Goal: Task Accomplishment & Management: Complete application form

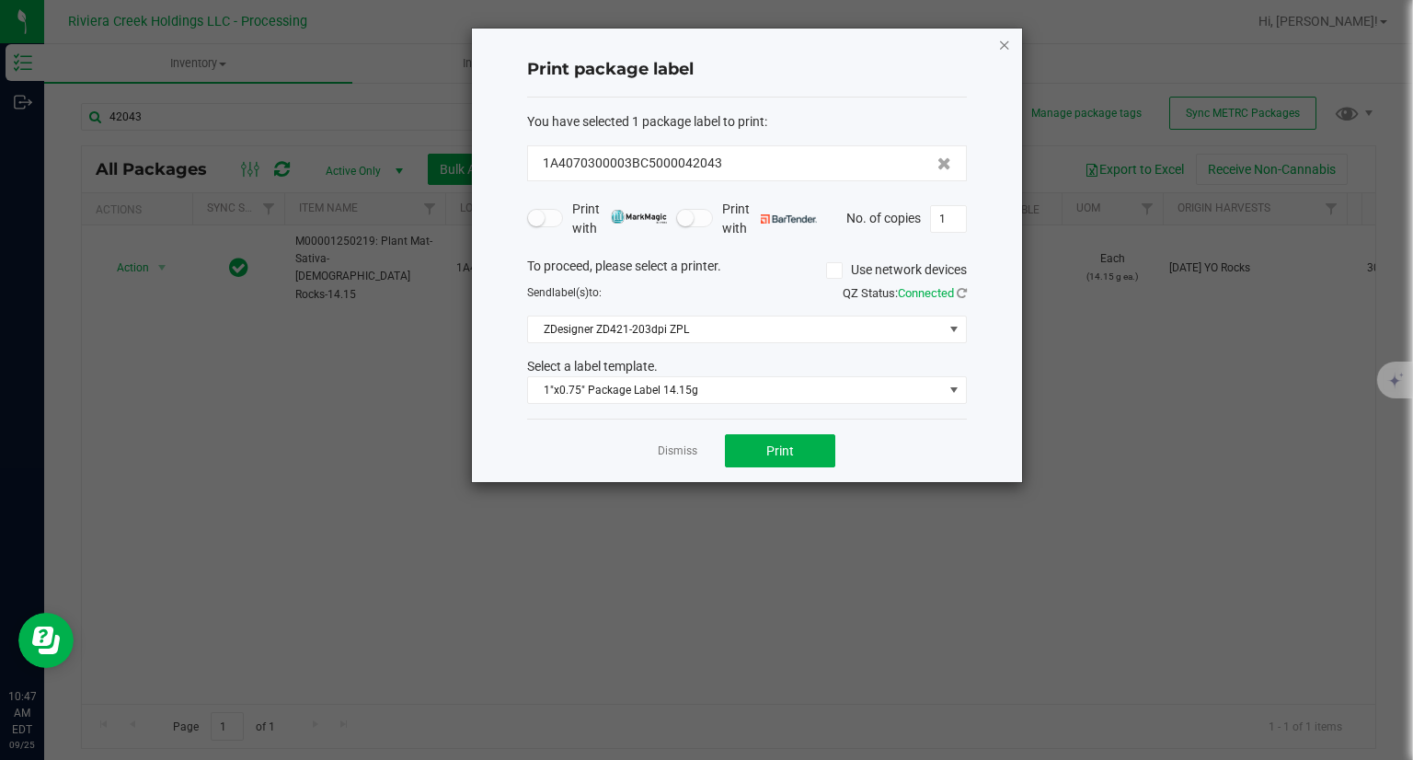
click at [1004, 39] on icon "button" at bounding box center [1004, 44] width 13 height 22
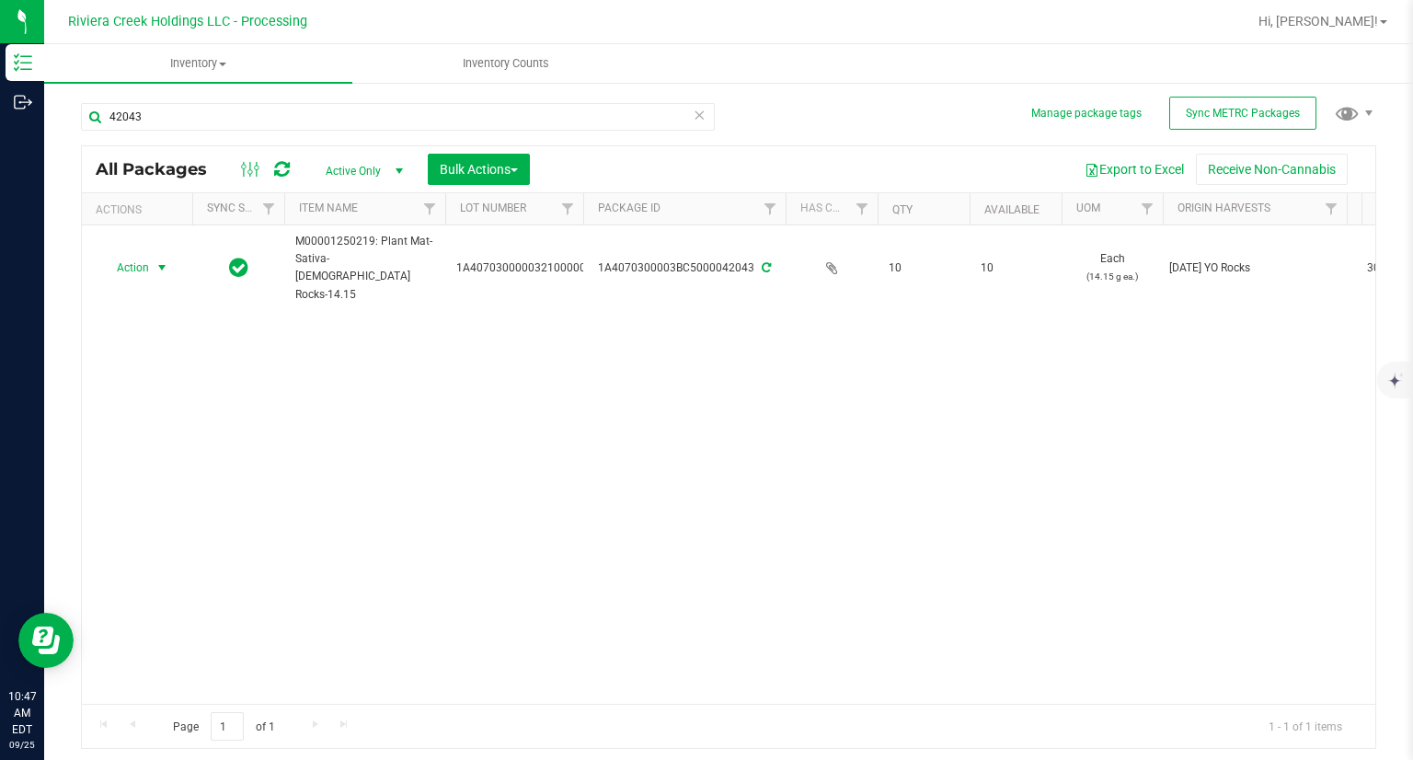
click at [280, 131] on div "42043" at bounding box center [398, 124] width 634 height 42
click at [281, 126] on input "42043" at bounding box center [398, 117] width 634 height 28
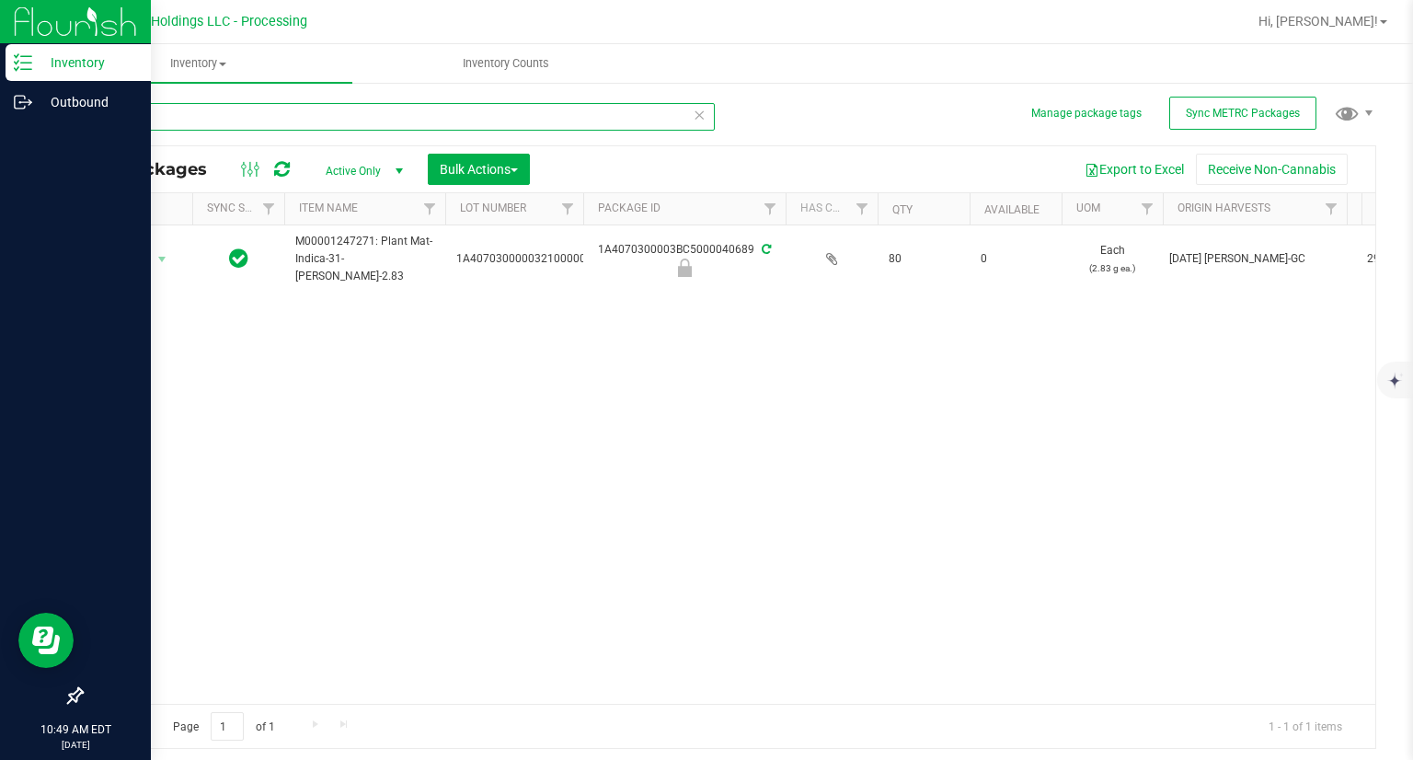
type input "40689"
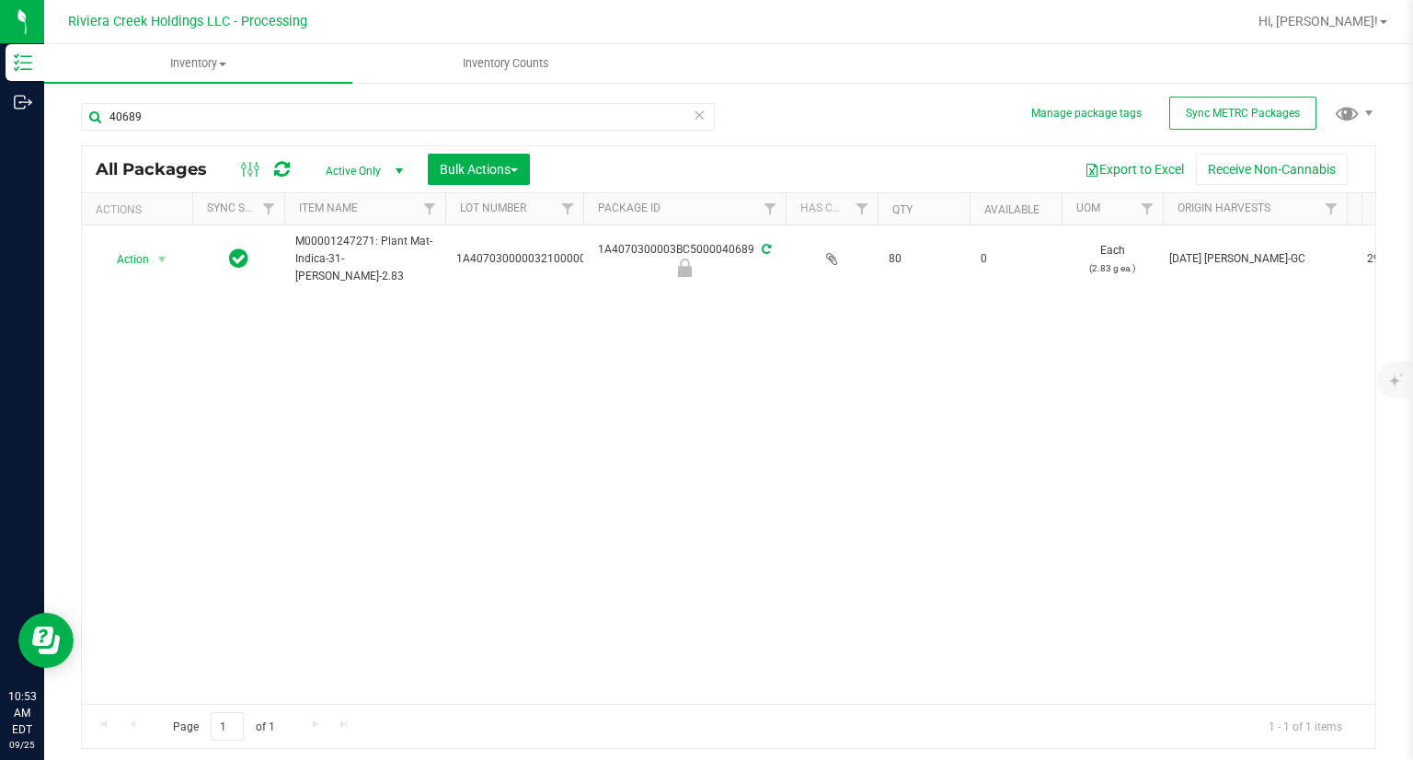
click at [280, 173] on icon at bounding box center [282, 169] width 16 height 18
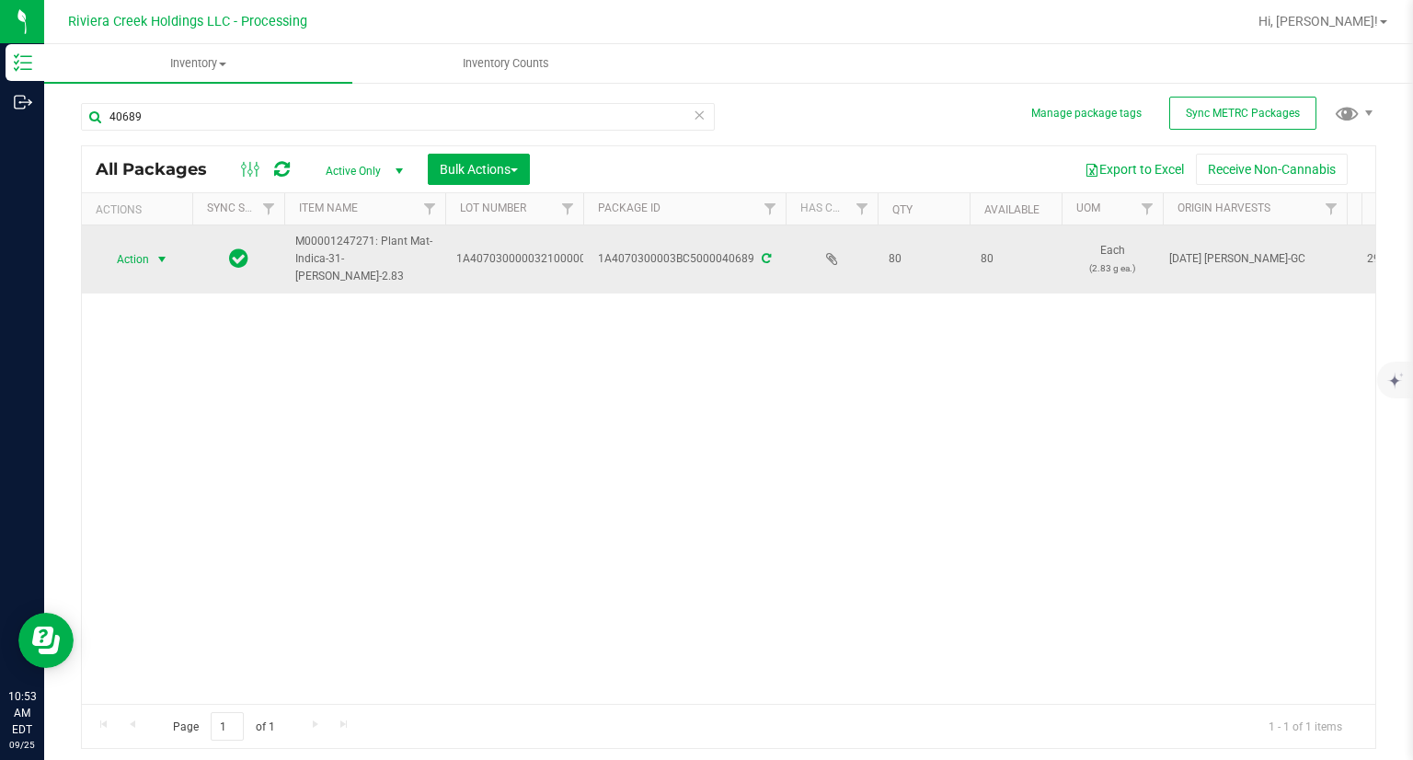
click at [139, 259] on span "Action" at bounding box center [125, 260] width 50 height 26
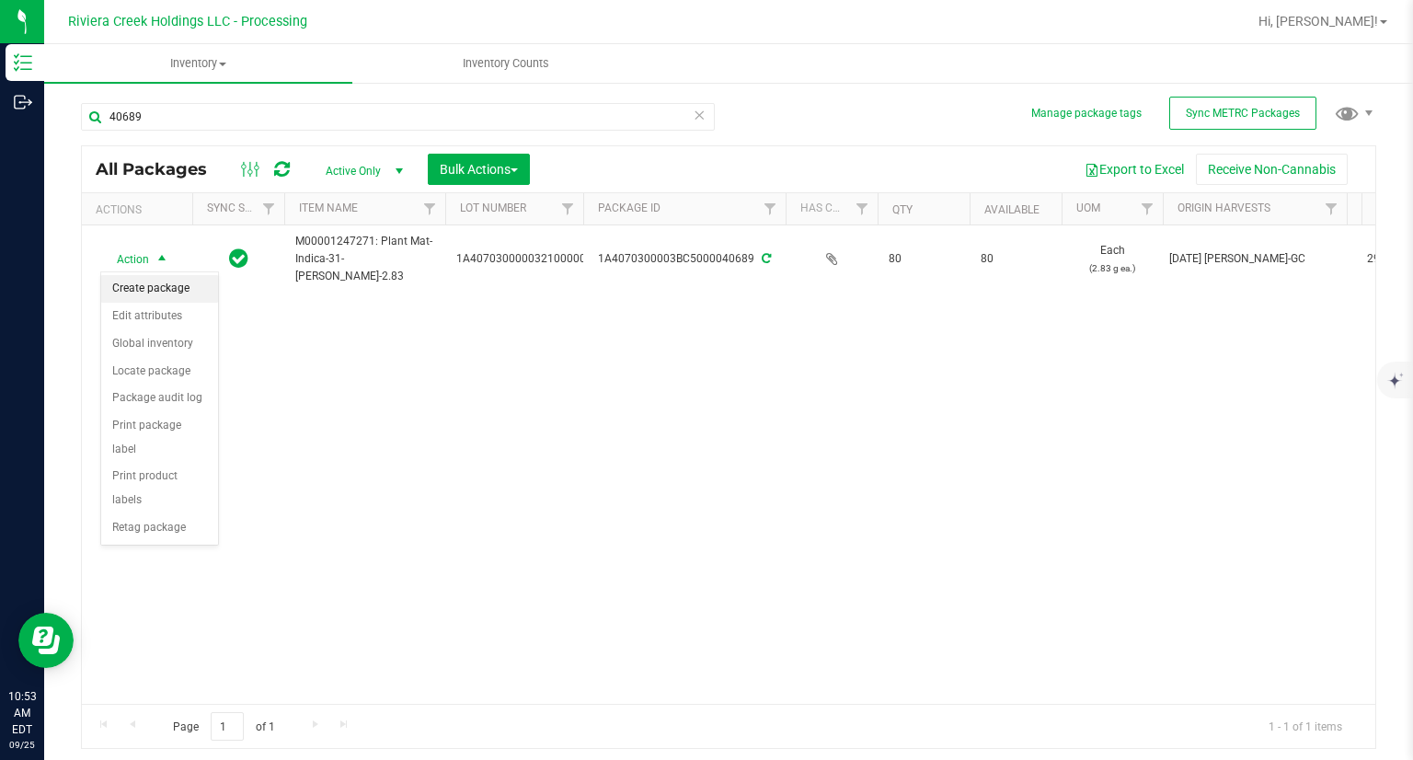
click at [163, 291] on li "Create package" at bounding box center [159, 289] width 117 height 28
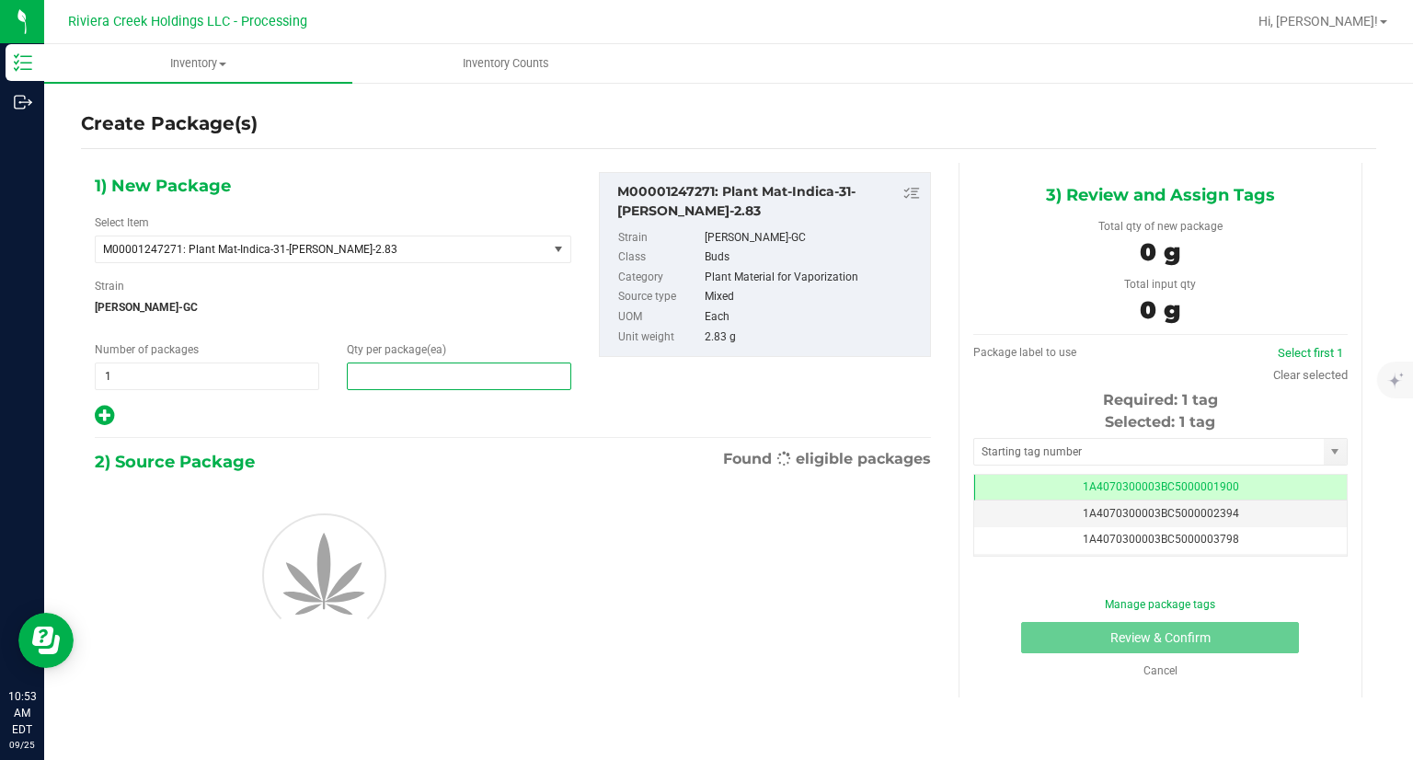
click at [519, 380] on span at bounding box center [459, 376] width 224 height 28
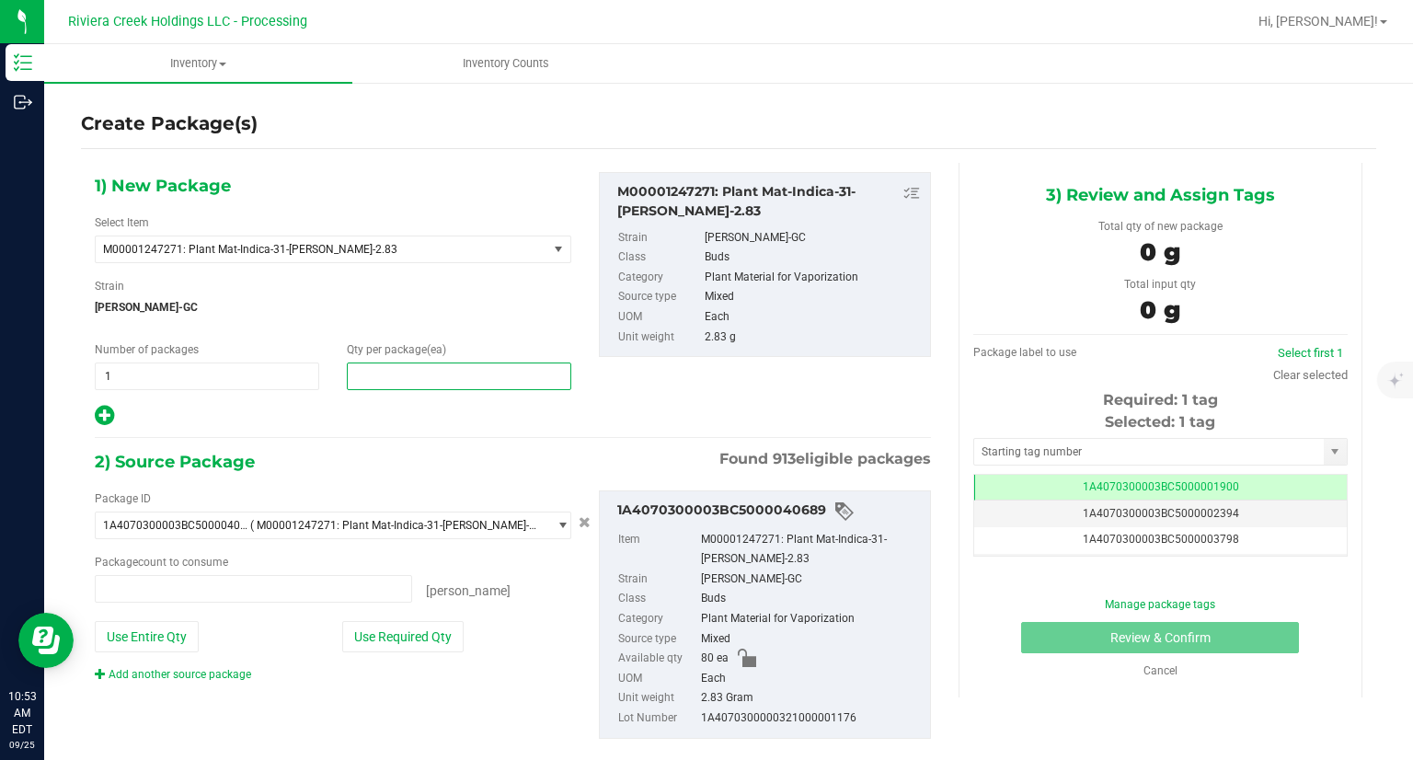
type input "0 ea"
type input "10"
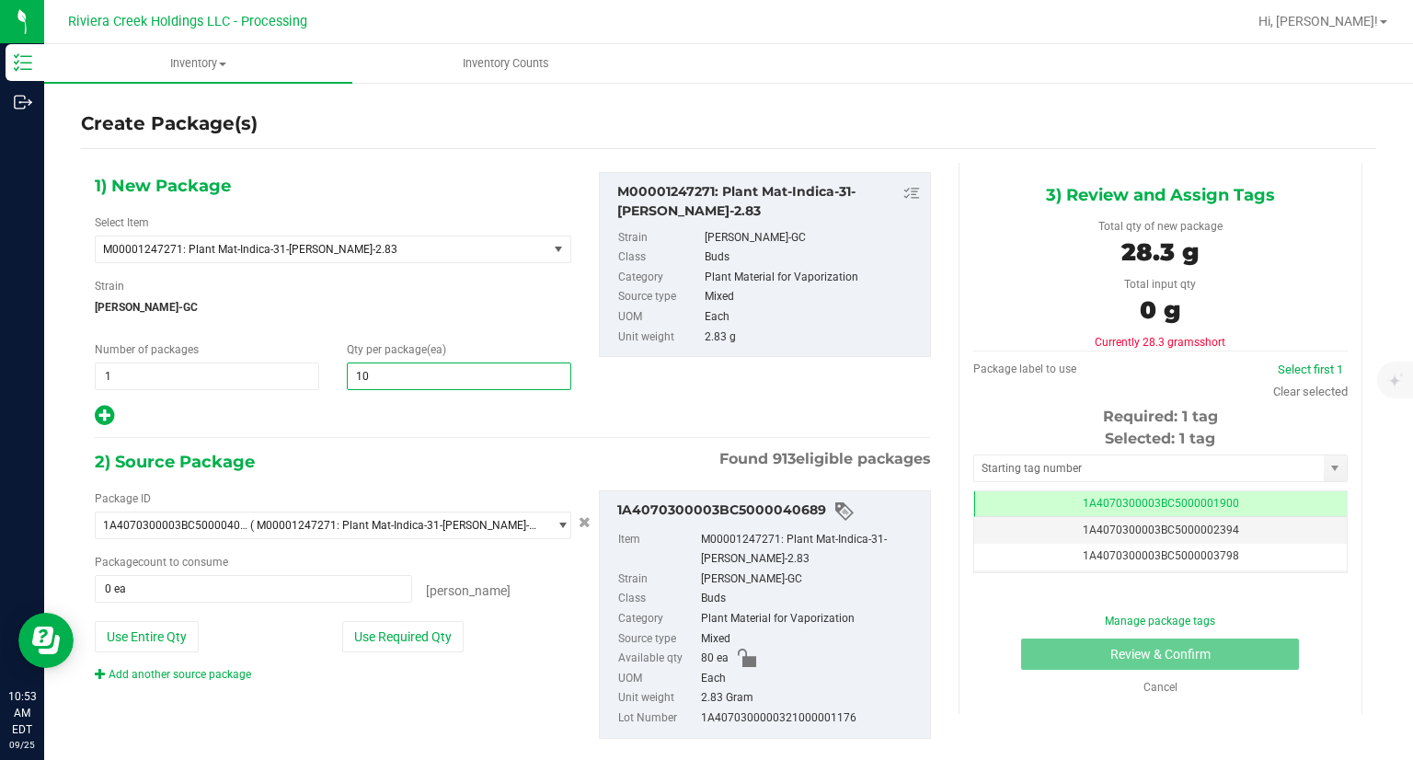
type input "10"
click at [394, 444] on div "1) New Package Select Item M00001247271: Plant Mat-Indica-31-[PERSON_NAME]-2.83…" at bounding box center [513, 470] width 864 height 615
click at [441, 638] on button "Use Required Qty" at bounding box center [402, 636] width 121 height 31
type input "10 ea"
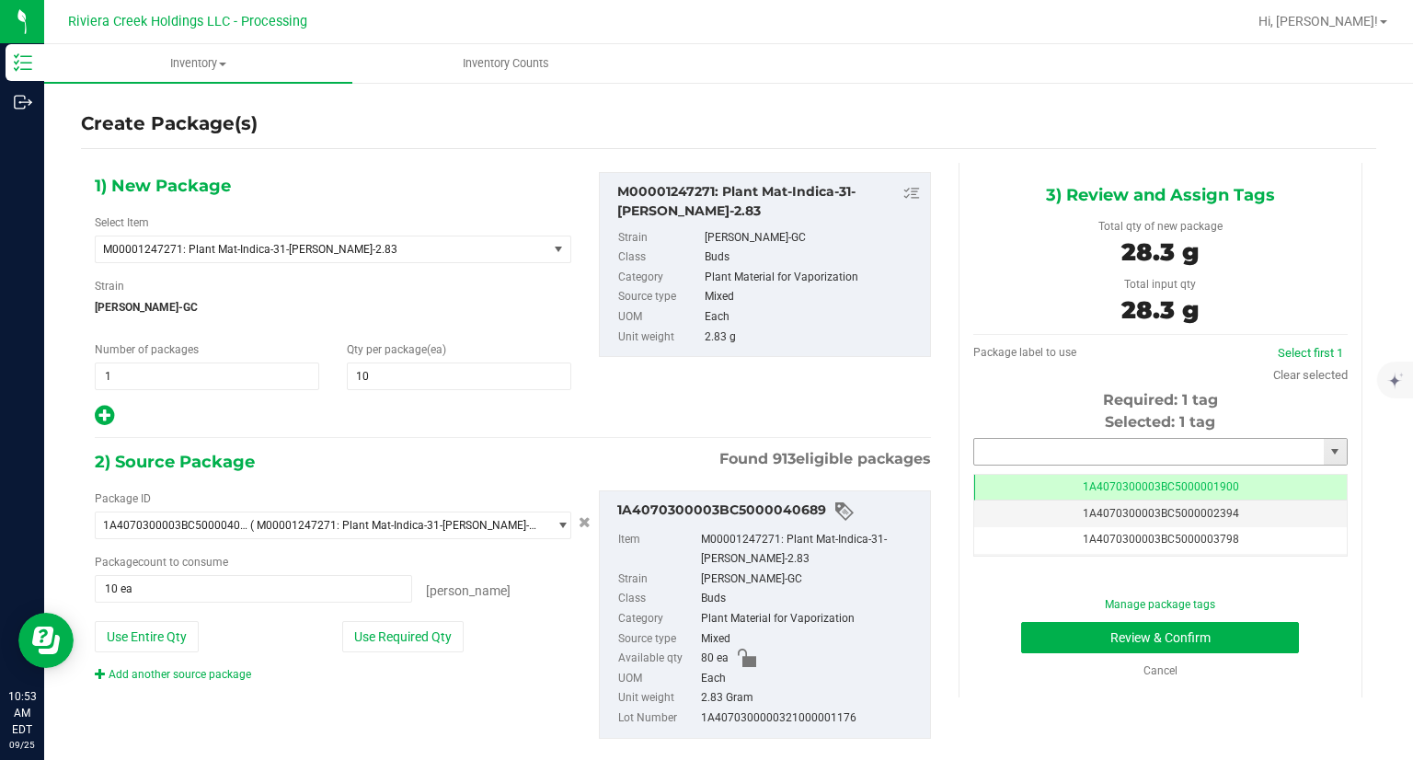
click at [1100, 451] on input "text" at bounding box center [1149, 452] width 350 height 26
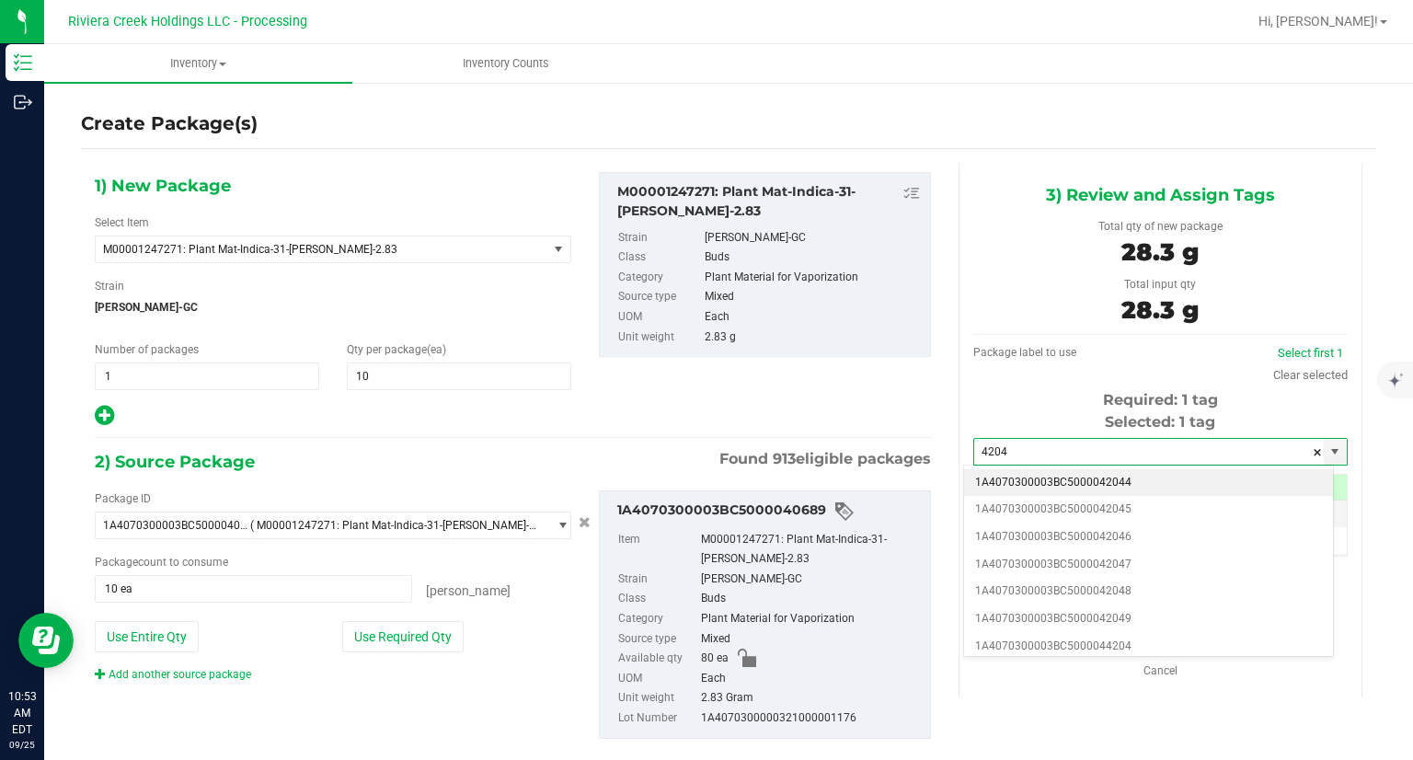
click at [1096, 474] on li "1A4070300003BC5000042044" at bounding box center [1148, 483] width 369 height 28
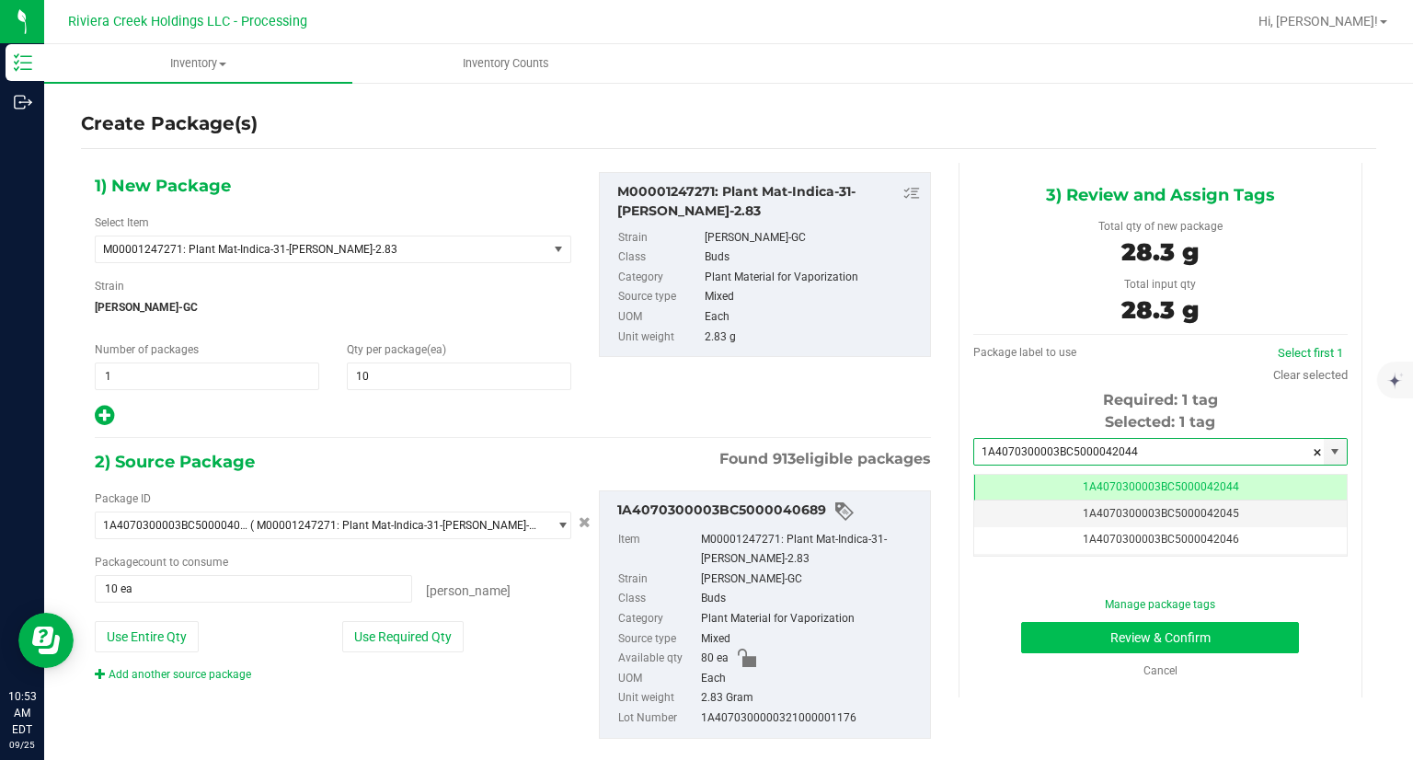
type input "1A4070300003BC5000042044"
click at [1024, 647] on button "Review & Confirm" at bounding box center [1160, 637] width 278 height 31
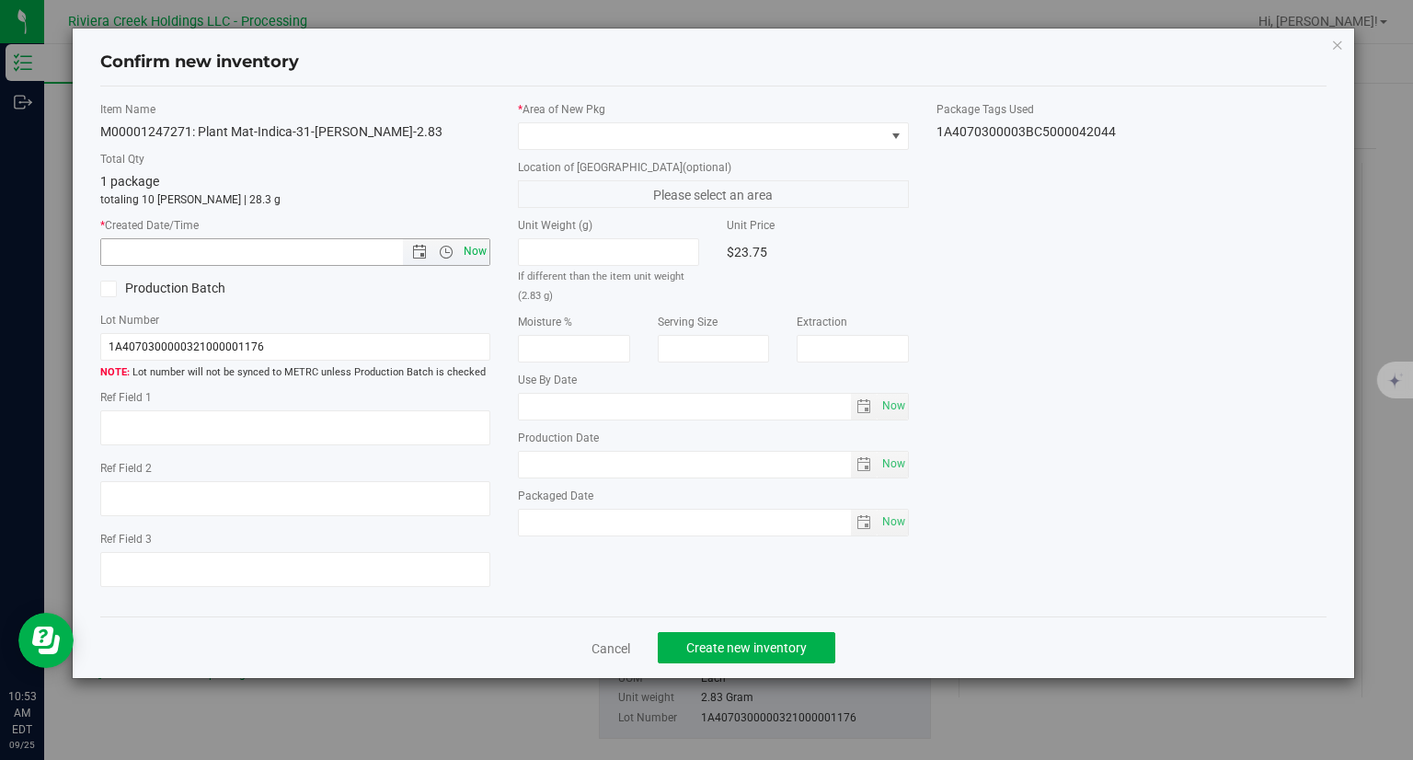
click at [482, 247] on span "Now" at bounding box center [475, 251] width 31 height 27
type input "[DATE] 10:53 AM"
click at [544, 155] on div "* Area of [GEOGRAPHIC_DATA] Location of [GEOGRAPHIC_DATA] (optional) Please sel…" at bounding box center [713, 323] width 419 height 444
click at [546, 127] on span at bounding box center [702, 136] width 366 height 26
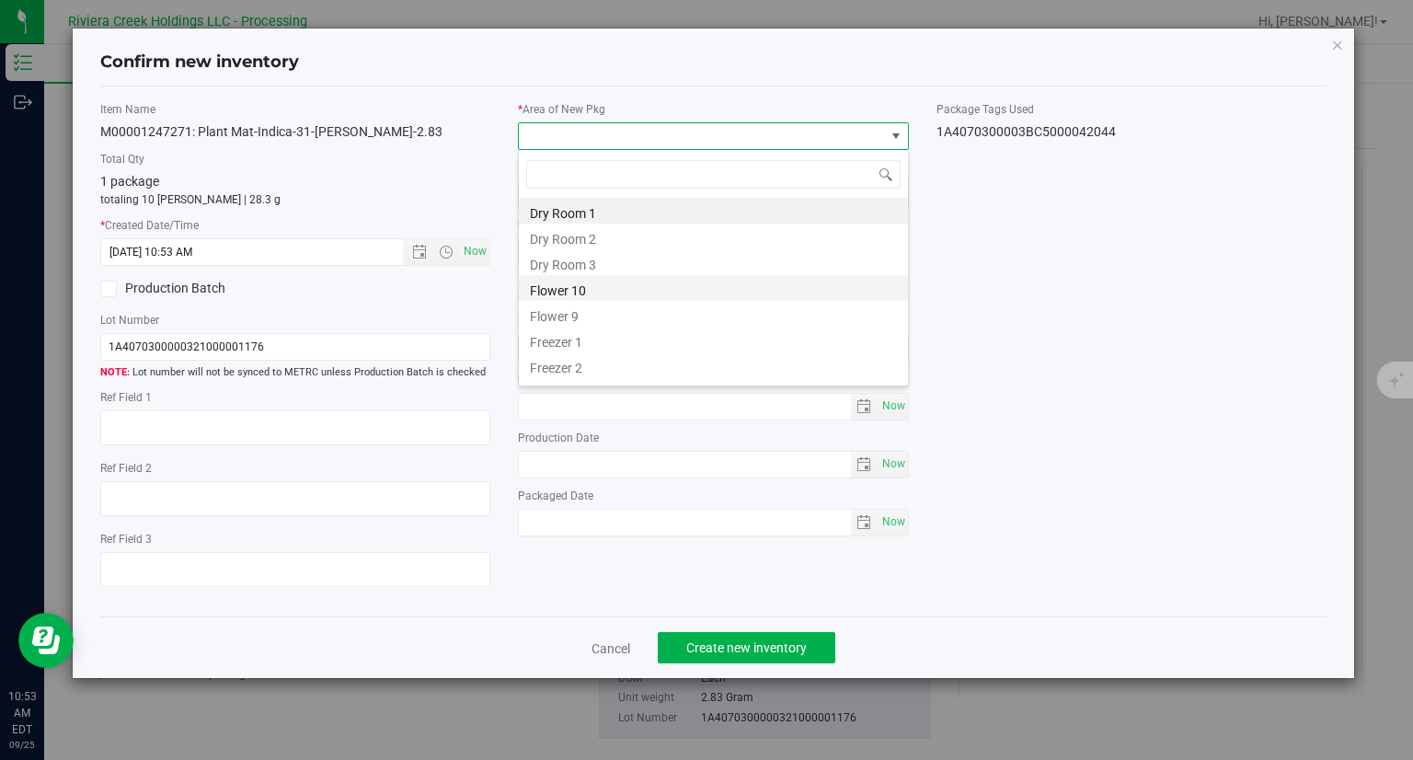
click at [561, 286] on li "Flower 10" at bounding box center [713, 288] width 389 height 26
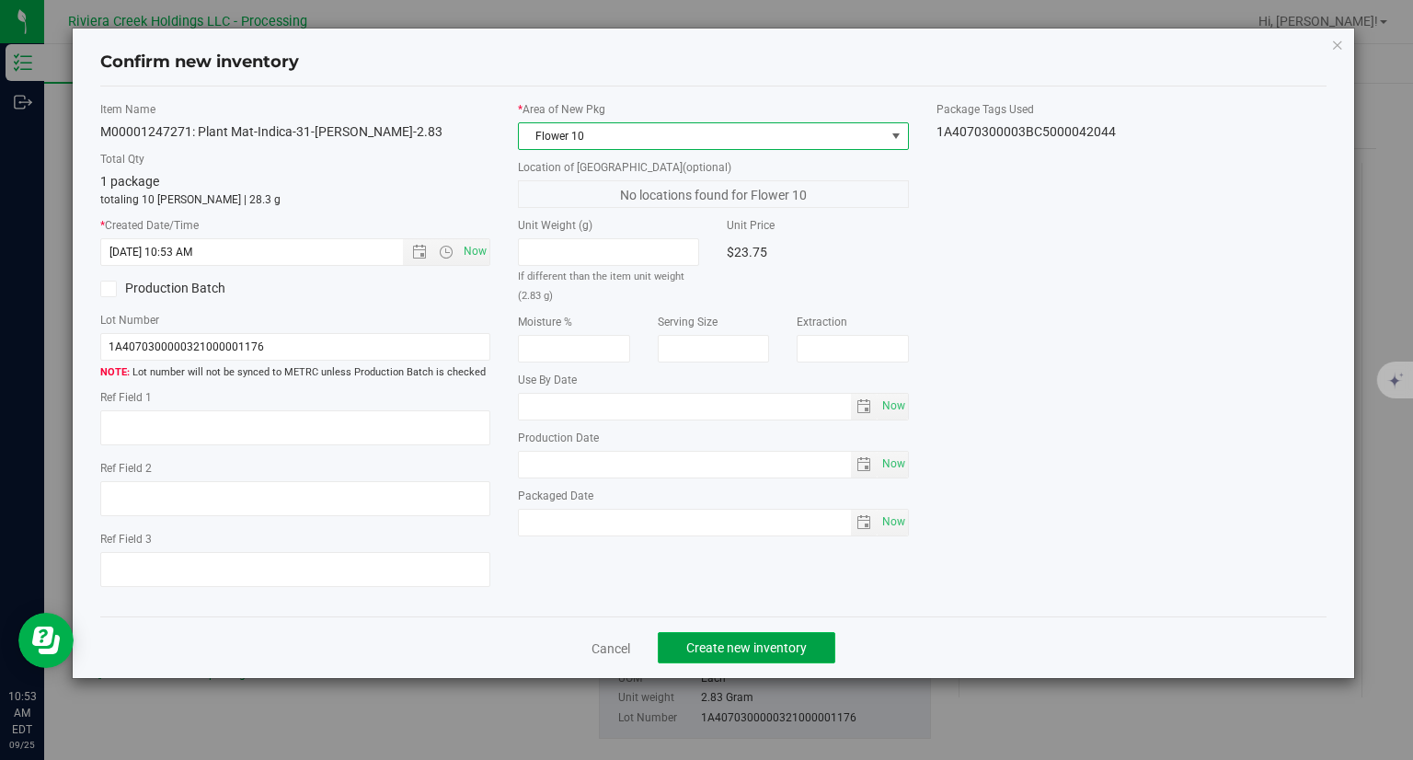
click at [775, 650] on span "Create new inventory" at bounding box center [746, 647] width 121 height 15
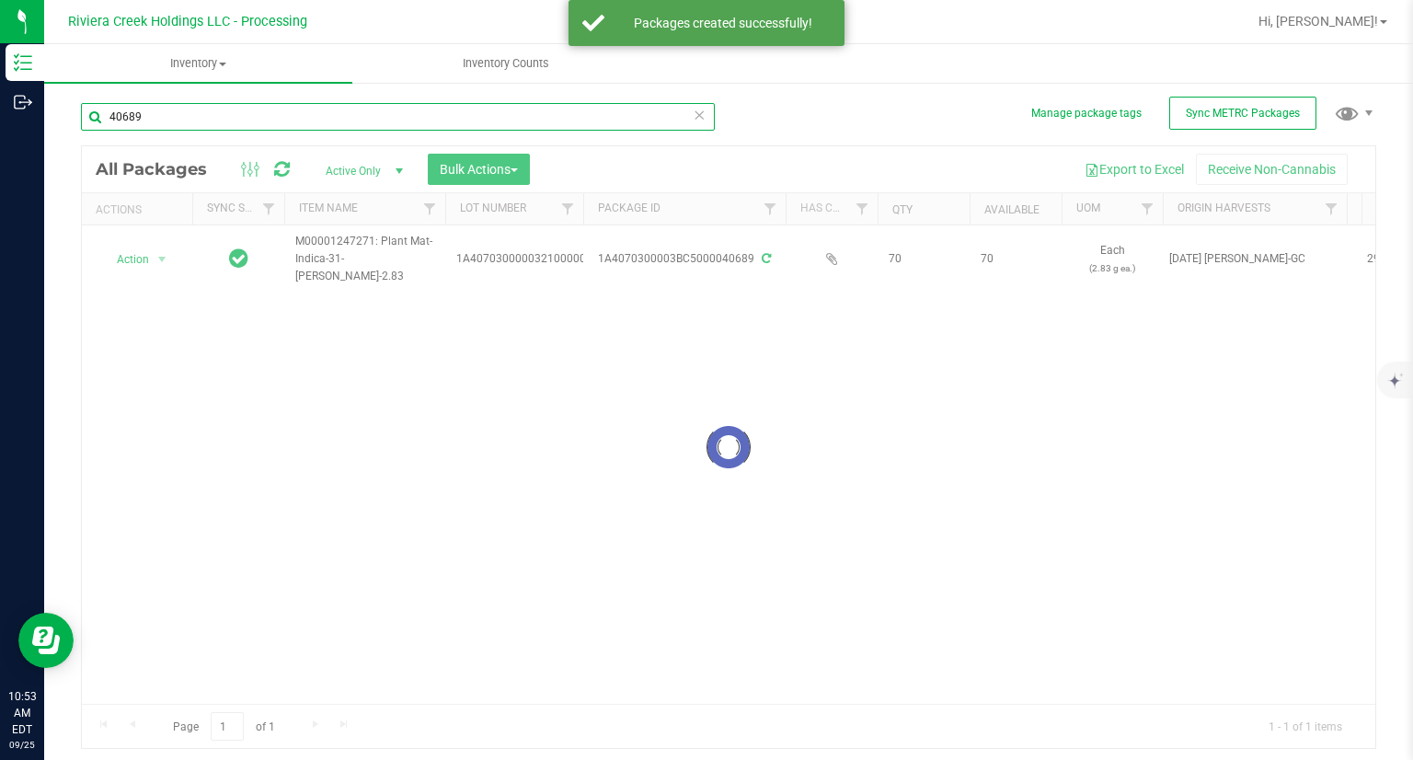
click at [192, 124] on input "40689" at bounding box center [398, 117] width 634 height 28
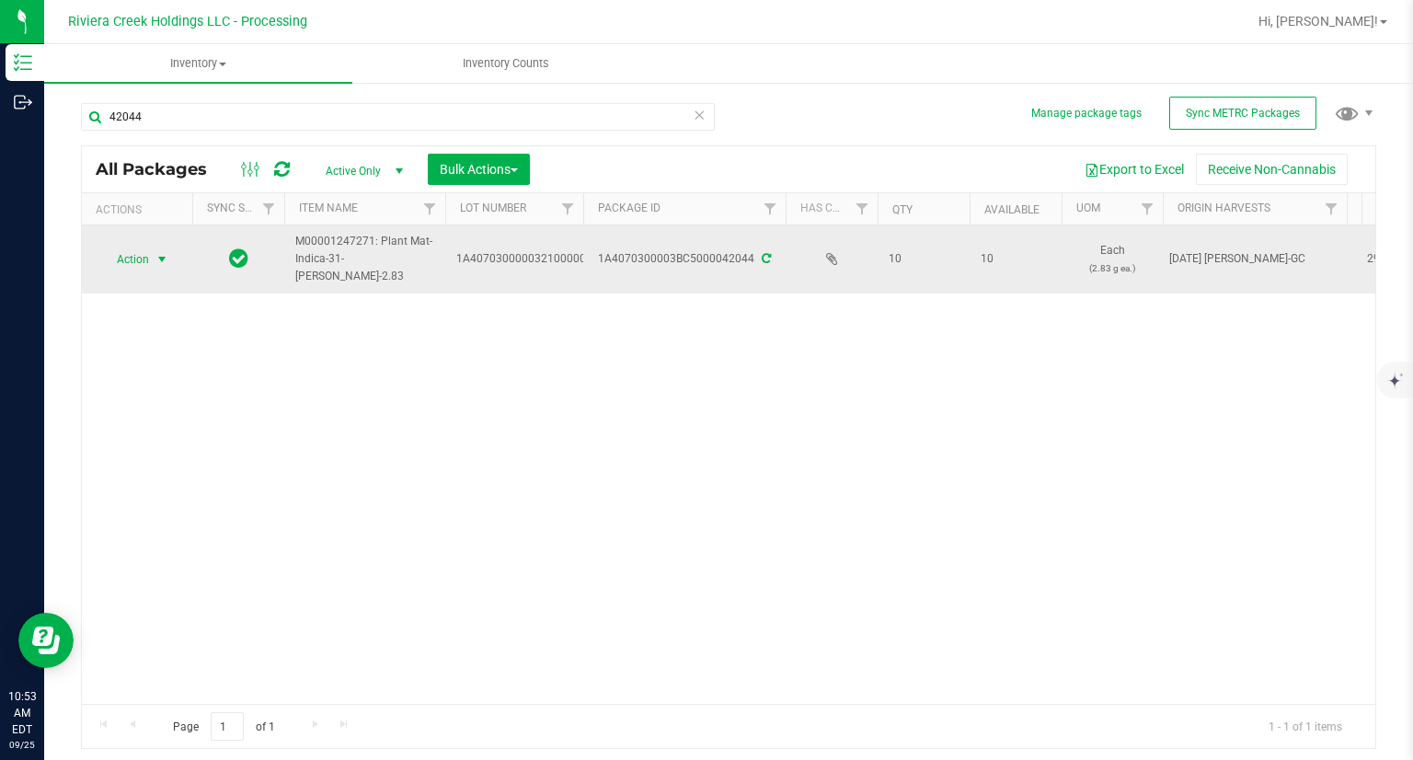
click at [149, 263] on span "Action" at bounding box center [125, 260] width 50 height 26
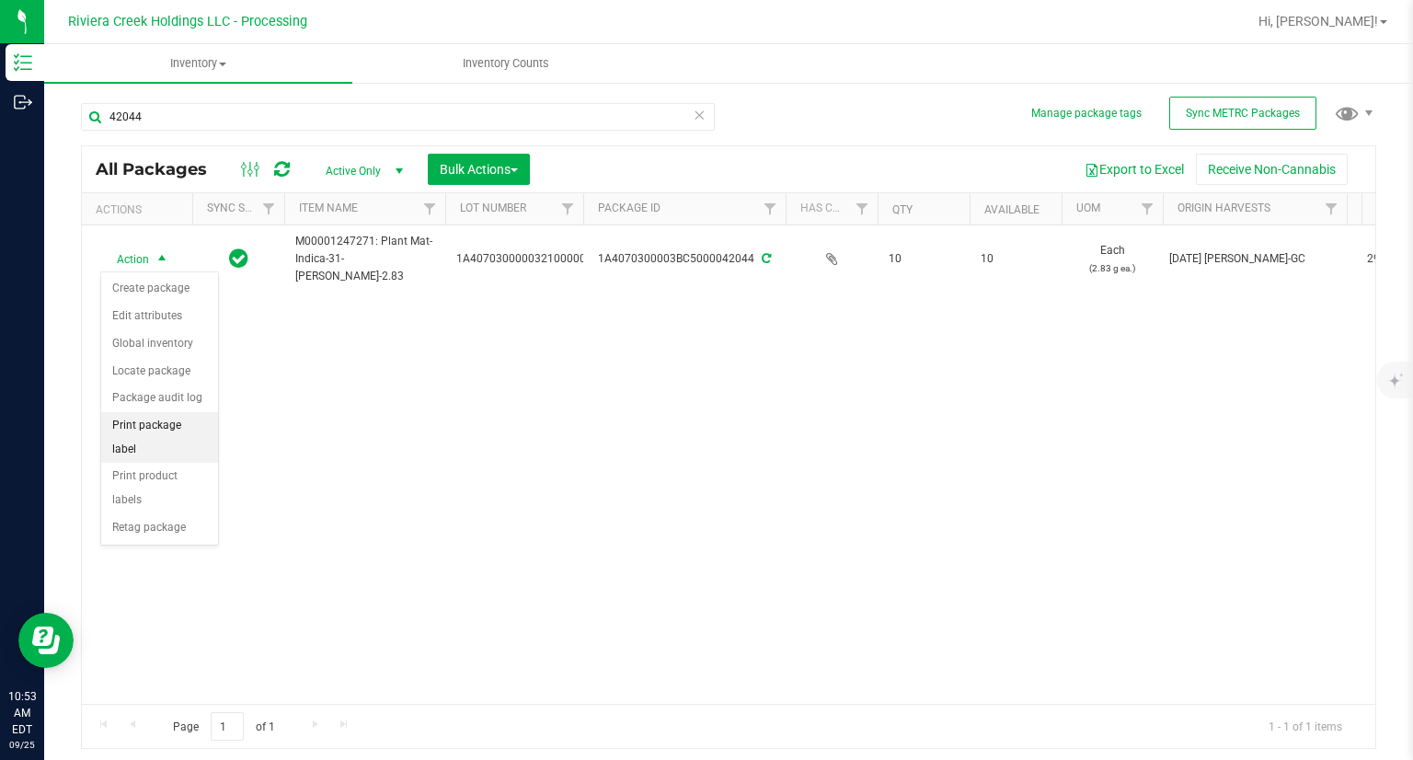
click at [196, 417] on li "Print package label" at bounding box center [159, 437] width 117 height 51
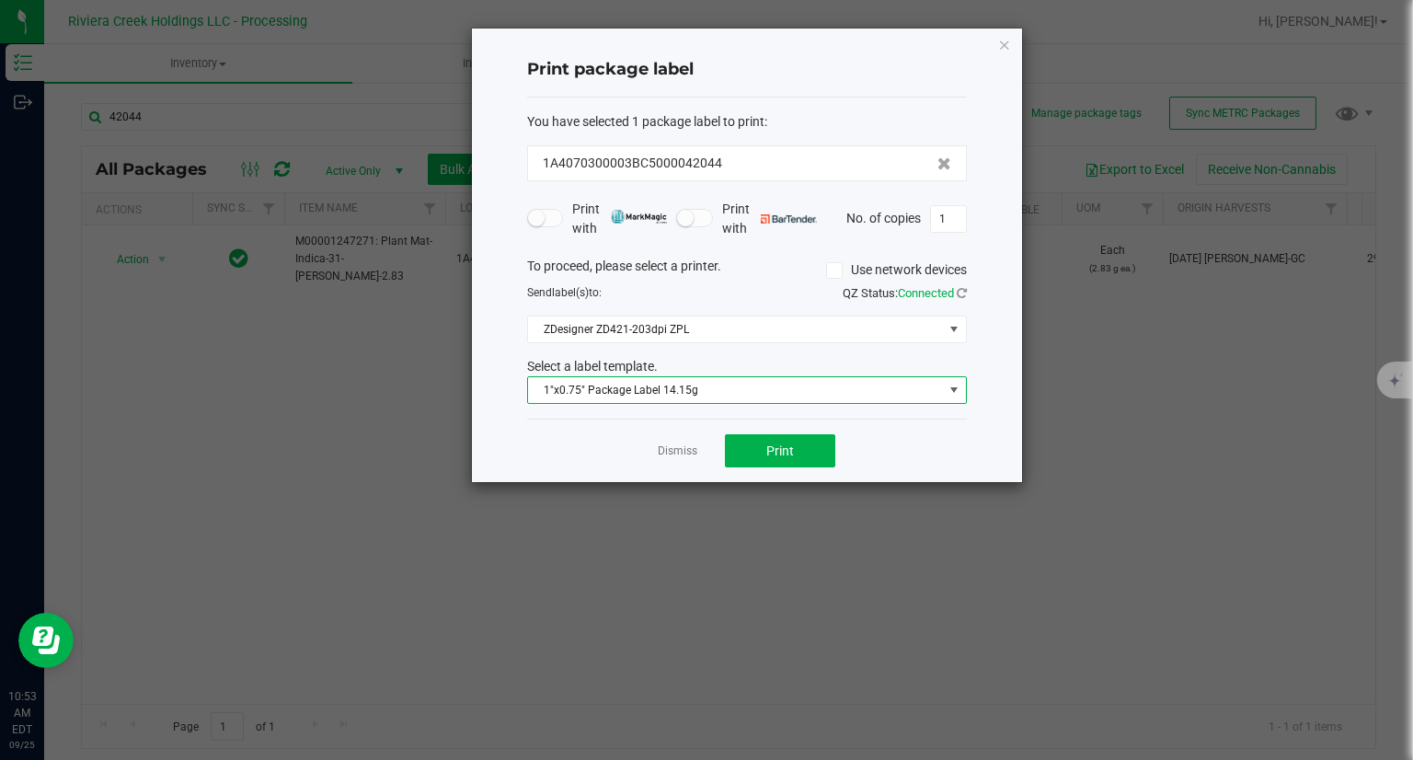
drag, startPoint x: 688, startPoint y: 389, endPoint x: 693, endPoint y: 400, distance: 12.0
click at [688, 390] on span "1"x0.75" Package Label 14.15g" at bounding box center [735, 390] width 415 height 26
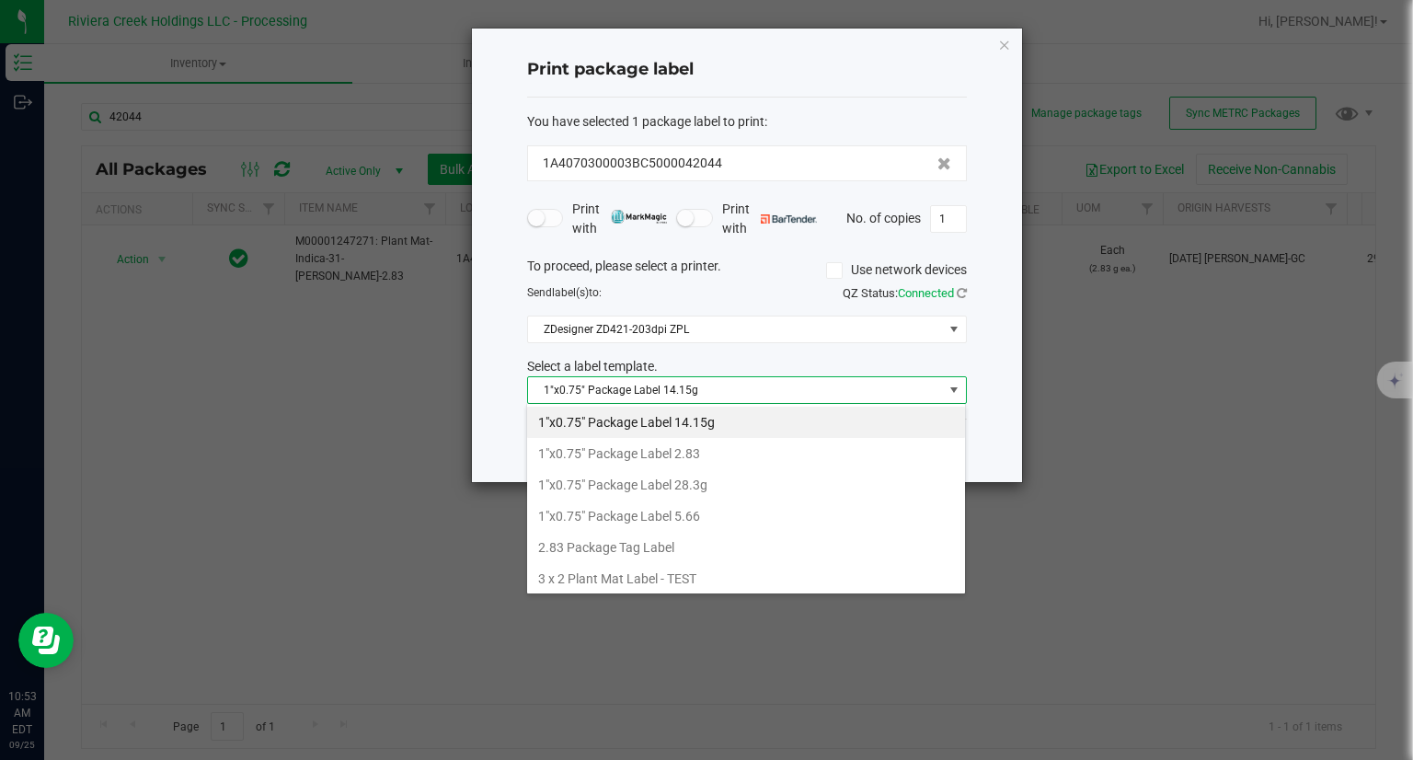
drag, startPoint x: 707, startPoint y: 456, endPoint x: 772, endPoint y: 459, distance: 65.4
click at [707, 457] on li "1"x0.75" Package Label 2.83" at bounding box center [746, 453] width 438 height 31
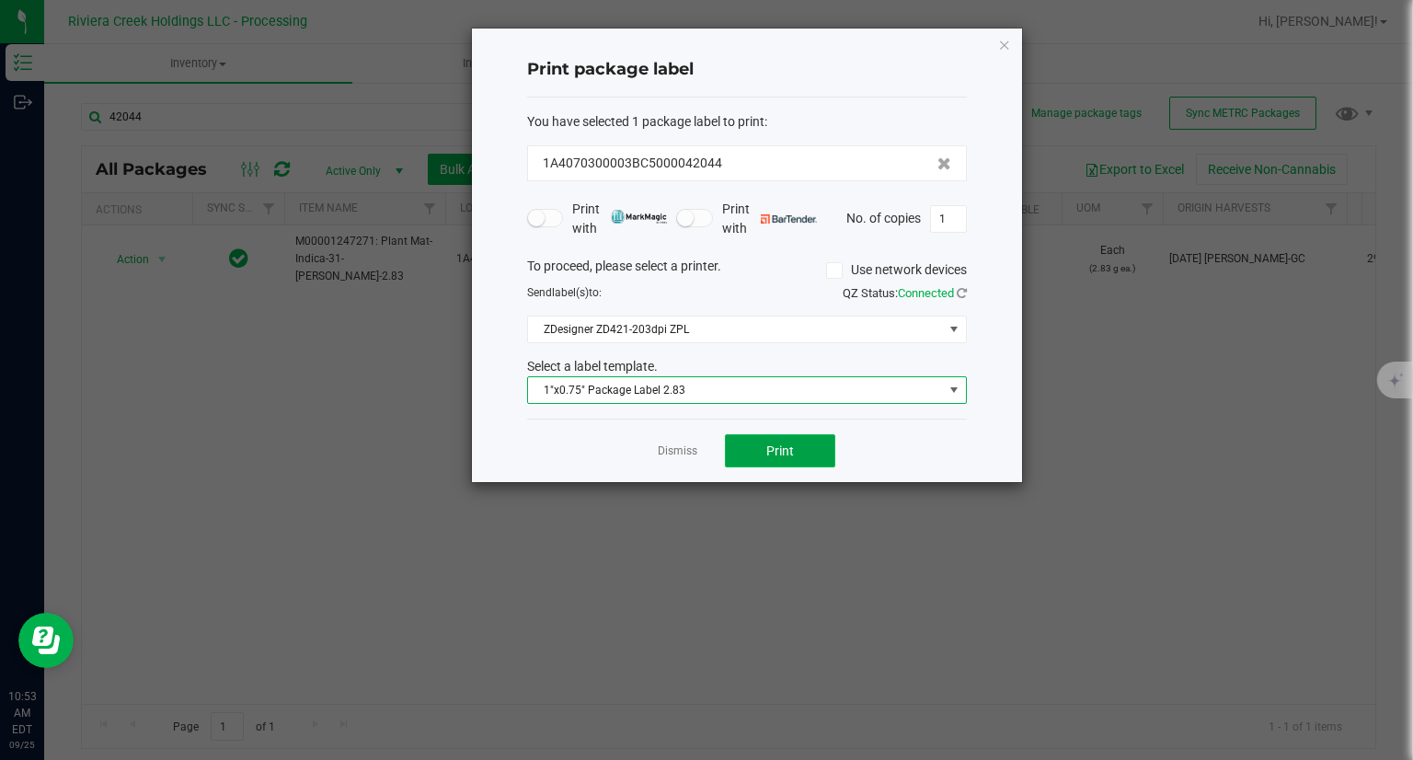
click at [797, 461] on button "Print" at bounding box center [780, 450] width 110 height 33
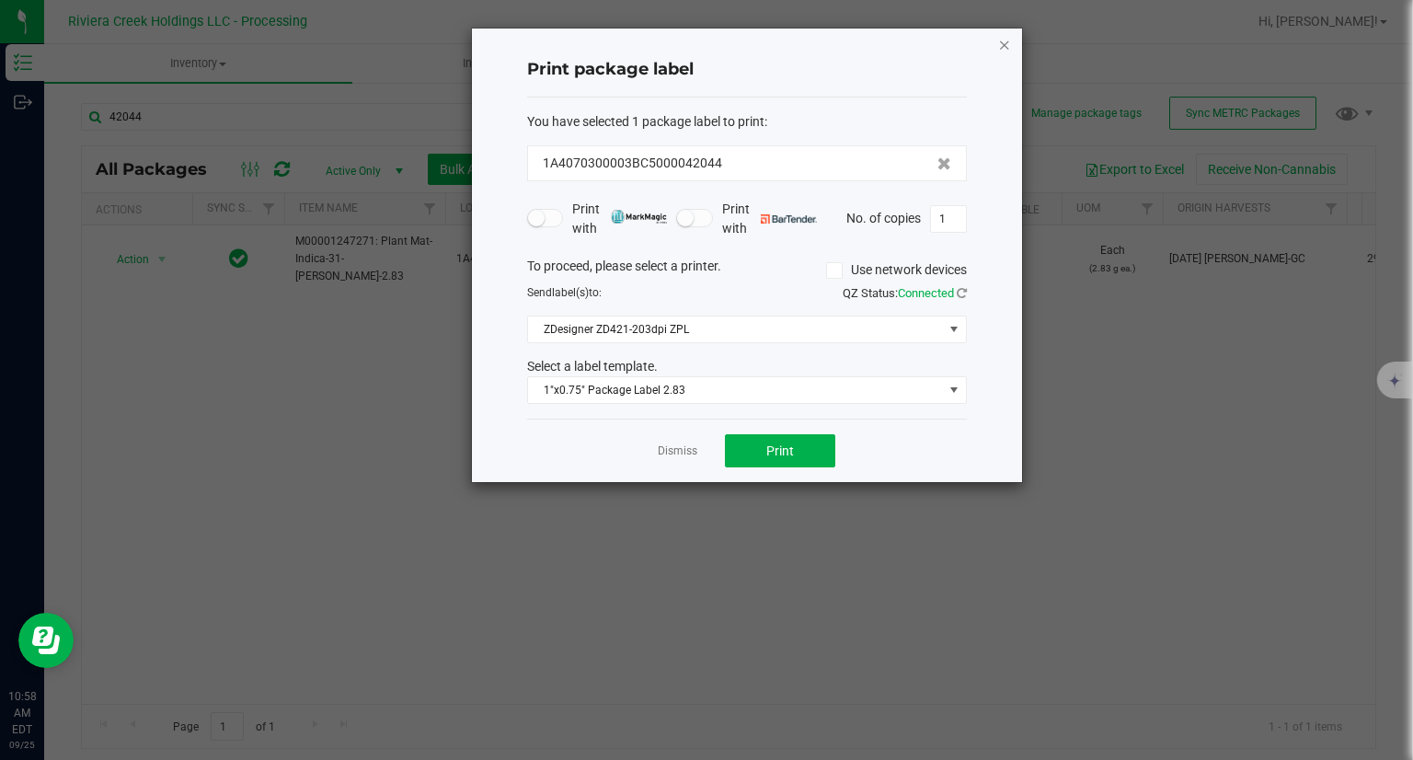
click at [1009, 51] on icon "button" at bounding box center [1004, 44] width 13 height 22
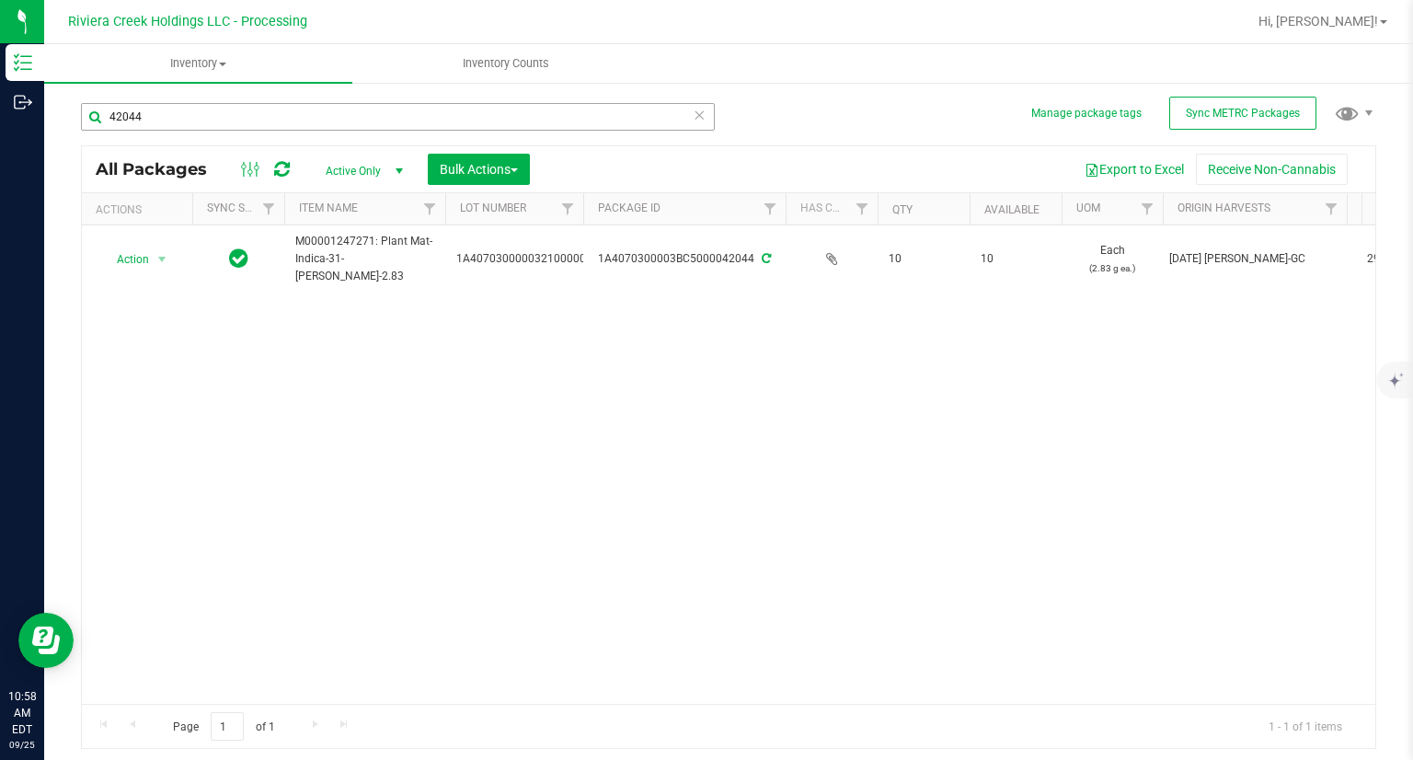
drag, startPoint x: 361, startPoint y: 133, endPoint x: 369, endPoint y: 126, distance: 11.1
click at [363, 132] on div "42044" at bounding box center [398, 124] width 634 height 42
click at [369, 126] on input "42044" at bounding box center [398, 117] width 634 height 28
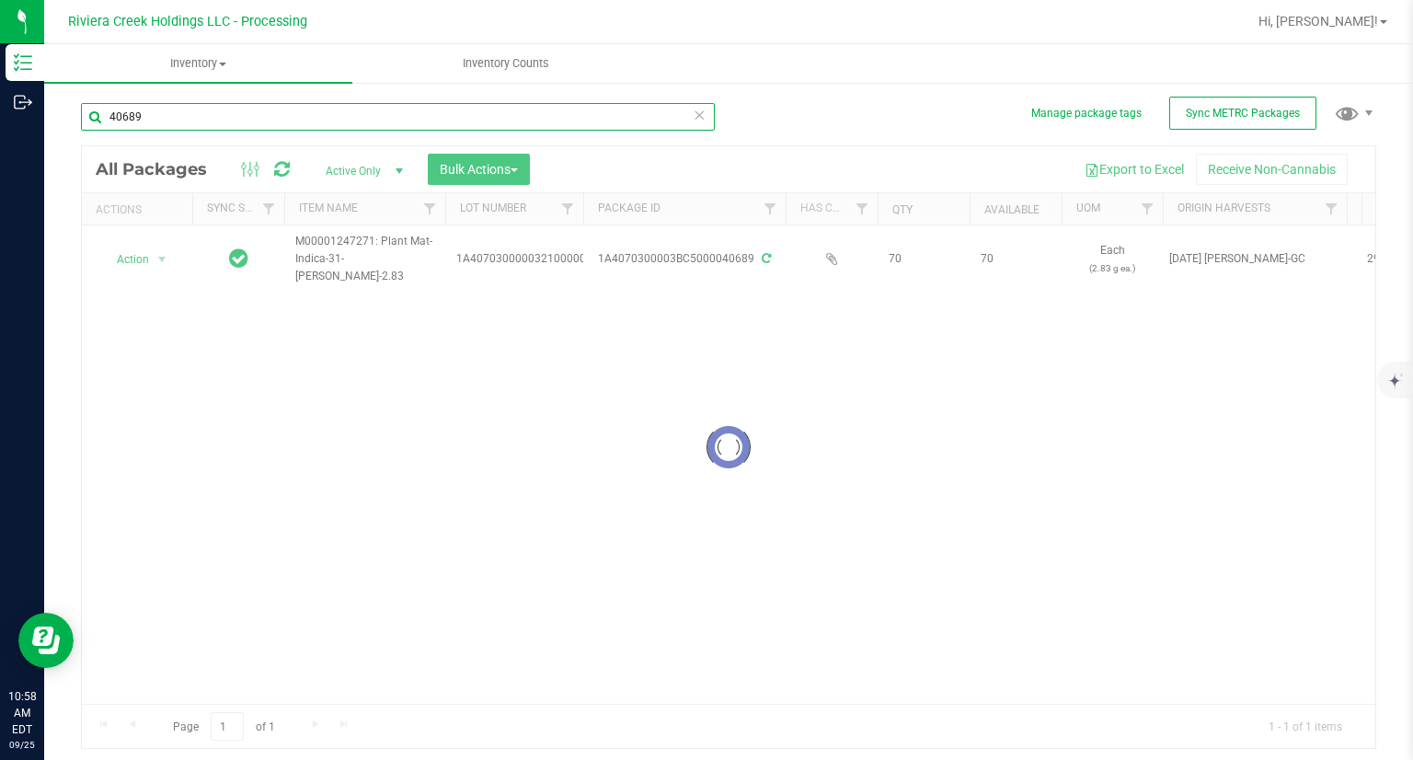
type input "40689"
click at [155, 259] on div at bounding box center [728, 447] width 1293 height 602
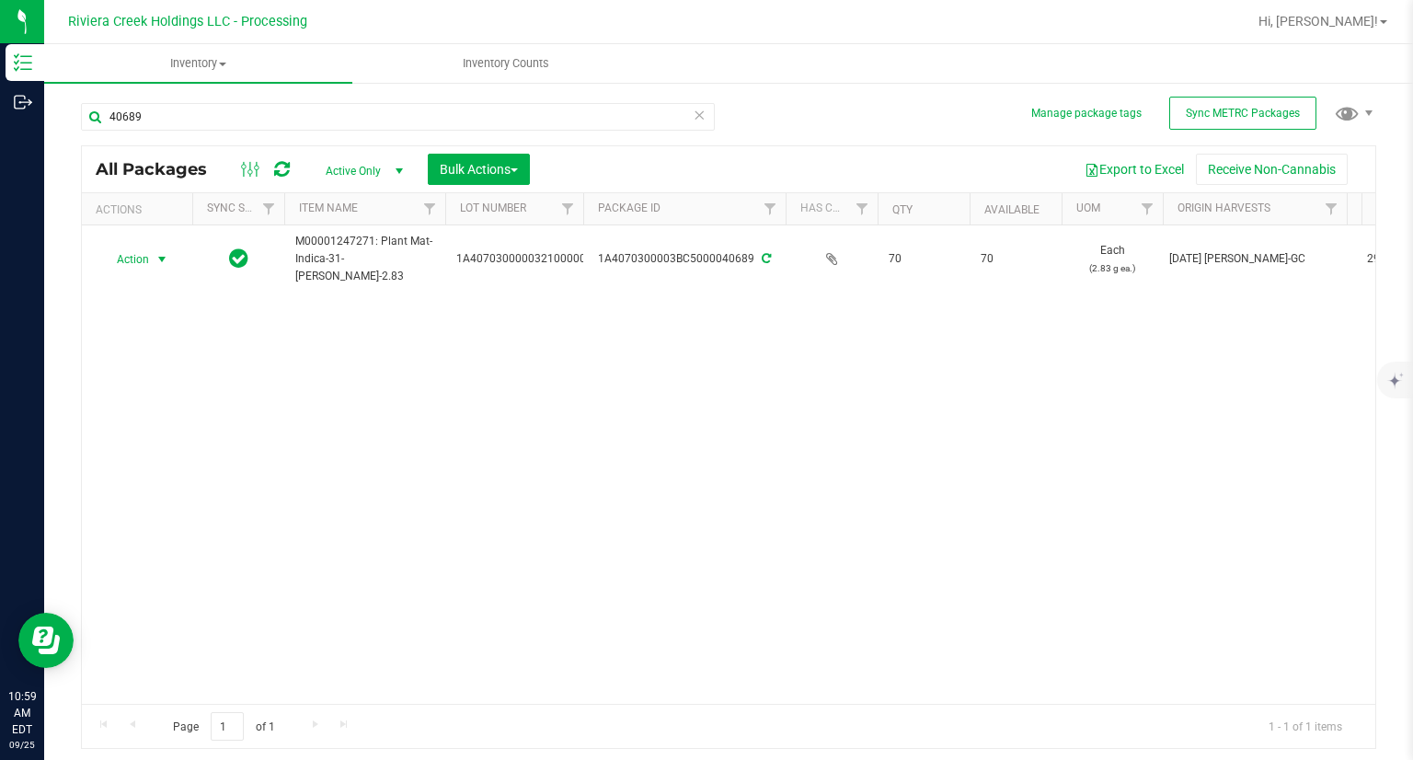
click at [155, 259] on span "select" at bounding box center [162, 259] width 15 height 15
click at [186, 420] on li "Print package label" at bounding box center [159, 437] width 117 height 51
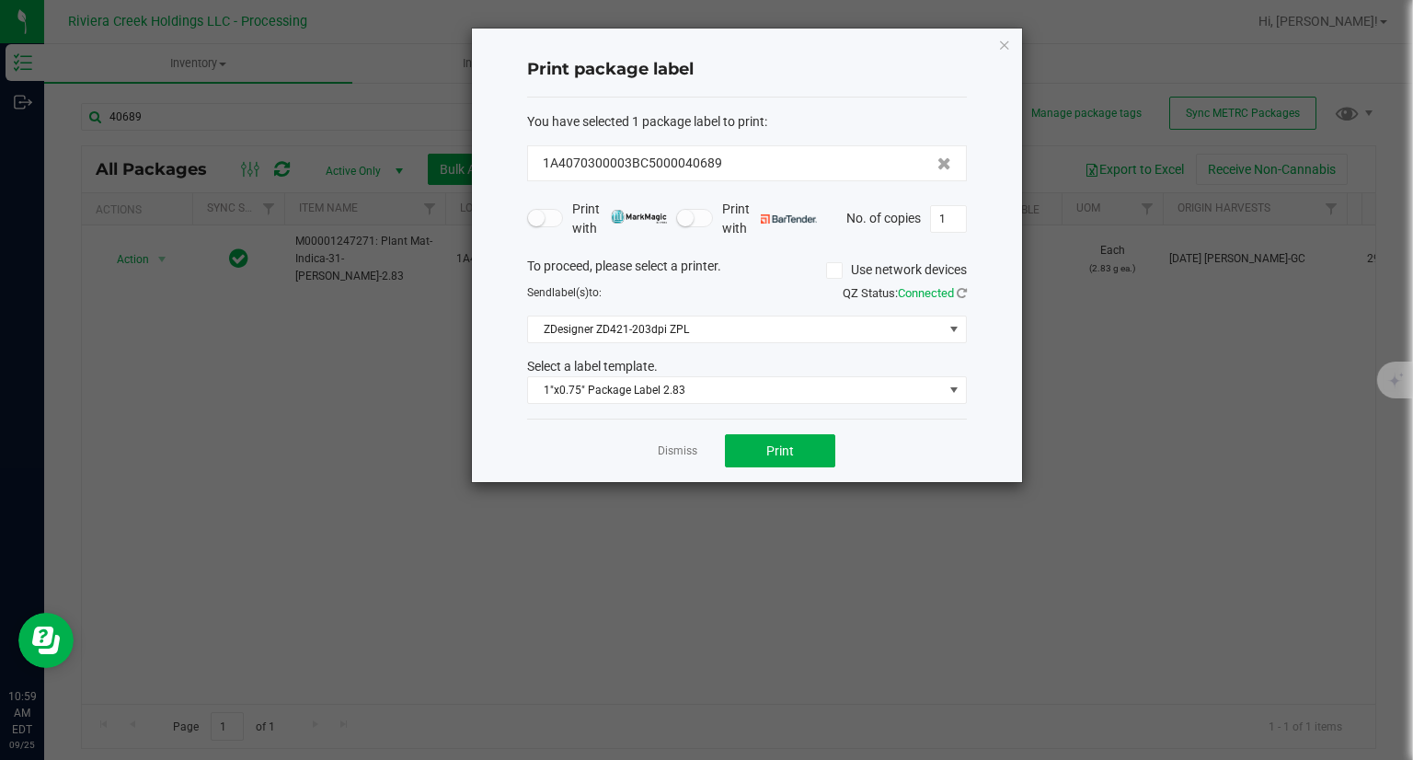
click at [1003, 46] on icon "button" at bounding box center [1004, 44] width 13 height 22
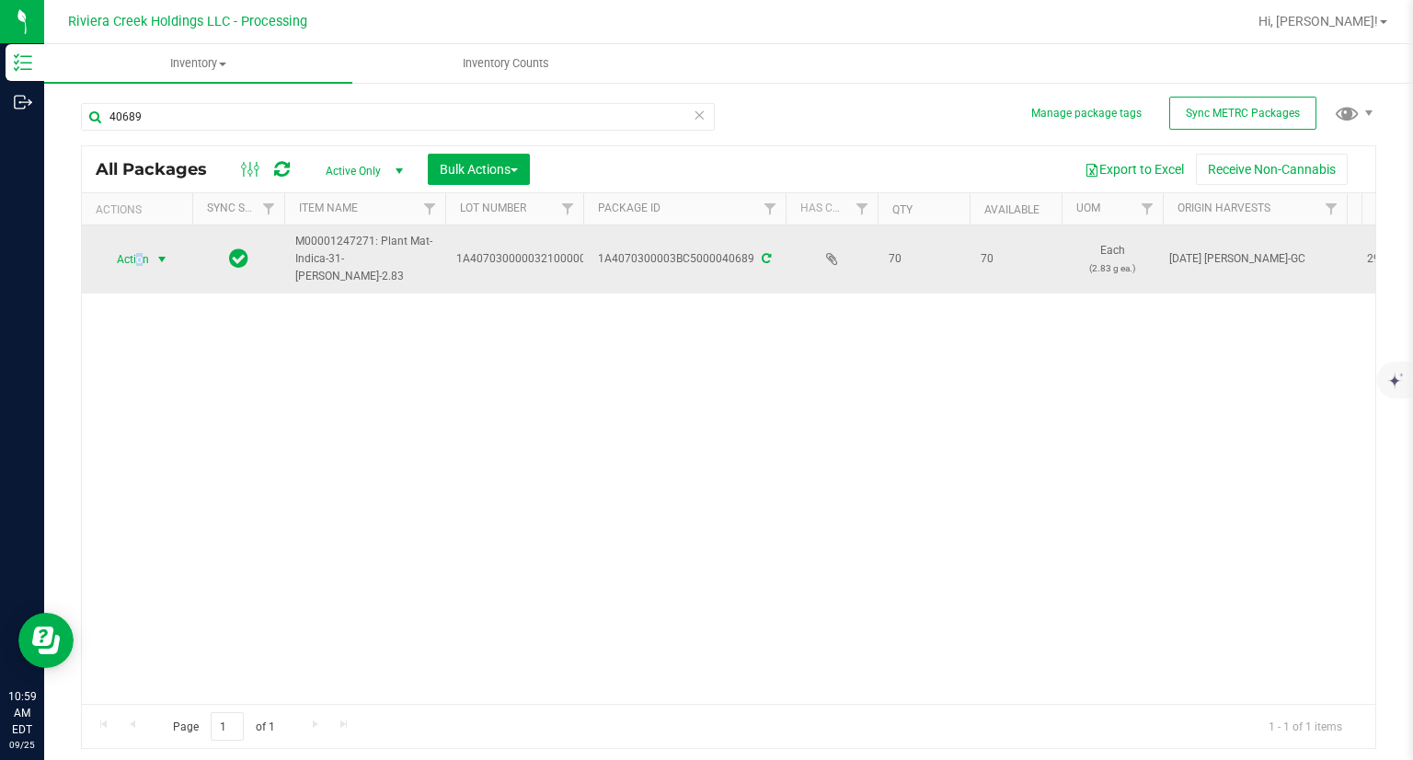
click at [138, 247] on span "Action" at bounding box center [125, 260] width 50 height 26
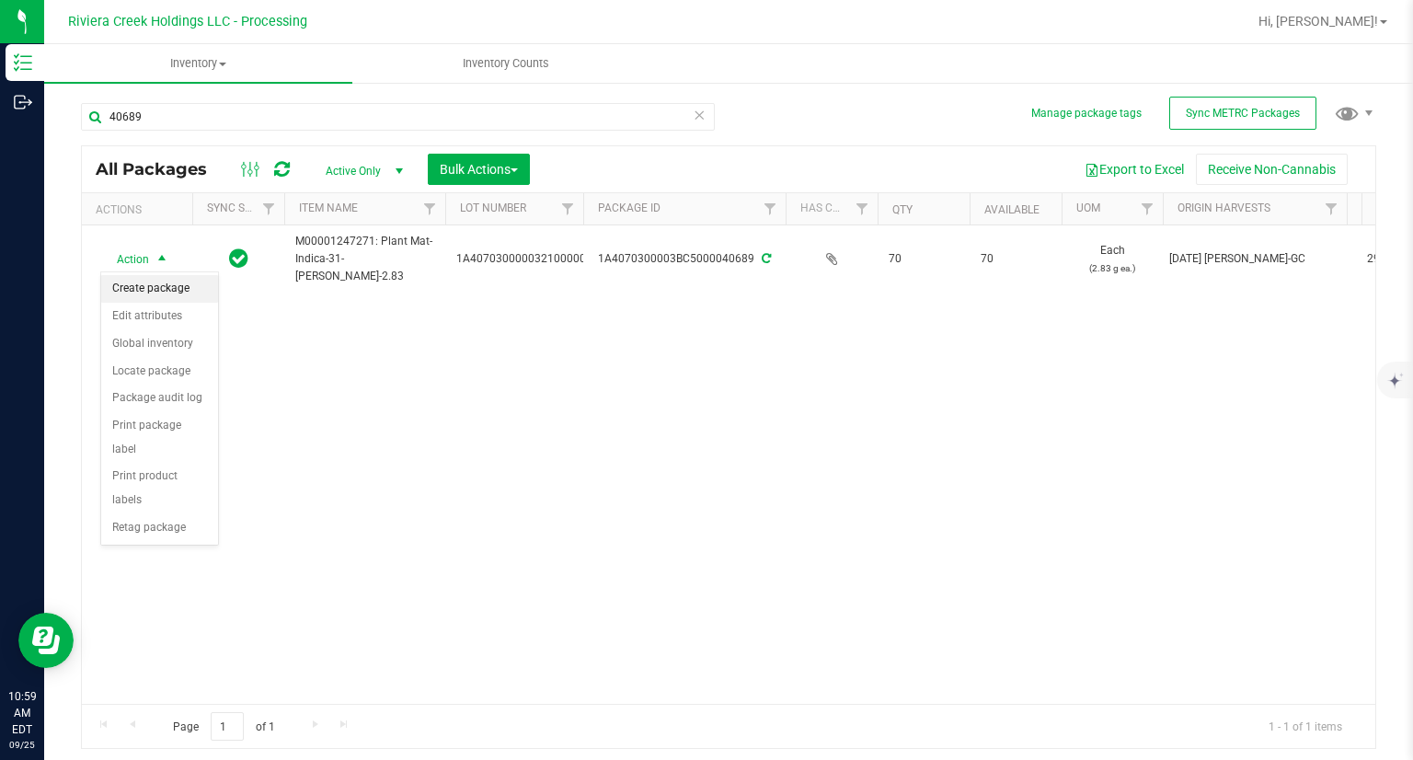
click at [144, 280] on li "Create package" at bounding box center [159, 289] width 117 height 28
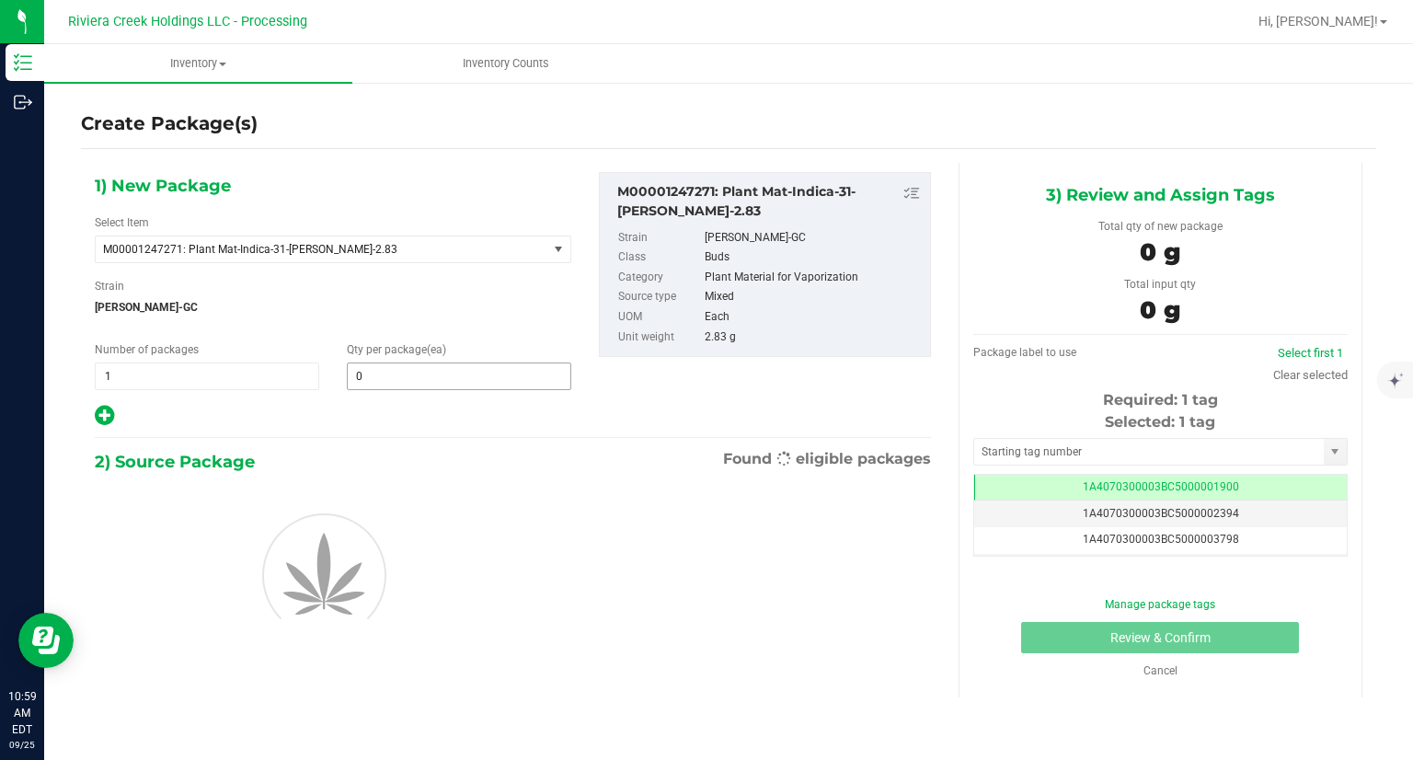
click at [399, 369] on span "0 0" at bounding box center [459, 376] width 224 height 28
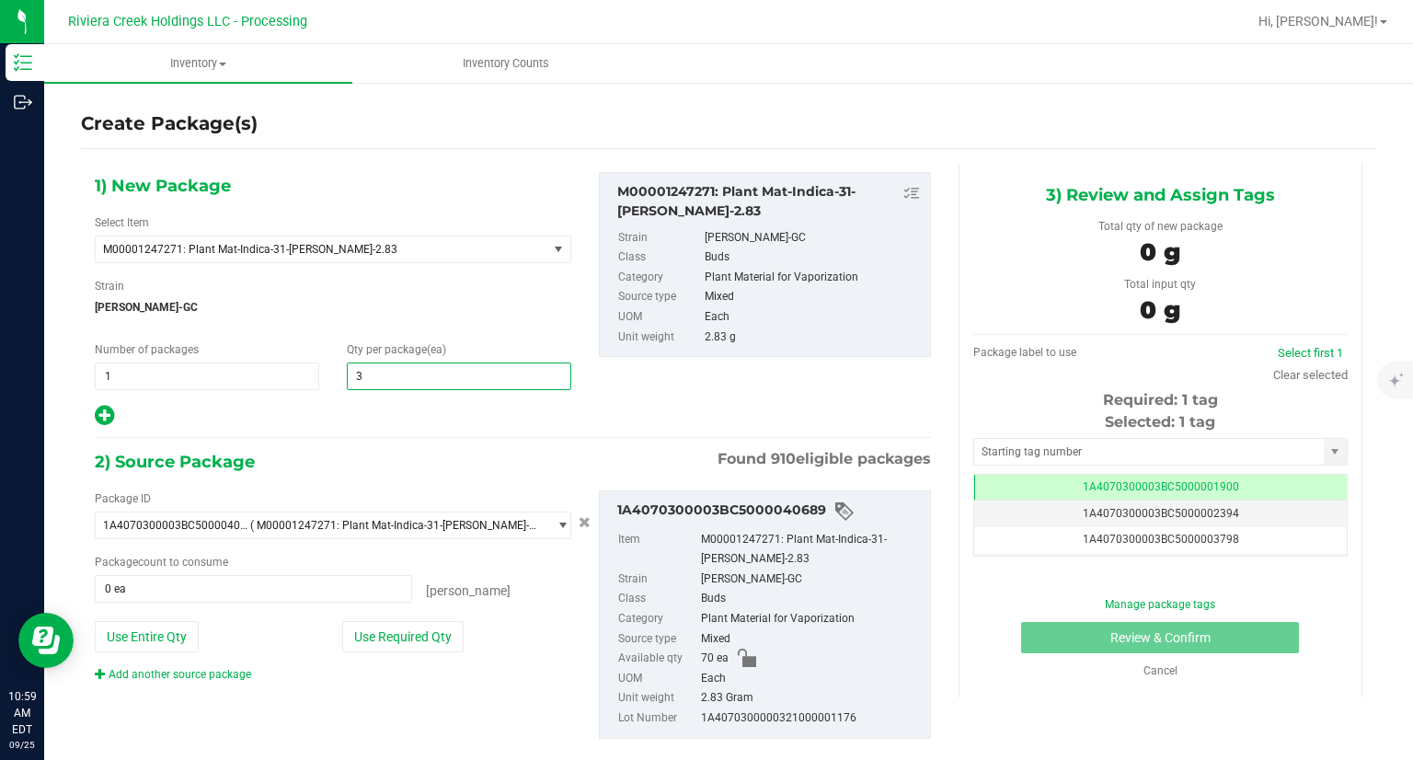
type input "30"
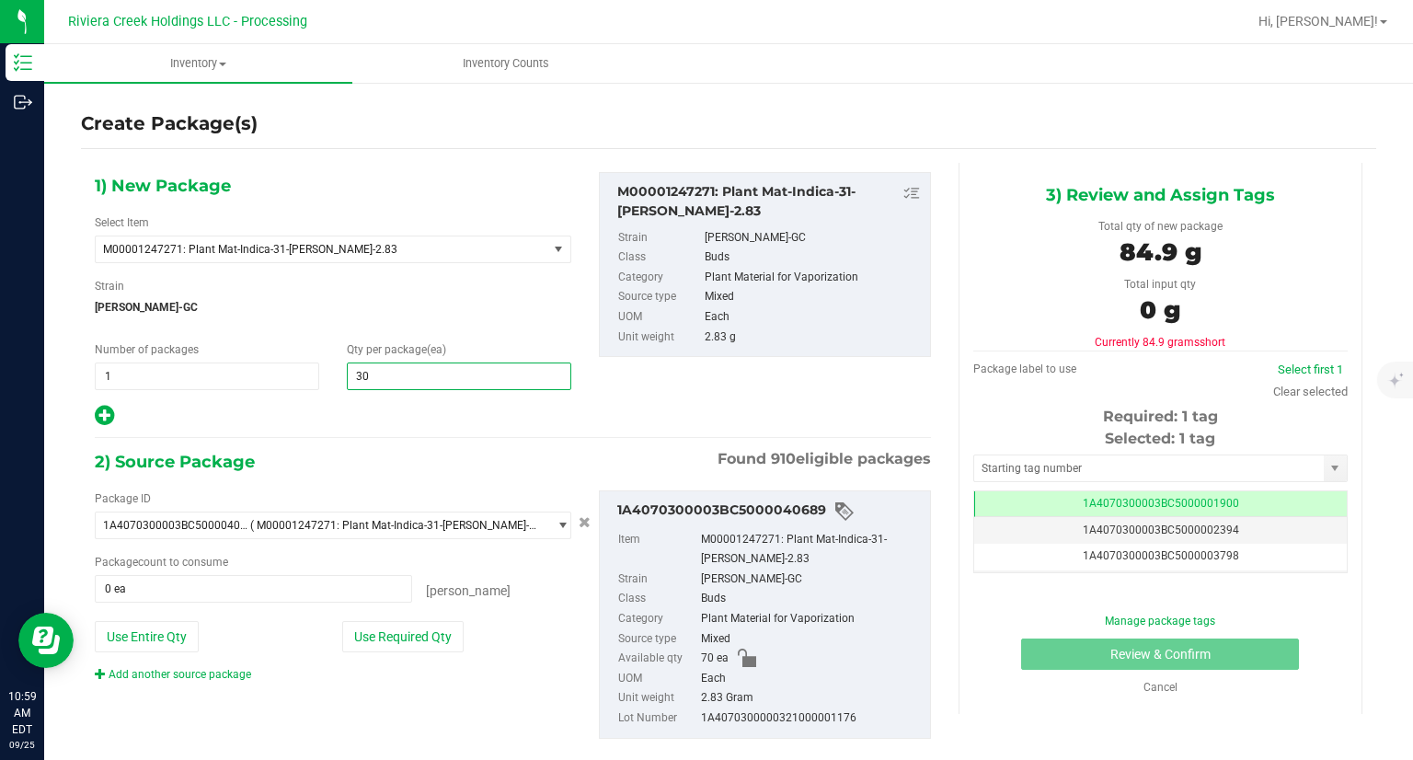
type input "30"
click at [489, 493] on div "Package ID" at bounding box center [333, 498] width 477 height 17
click at [437, 627] on button "Use Required Qty" at bounding box center [402, 636] width 121 height 31
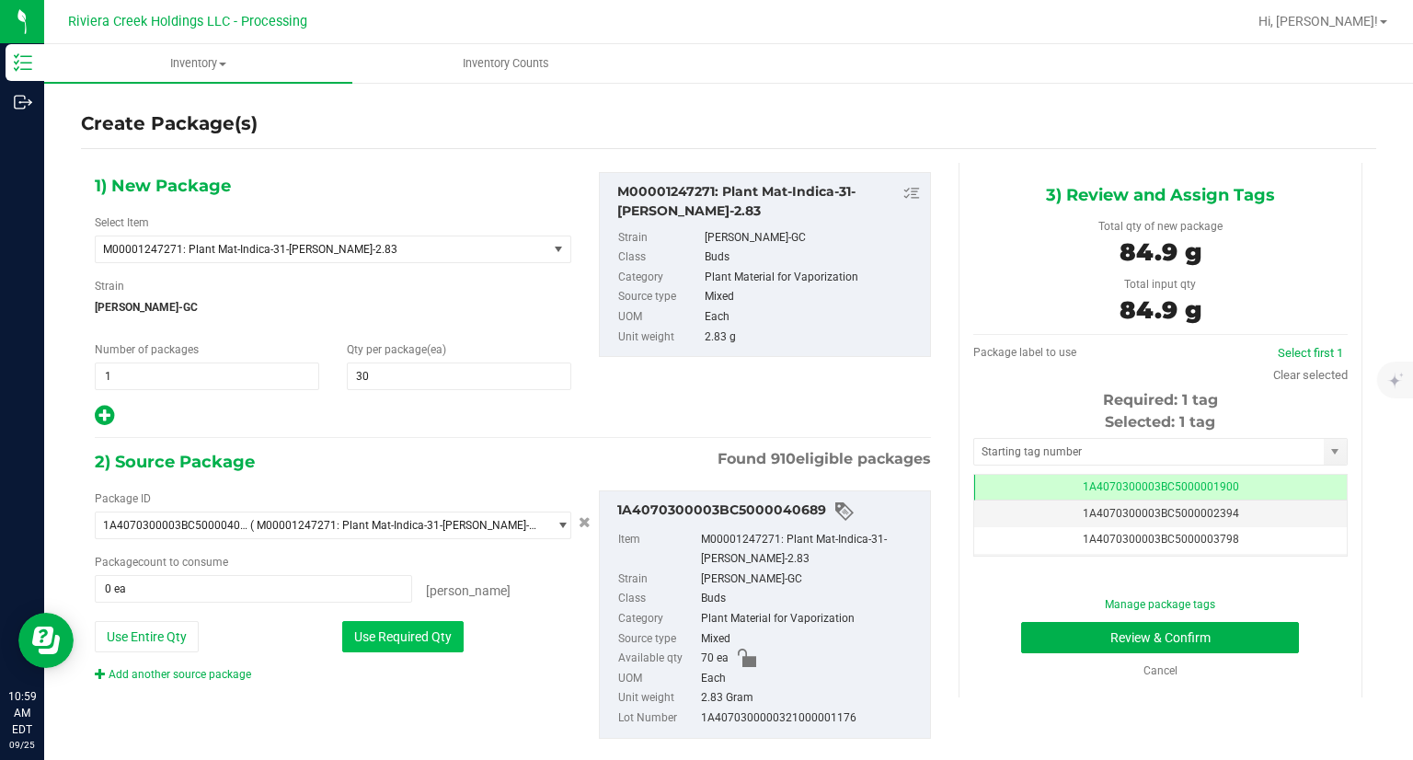
type input "30 ea"
click at [1024, 454] on input "text" at bounding box center [1149, 452] width 350 height 26
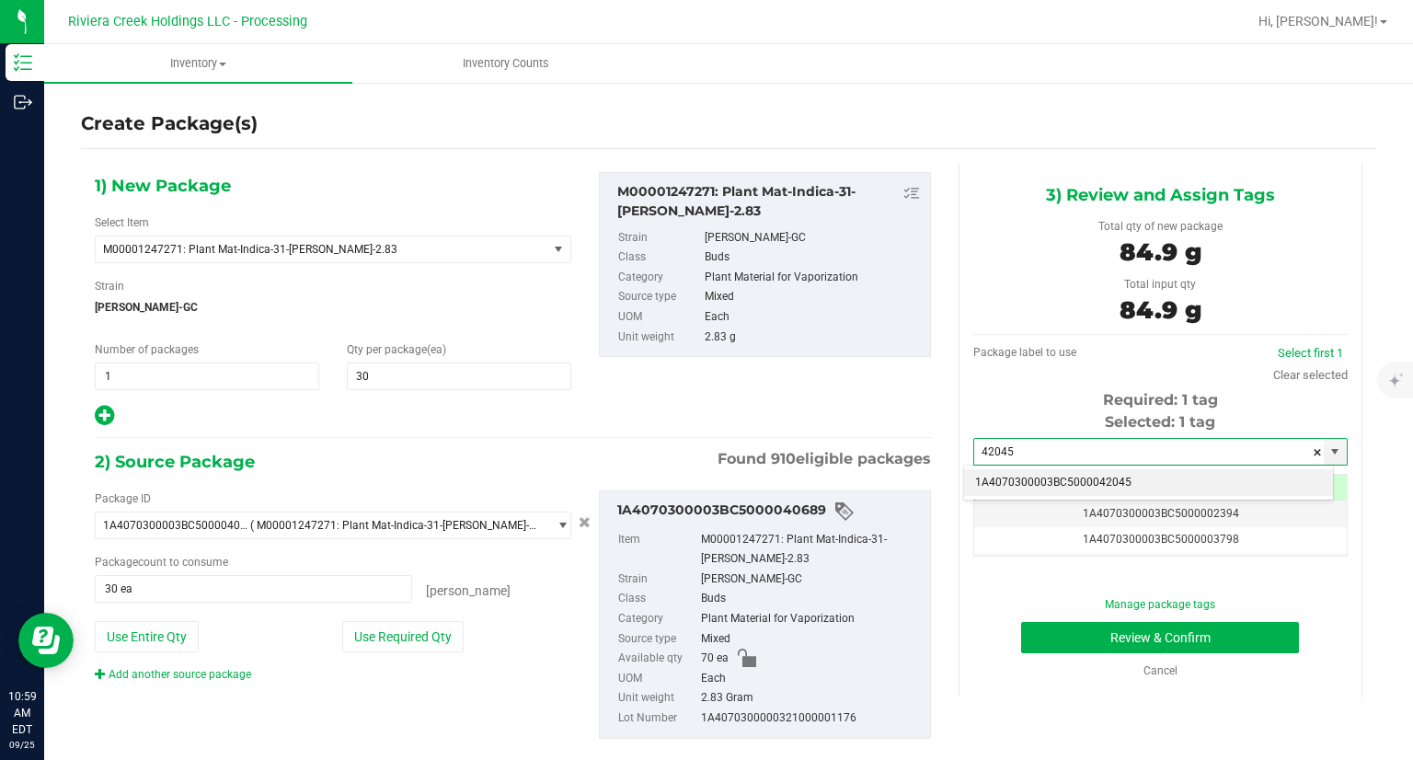
click at [1021, 480] on li "1A4070300003BC5000042045" at bounding box center [1148, 483] width 369 height 28
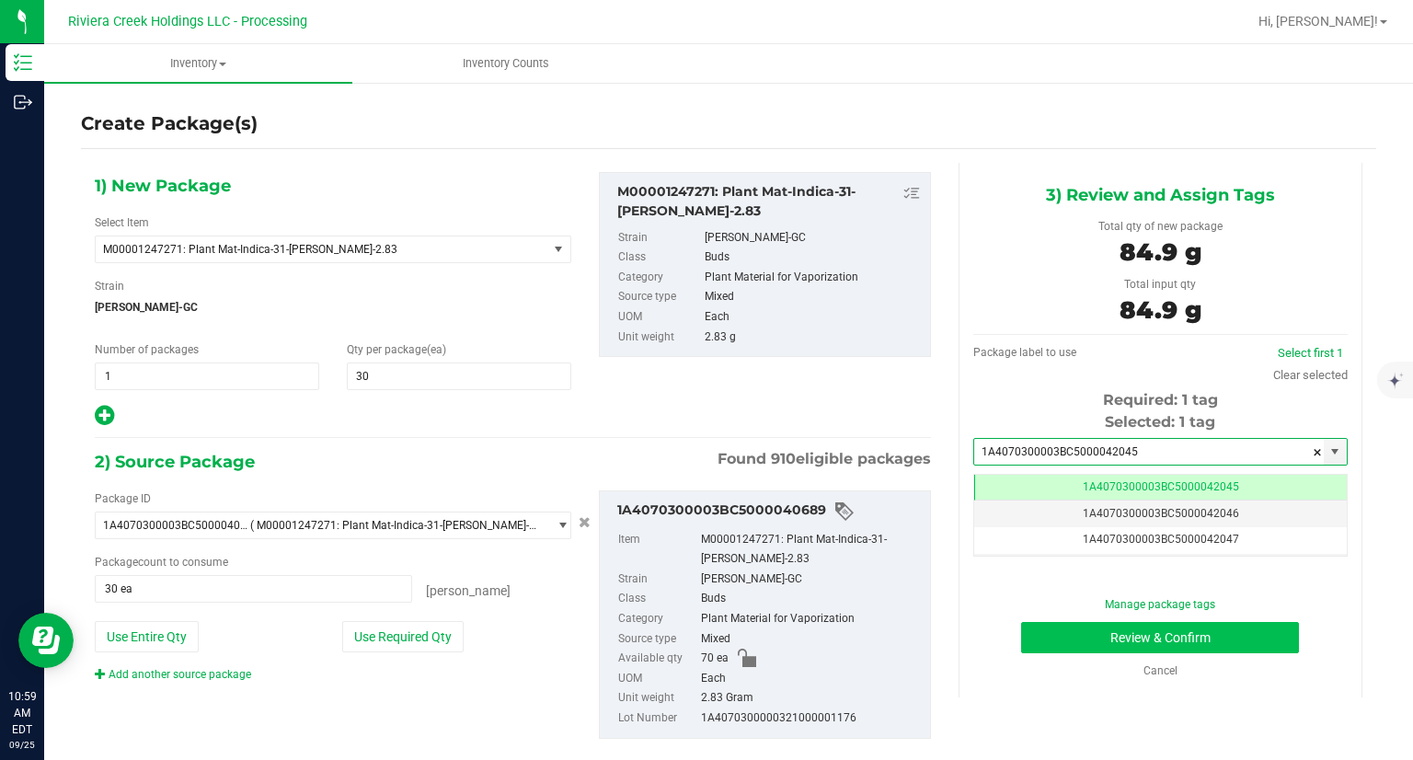
type input "1A4070300003BC5000042045"
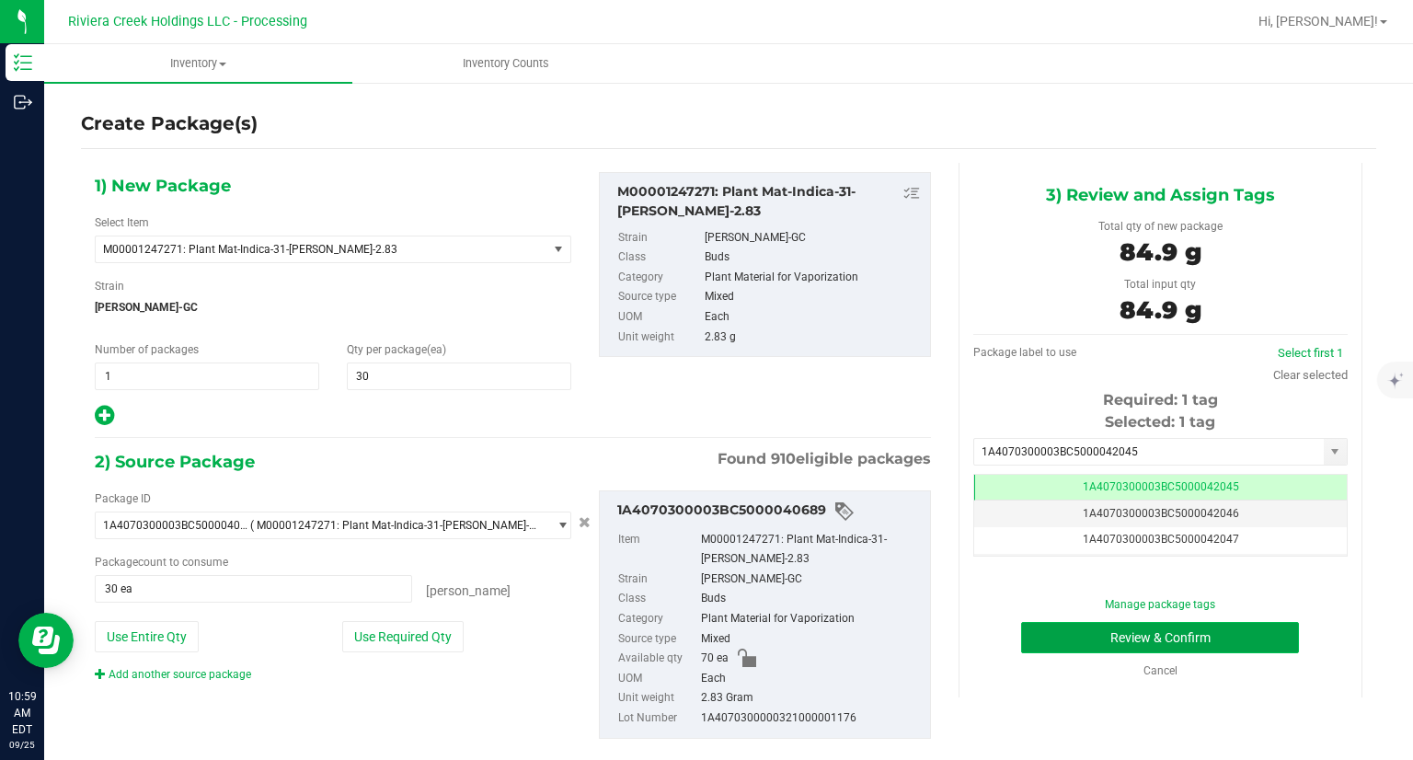
click at [1035, 627] on button "Review & Confirm" at bounding box center [1160, 637] width 278 height 31
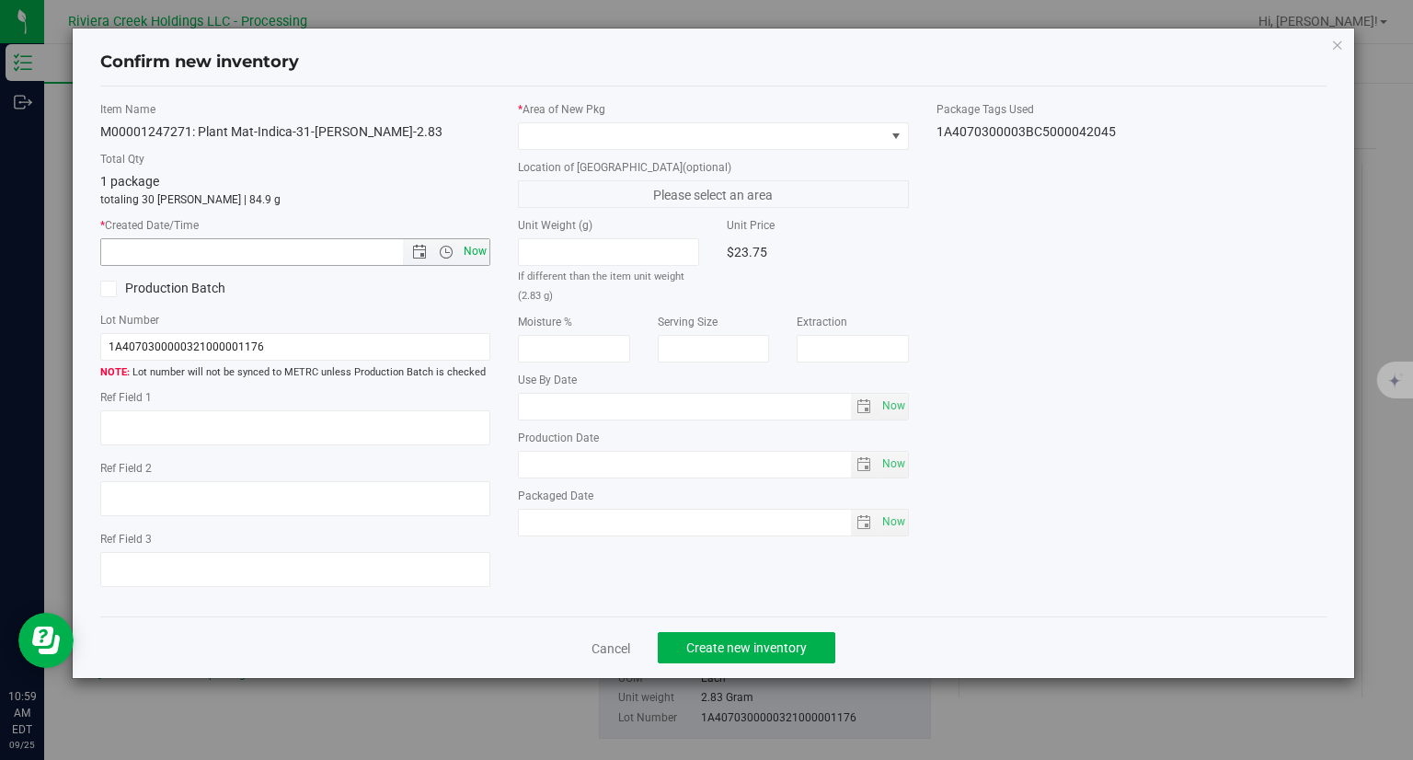
click at [477, 254] on span "Now" at bounding box center [475, 251] width 31 height 27
type input "[DATE] 10:59 AM"
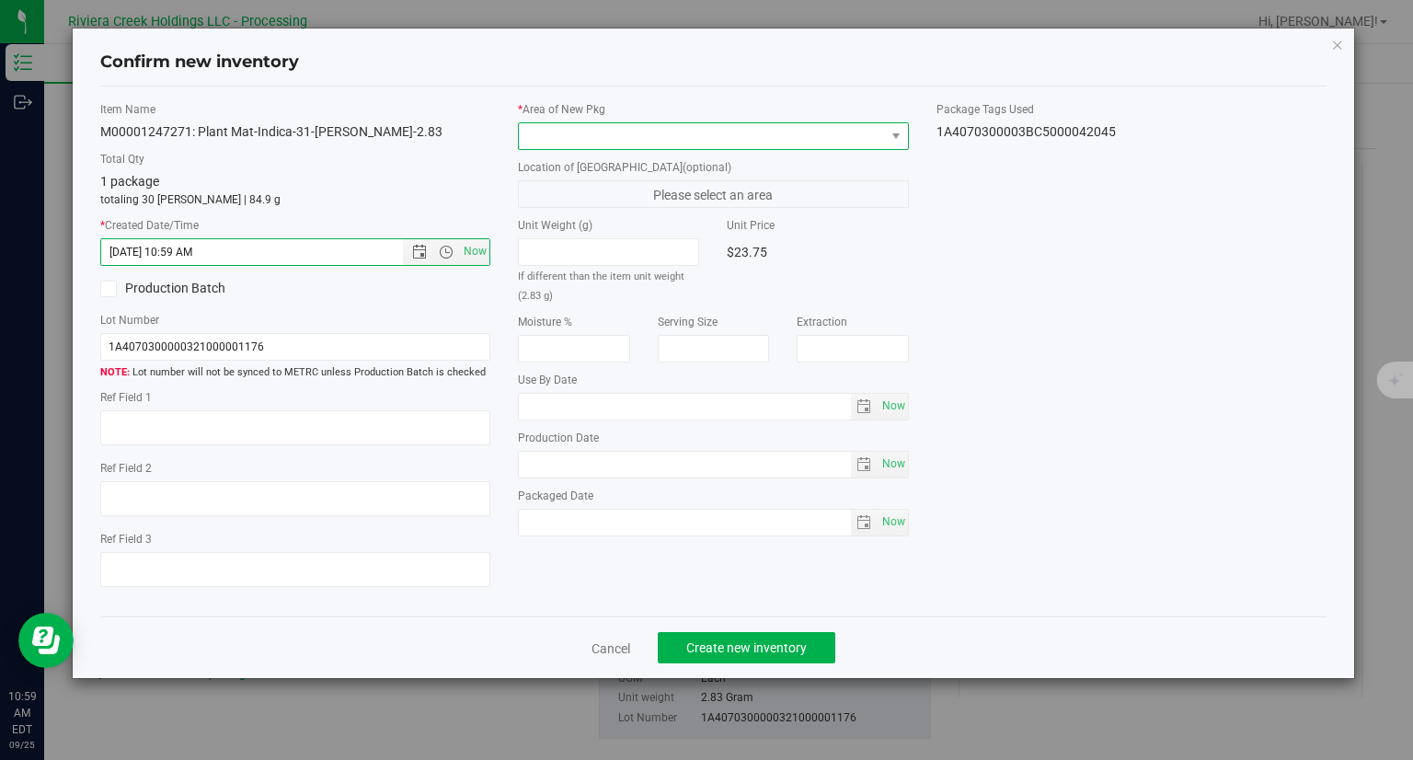
click at [590, 144] on span at bounding box center [702, 136] width 366 height 26
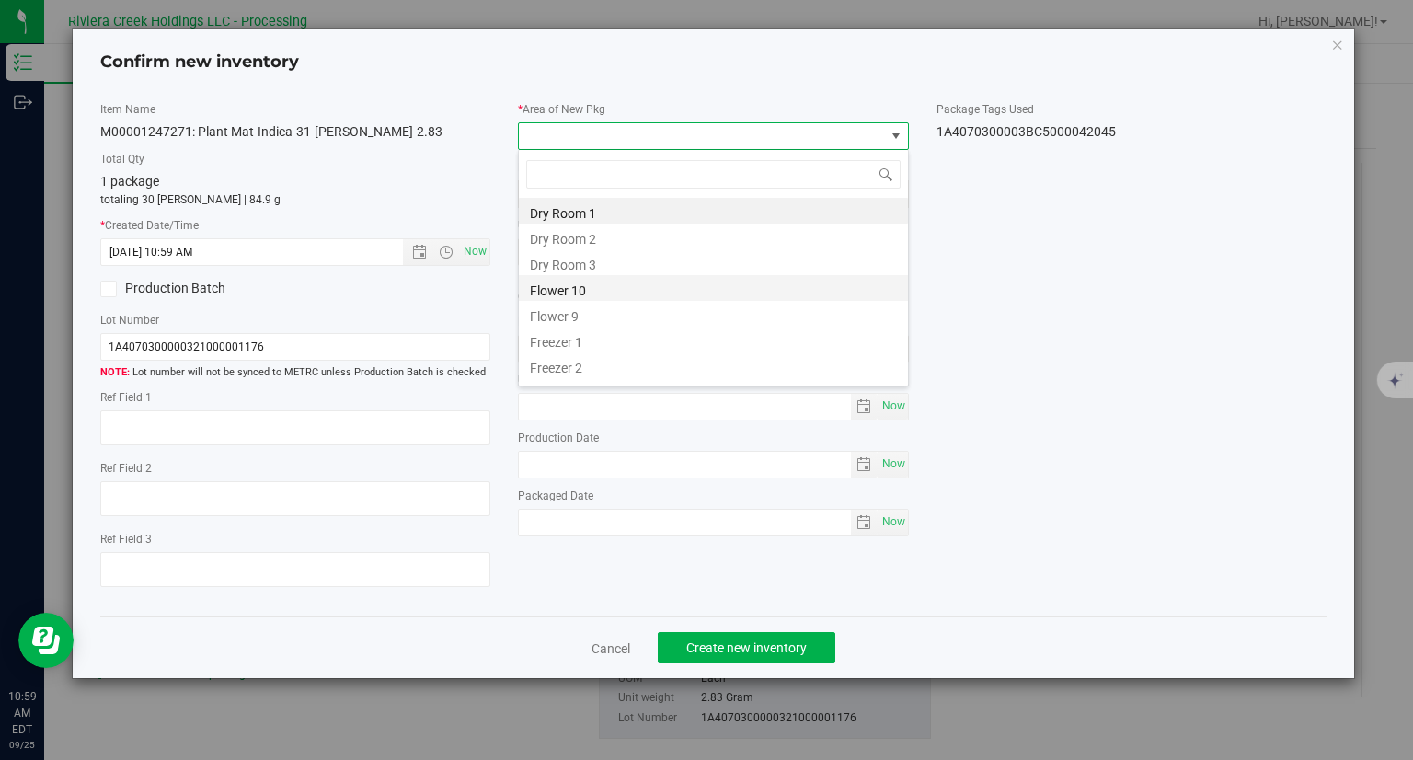
click at [574, 290] on li "Flower 10" at bounding box center [713, 288] width 389 height 26
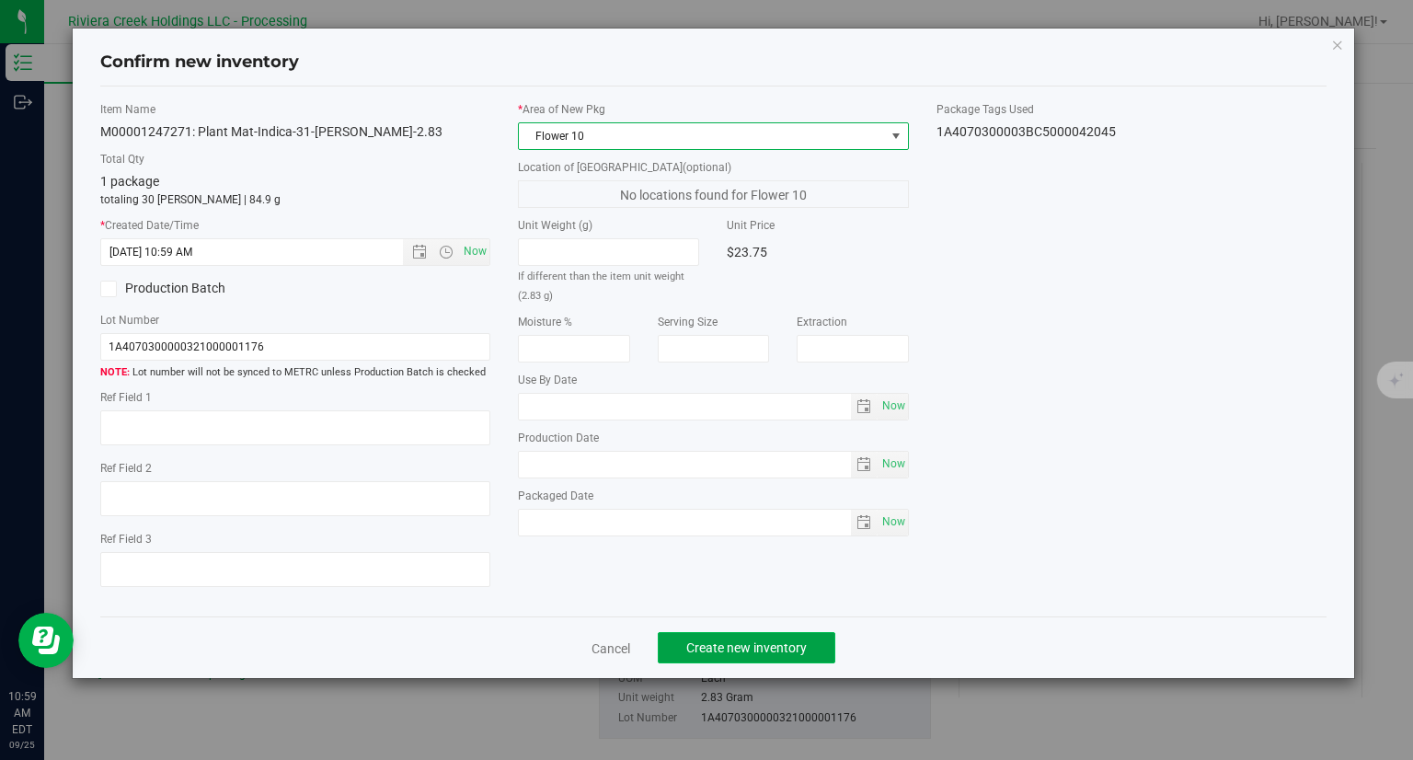
click at [730, 650] on span "Create new inventory" at bounding box center [746, 647] width 121 height 15
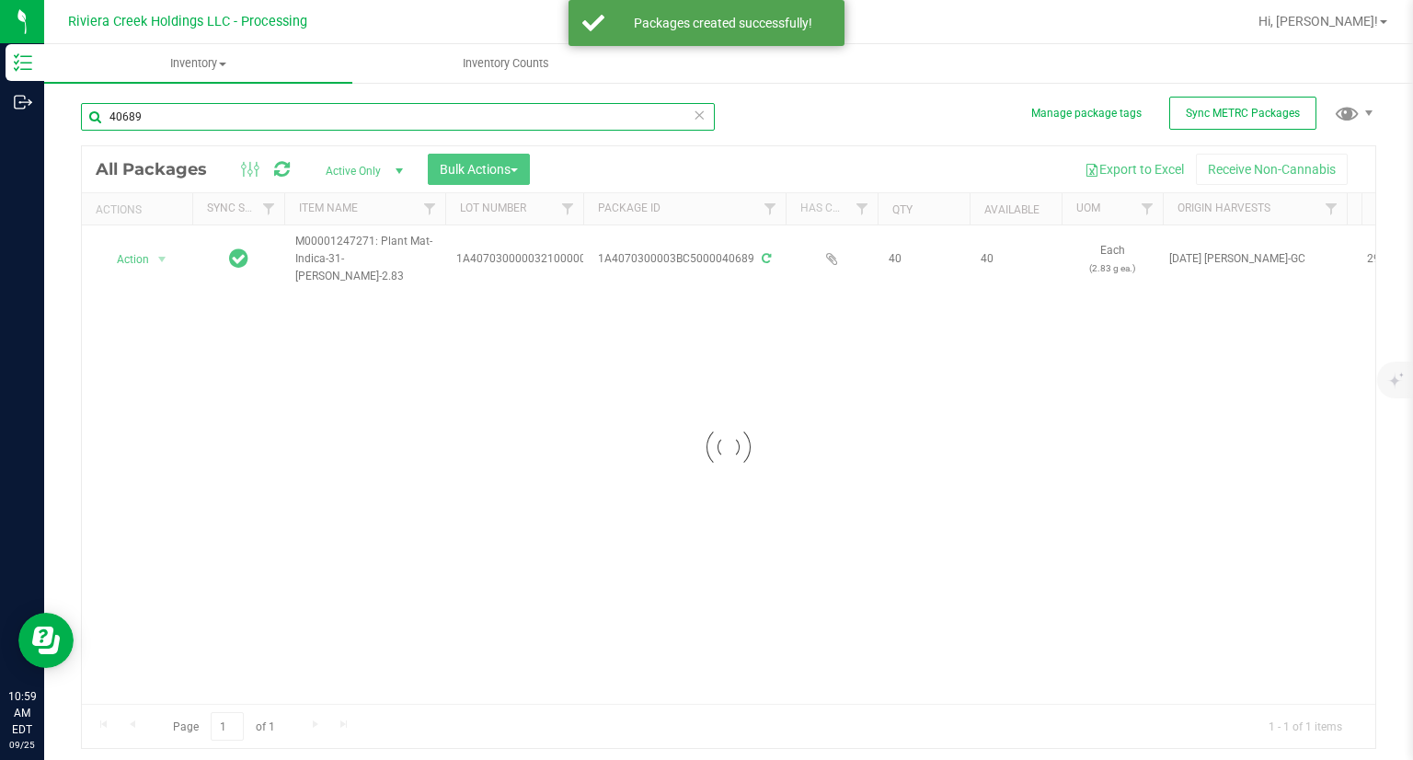
click at [208, 122] on input "40689" at bounding box center [398, 117] width 634 height 28
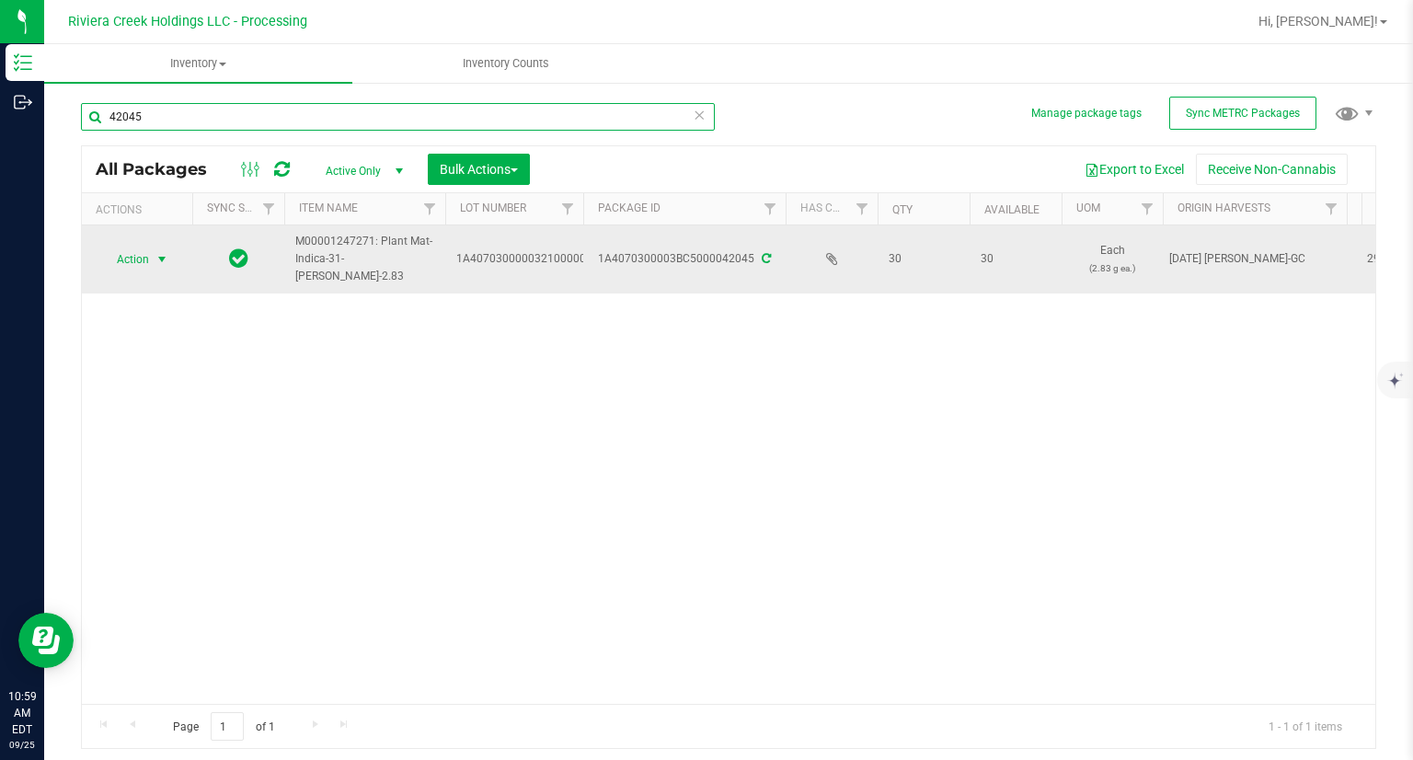
type input "42045"
click at [149, 255] on span "Action" at bounding box center [125, 260] width 50 height 26
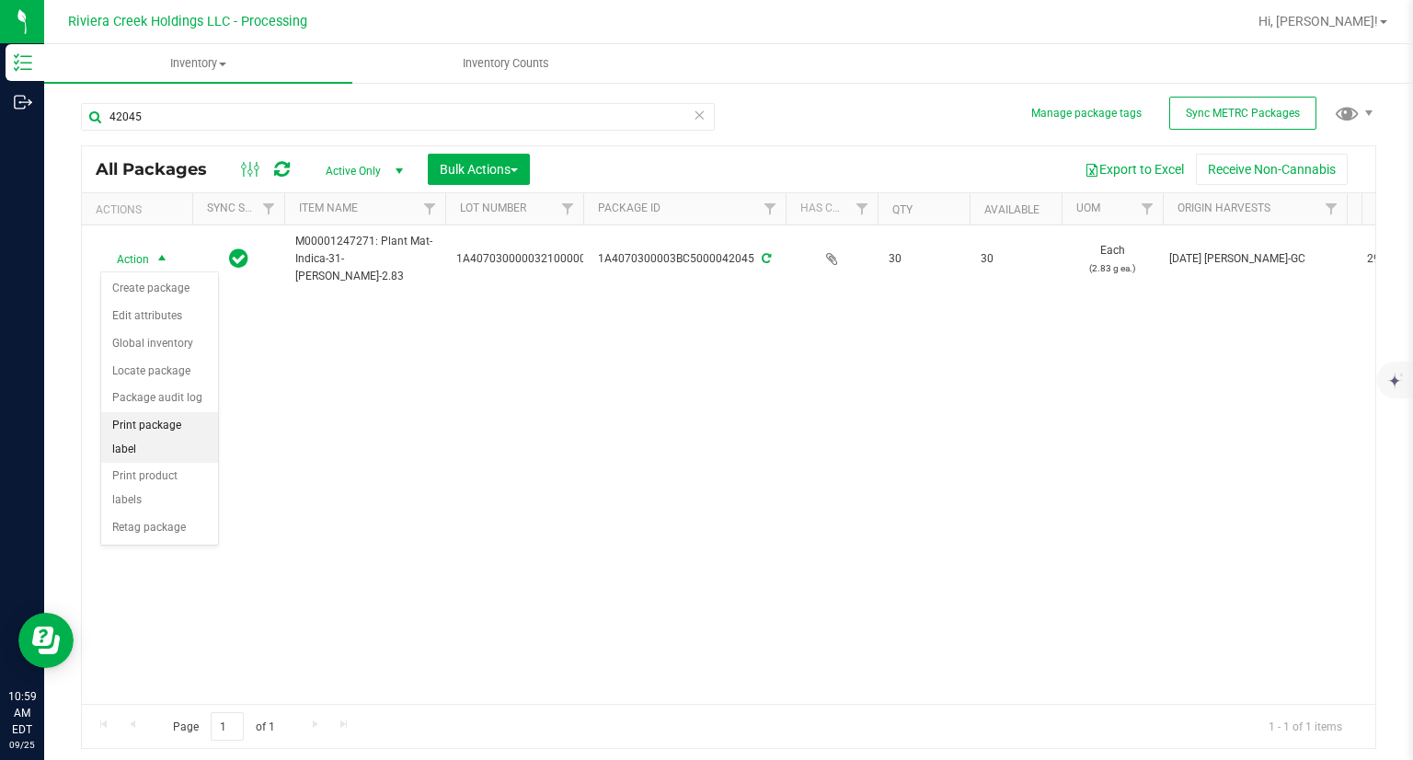
click at [177, 422] on li "Print package label" at bounding box center [159, 437] width 117 height 51
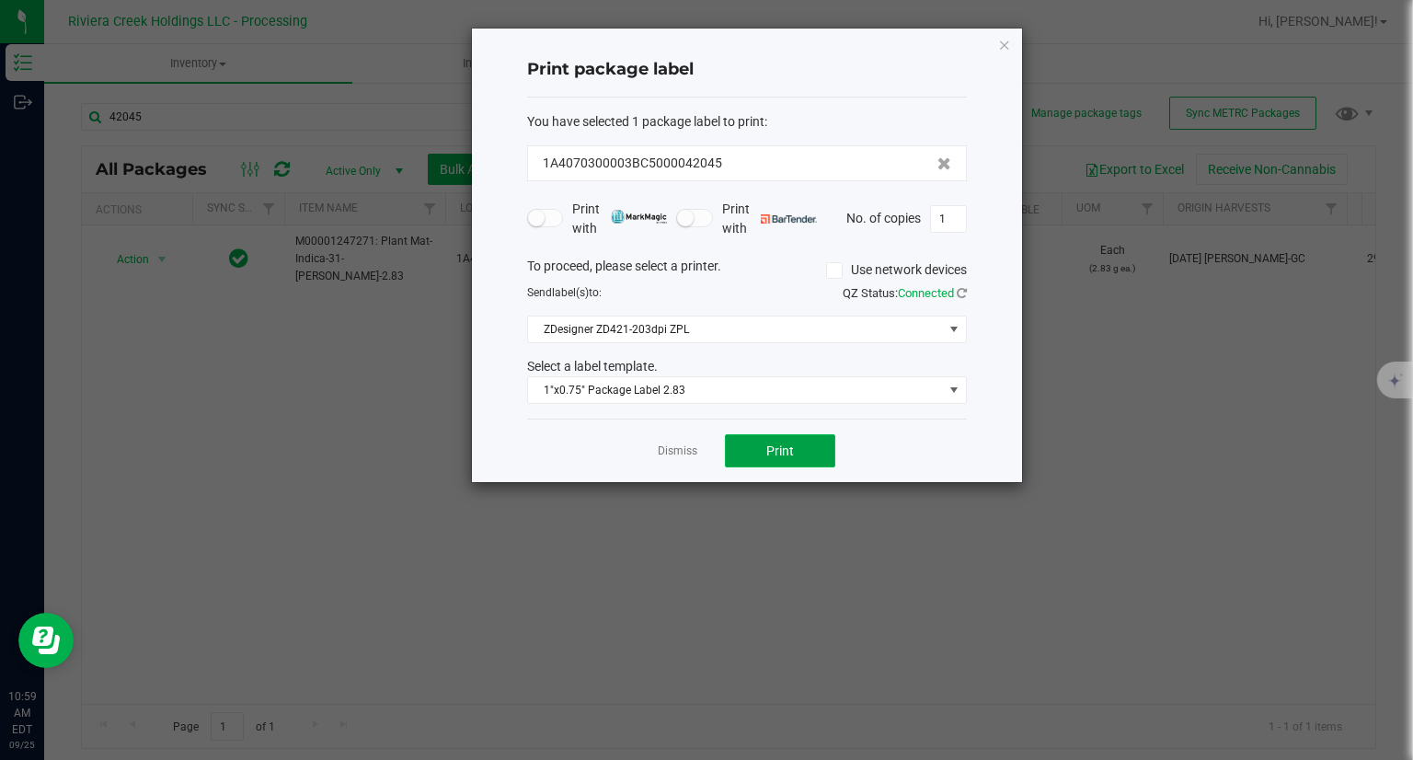
click at [812, 449] on button "Print" at bounding box center [780, 450] width 110 height 33
click at [998, 41] on icon "button" at bounding box center [1004, 44] width 13 height 22
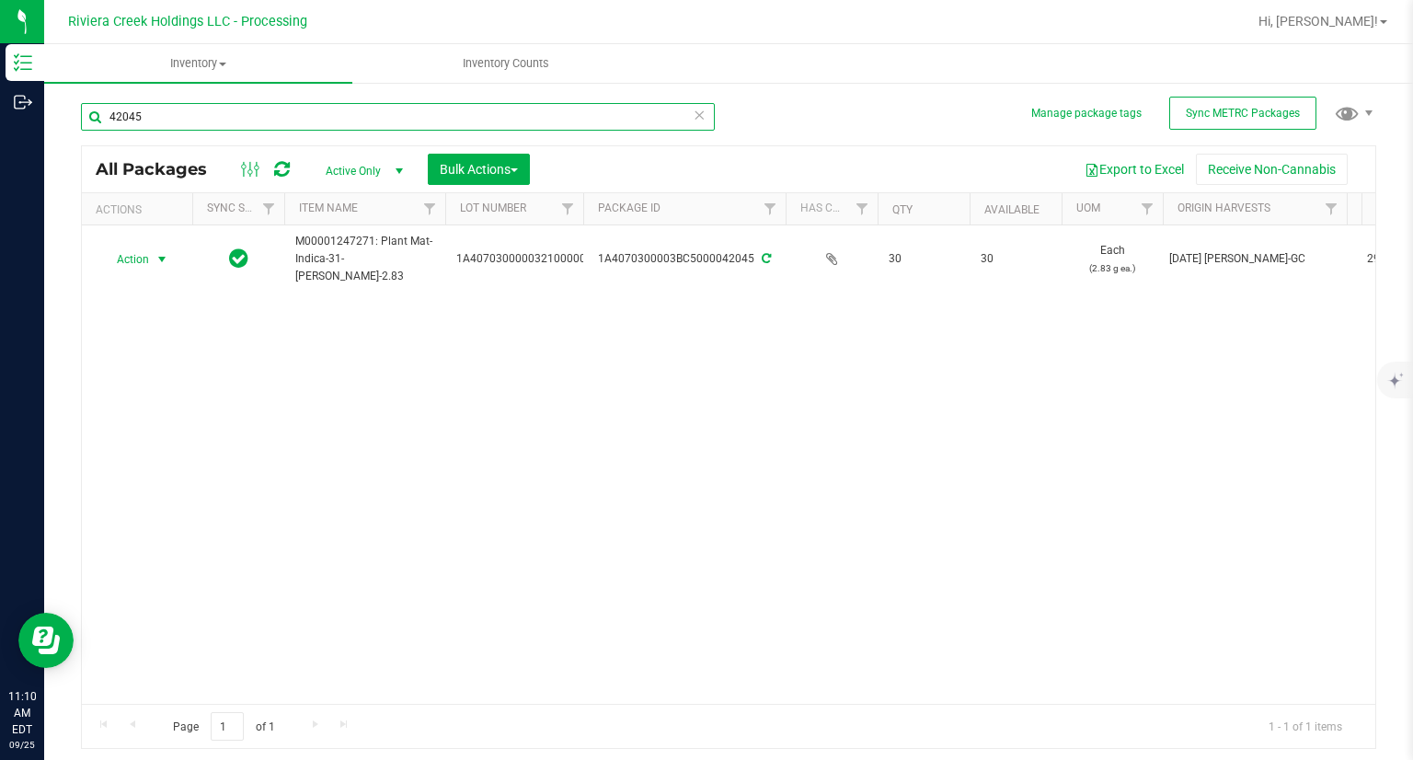
click at [224, 111] on input "42045" at bounding box center [398, 117] width 634 height 28
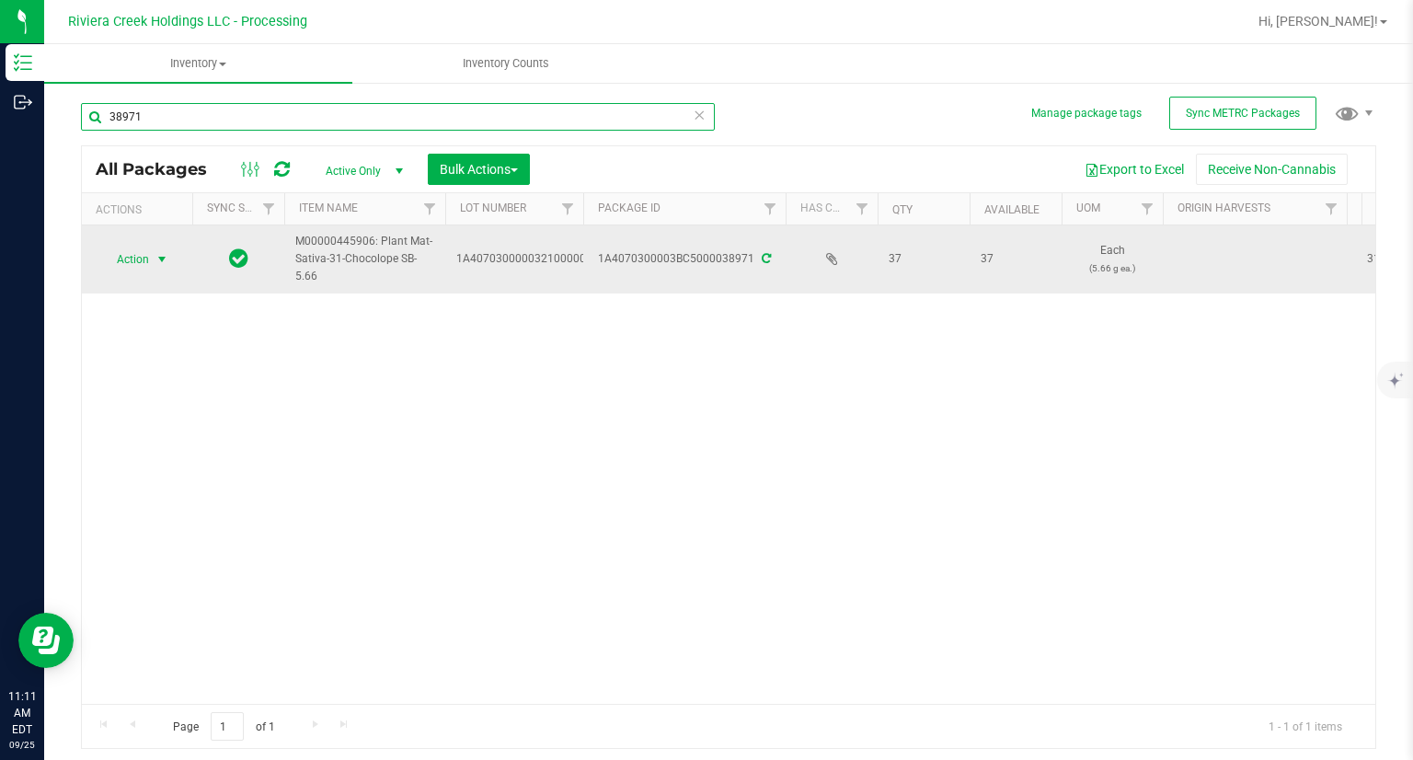
type input "38971"
click at [132, 263] on span "Action" at bounding box center [125, 260] width 50 height 26
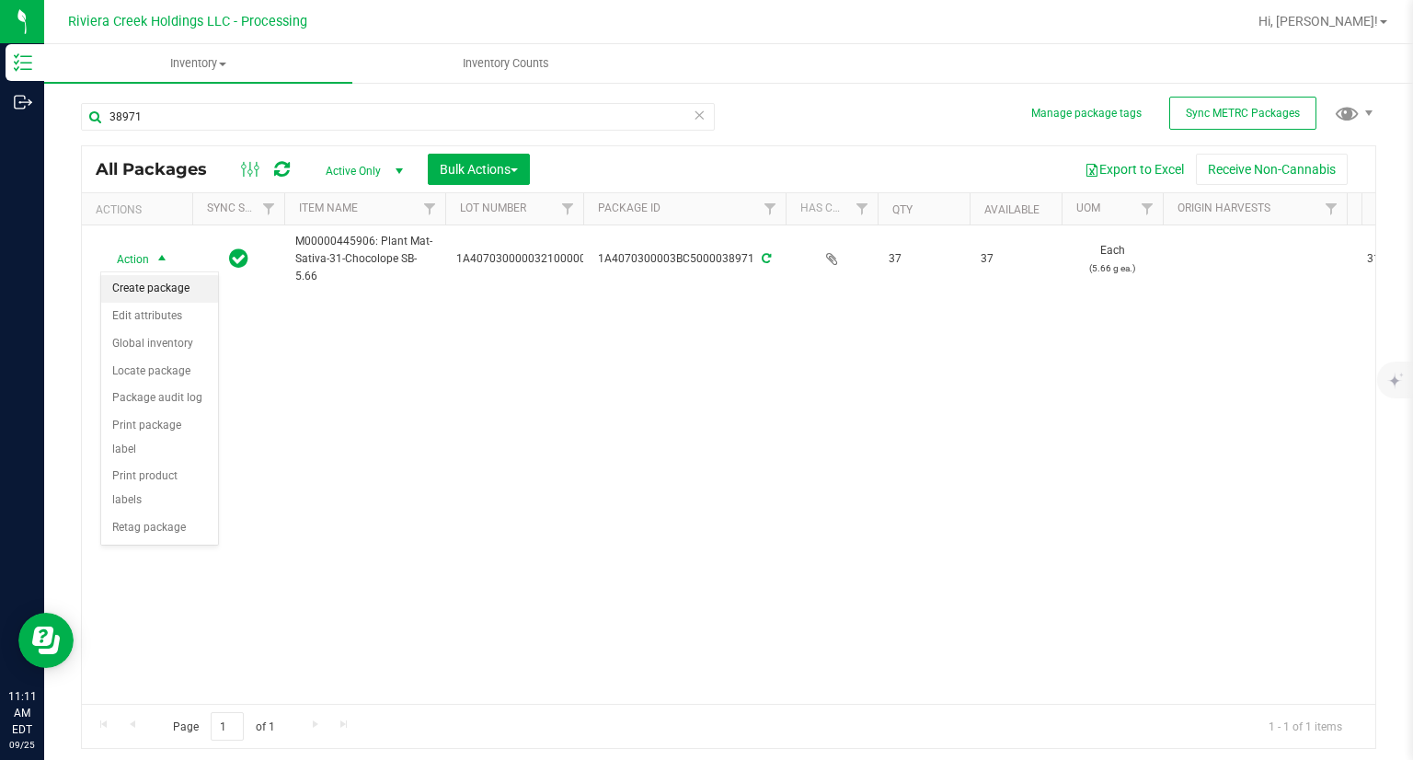
click at [146, 289] on li "Create package" at bounding box center [159, 289] width 117 height 28
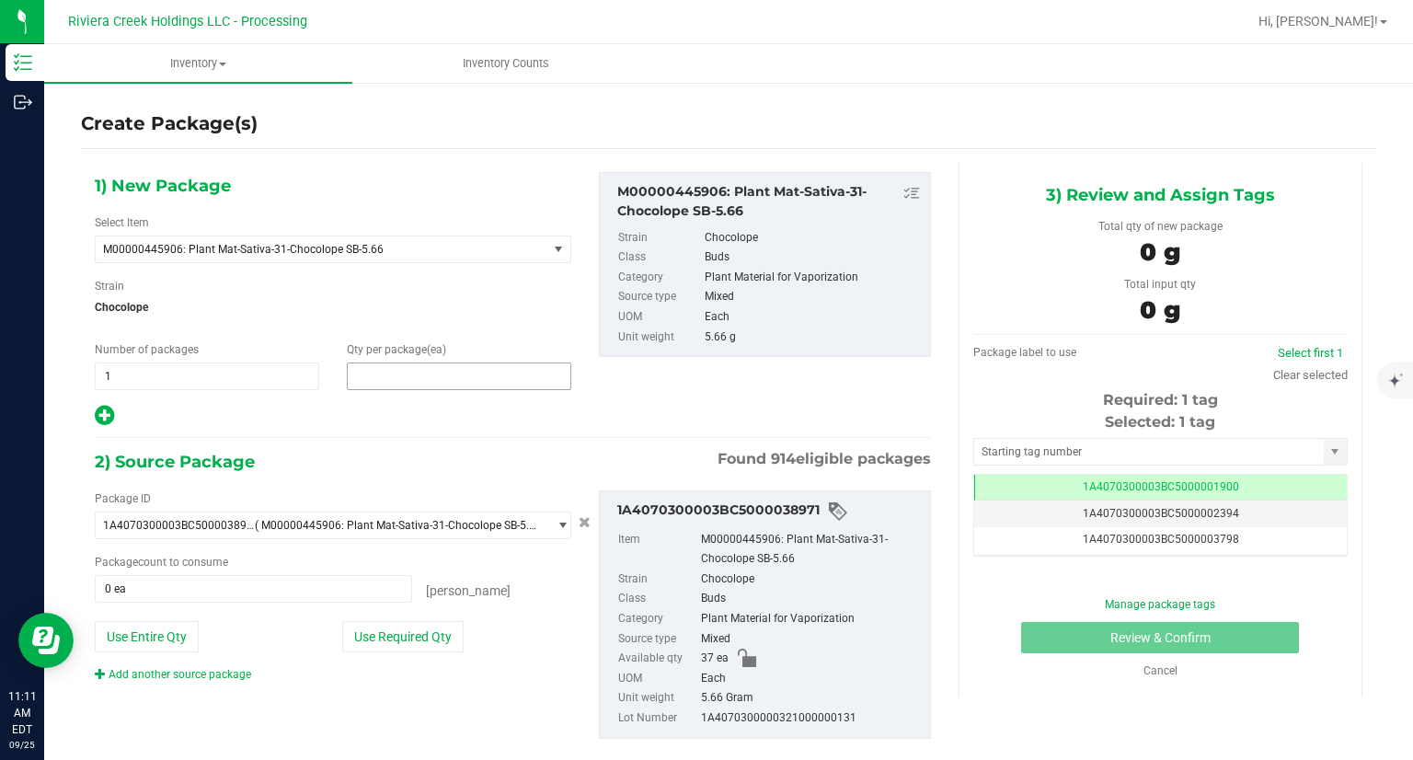
click at [449, 379] on span at bounding box center [459, 376] width 224 height 28
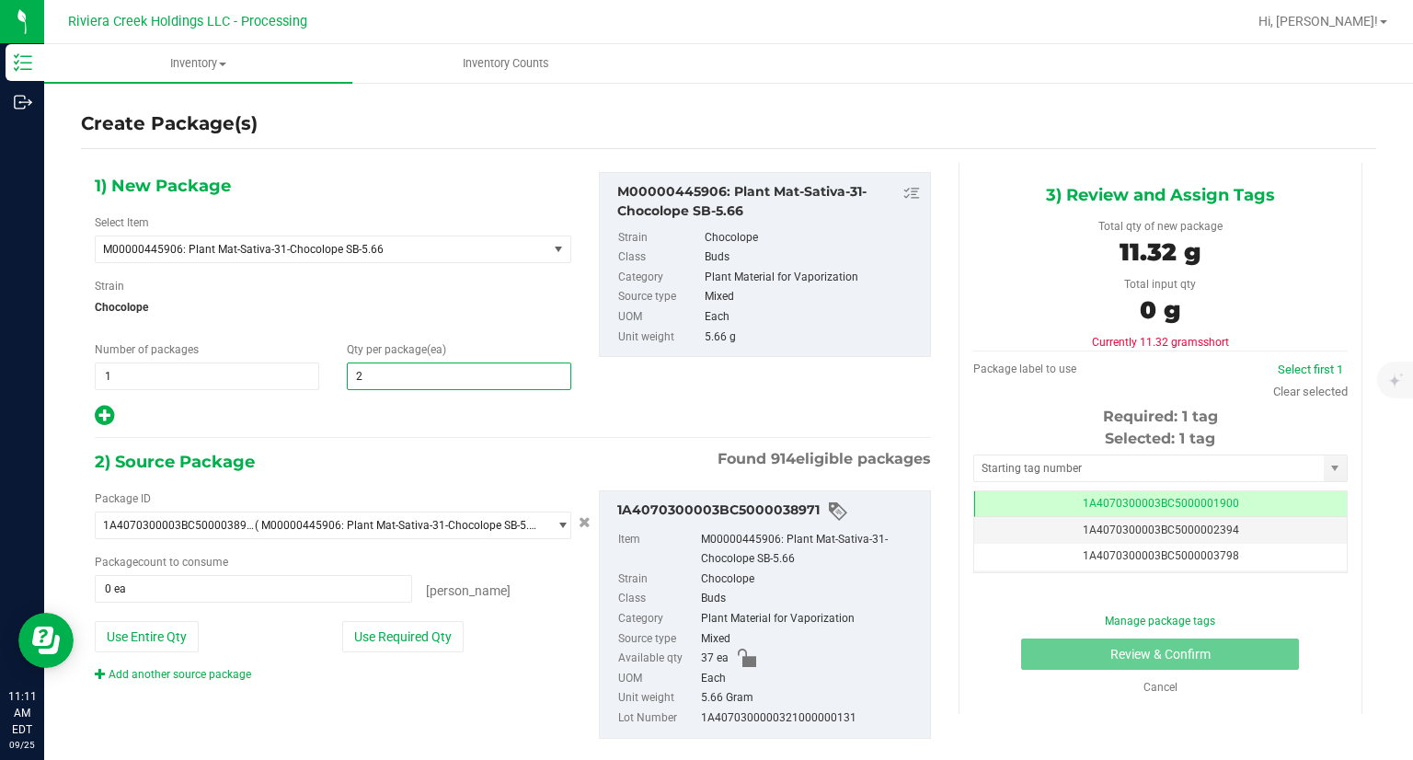
type input "20"
click at [406, 490] on div "Package ID" at bounding box center [333, 498] width 477 height 17
click at [419, 628] on button "Use Required Qty" at bounding box center [402, 636] width 121 height 31
type input "20 ea"
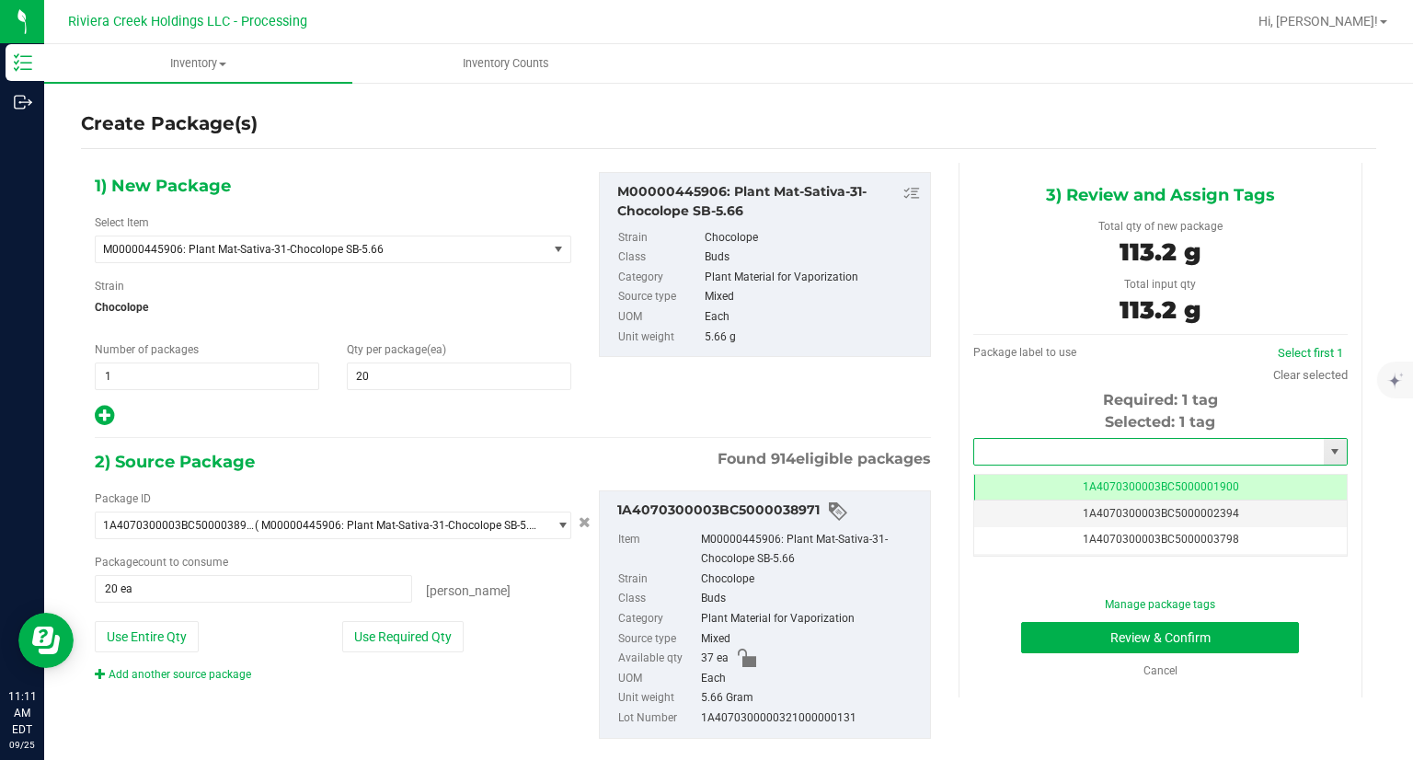
click at [1138, 449] on input "text" at bounding box center [1149, 452] width 350 height 26
click at [1054, 475] on li "1A4070300003BC5000042046" at bounding box center [1148, 483] width 369 height 28
type input "1A4070300003BC5000042046"
click at [1040, 646] on button "Review & Confirm" at bounding box center [1160, 637] width 278 height 31
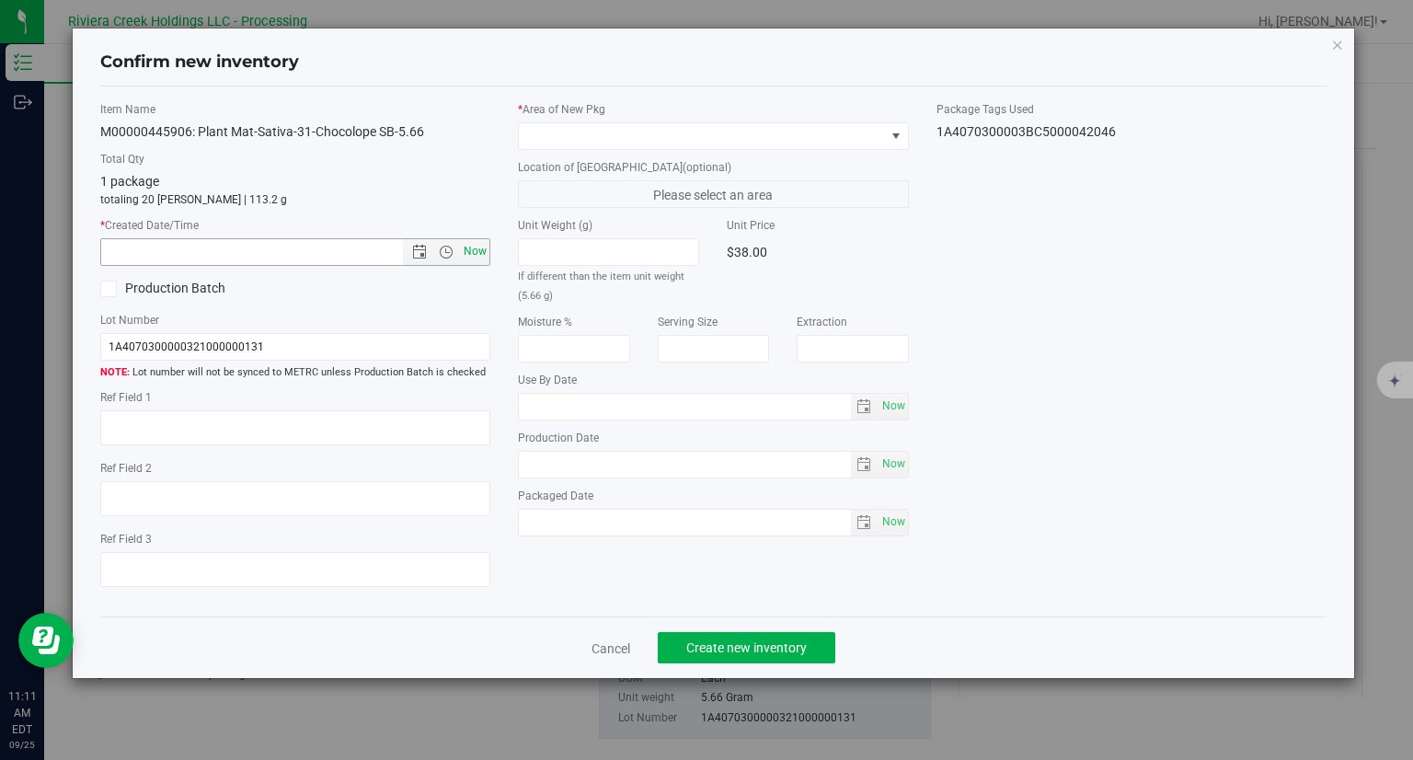
click at [487, 255] on span "Now" at bounding box center [475, 251] width 31 height 27
type input "[DATE] 11:11 AM"
click at [477, 255] on span "Now" at bounding box center [475, 251] width 31 height 27
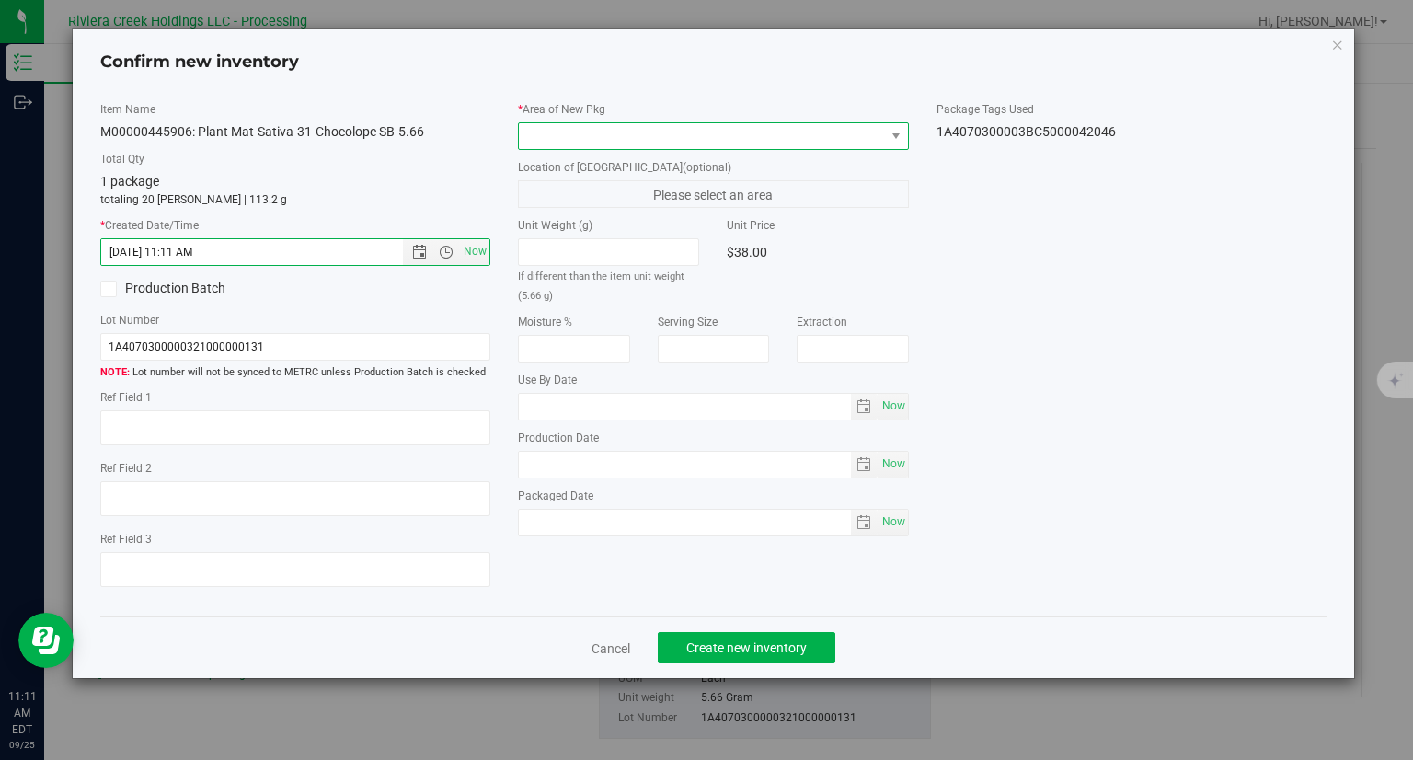
click at [581, 144] on span at bounding box center [702, 136] width 366 height 26
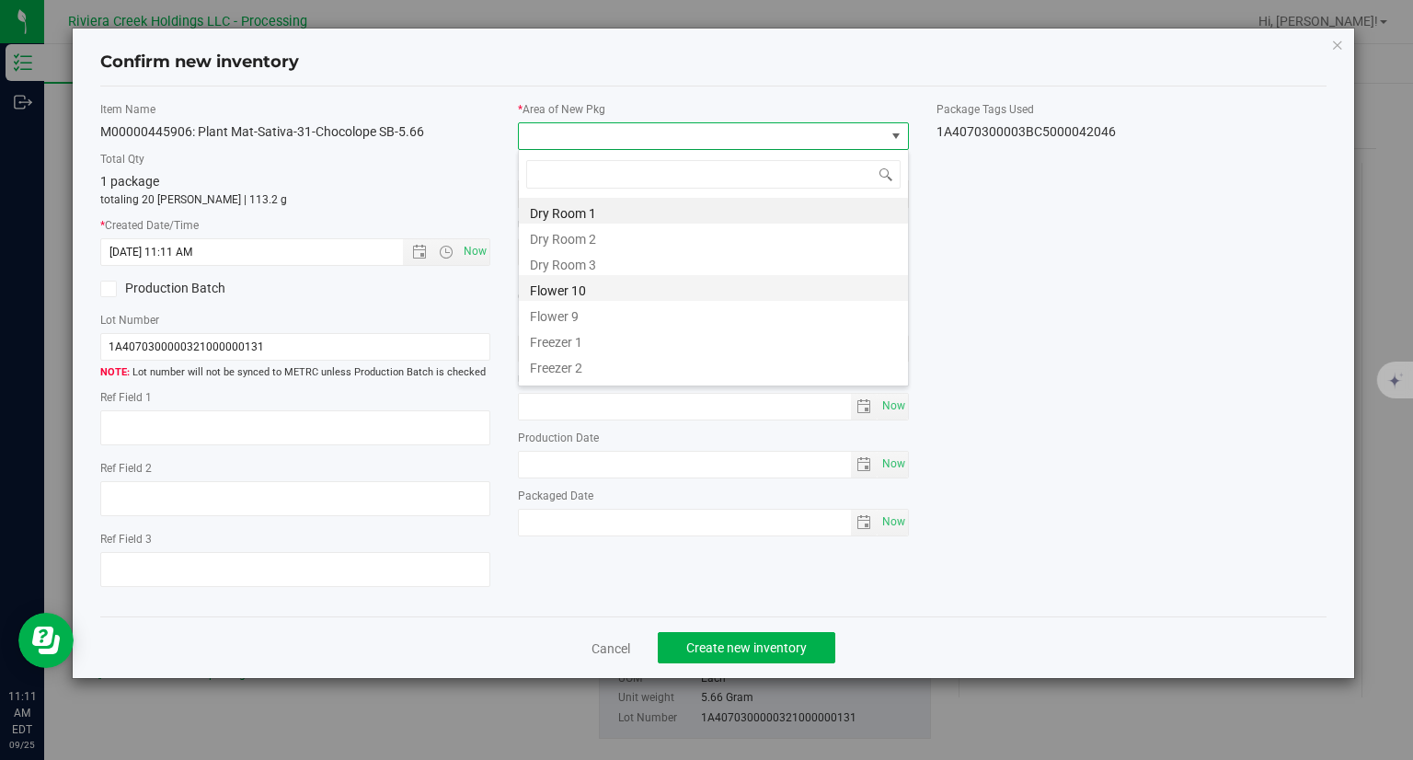
click at [585, 286] on li "Flower 10" at bounding box center [713, 288] width 389 height 26
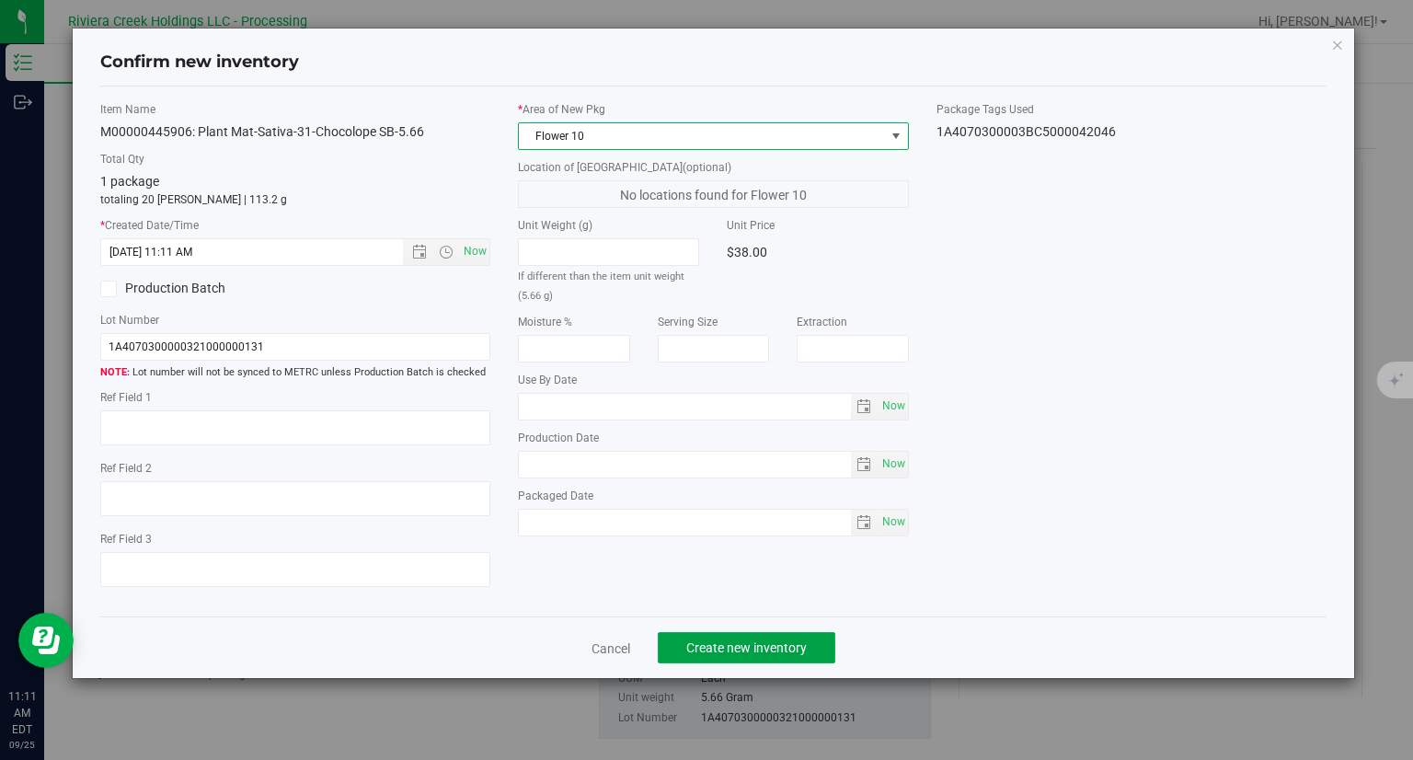
click at [787, 636] on button "Create new inventory" at bounding box center [747, 647] width 178 height 31
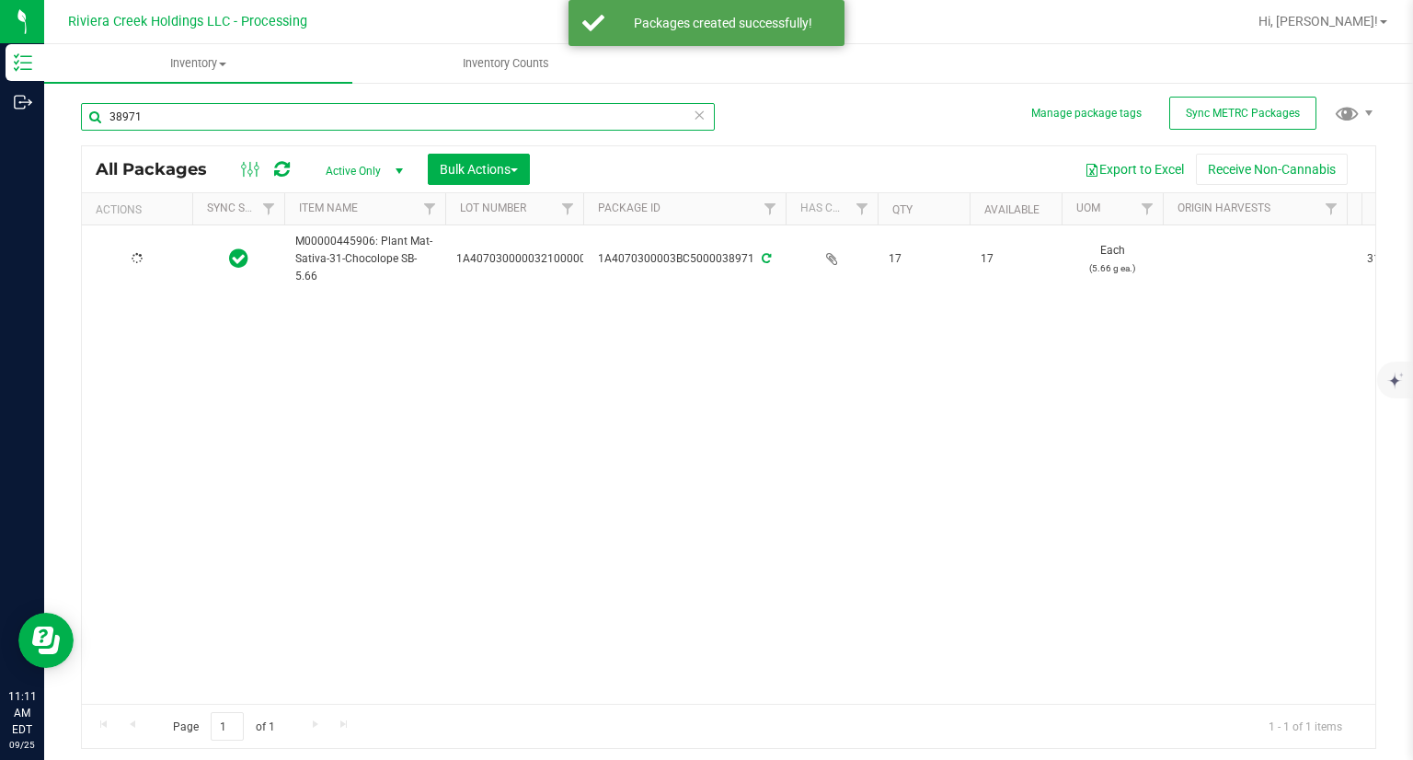
click at [218, 119] on input "38971" at bounding box center [398, 117] width 634 height 28
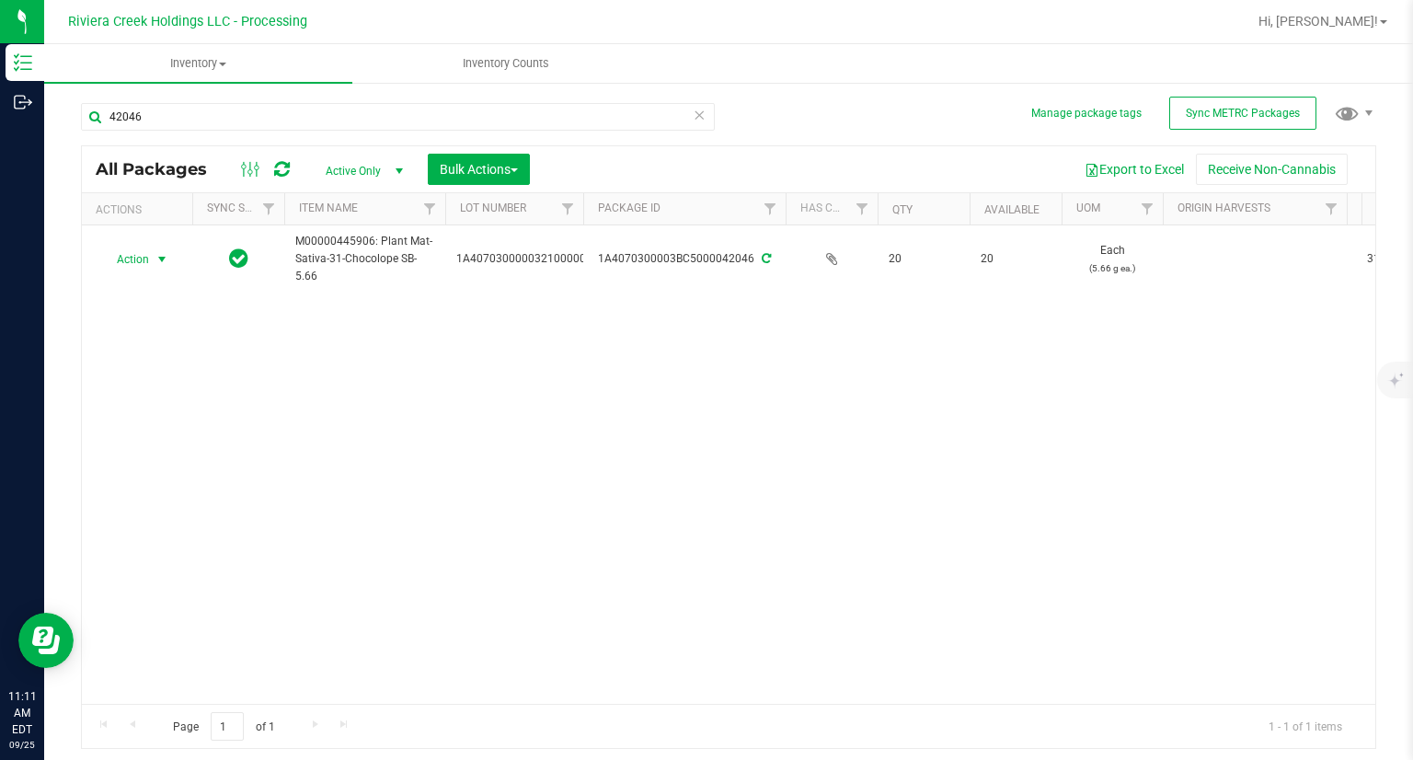
click at [138, 266] on span "Action" at bounding box center [125, 260] width 50 height 26
click at [169, 430] on li "Print package label" at bounding box center [159, 437] width 117 height 51
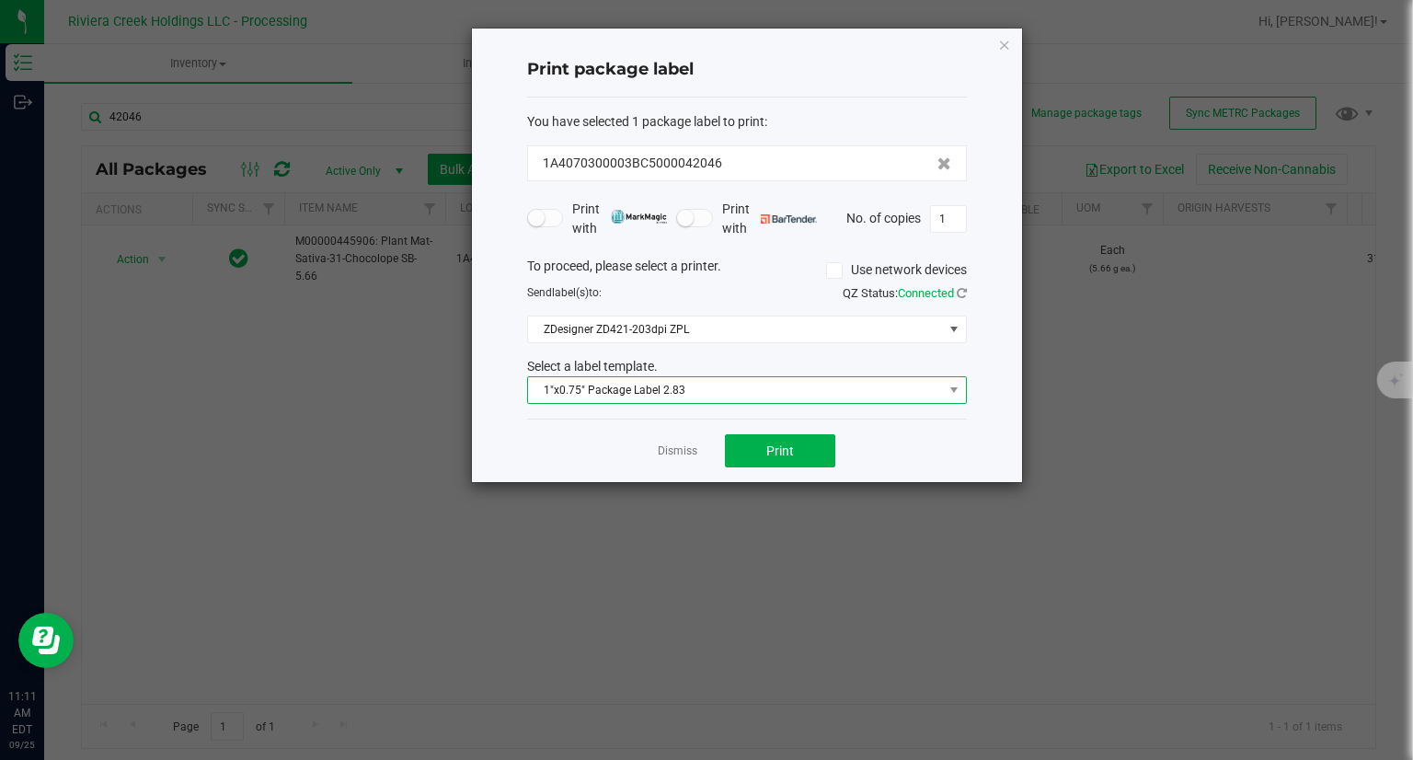
click at [622, 394] on span "1"x0.75" Package Label 2.83" at bounding box center [735, 390] width 415 height 26
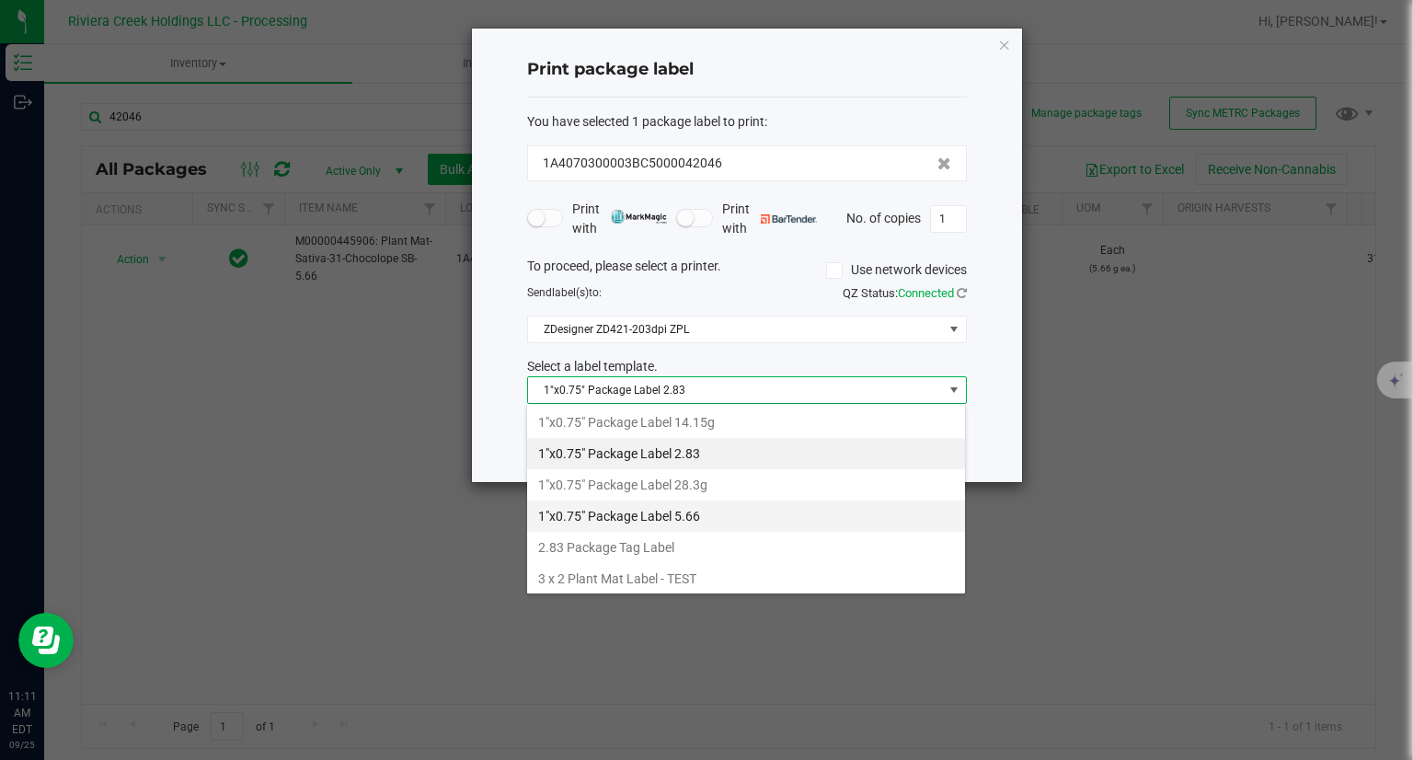
click at [690, 511] on li "1"x0.75" Package Label 5.66" at bounding box center [746, 515] width 438 height 31
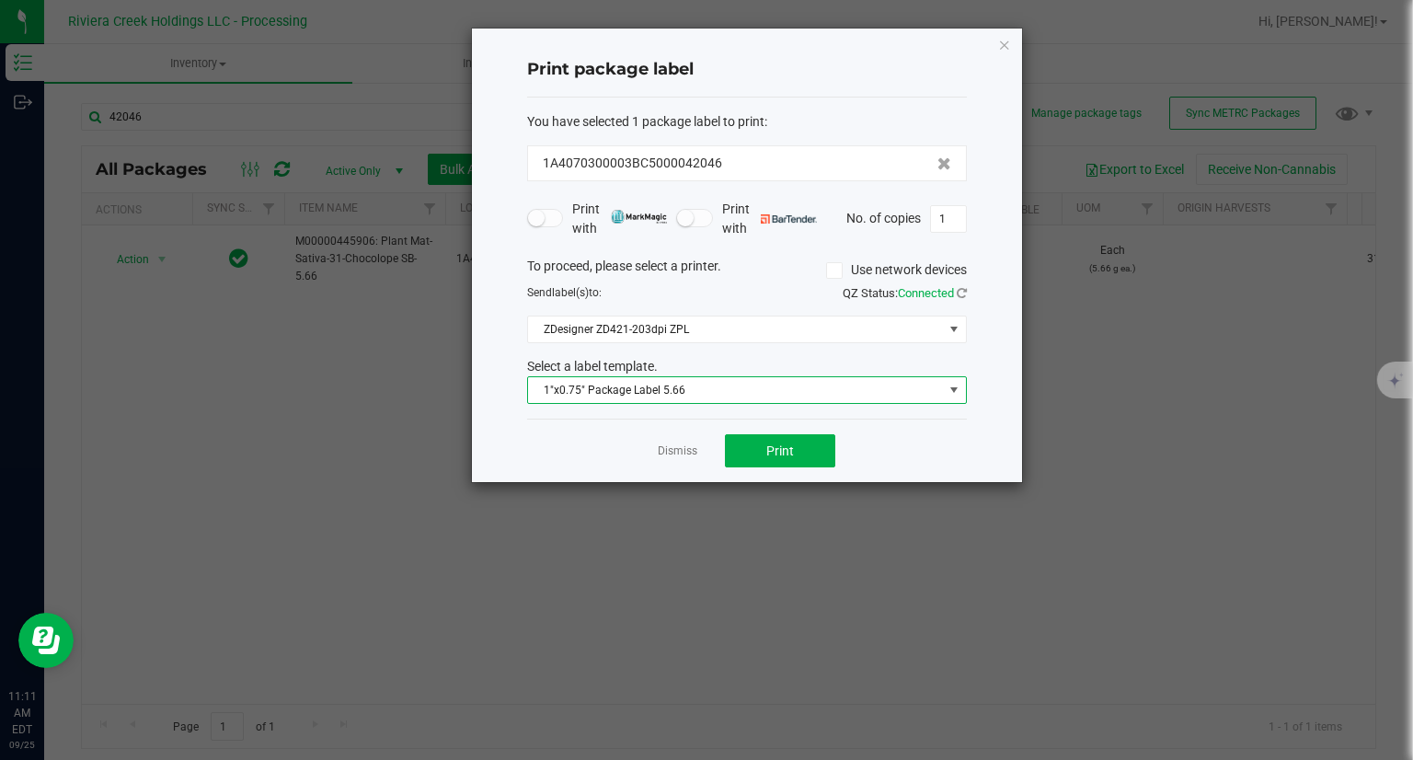
click at [780, 470] on div "Dismiss Print" at bounding box center [747, 450] width 440 height 63
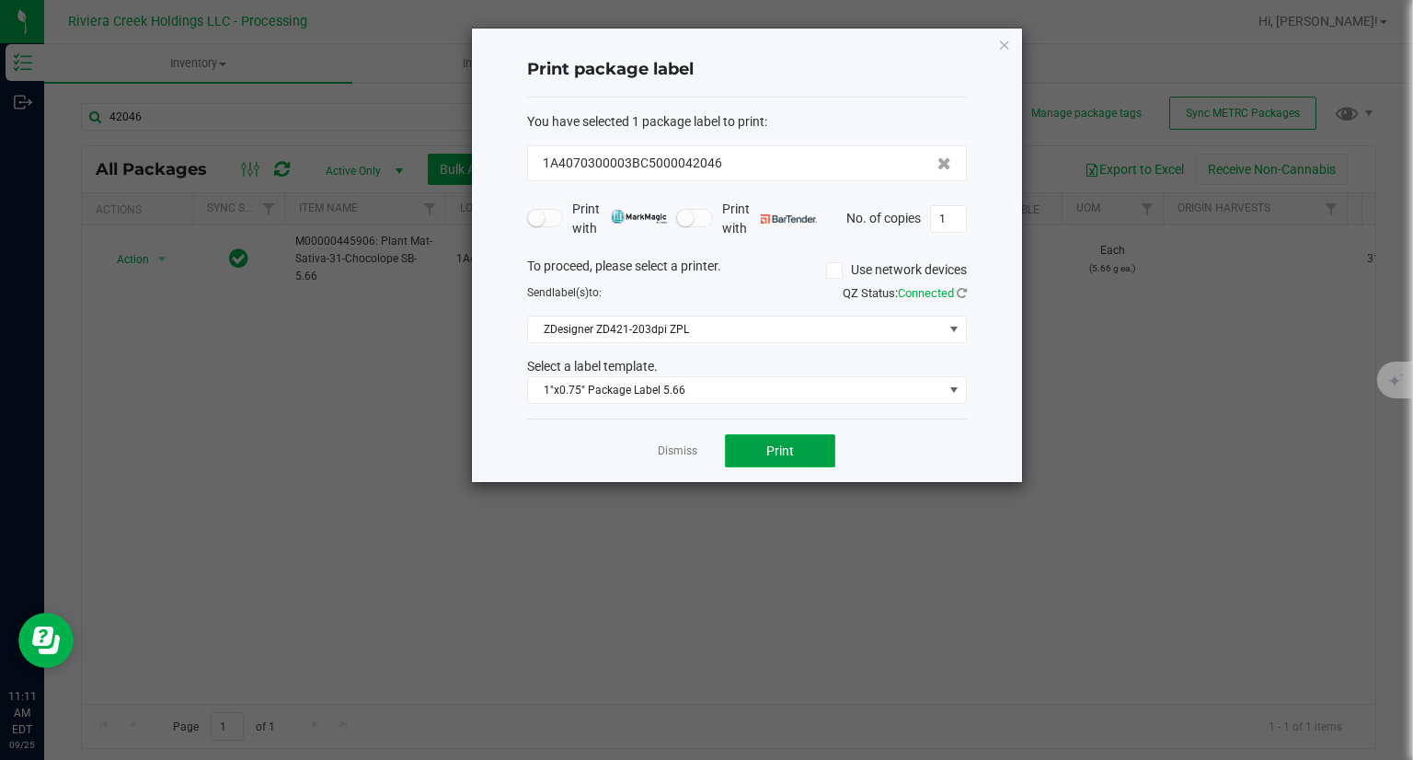
click at [776, 462] on button "Print" at bounding box center [780, 450] width 110 height 33
click at [1006, 45] on icon "button" at bounding box center [1004, 44] width 13 height 22
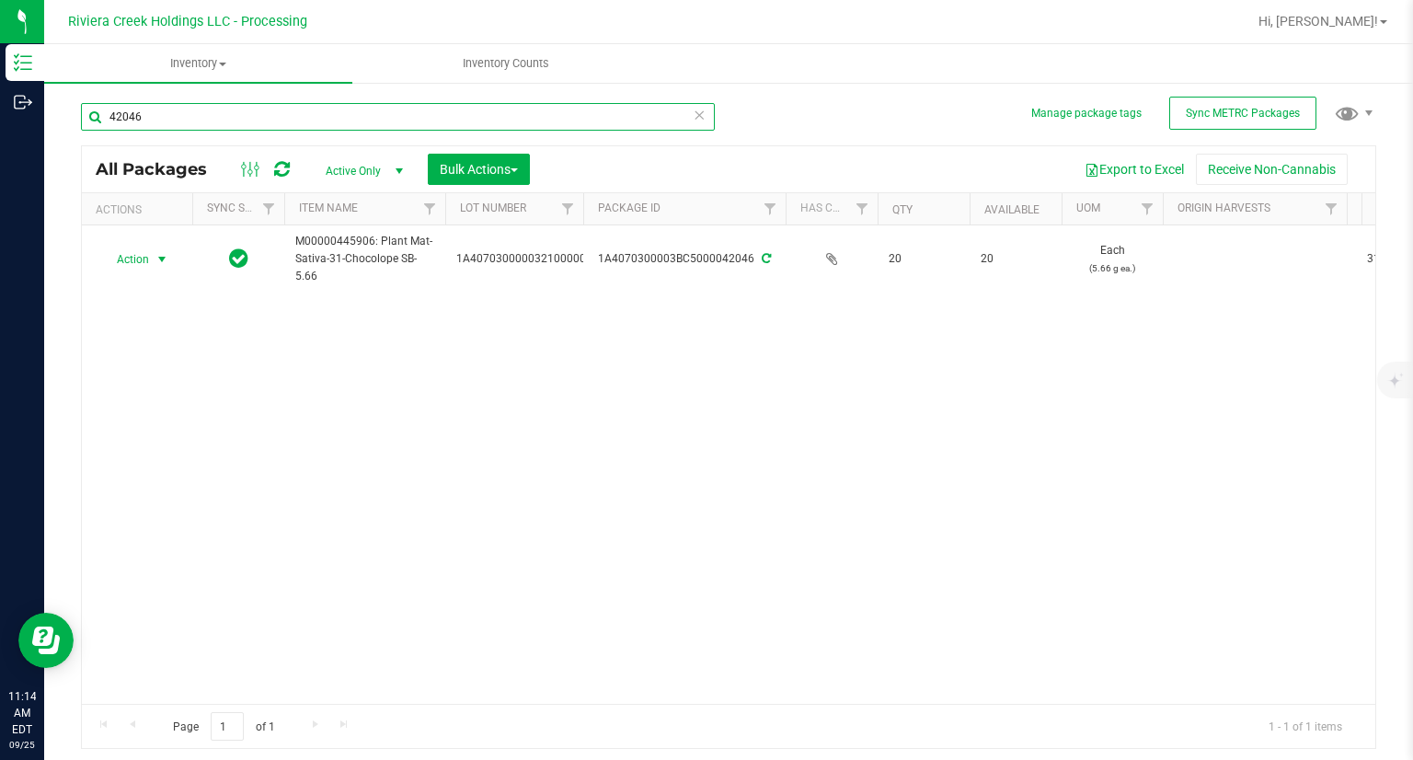
click at [351, 112] on input "42046" at bounding box center [398, 117] width 634 height 28
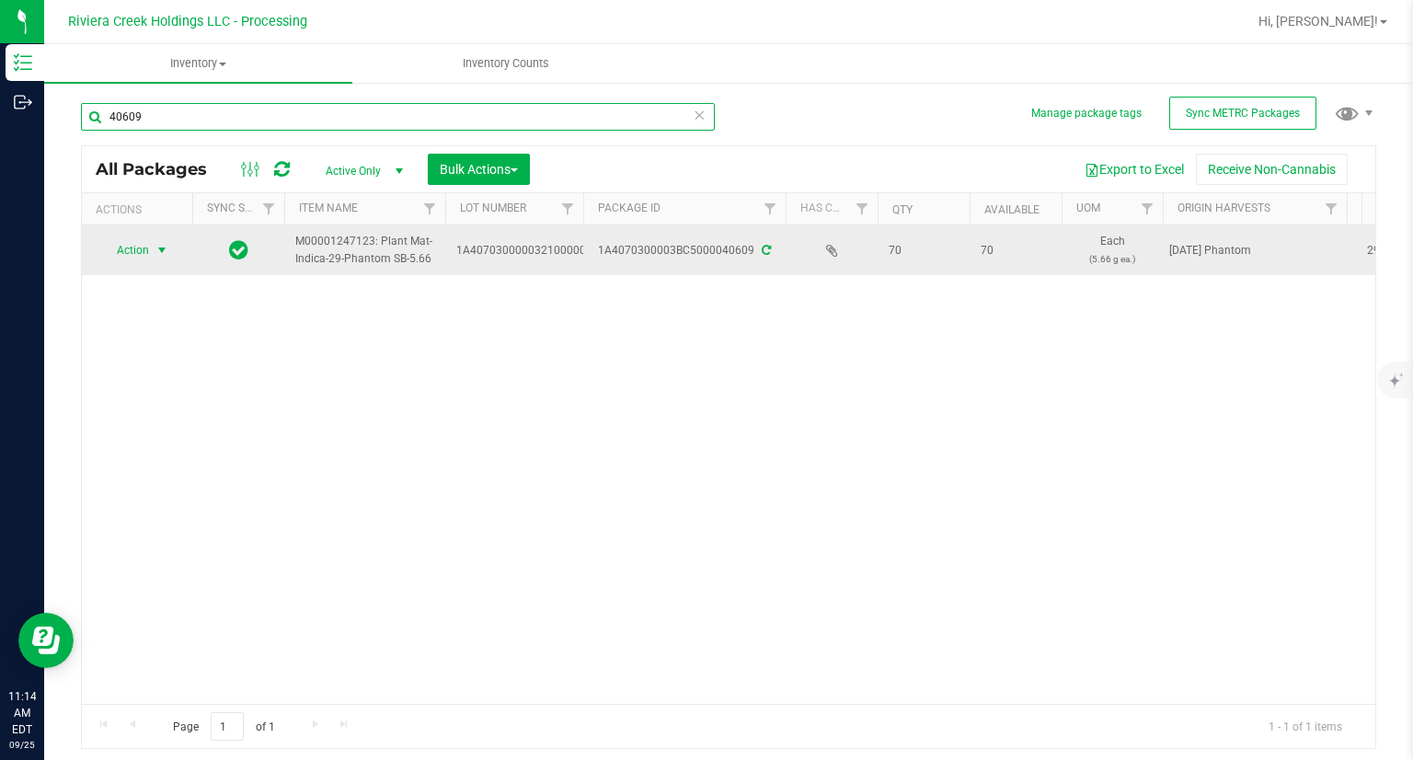
type input "40609"
click at [132, 257] on span "Action" at bounding box center [125, 250] width 50 height 26
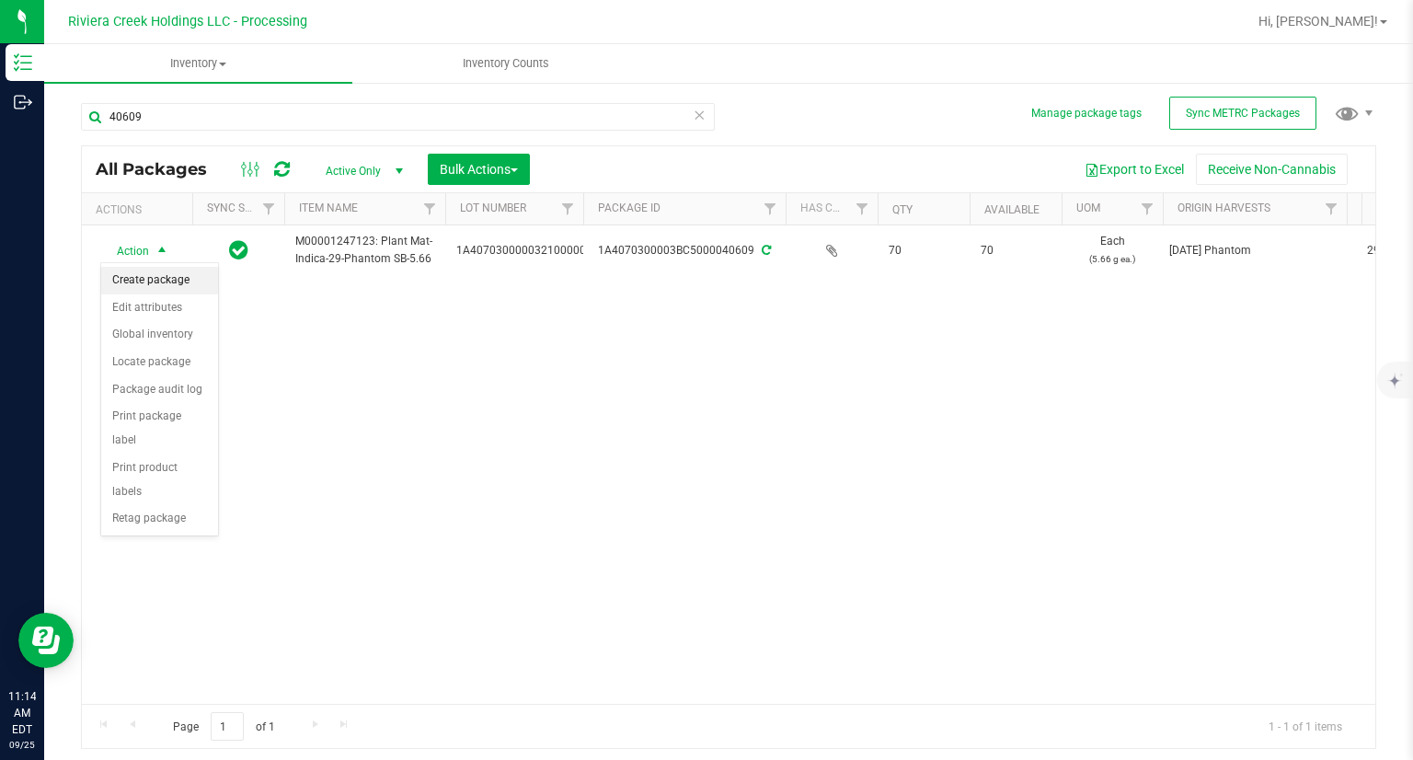
click at [140, 271] on li "Create package" at bounding box center [159, 281] width 117 height 28
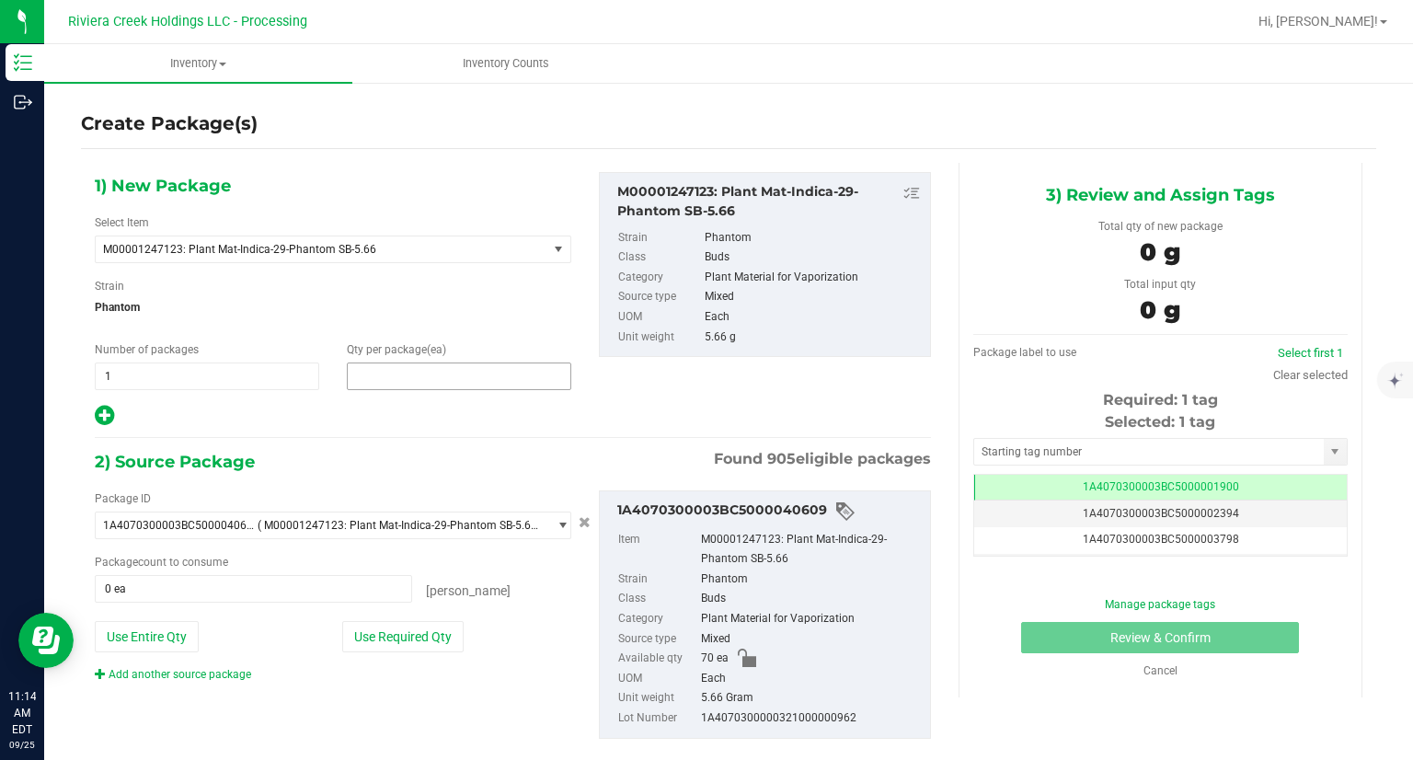
click at [353, 380] on span at bounding box center [459, 376] width 224 height 28
type input "20"
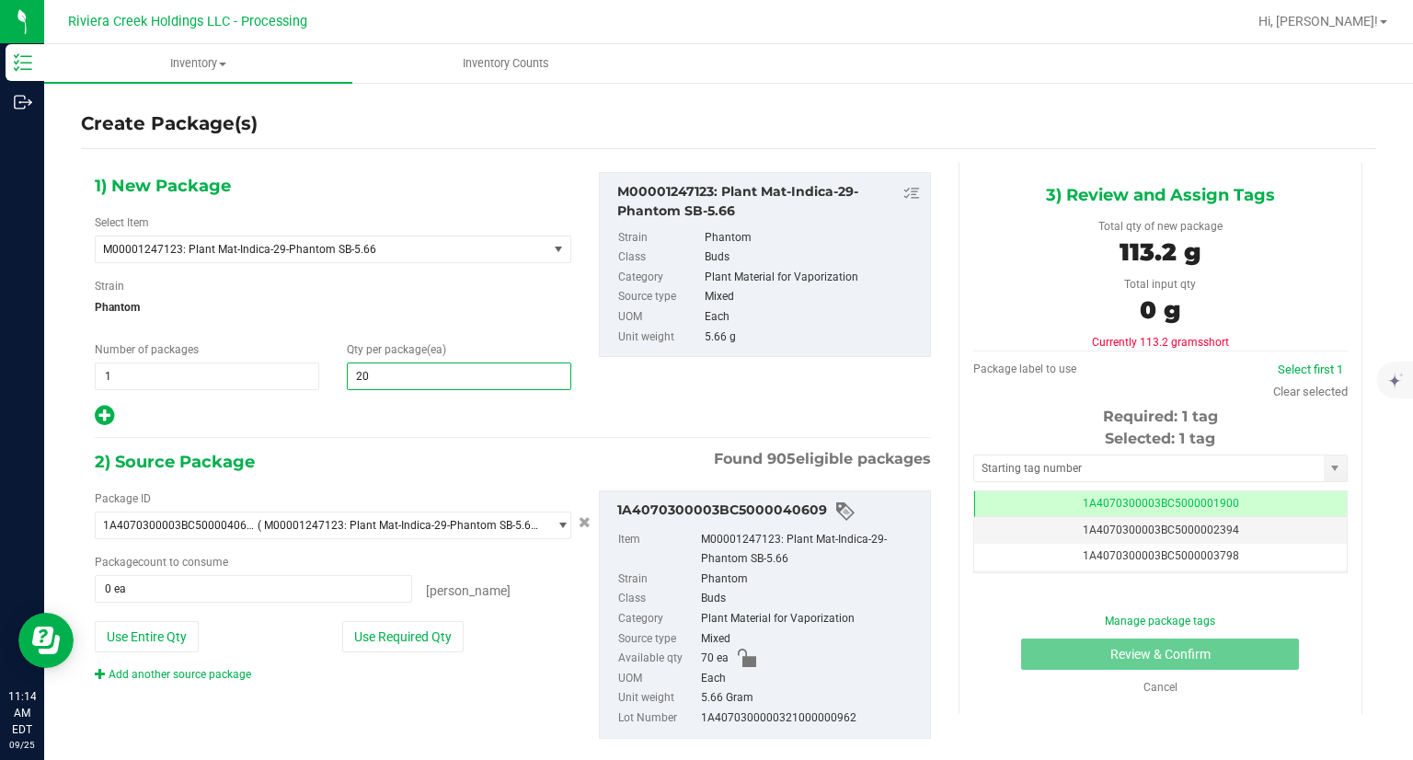
type input "20"
click at [284, 427] on div at bounding box center [333, 416] width 477 height 24
click at [431, 627] on button "Use Required Qty" at bounding box center [402, 636] width 121 height 31
type input "20 ea"
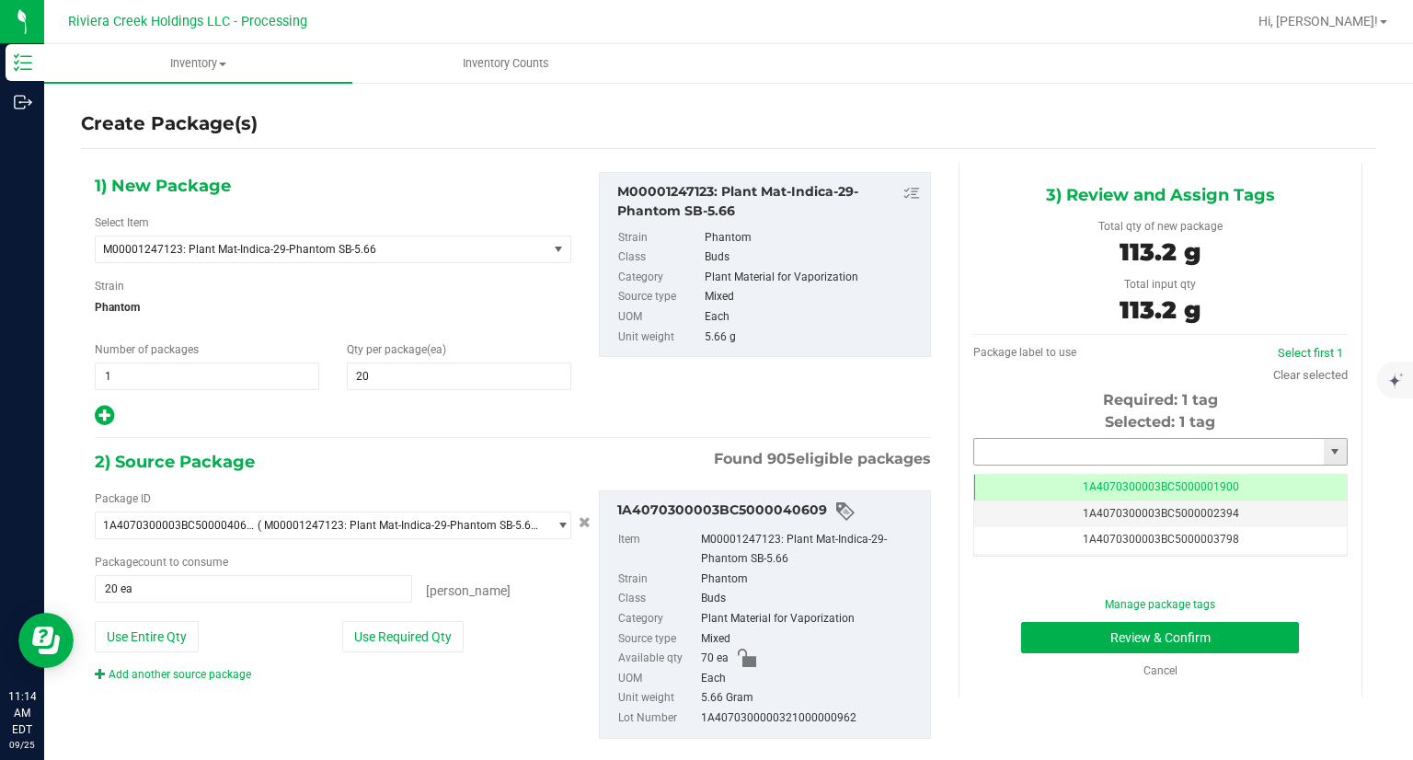
click at [1001, 446] on input "text" at bounding box center [1149, 452] width 350 height 26
click at [981, 472] on li "1A4070300003BC5000042047" at bounding box center [1148, 483] width 369 height 28
type input "1A4070300003BC5000042047"
click at [1035, 640] on button "Review & Confirm" at bounding box center [1160, 637] width 278 height 31
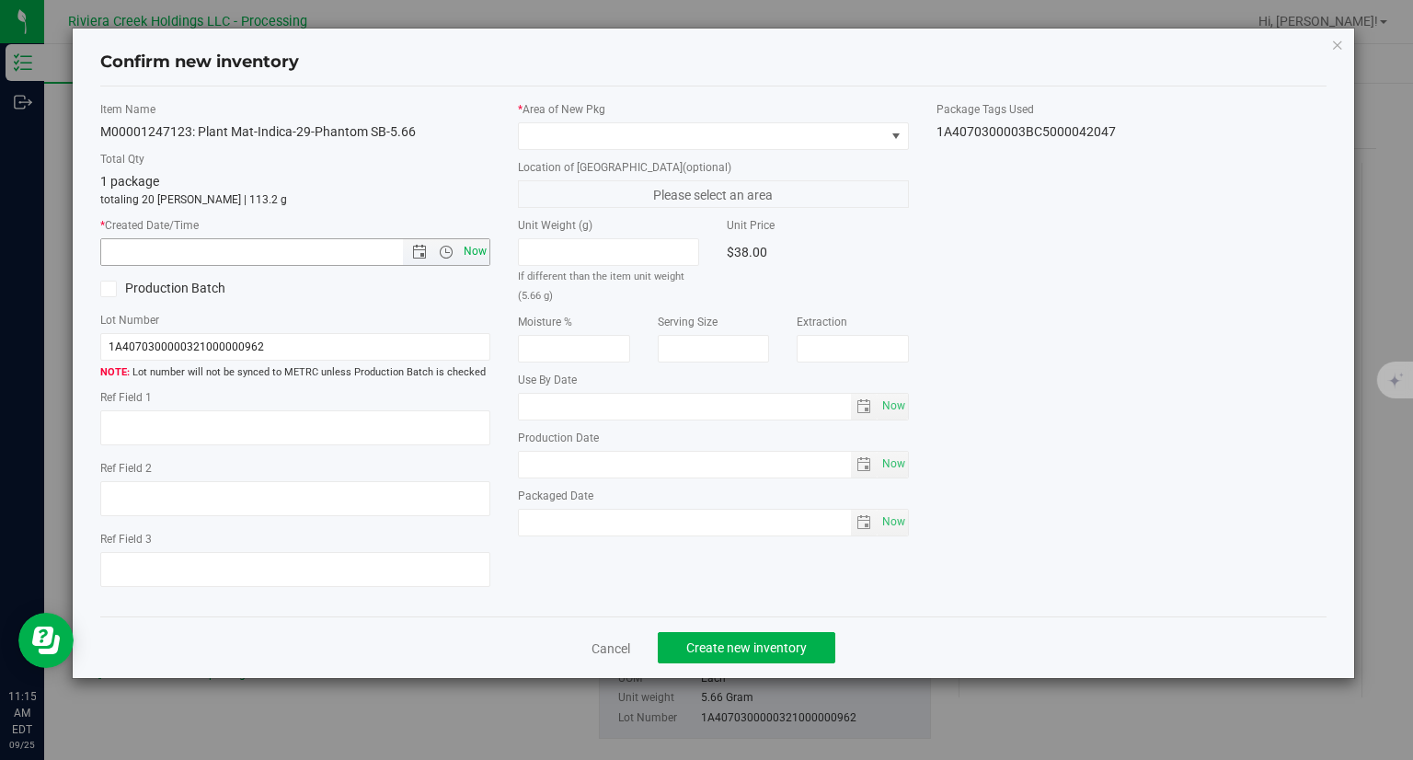
click at [483, 255] on span "Now" at bounding box center [475, 251] width 31 height 27
type input "[DATE] 11:15 AM"
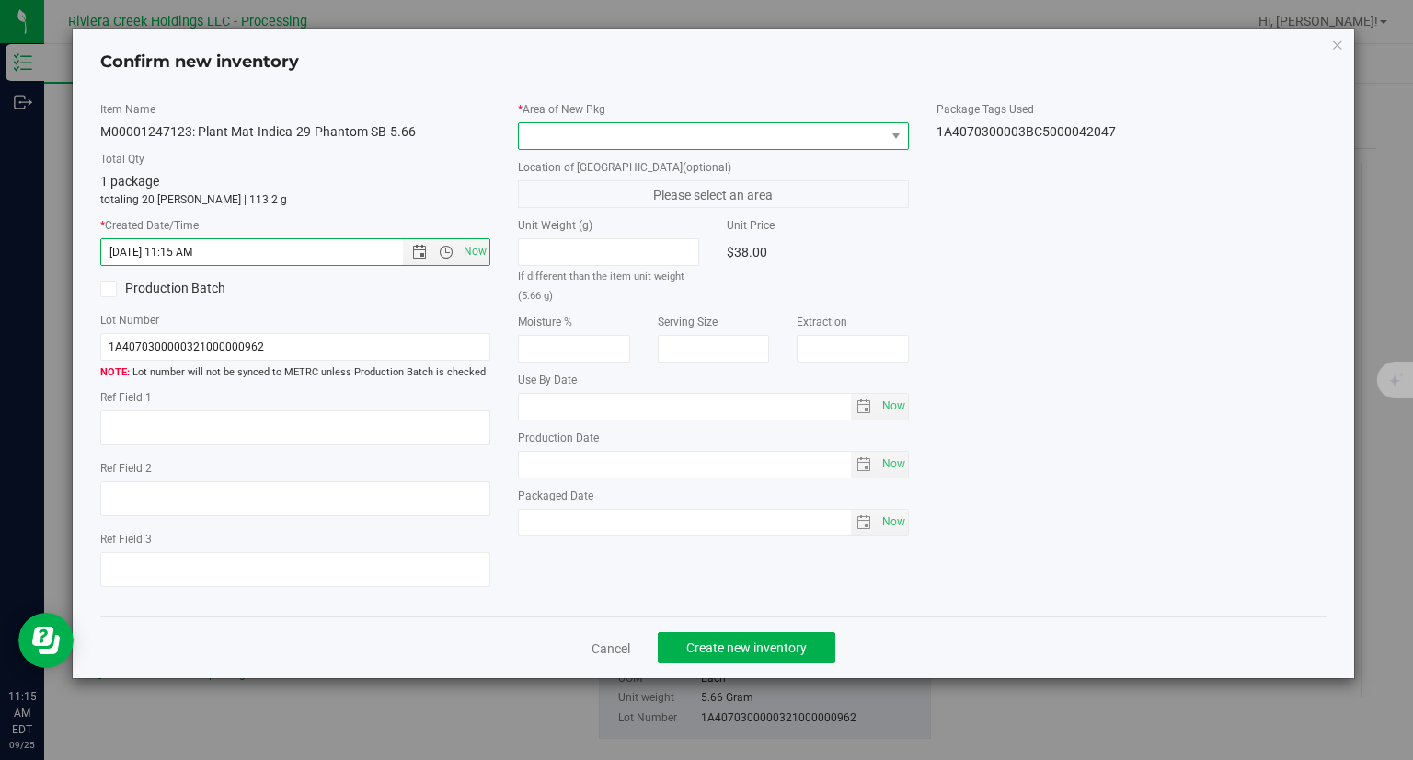
click at [558, 137] on span at bounding box center [702, 136] width 366 height 26
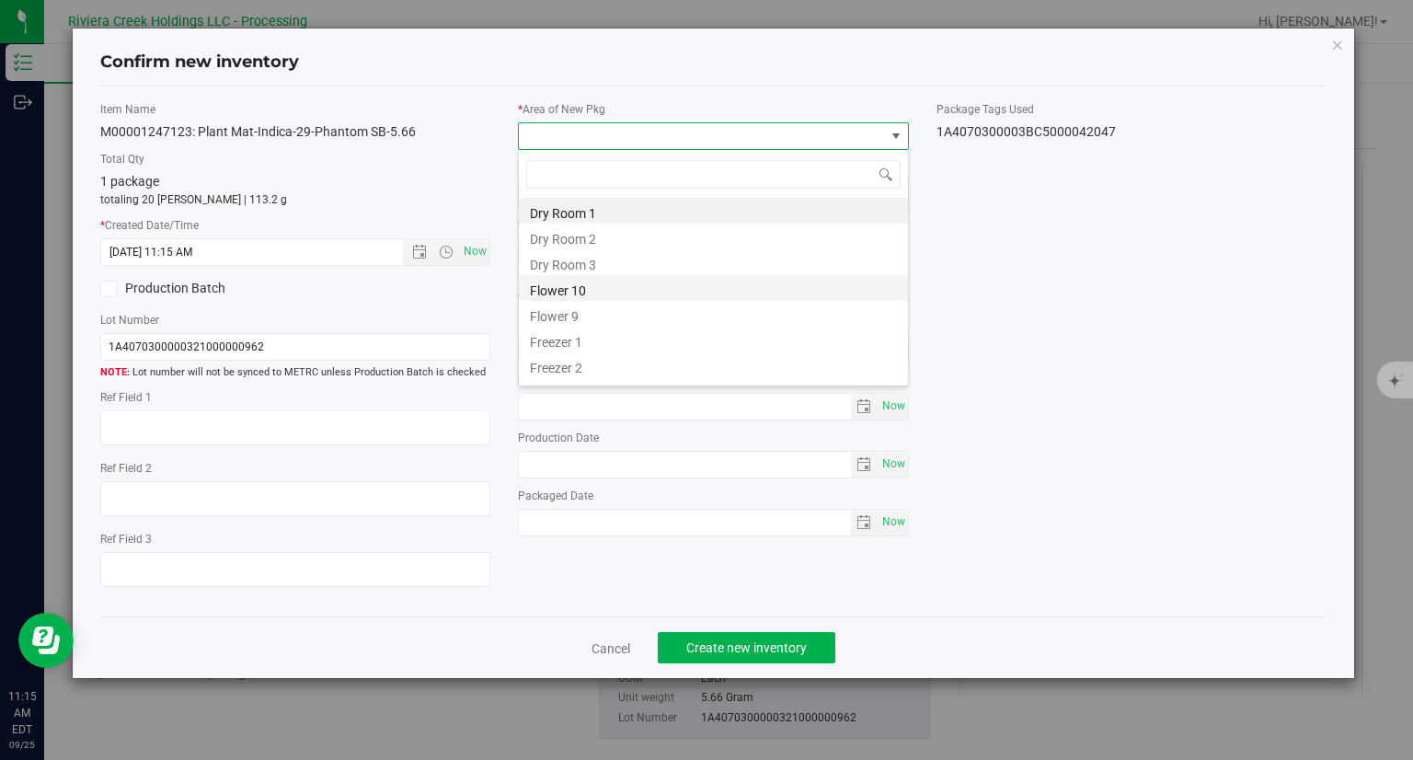
click at [571, 297] on li "Flower 10" at bounding box center [713, 288] width 389 height 26
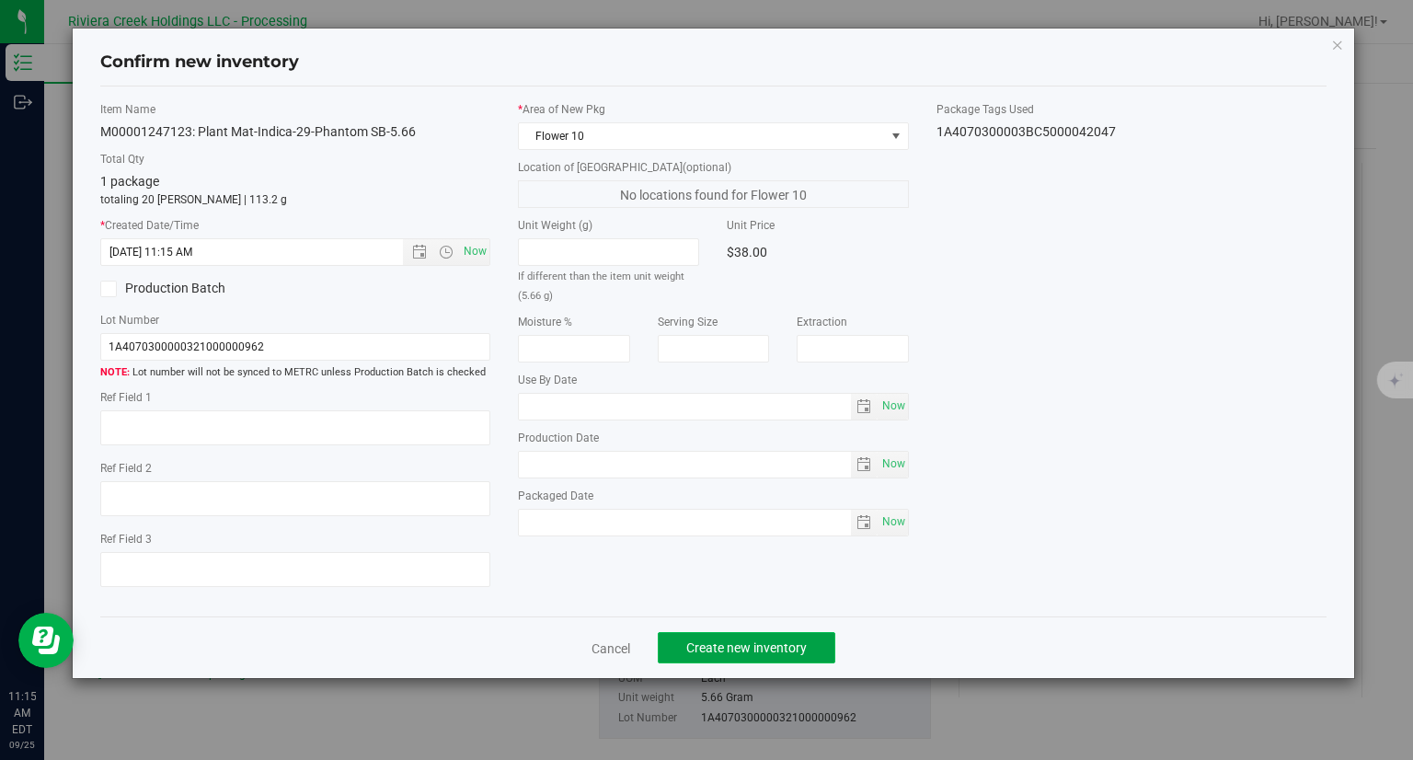
click at [810, 637] on button "Create new inventory" at bounding box center [747, 647] width 178 height 31
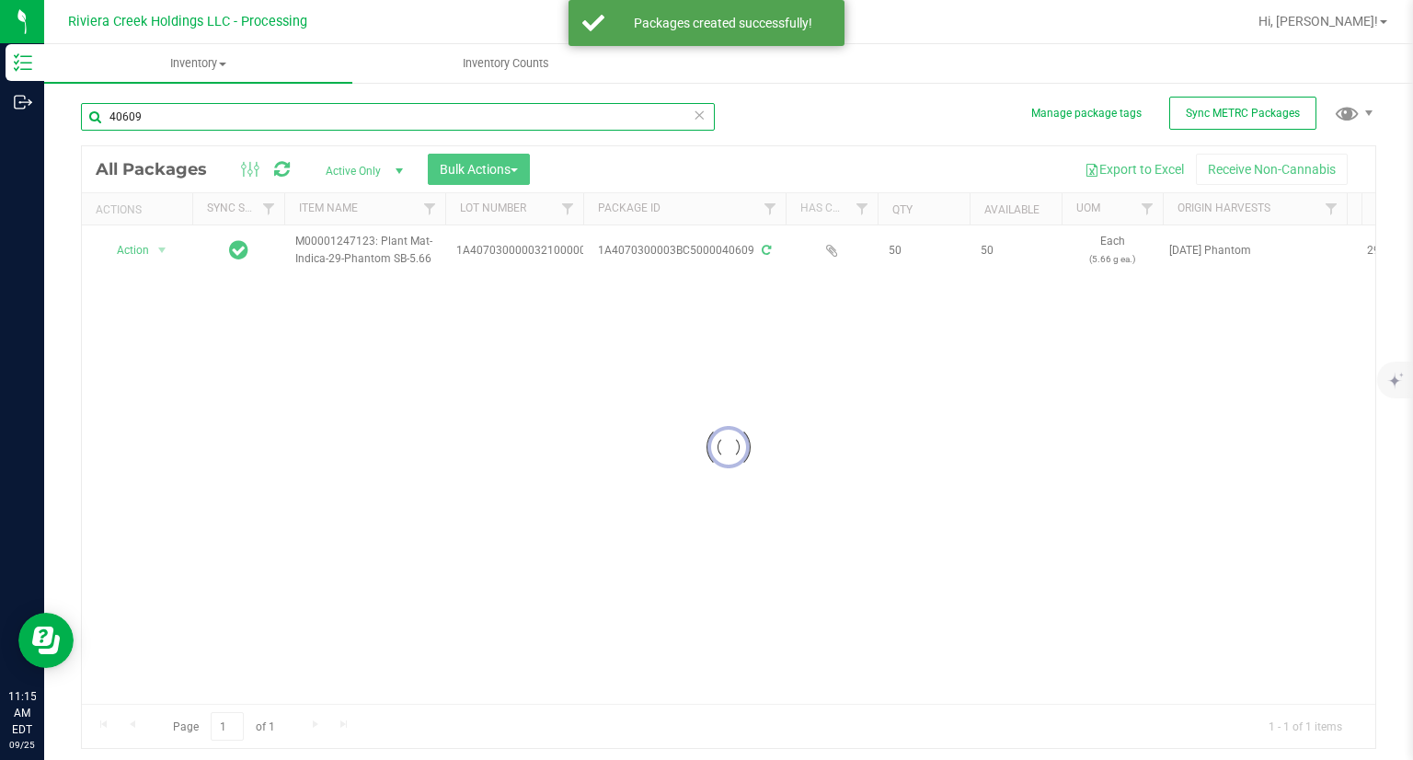
click at [236, 120] on input "40609" at bounding box center [398, 117] width 634 height 28
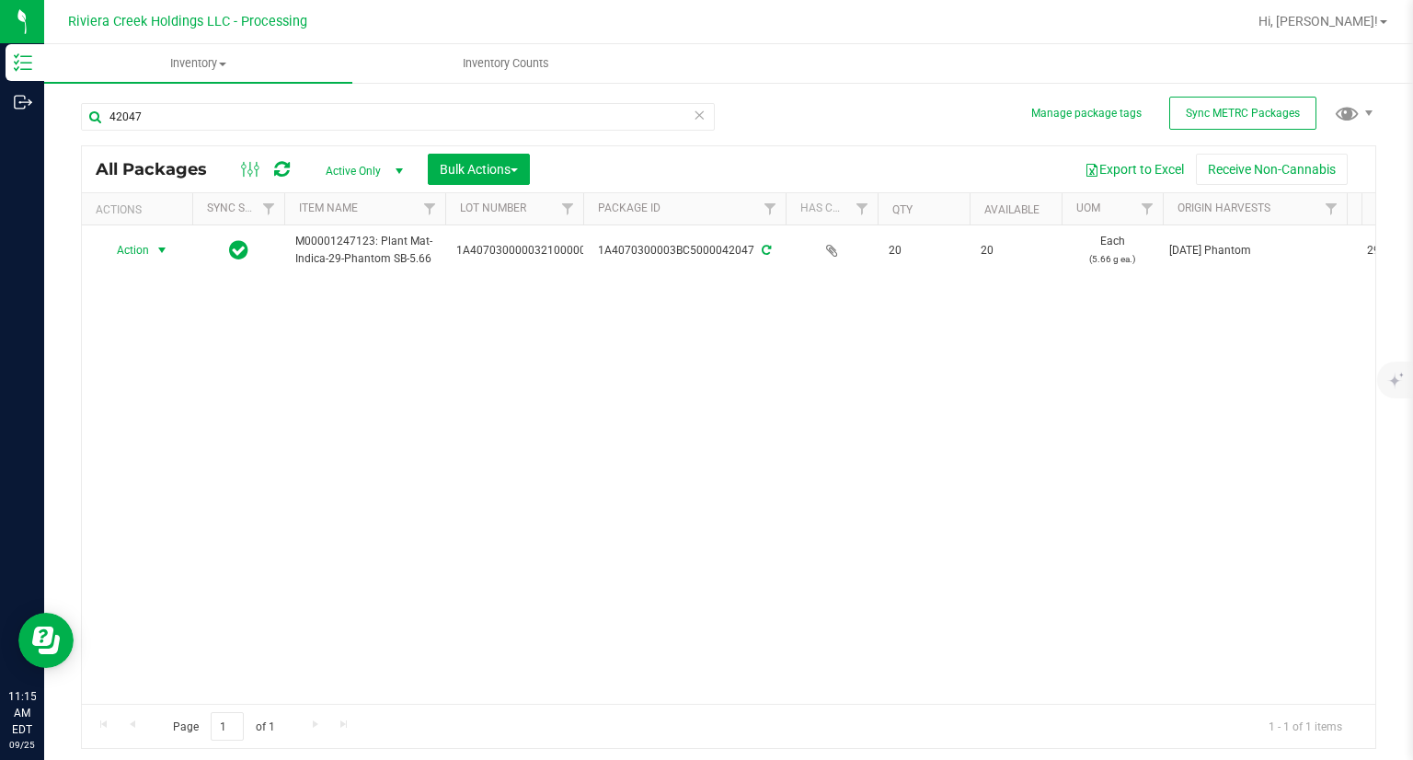
click at [143, 260] on span "Action" at bounding box center [125, 250] width 50 height 26
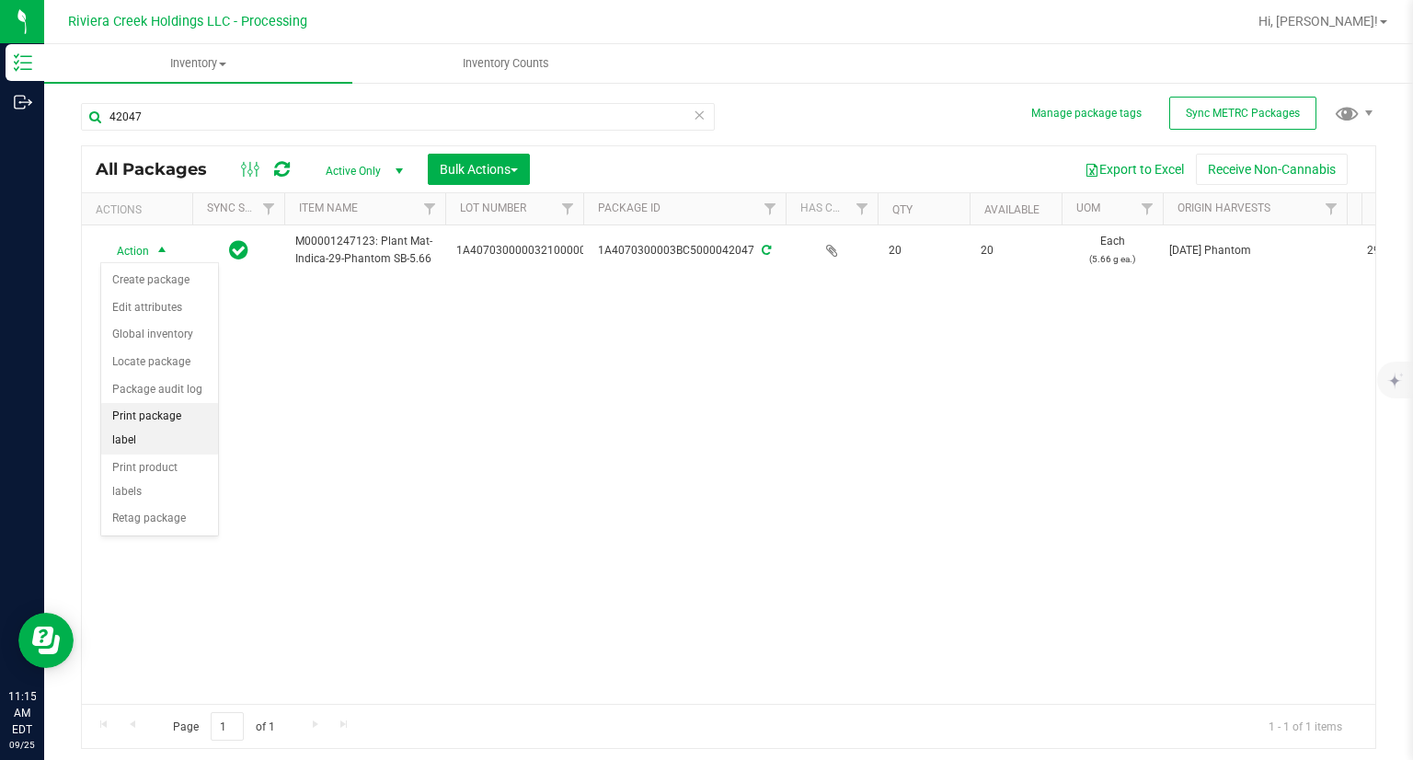
click at [208, 424] on li "Print package label" at bounding box center [159, 428] width 117 height 51
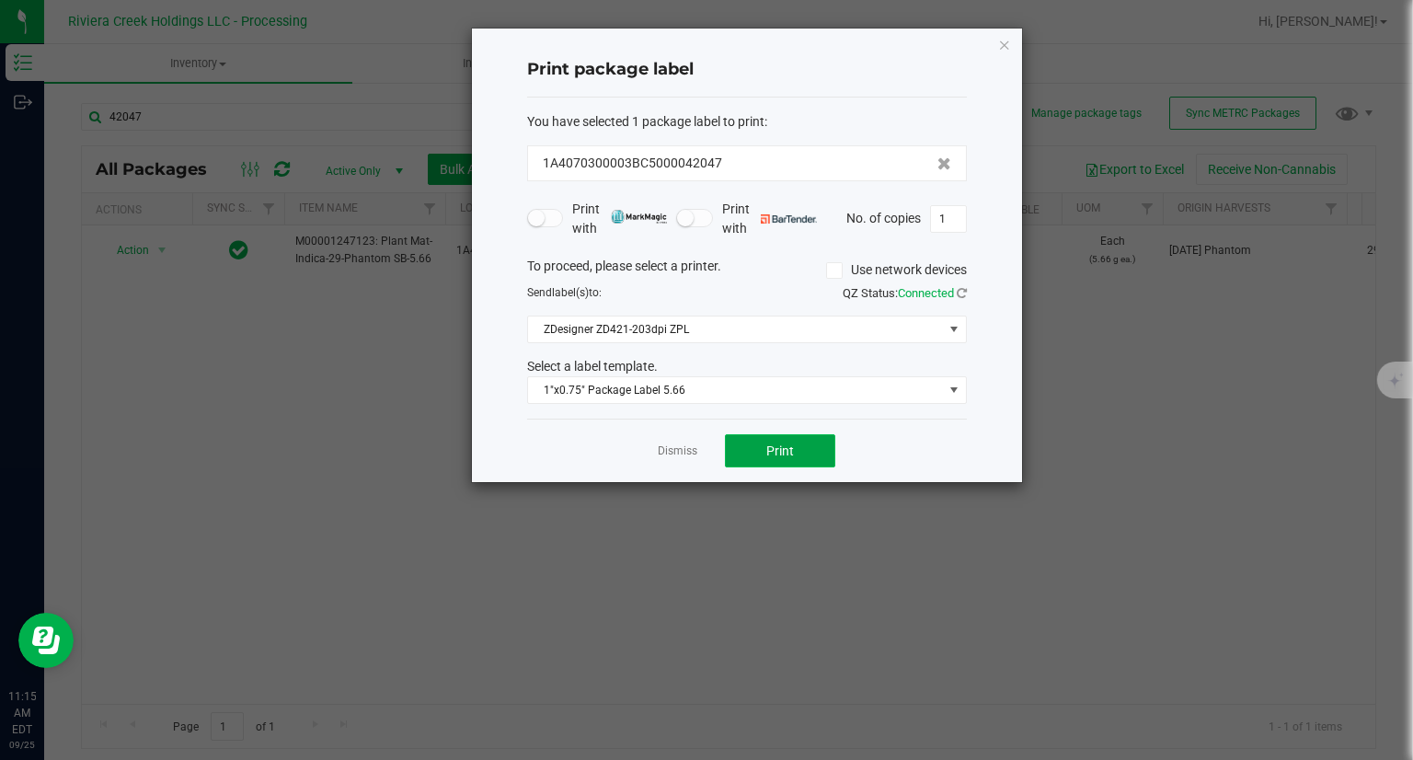
click at [795, 436] on button "Print" at bounding box center [780, 450] width 110 height 33
click at [1001, 47] on icon "button" at bounding box center [1004, 44] width 13 height 22
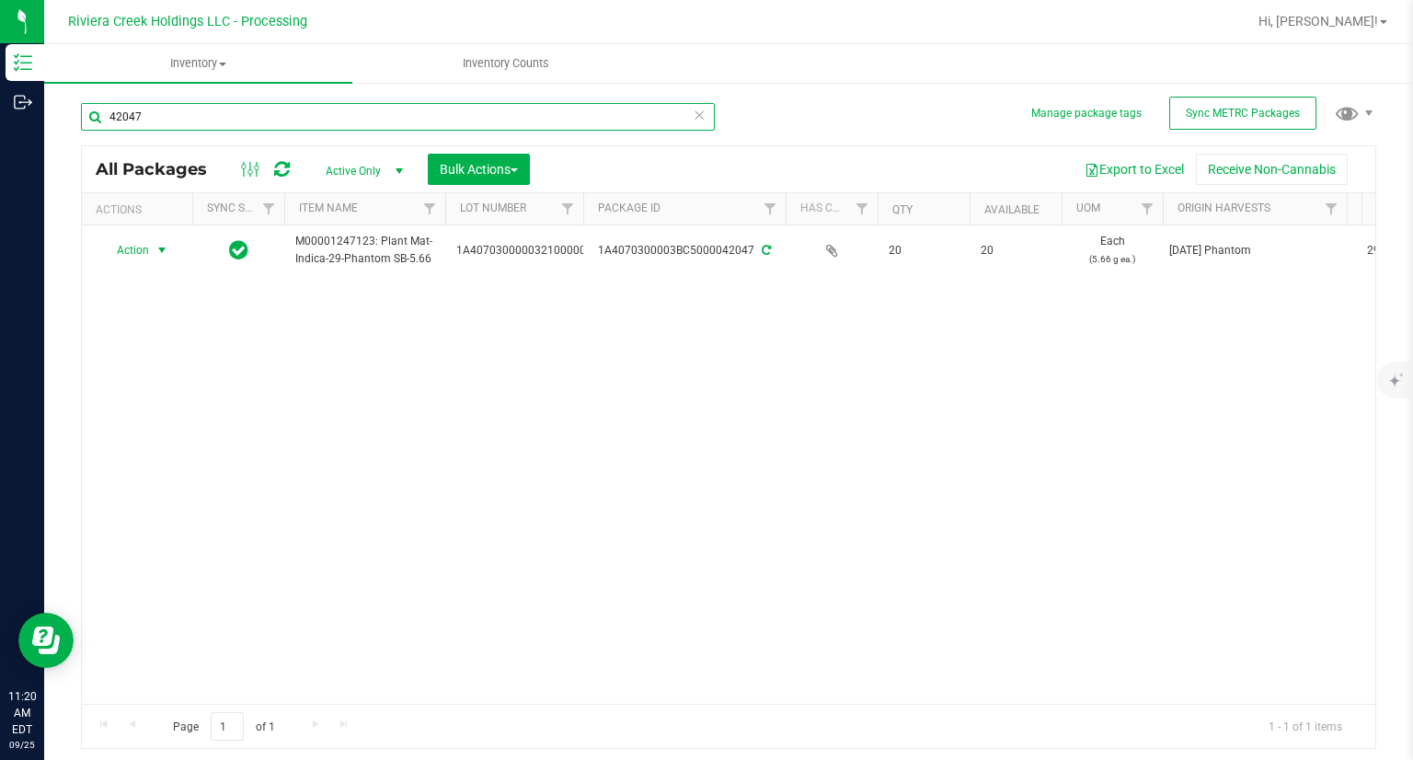
click at [171, 109] on input "42047" at bounding box center [398, 117] width 634 height 28
type input "4"
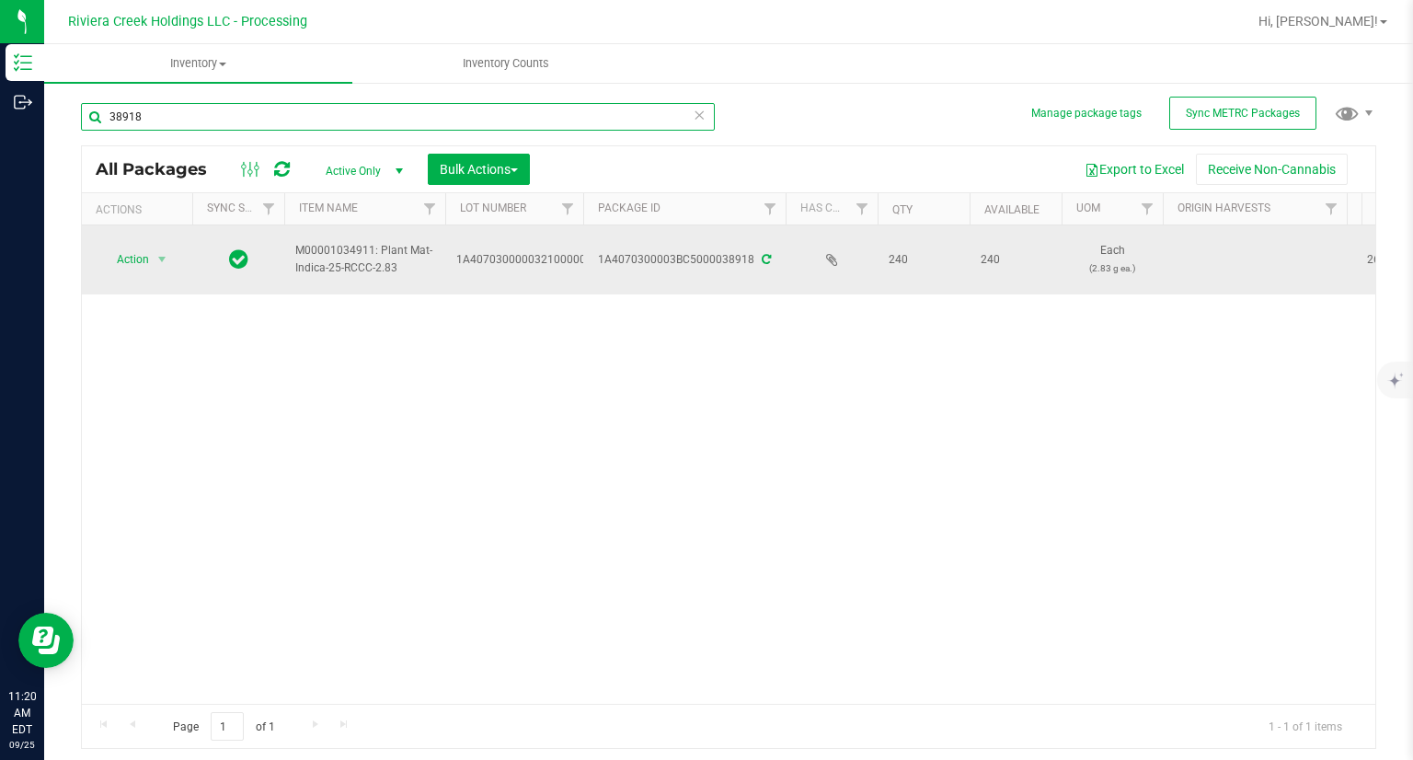
type input "38918"
click at [153, 258] on span "select" at bounding box center [162, 260] width 23 height 26
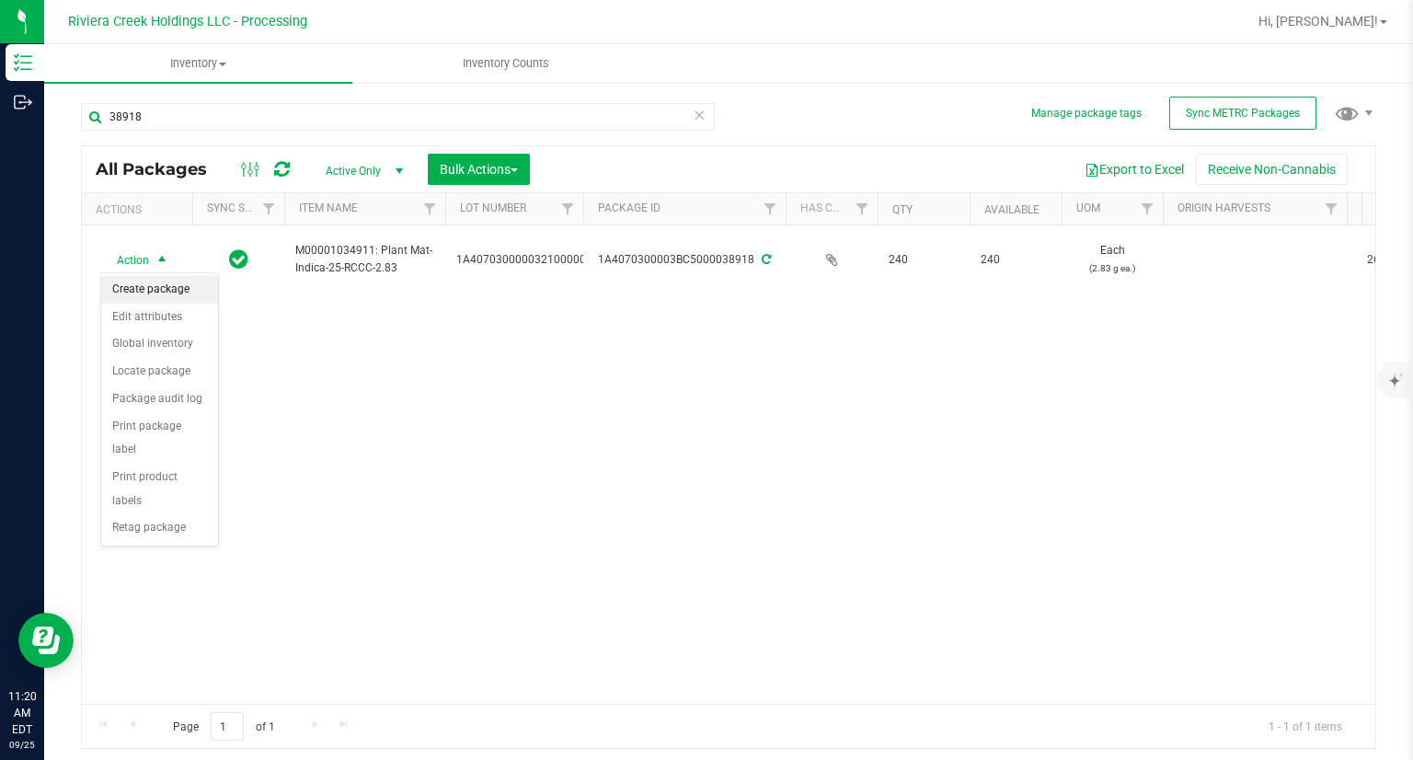
click at [161, 283] on li "Create package" at bounding box center [159, 290] width 117 height 28
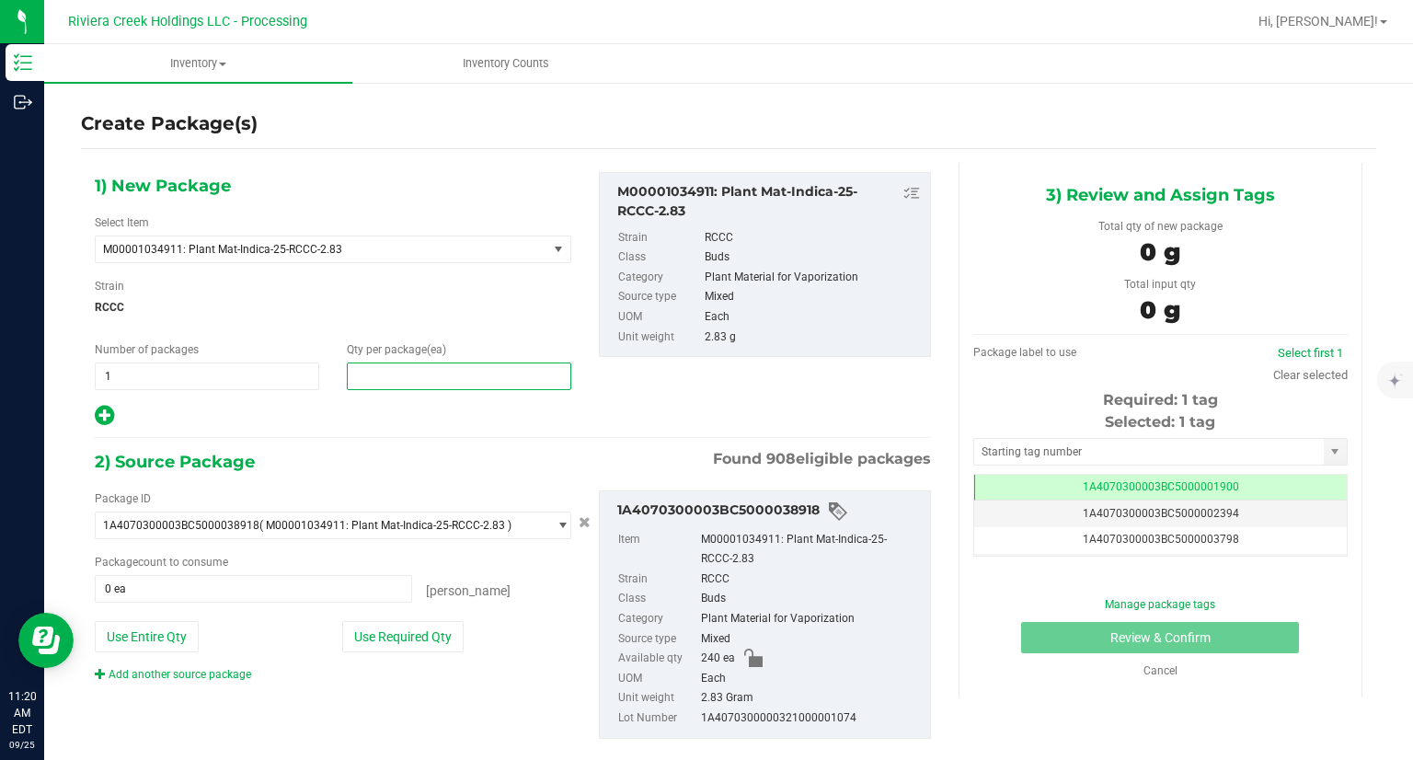
click at [394, 380] on span at bounding box center [459, 376] width 224 height 28
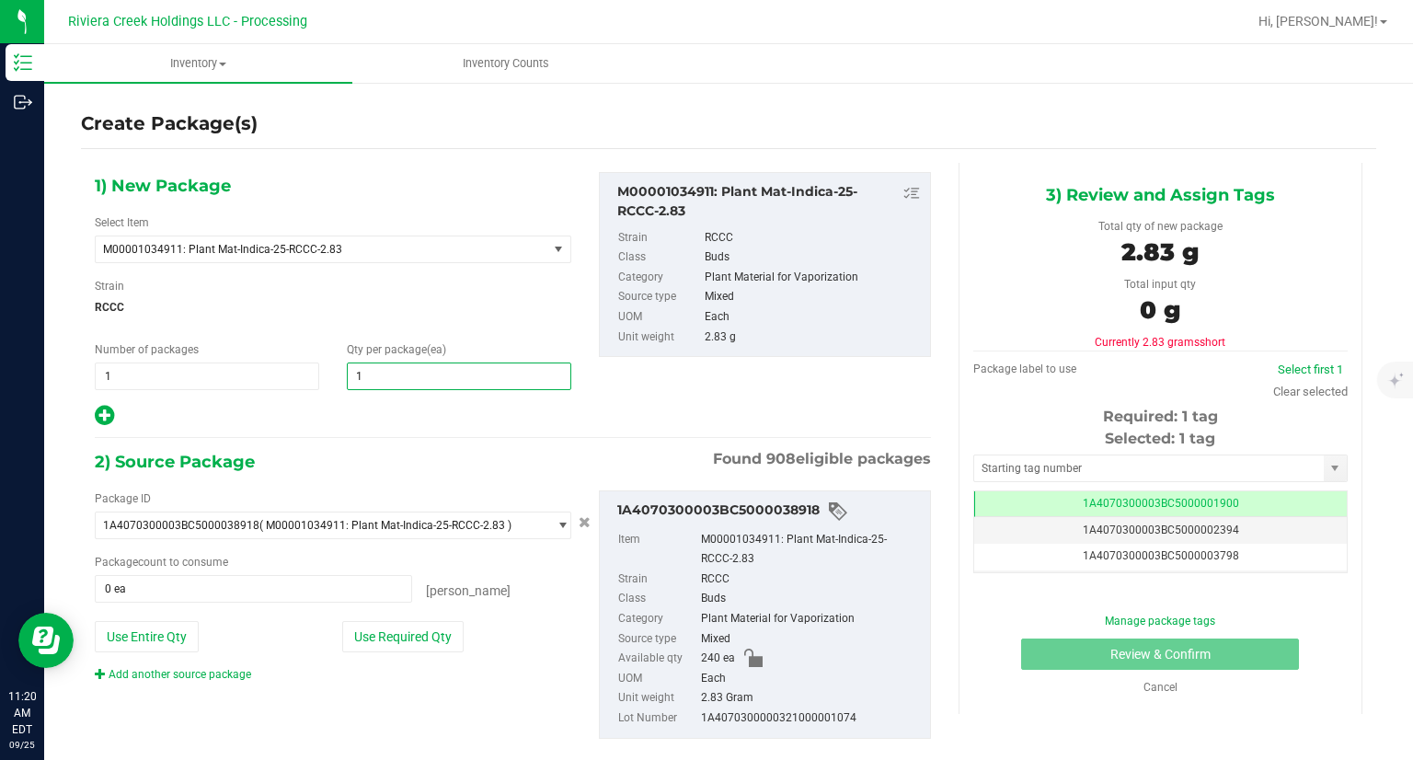
type input "10"
click at [383, 413] on div at bounding box center [333, 416] width 477 height 24
click at [420, 645] on button "Use Required Qty" at bounding box center [402, 636] width 121 height 31
type input "10 ea"
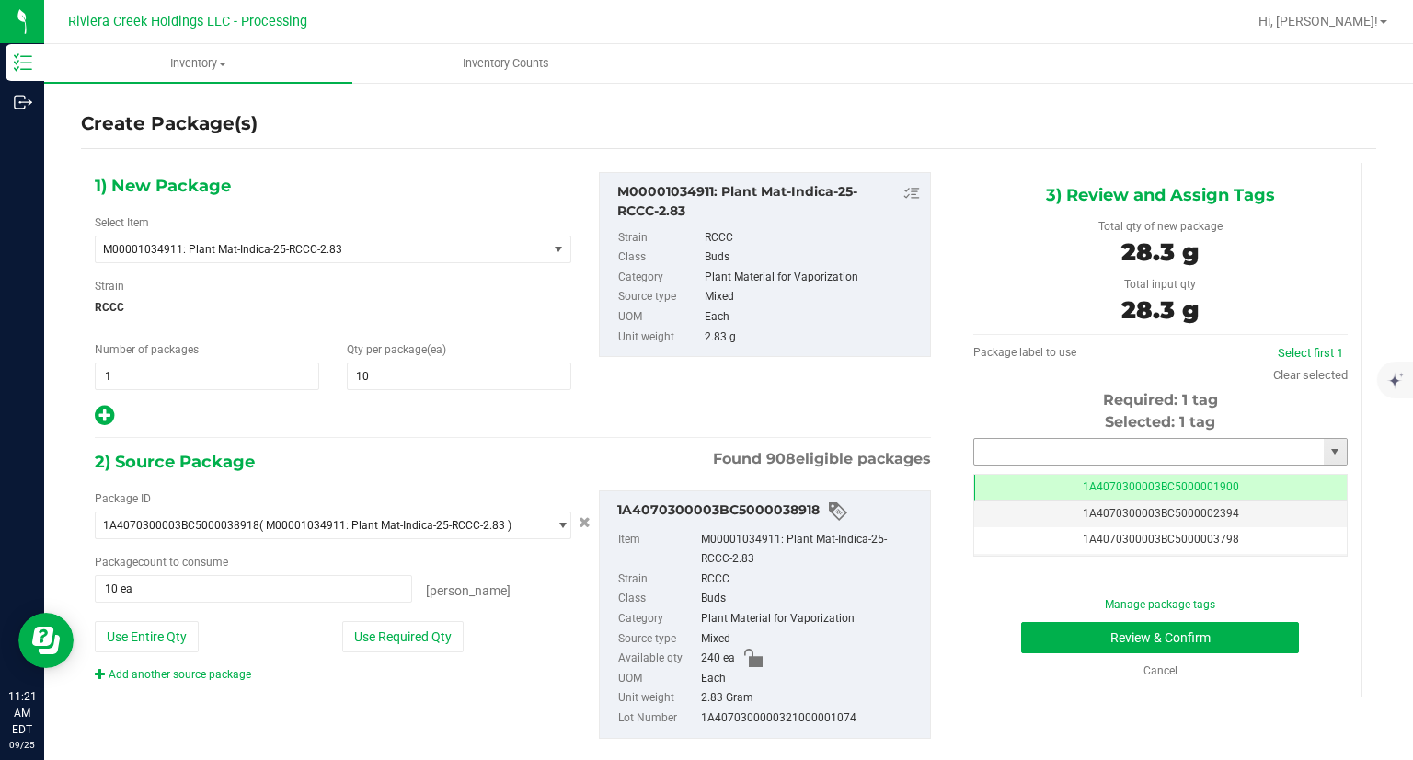
click at [1098, 443] on input "text" at bounding box center [1149, 452] width 350 height 26
click at [1072, 482] on li "1A4070300003BC5000042048" at bounding box center [1148, 483] width 369 height 28
type input "1A4070300003BC5000042048"
click at [1045, 645] on button "Review & Confirm" at bounding box center [1160, 637] width 278 height 31
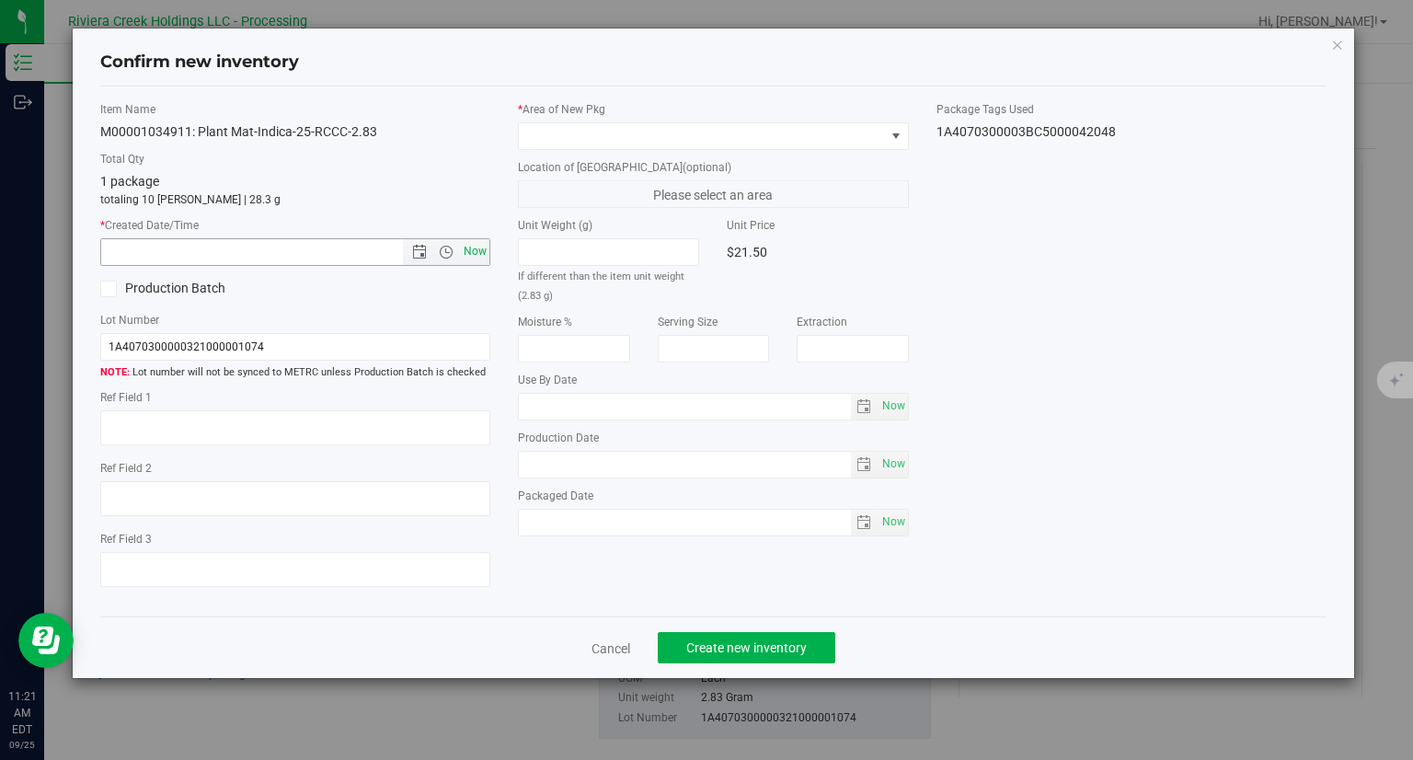
click at [475, 254] on span "Now" at bounding box center [475, 251] width 31 height 27
type input "[DATE] 11:21 AM"
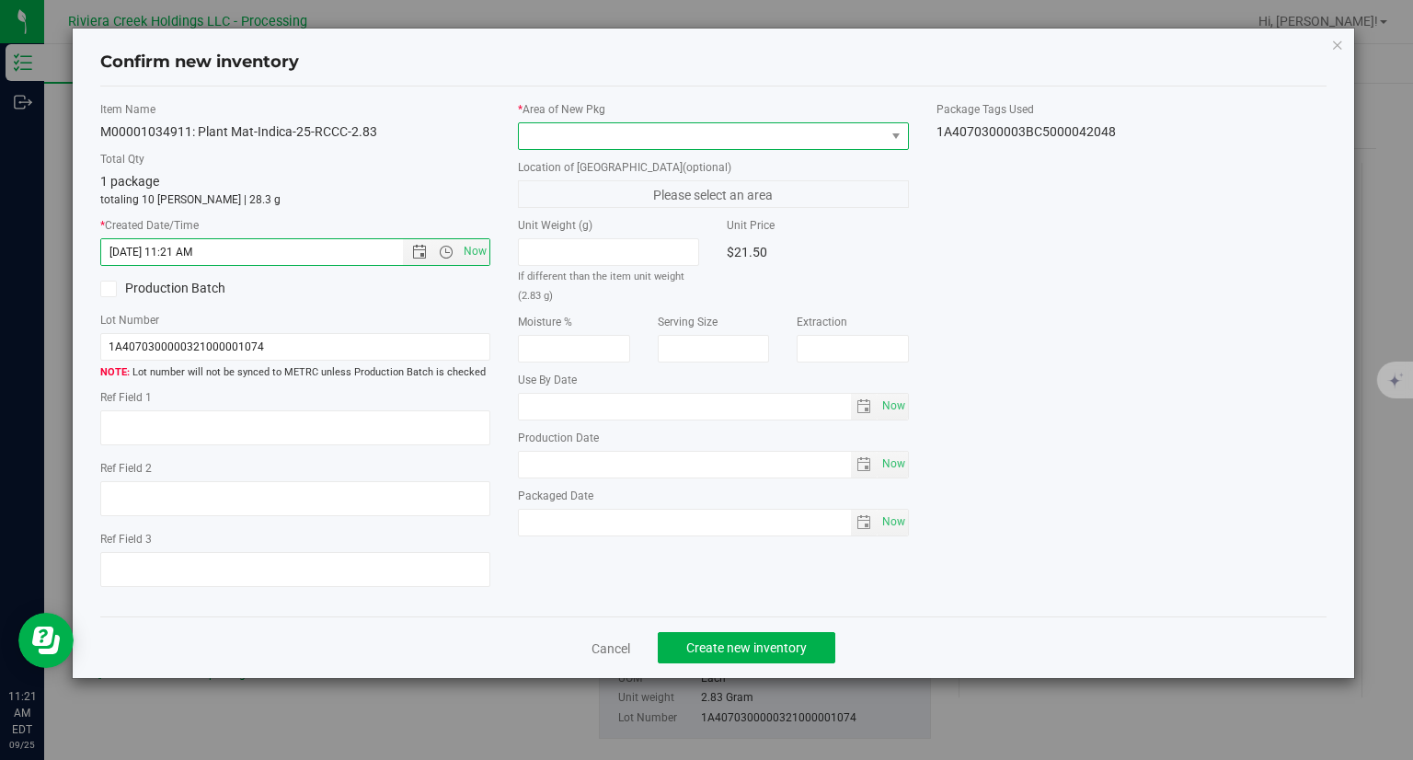
click at [593, 127] on span at bounding box center [702, 136] width 366 height 26
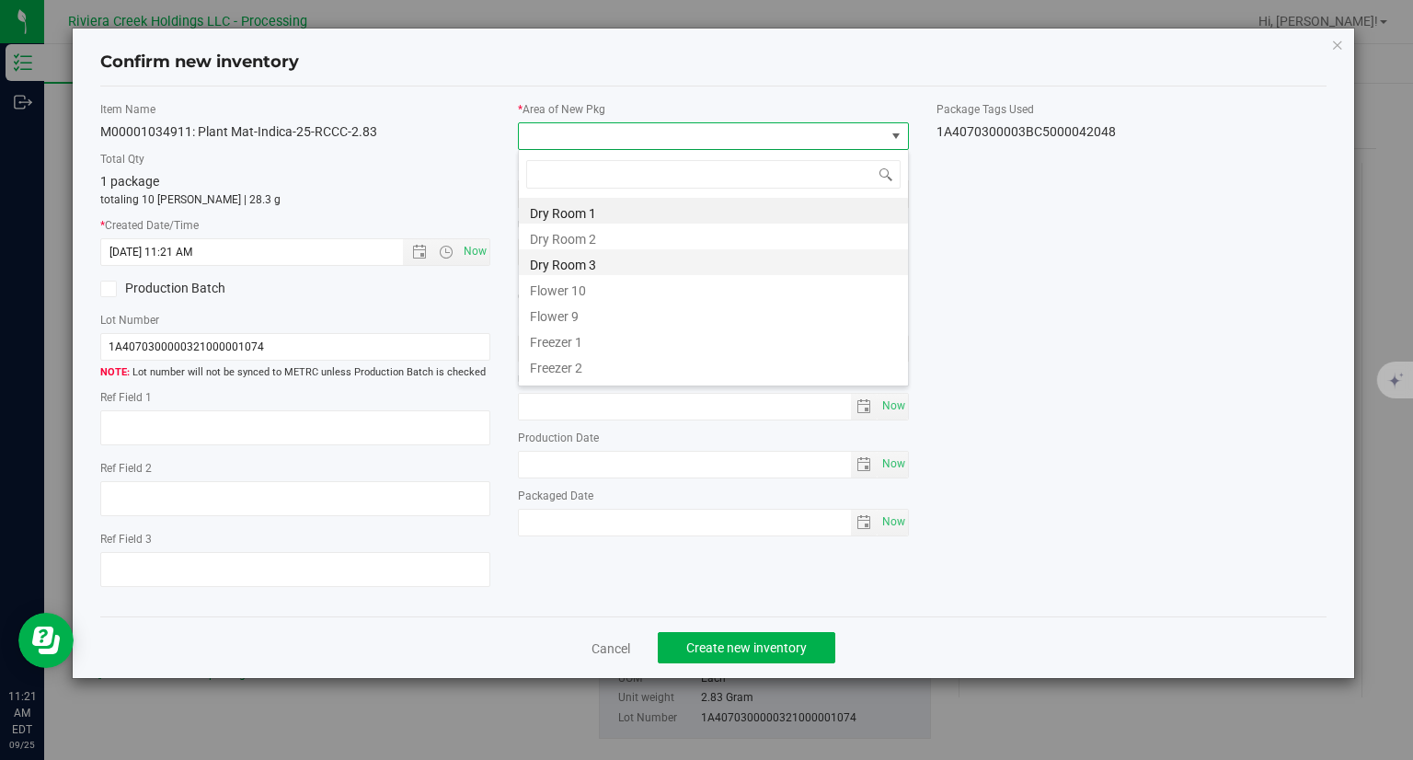
scroll to position [27, 390]
click at [559, 288] on li "Flower 10" at bounding box center [713, 288] width 389 height 26
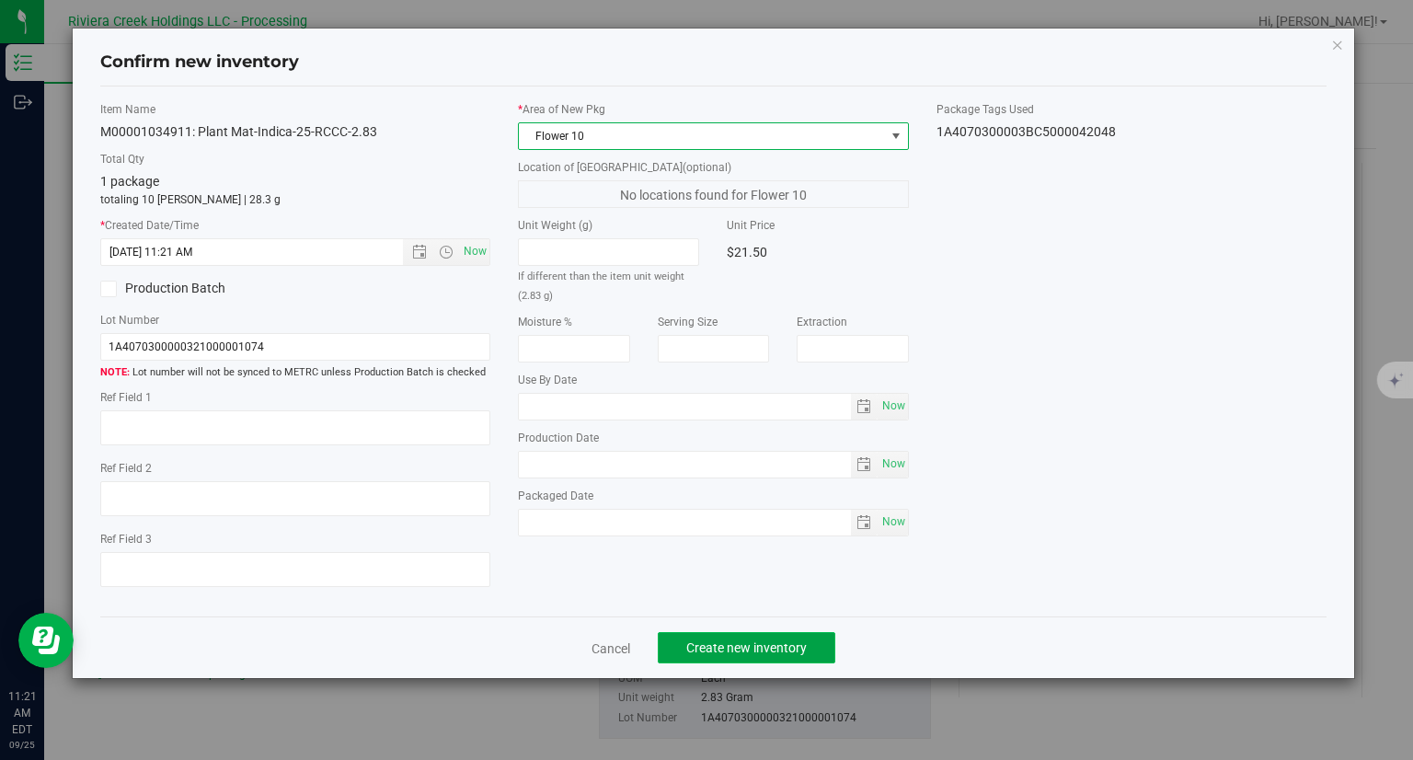
click at [821, 654] on button "Create new inventory" at bounding box center [747, 647] width 178 height 31
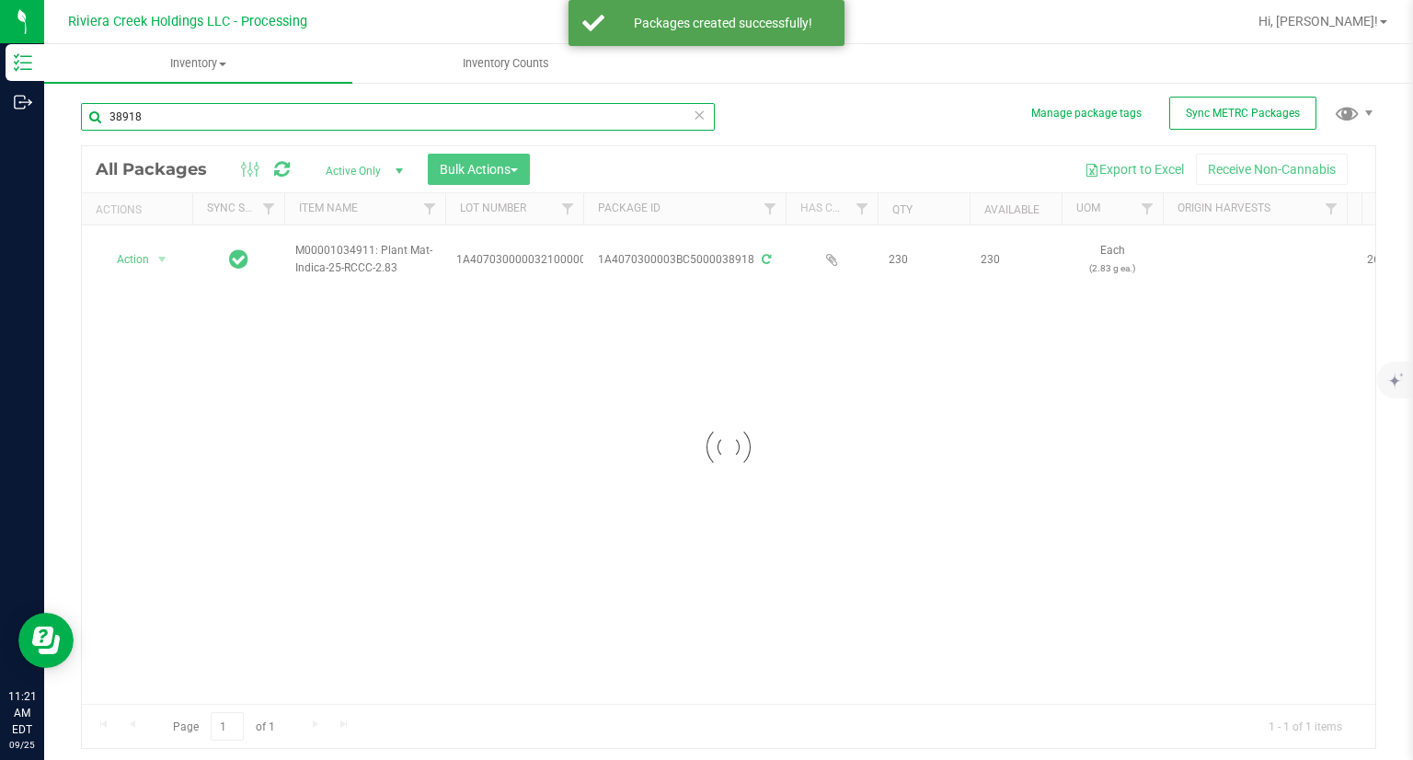
click at [228, 124] on input "38918" at bounding box center [398, 117] width 634 height 28
click at [227, 124] on input "38918" at bounding box center [398, 117] width 634 height 28
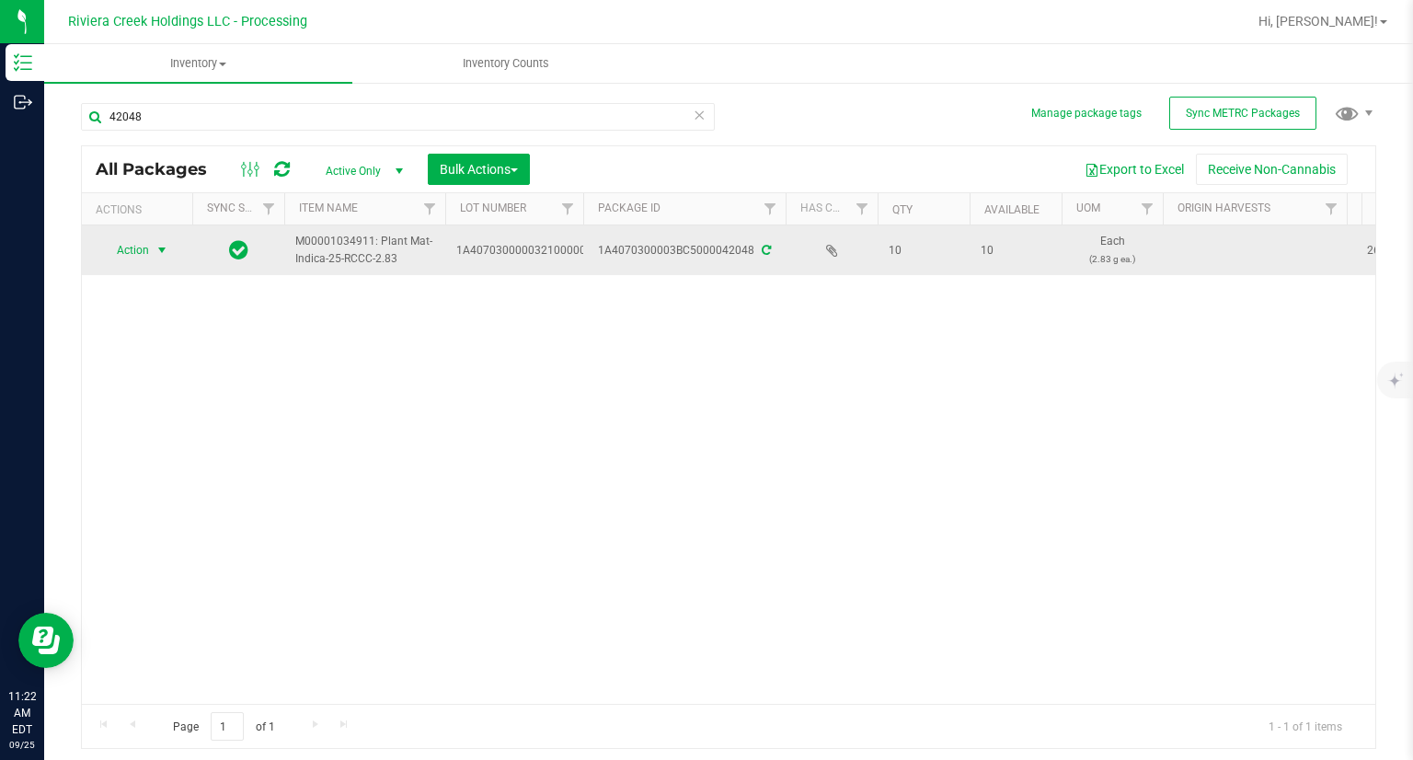
click at [147, 250] on span "Action" at bounding box center [125, 250] width 50 height 26
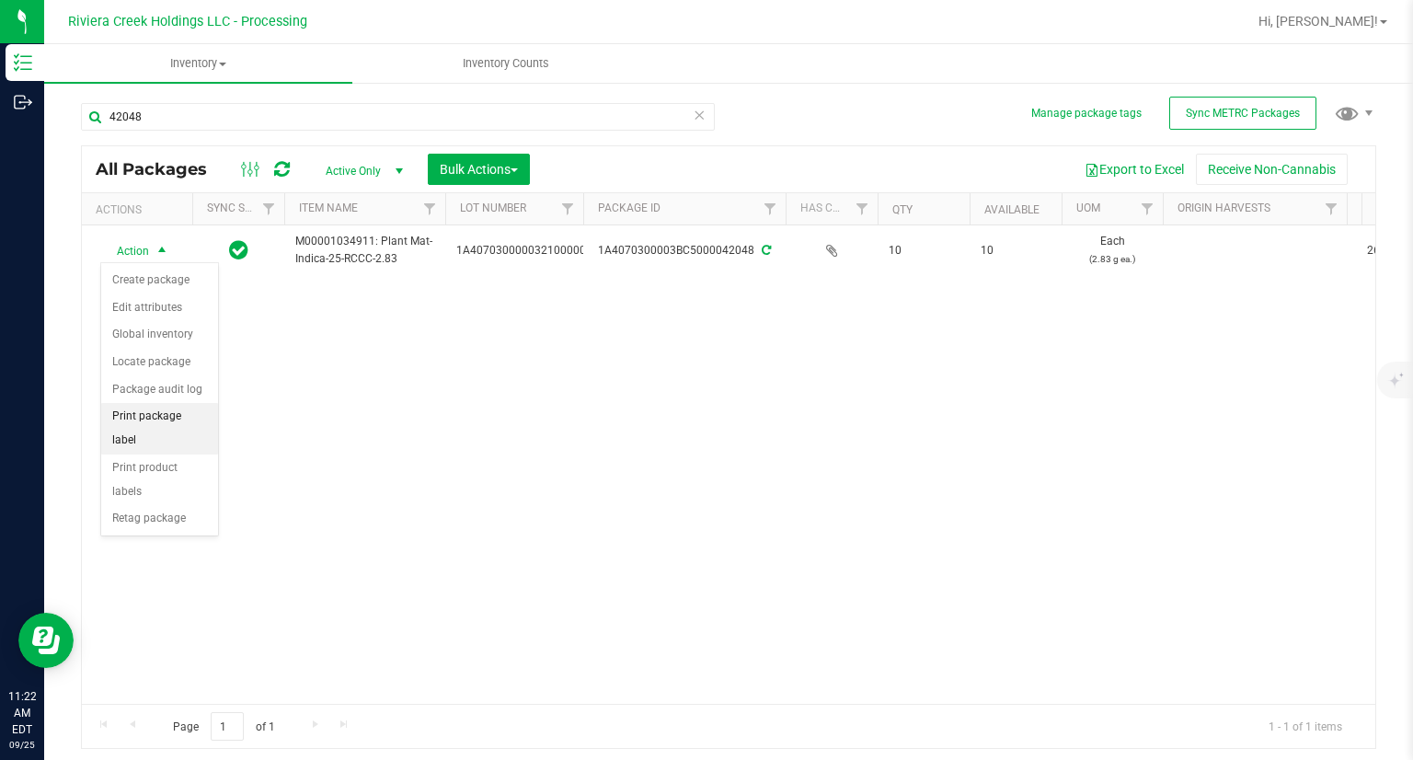
click at [182, 408] on li "Print package label" at bounding box center [159, 428] width 117 height 51
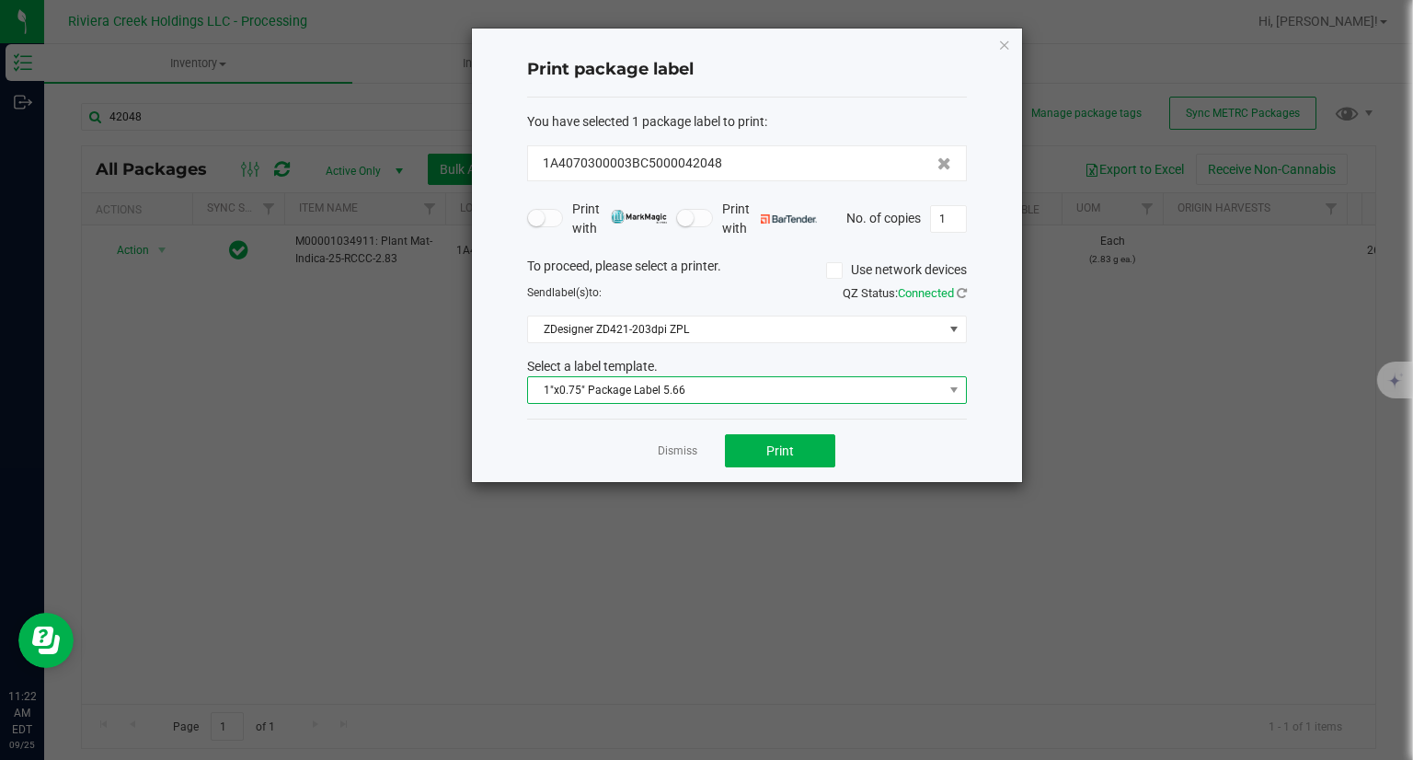
click at [754, 390] on span "1"x0.75" Package Label 5.66" at bounding box center [735, 390] width 415 height 26
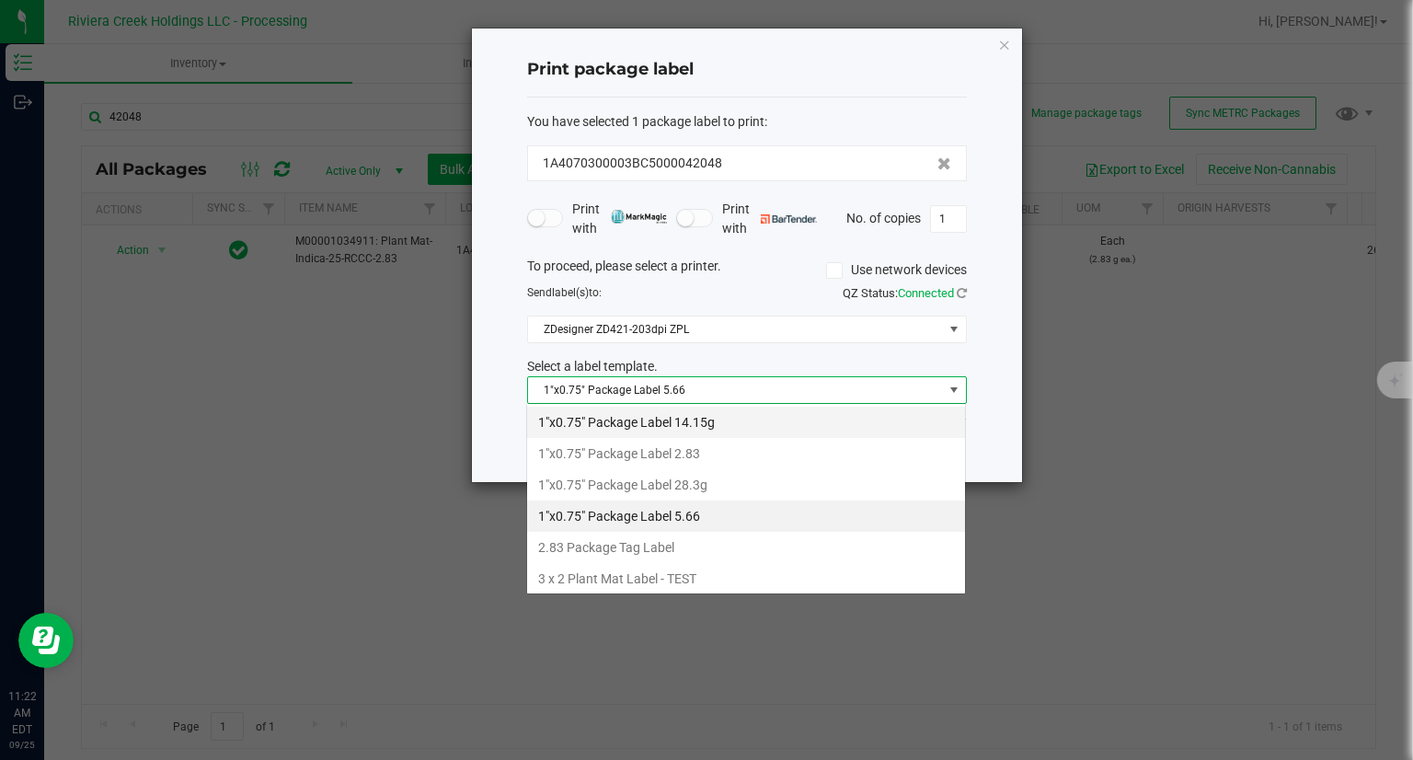
scroll to position [27, 440]
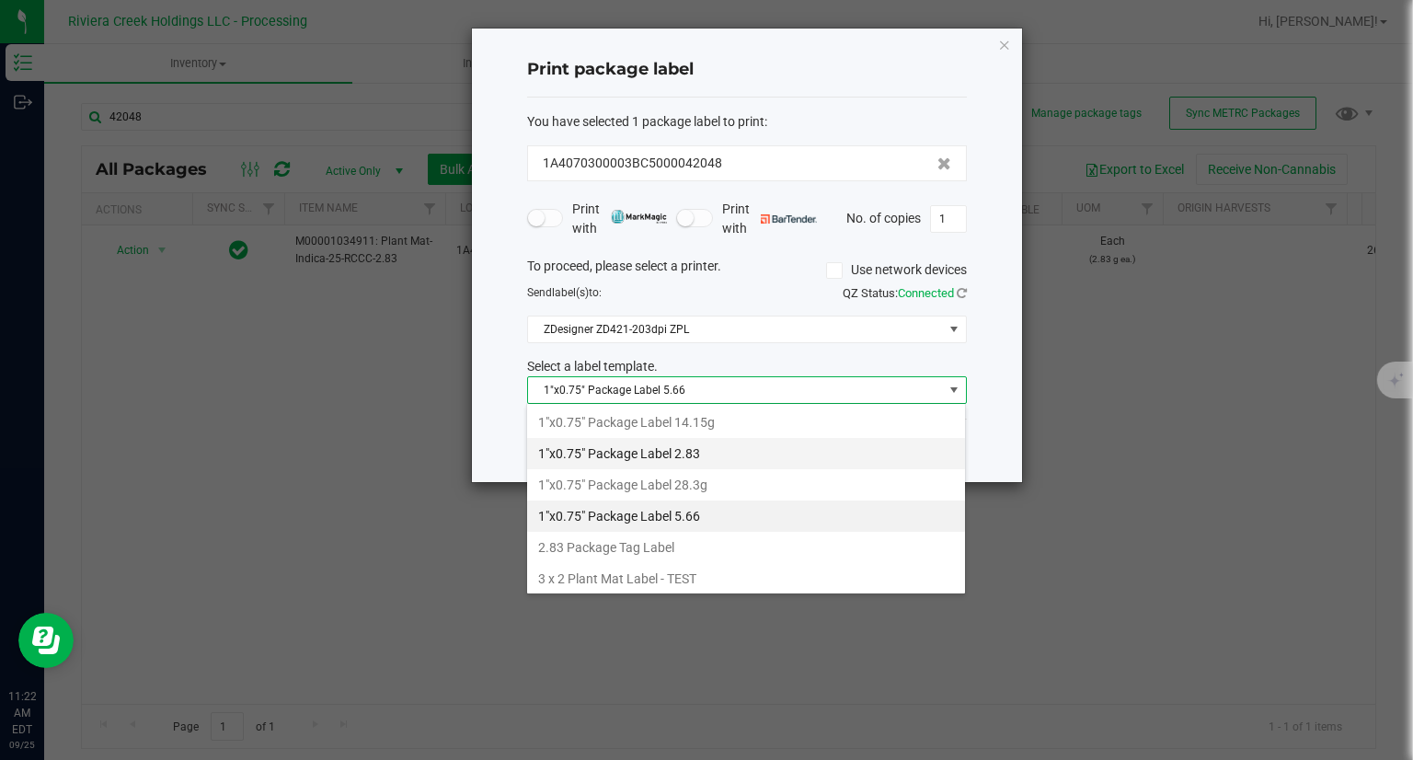
click at [705, 444] on li "1"x0.75" Package Label 2.83" at bounding box center [746, 453] width 438 height 31
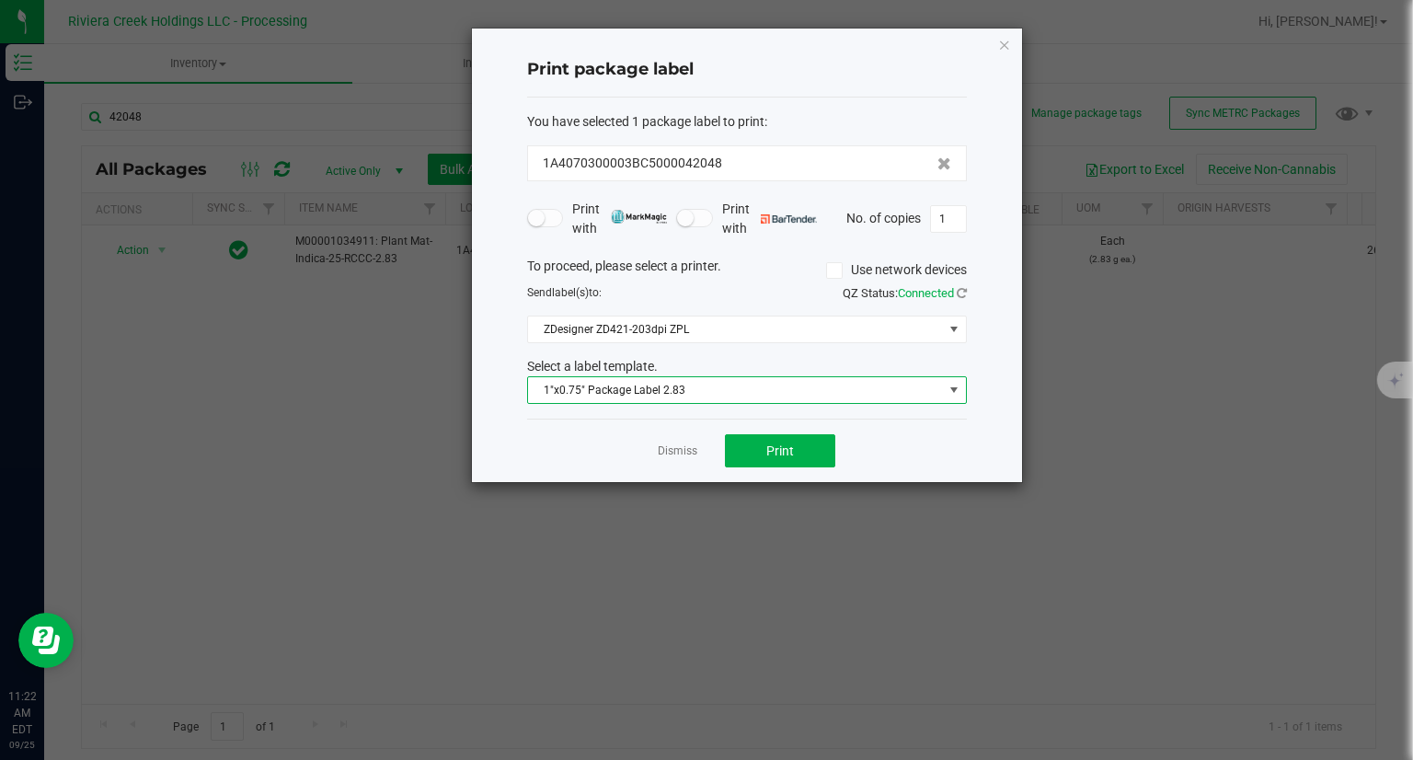
click at [812, 425] on div "Dismiss Print" at bounding box center [747, 450] width 440 height 63
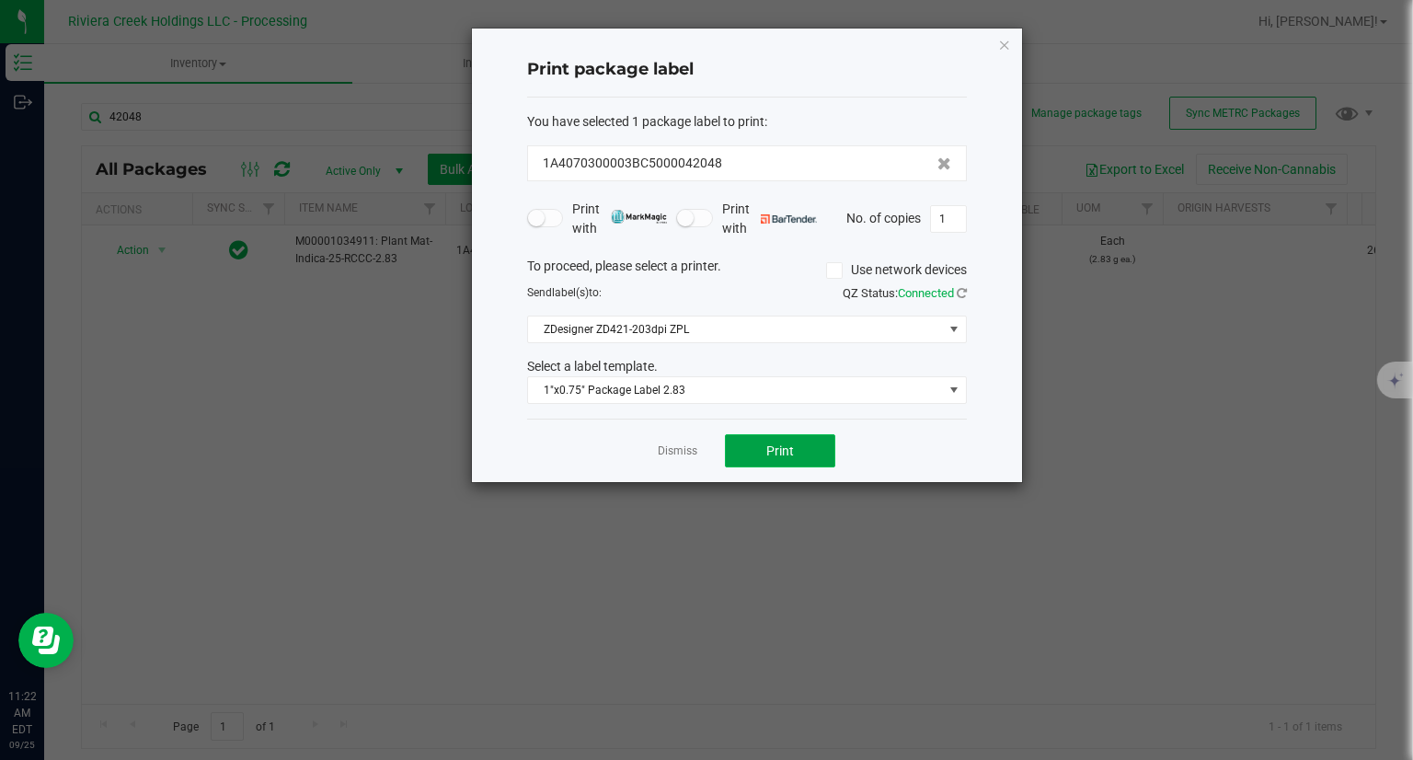
click at [796, 439] on button "Print" at bounding box center [780, 450] width 110 height 33
click at [1004, 40] on icon "button" at bounding box center [1004, 44] width 13 height 22
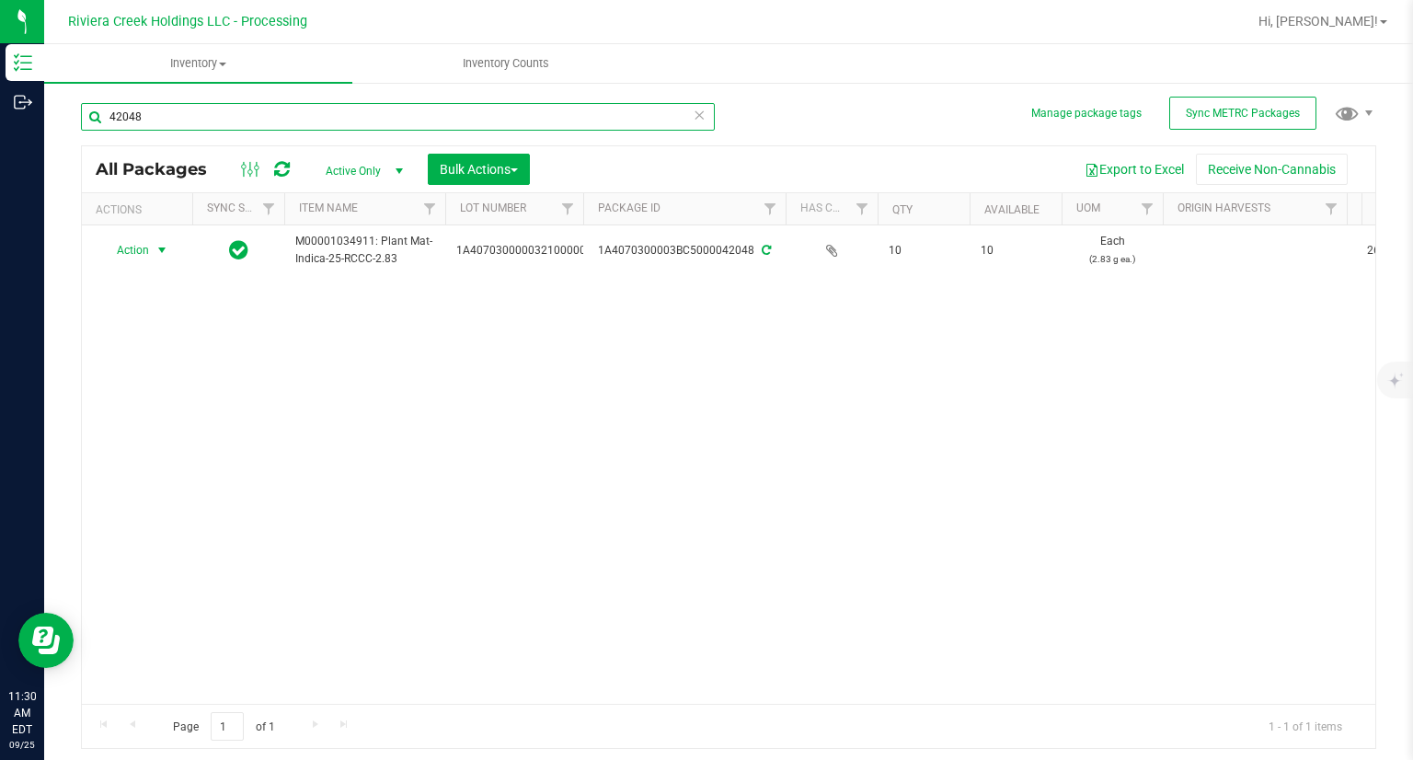
click at [323, 109] on input "42048" at bounding box center [398, 117] width 634 height 28
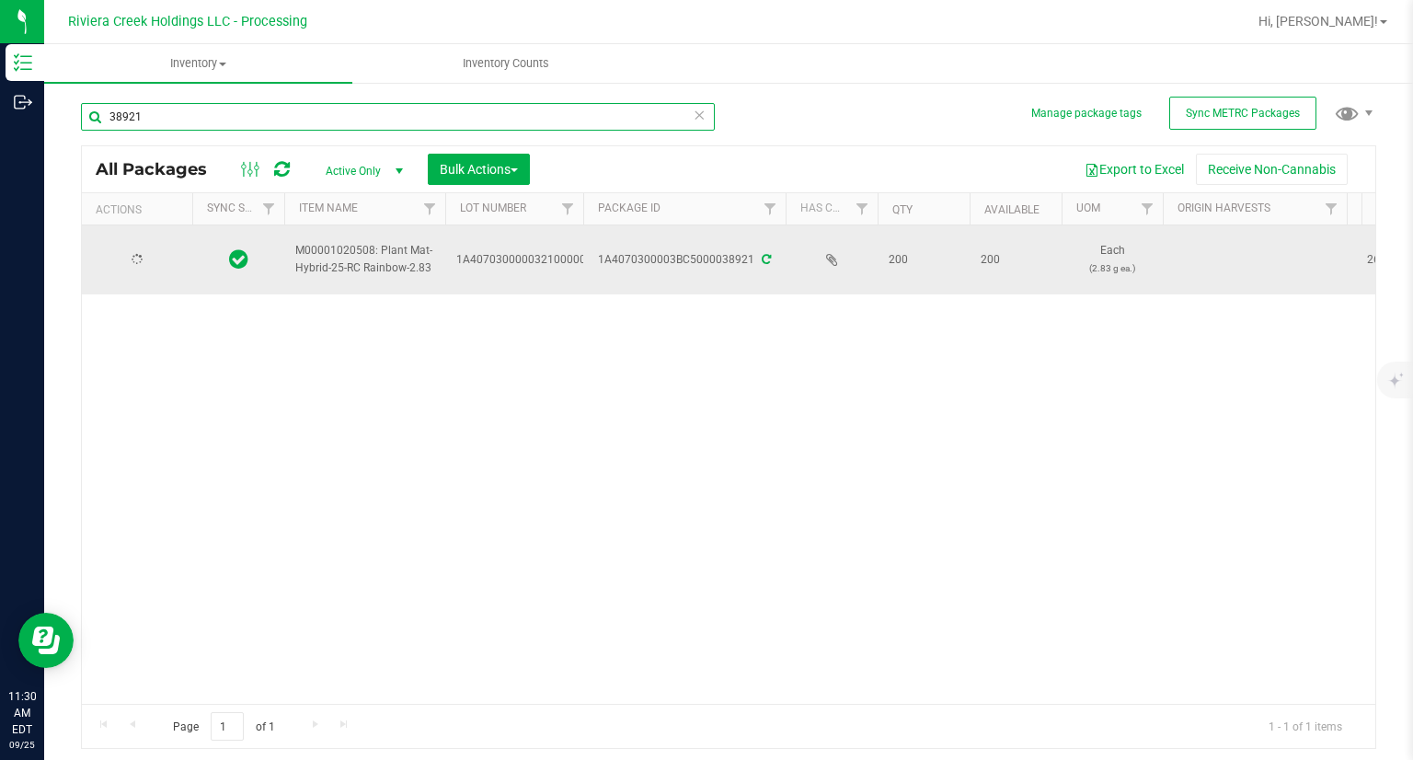
type input "38921"
click at [141, 256] on span "Action" at bounding box center [125, 260] width 50 height 26
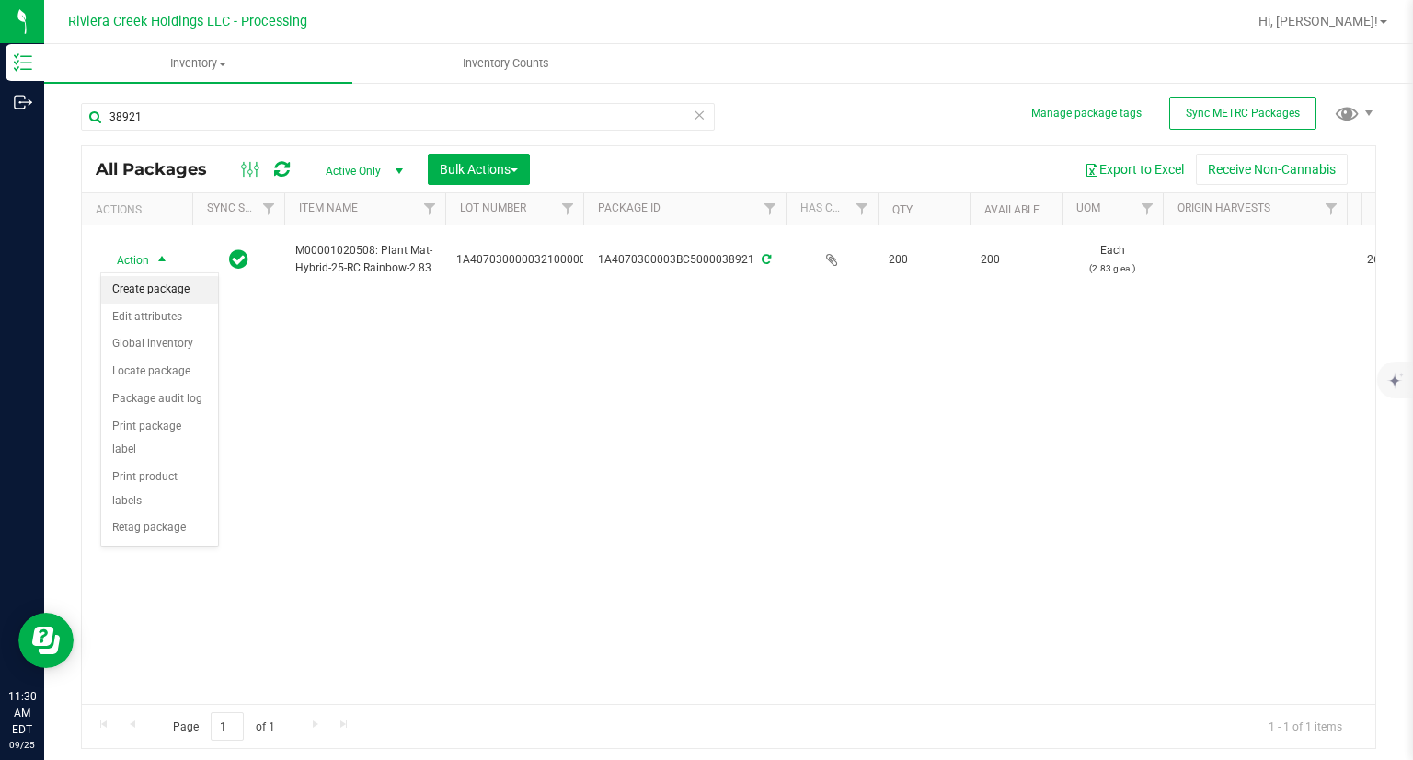
click at [169, 288] on li "Create package" at bounding box center [159, 290] width 117 height 28
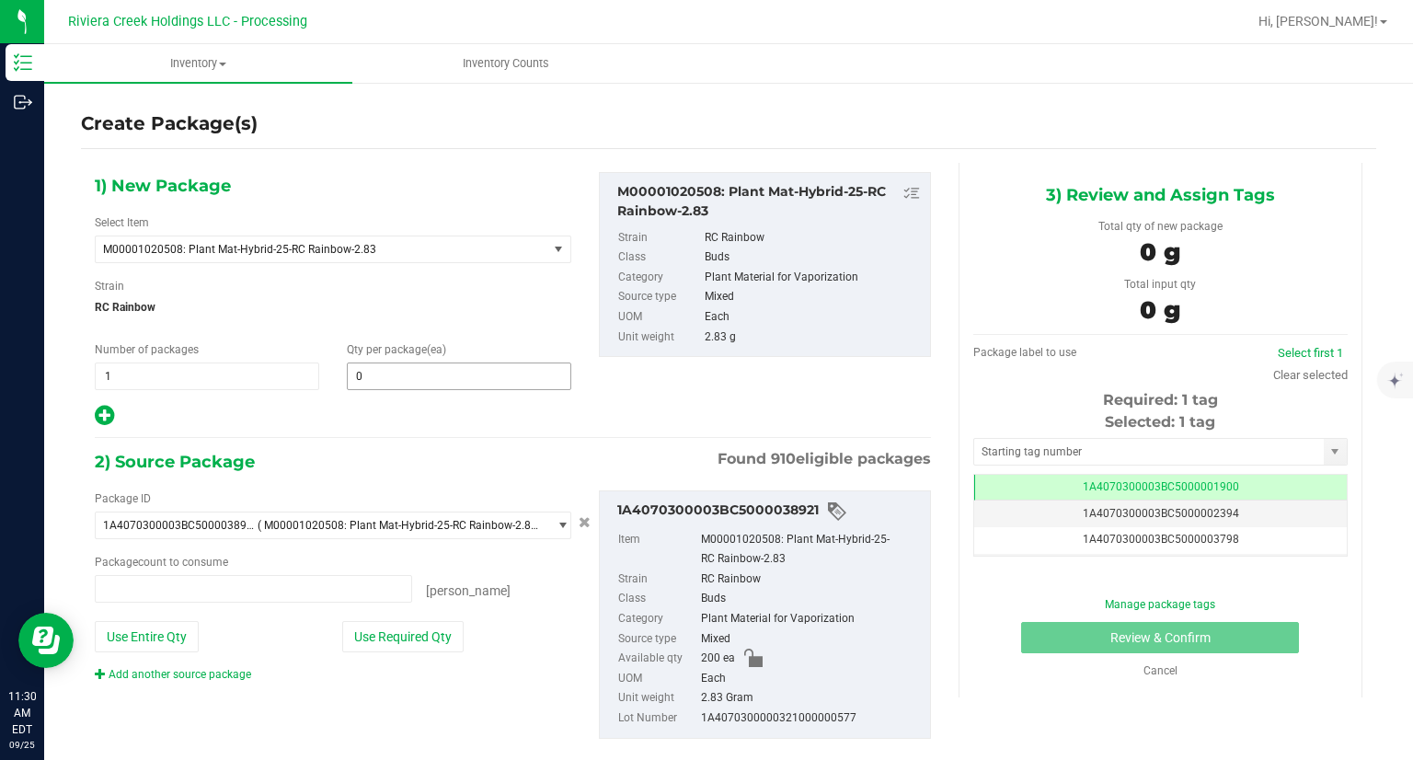
type input "0 ea"
click at [380, 373] on span at bounding box center [459, 376] width 224 height 28
type input "30"
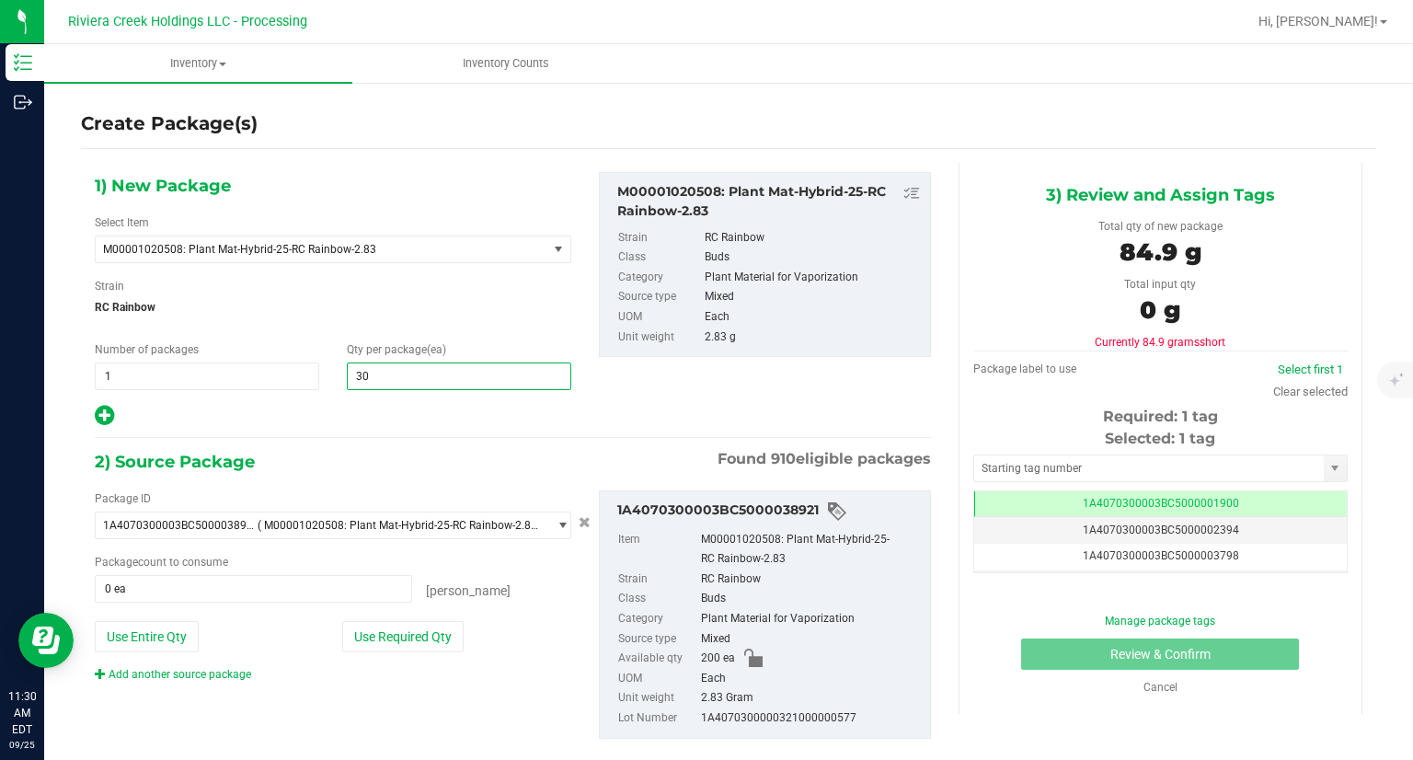
type input "30"
click at [404, 434] on div "1) New Package Select Item M00001020508: Plant Mat-Hybrid-25-RC Rainbow-2.83 M0…" at bounding box center [513, 470] width 864 height 615
click at [415, 631] on button "Use Required Qty" at bounding box center [402, 636] width 121 height 31
type input "30 ea"
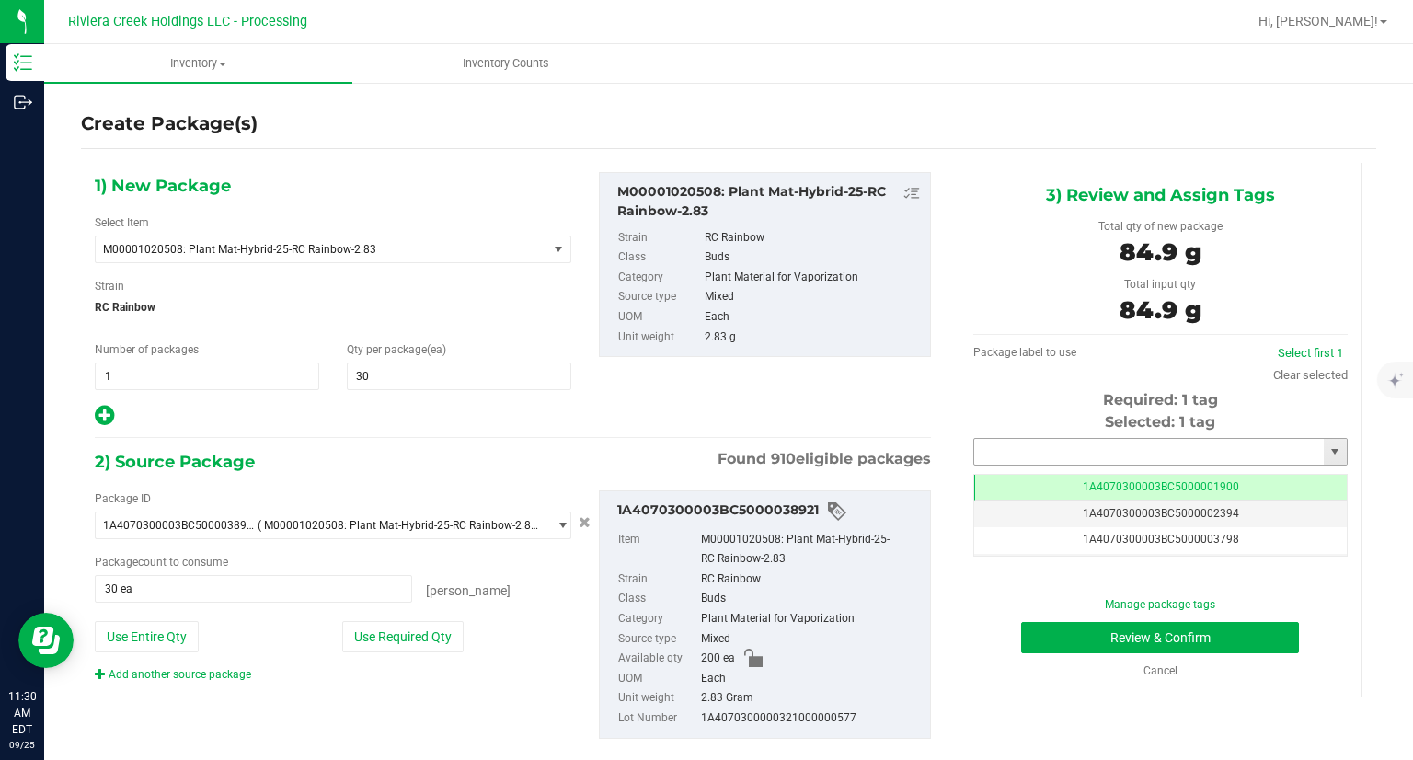
click at [1019, 448] on input "text" at bounding box center [1149, 452] width 350 height 26
click at [976, 477] on li "1A4070300003BC5000042049" at bounding box center [1148, 483] width 369 height 28
type input "1A4070300003BC5000042049"
click at [1037, 642] on button "Review & Confirm" at bounding box center [1160, 637] width 278 height 31
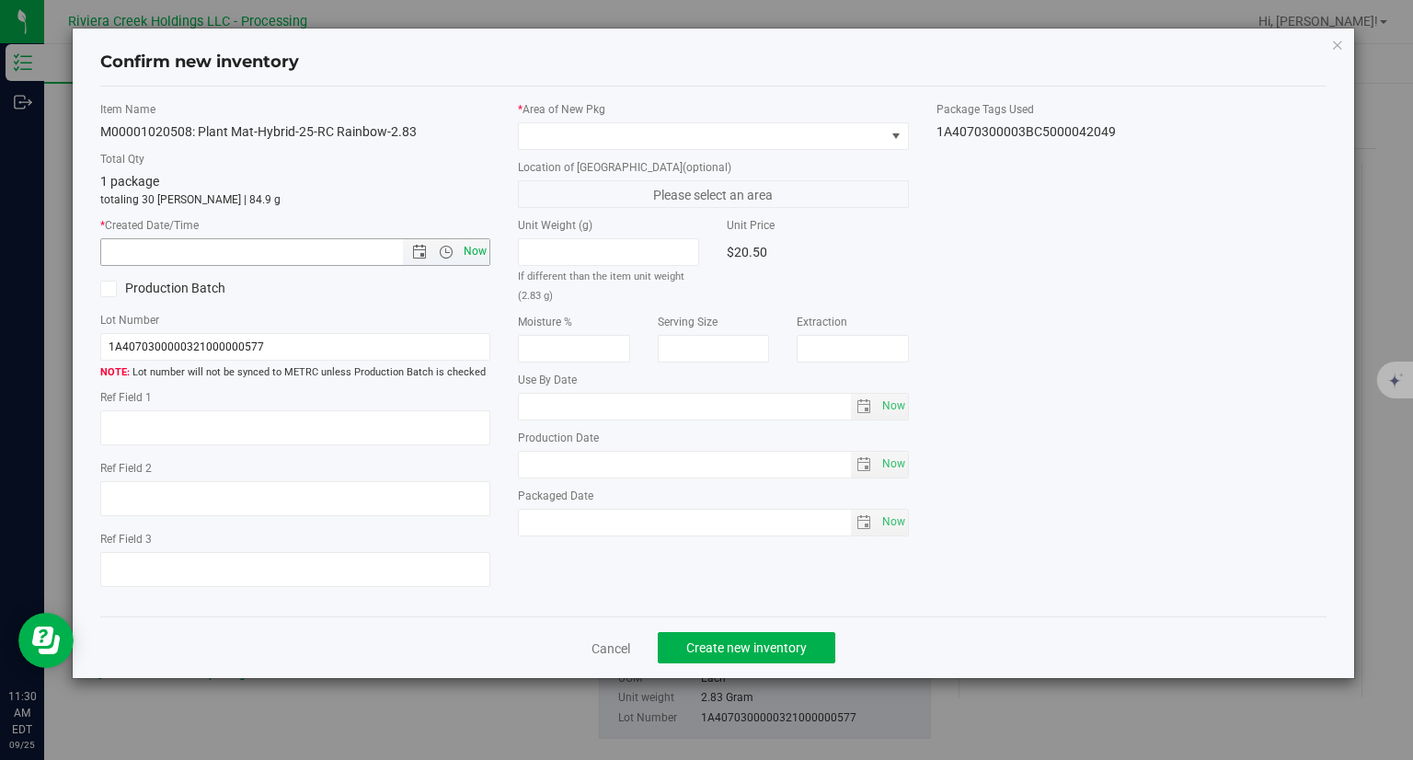
click at [486, 250] on span "Now" at bounding box center [475, 251] width 31 height 27
type input "[DATE] 11:30 AM"
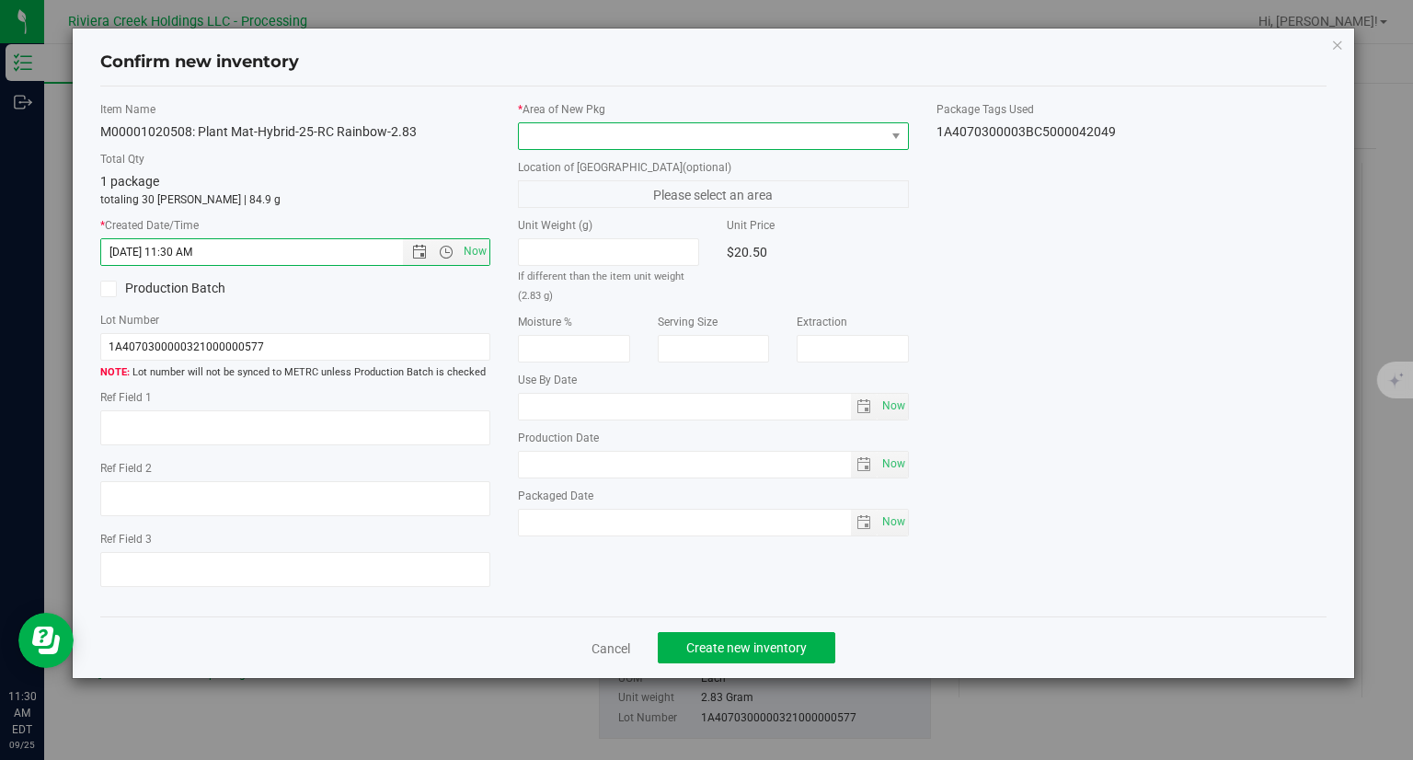
click at [561, 141] on span at bounding box center [702, 136] width 366 height 26
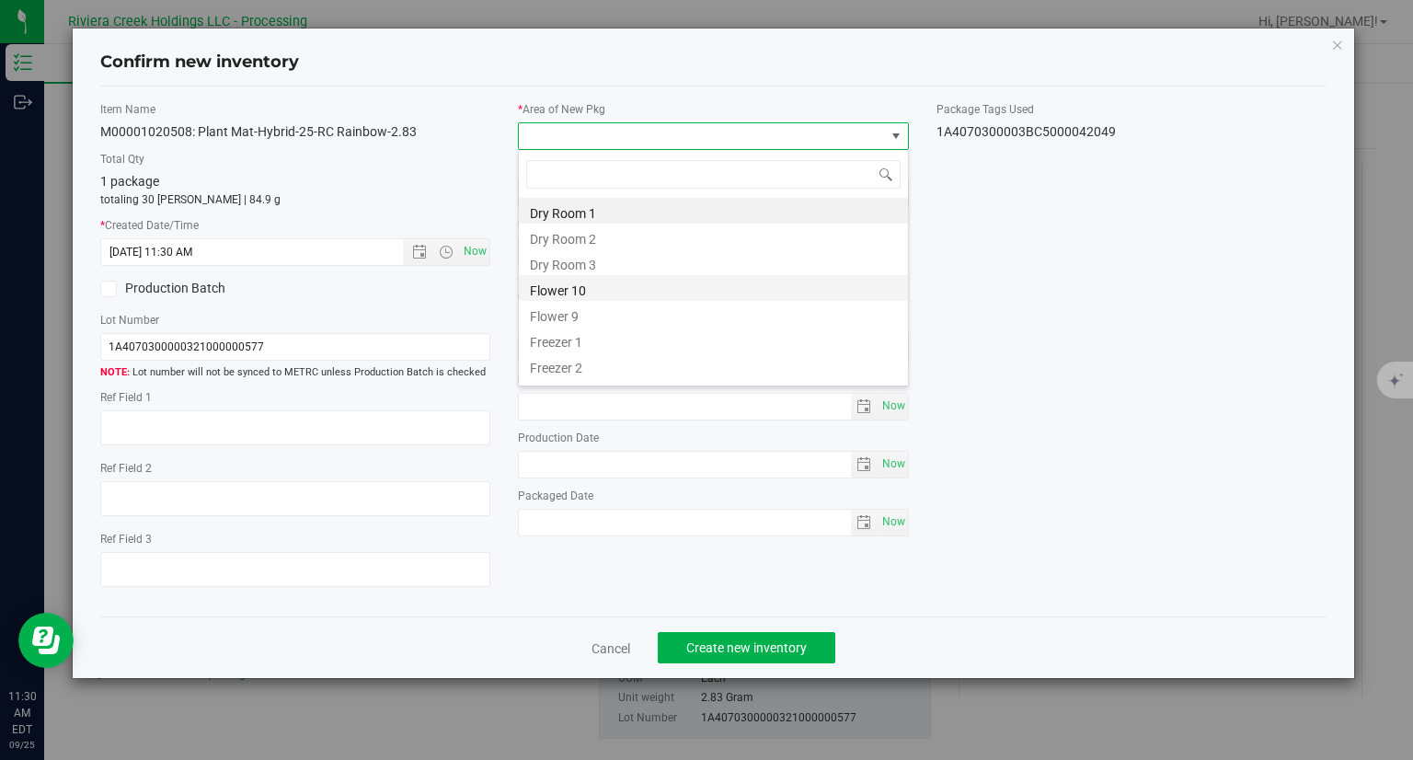
click at [556, 289] on li "Flower 10" at bounding box center [713, 288] width 389 height 26
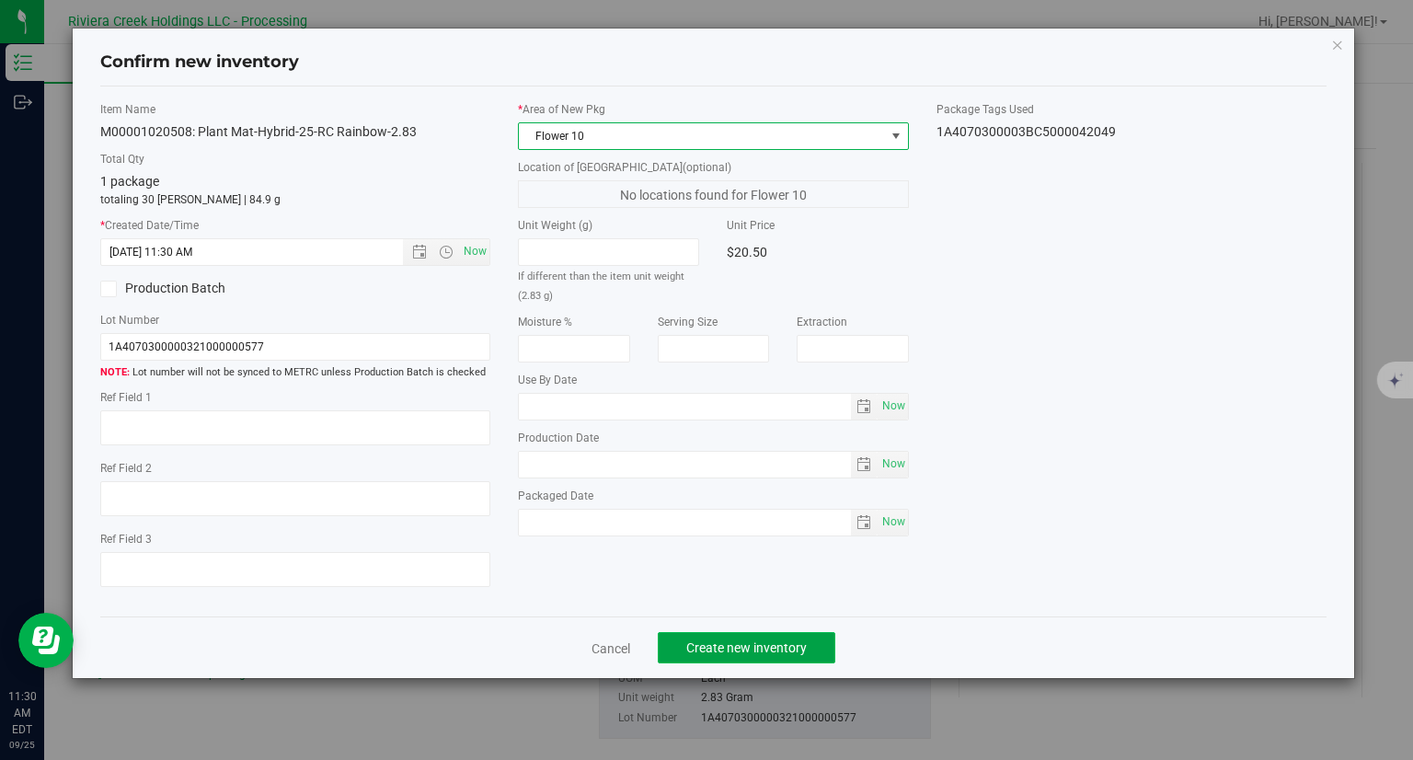
click at [763, 656] on button "Create new inventory" at bounding box center [747, 647] width 178 height 31
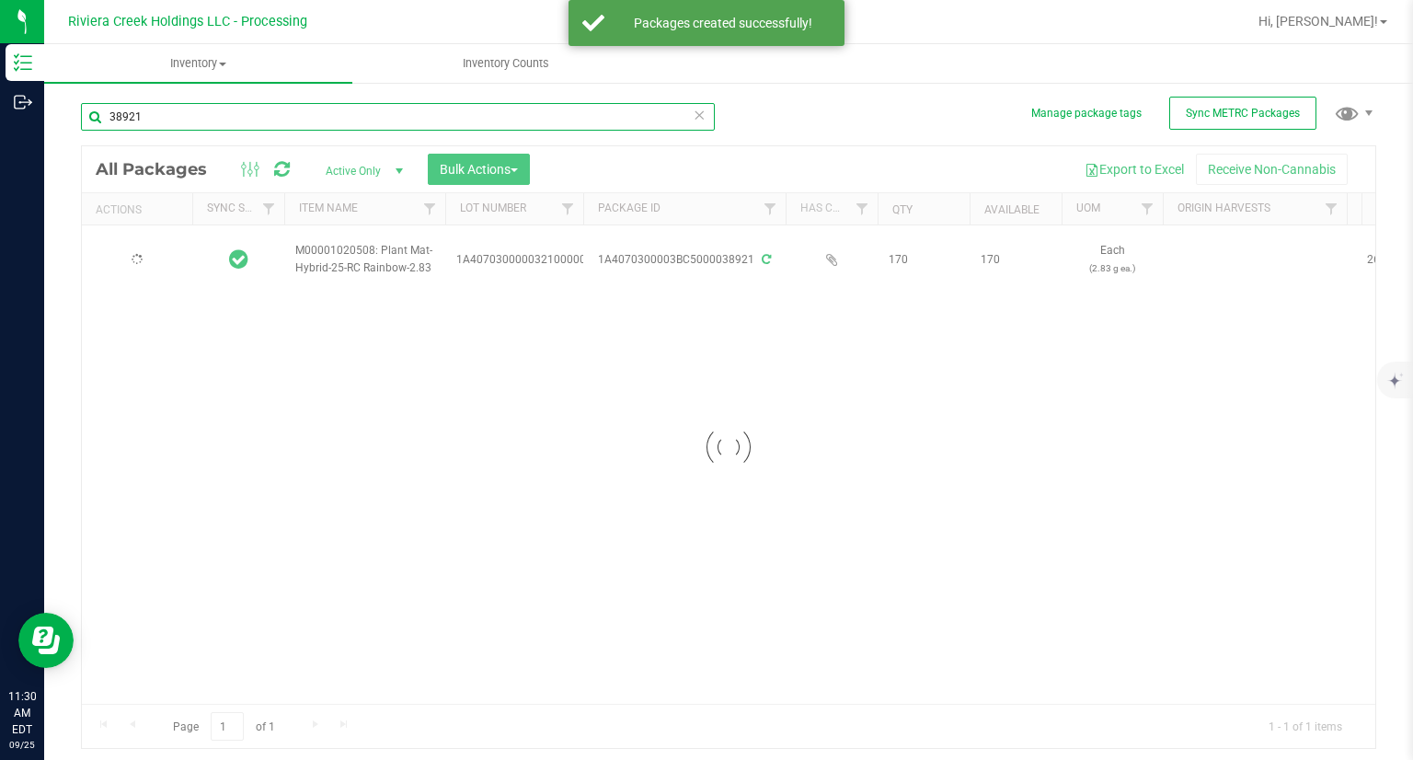
click at [221, 119] on input "38921" at bounding box center [398, 117] width 634 height 28
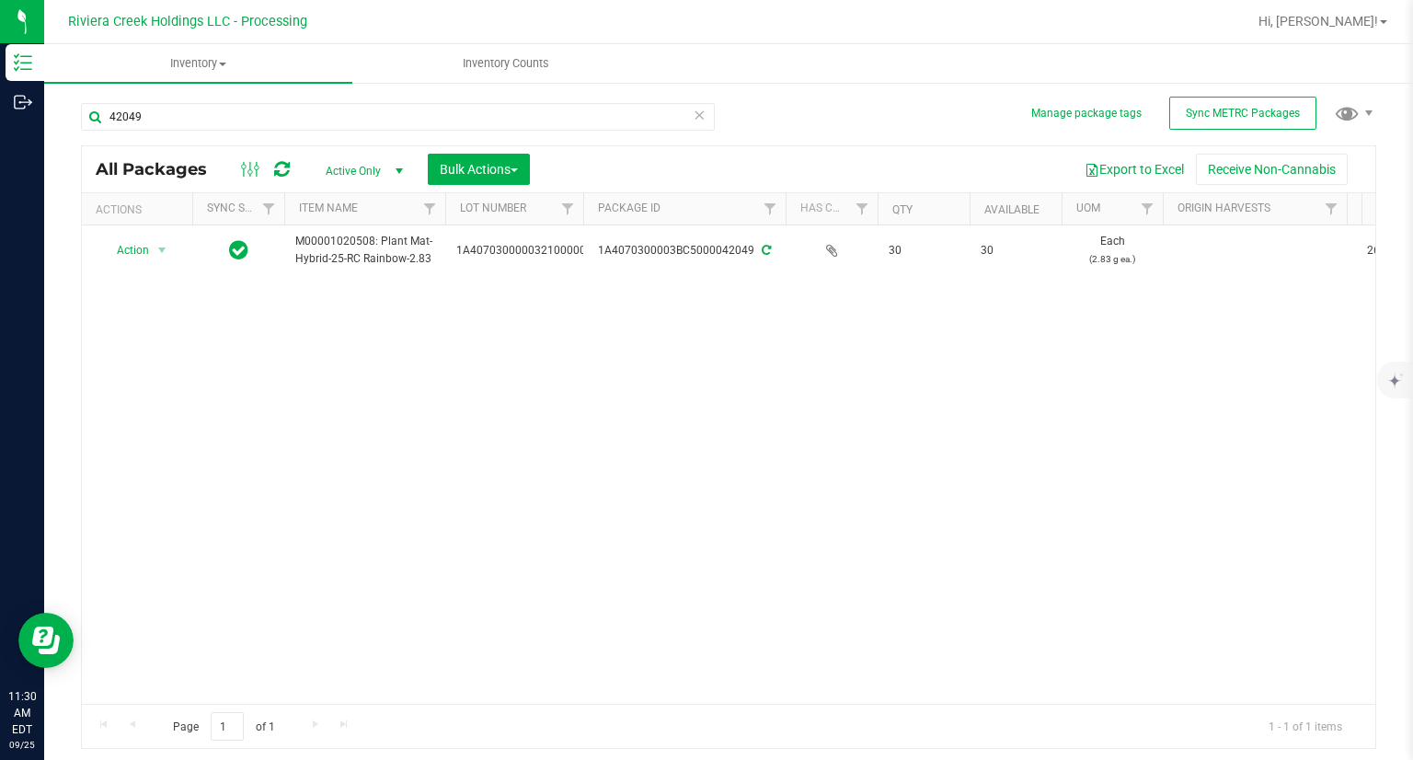
click at [140, 259] on td "Action Action Create package Edit attributes Global inventory Locate package Pa…" at bounding box center [137, 250] width 110 height 50
click at [140, 259] on span "Action" at bounding box center [125, 250] width 50 height 26
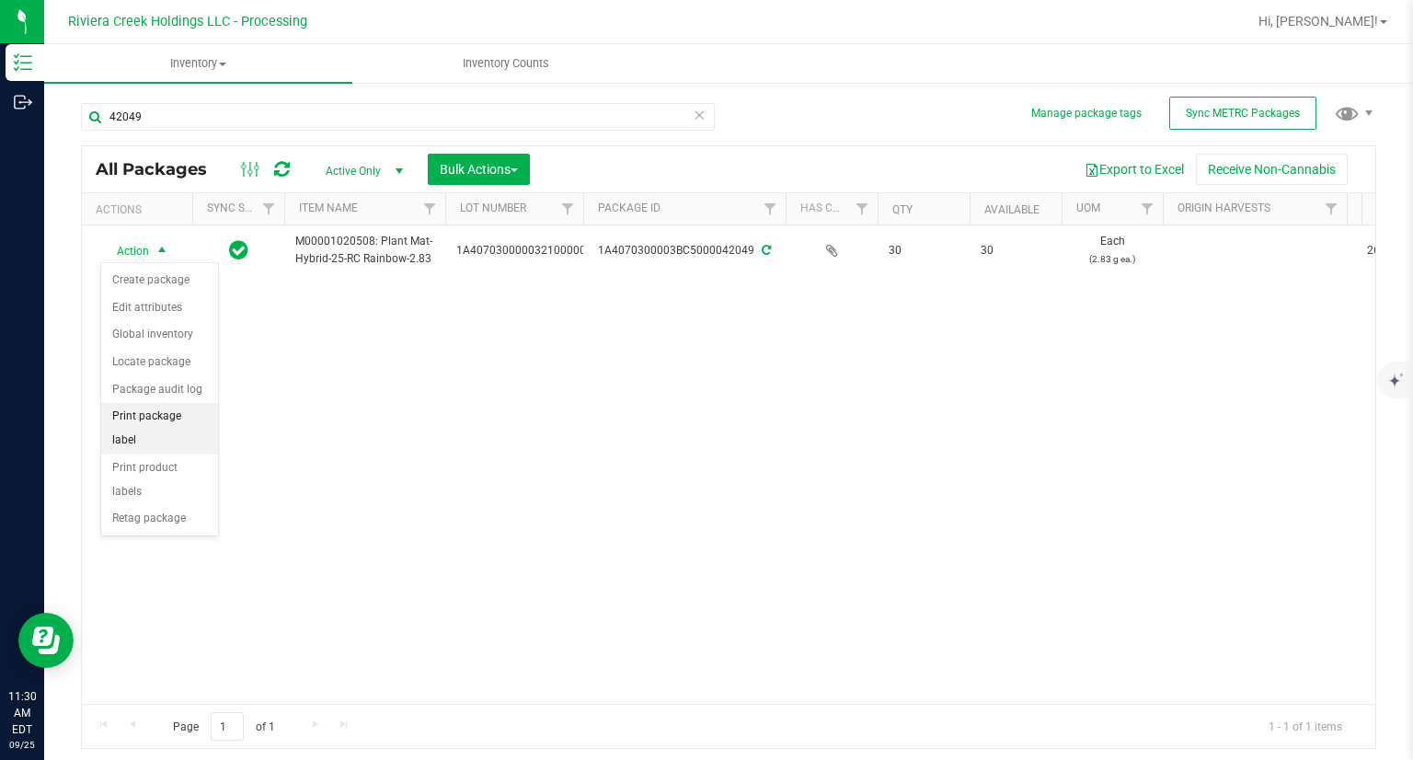
click at [189, 424] on li "Print package label" at bounding box center [159, 428] width 117 height 51
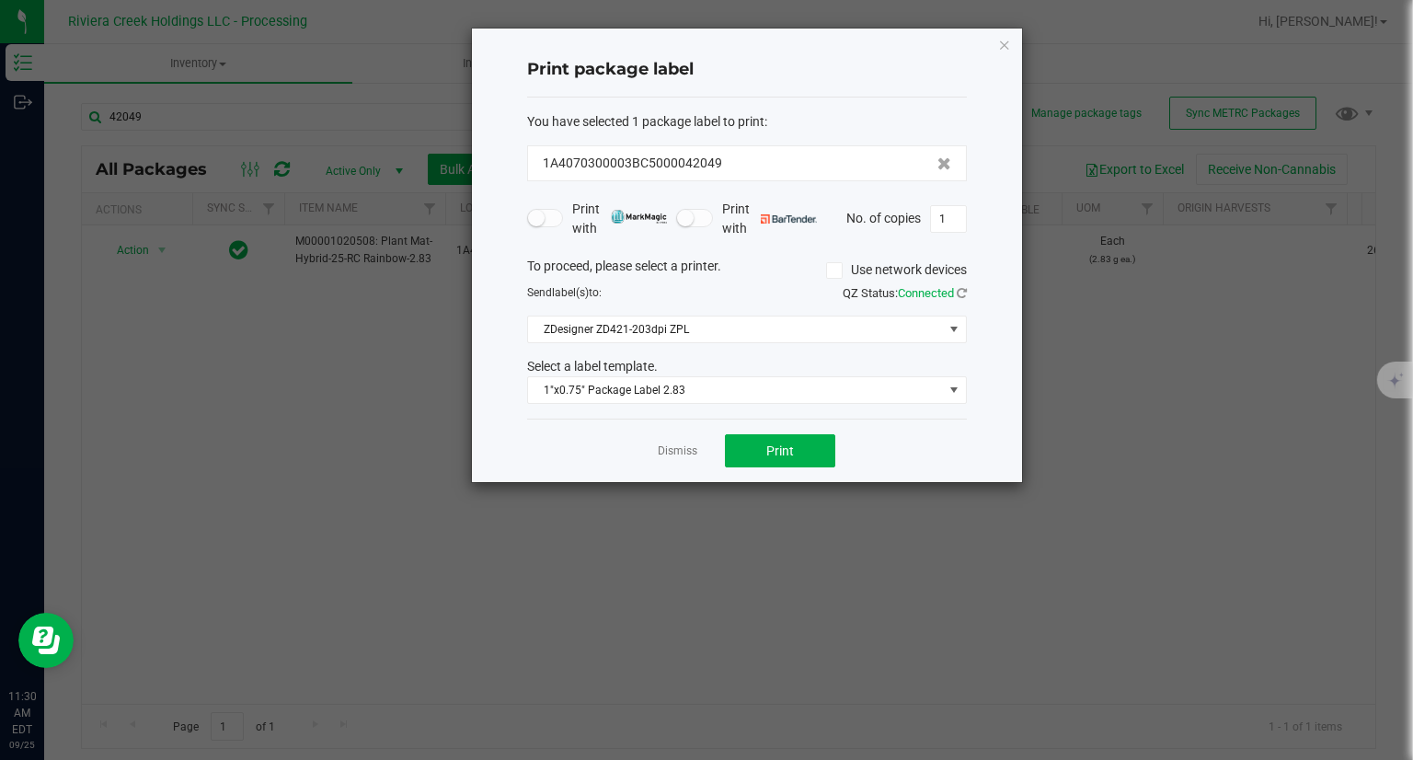
click at [816, 469] on div "Dismiss Print" at bounding box center [747, 450] width 440 height 63
click at [798, 452] on button "Print" at bounding box center [780, 450] width 110 height 33
click at [1008, 46] on icon "button" at bounding box center [1004, 44] width 13 height 22
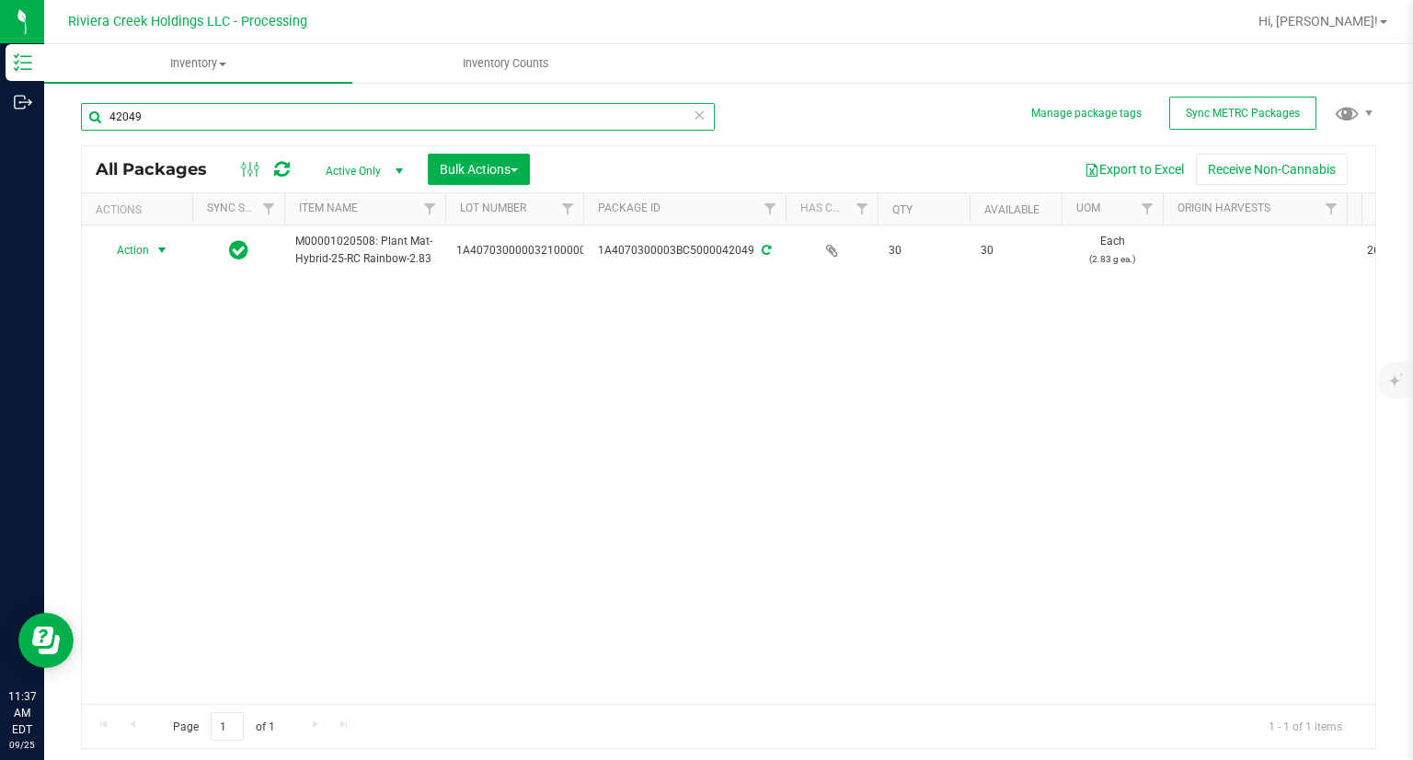
click at [286, 114] on input "42049" at bounding box center [398, 117] width 634 height 28
type input "38886"
click at [146, 247] on span "Action" at bounding box center [125, 250] width 50 height 26
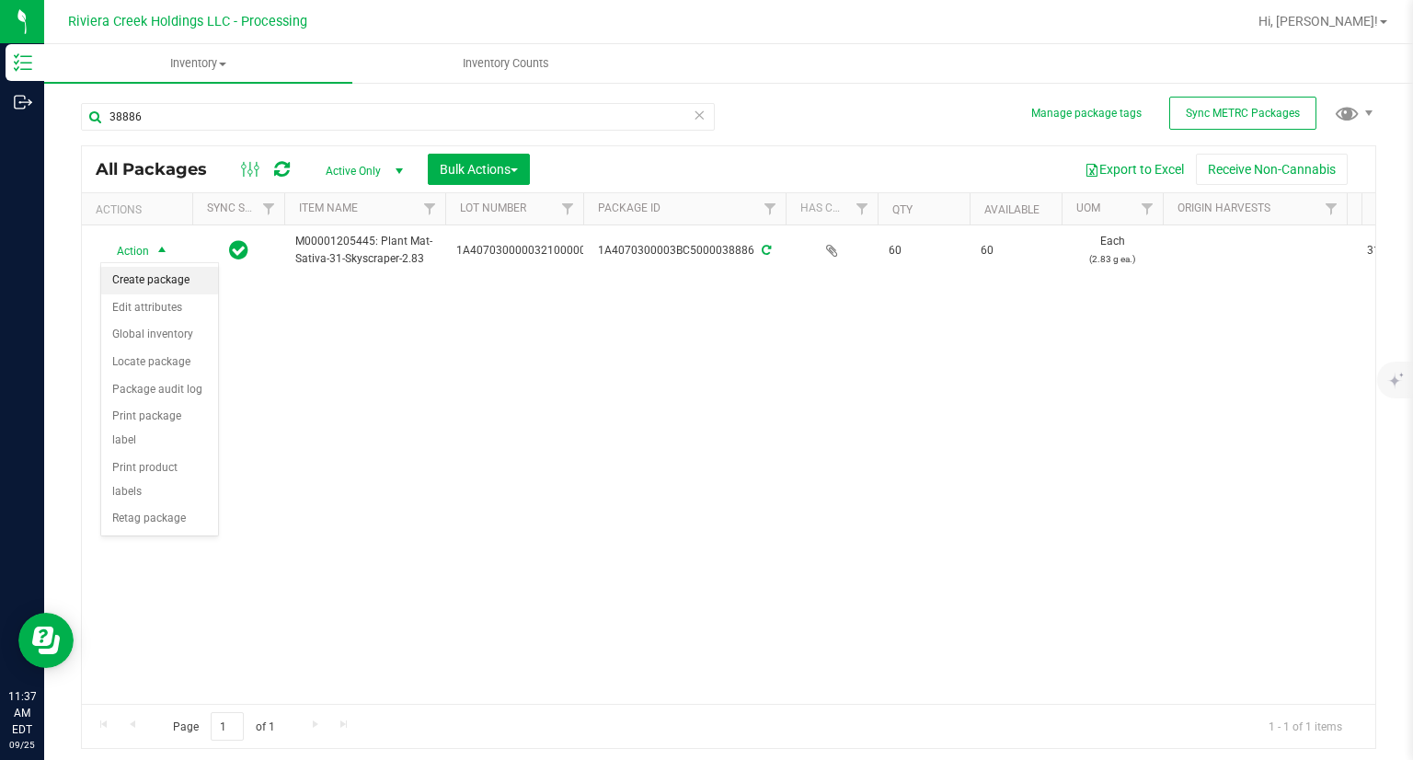
click at [163, 282] on li "Create package" at bounding box center [159, 281] width 117 height 28
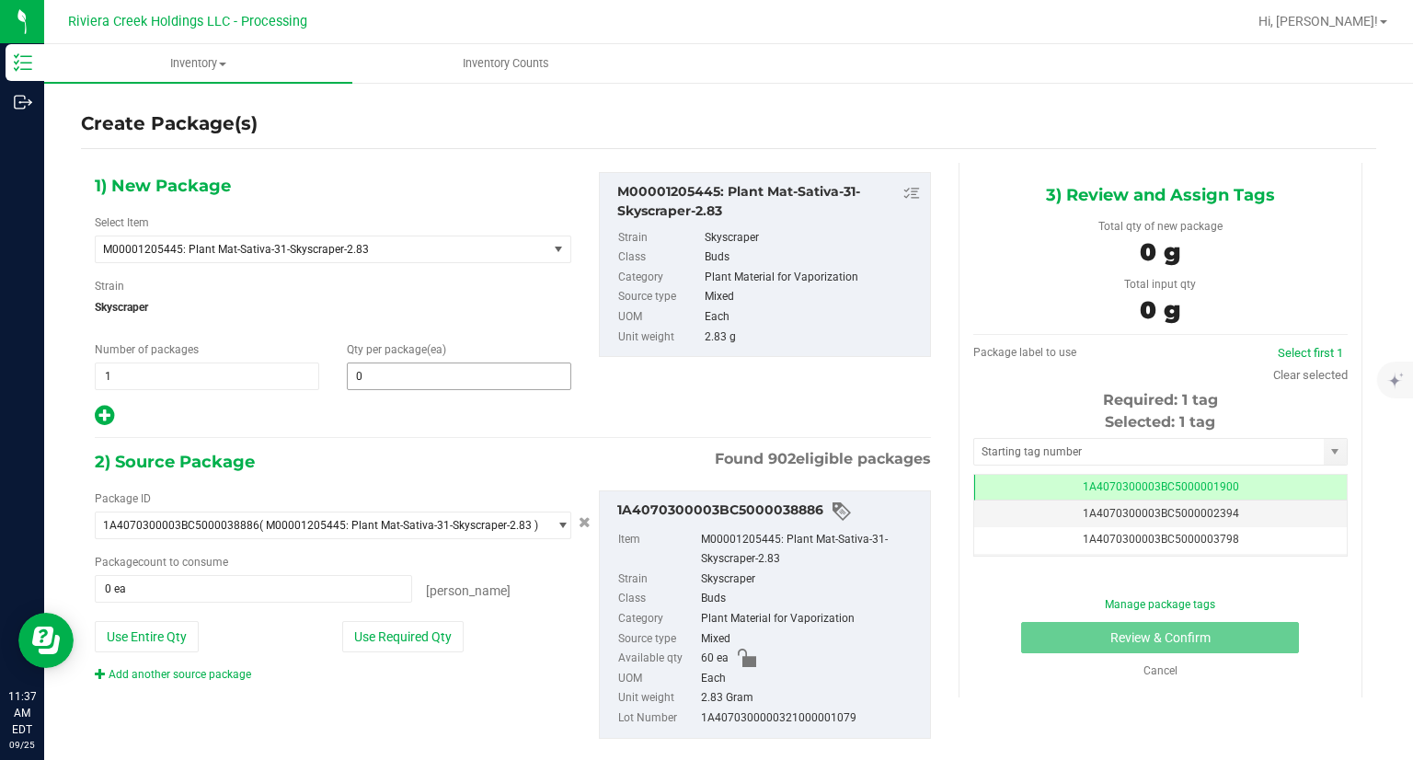
click at [427, 387] on span "0 0" at bounding box center [459, 376] width 224 height 28
click at [431, 384] on span at bounding box center [459, 376] width 224 height 28
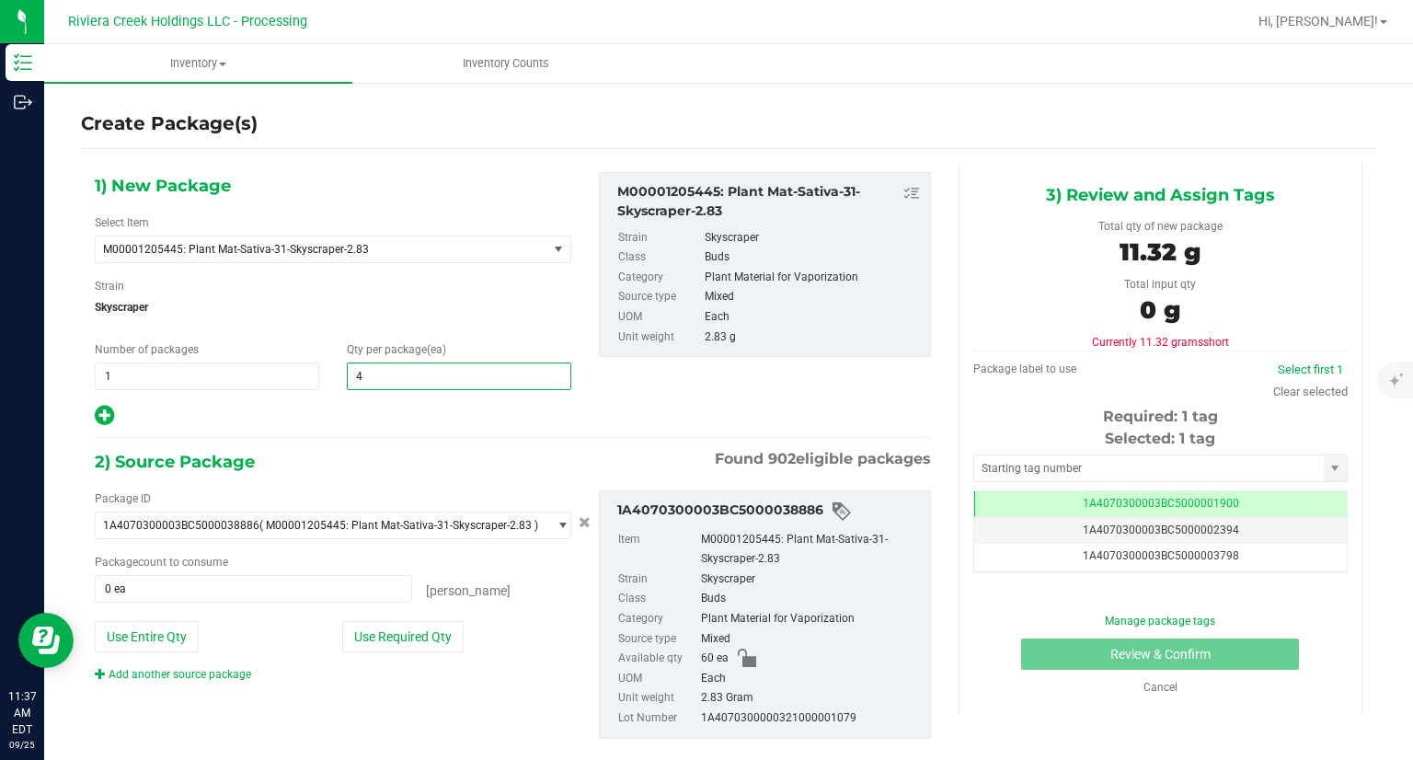
type input "40"
click at [393, 454] on div "2) Source Package Found 902 eligible packages" at bounding box center [513, 462] width 836 height 28
click at [397, 649] on button "Use Required Qty" at bounding box center [402, 636] width 121 height 31
type input "40 ea"
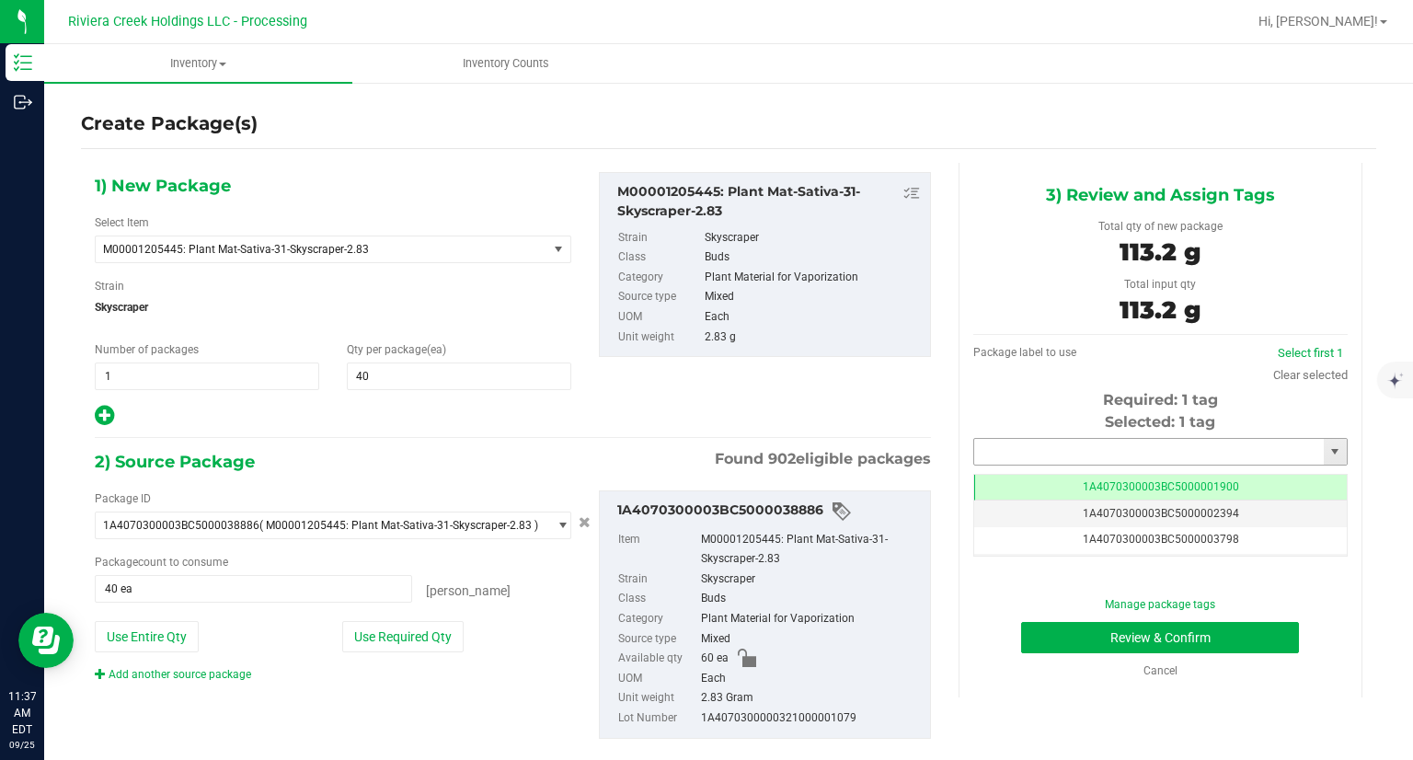
click at [1029, 458] on input "text" at bounding box center [1149, 452] width 350 height 26
click at [1001, 482] on li "1A4070300003BC5000042050" at bounding box center [1148, 483] width 369 height 28
type input "1A4070300003BC5000042050"
click at [1051, 641] on button "Review & Confirm" at bounding box center [1160, 637] width 278 height 31
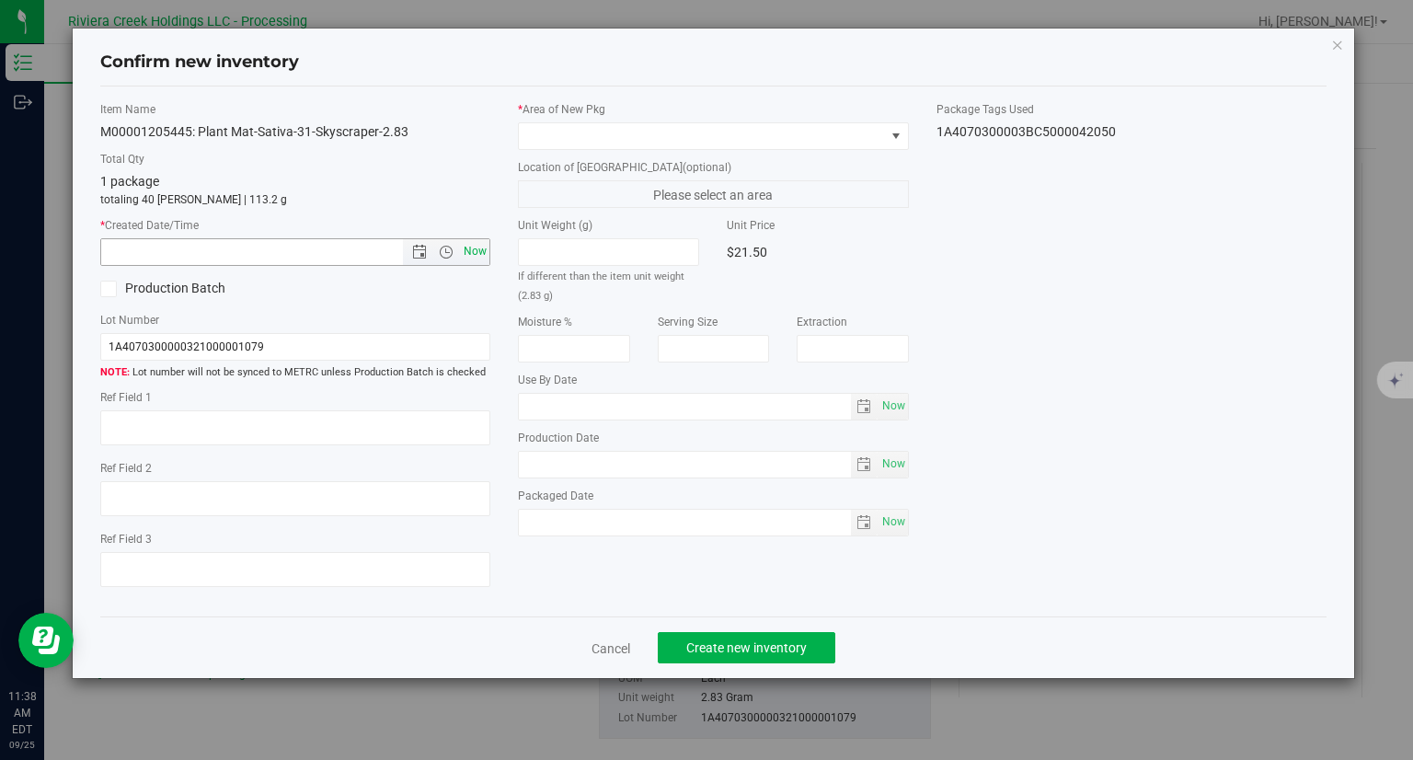
click at [484, 255] on span "Now" at bounding box center [475, 251] width 31 height 27
type input "[DATE] 11:38 AM"
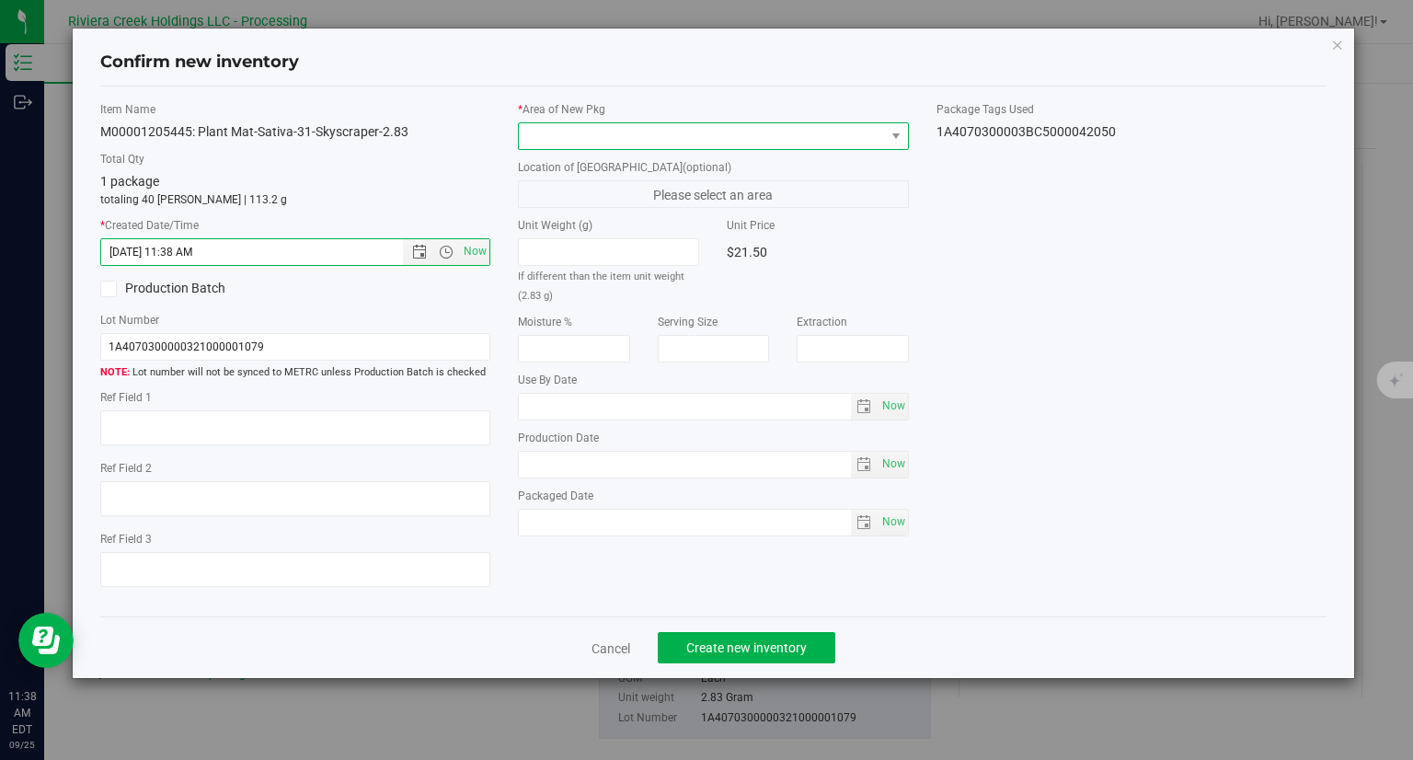
click at [570, 123] on span at bounding box center [702, 136] width 366 height 26
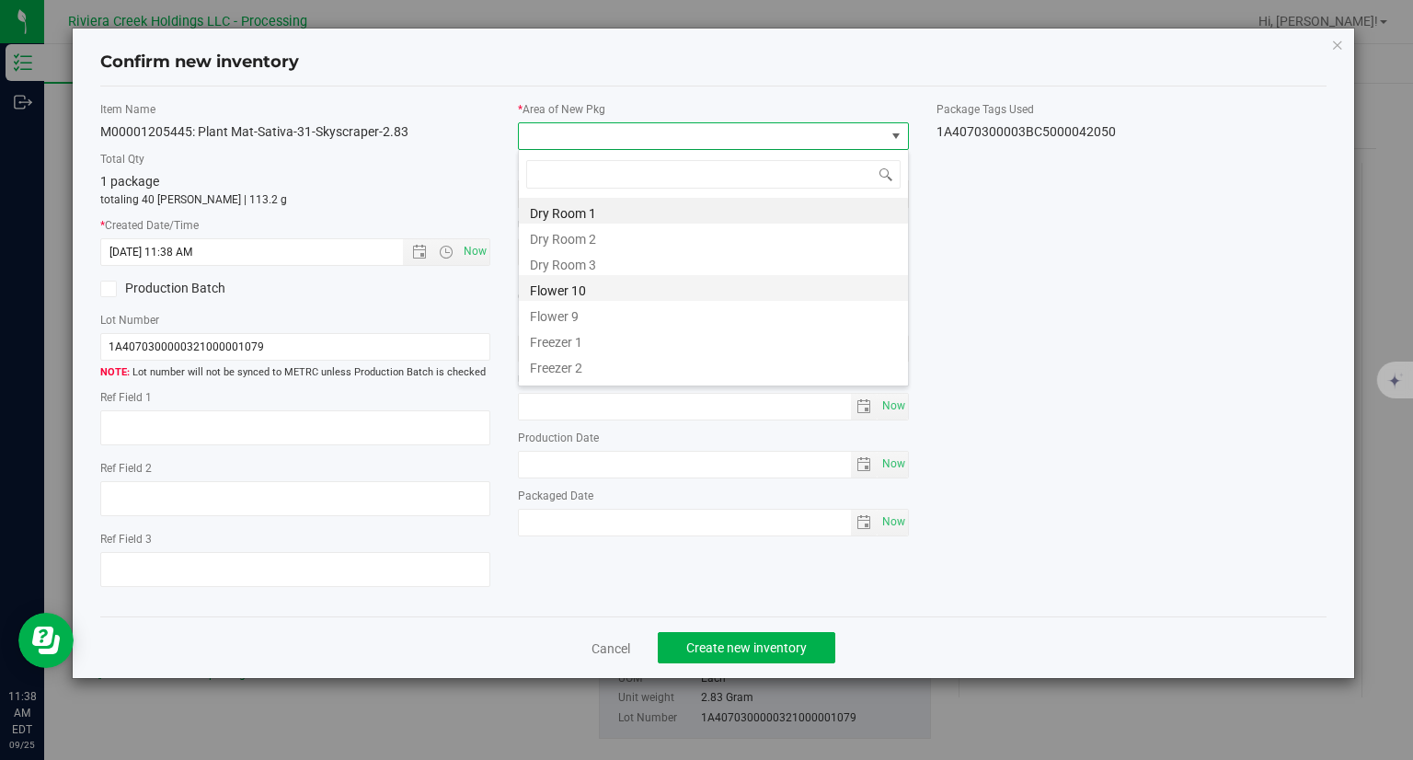
click at [567, 291] on li "Flower 10" at bounding box center [713, 288] width 389 height 26
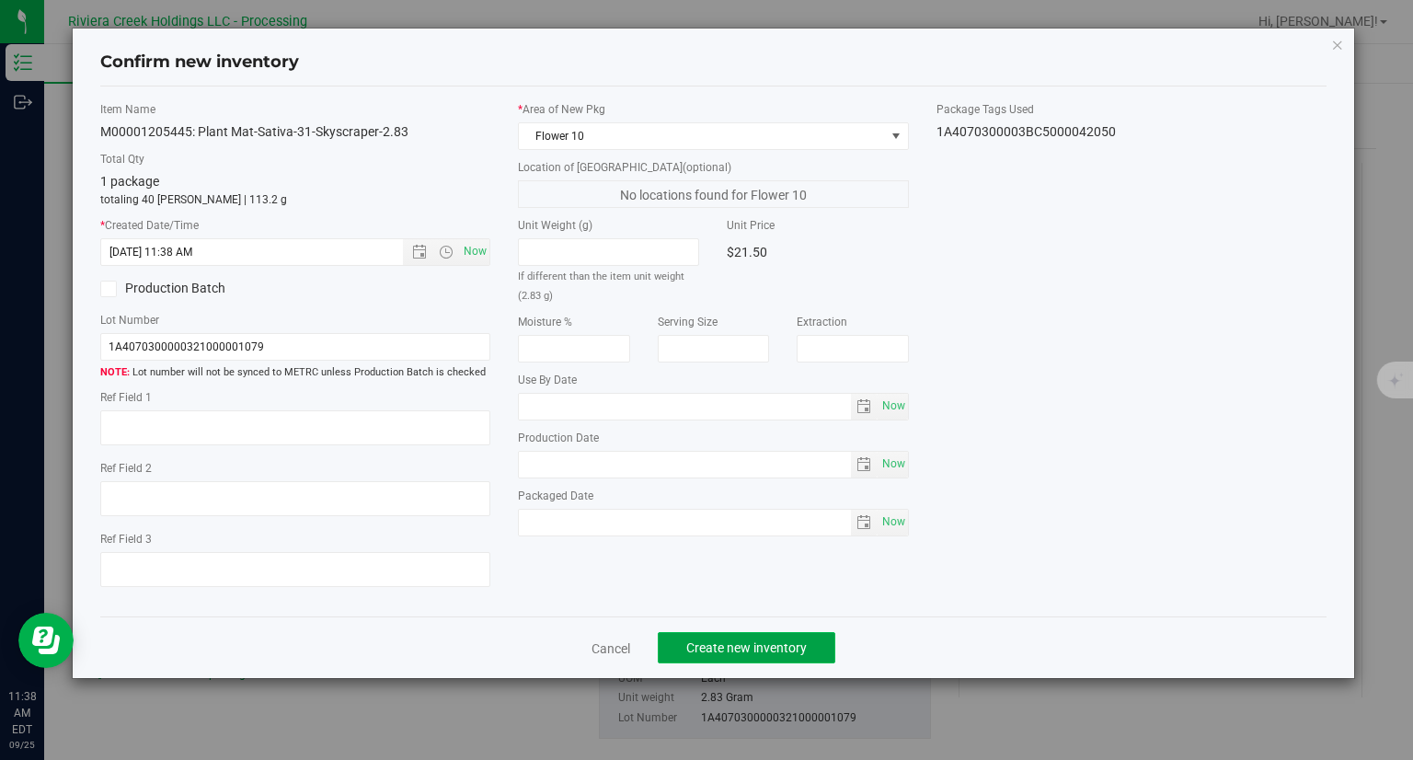
click at [795, 650] on span "Create new inventory" at bounding box center [746, 647] width 121 height 15
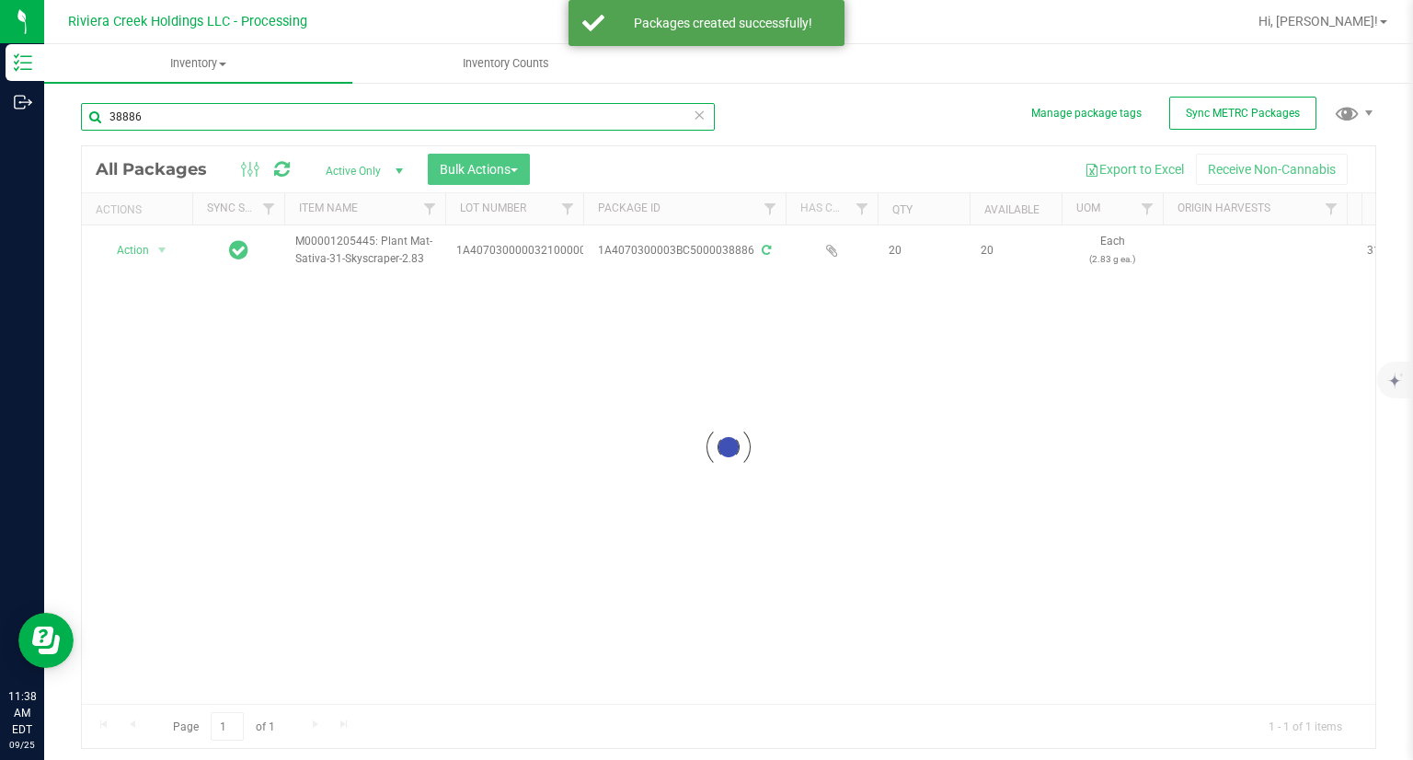
click at [200, 107] on input "38886" at bounding box center [398, 117] width 634 height 28
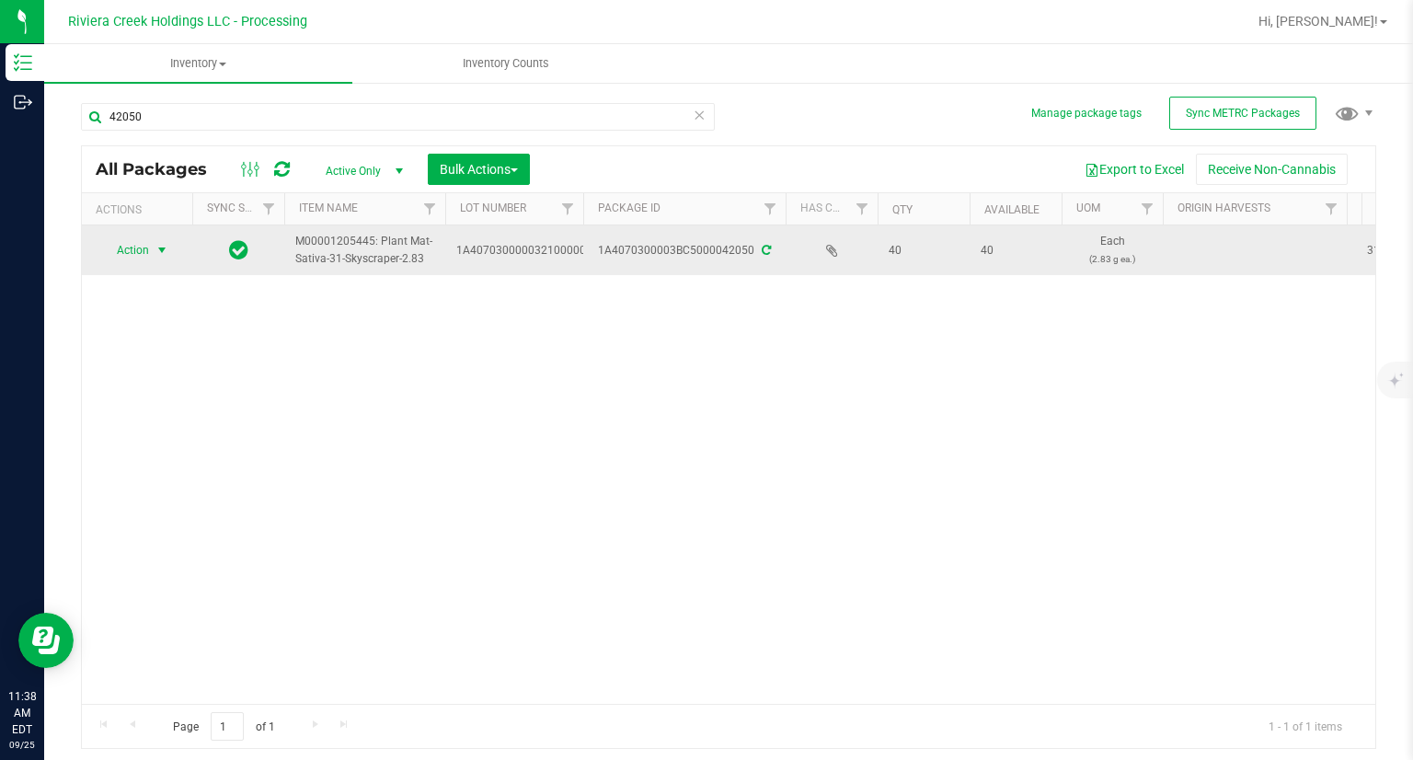
click at [136, 255] on span "Action" at bounding box center [125, 250] width 50 height 26
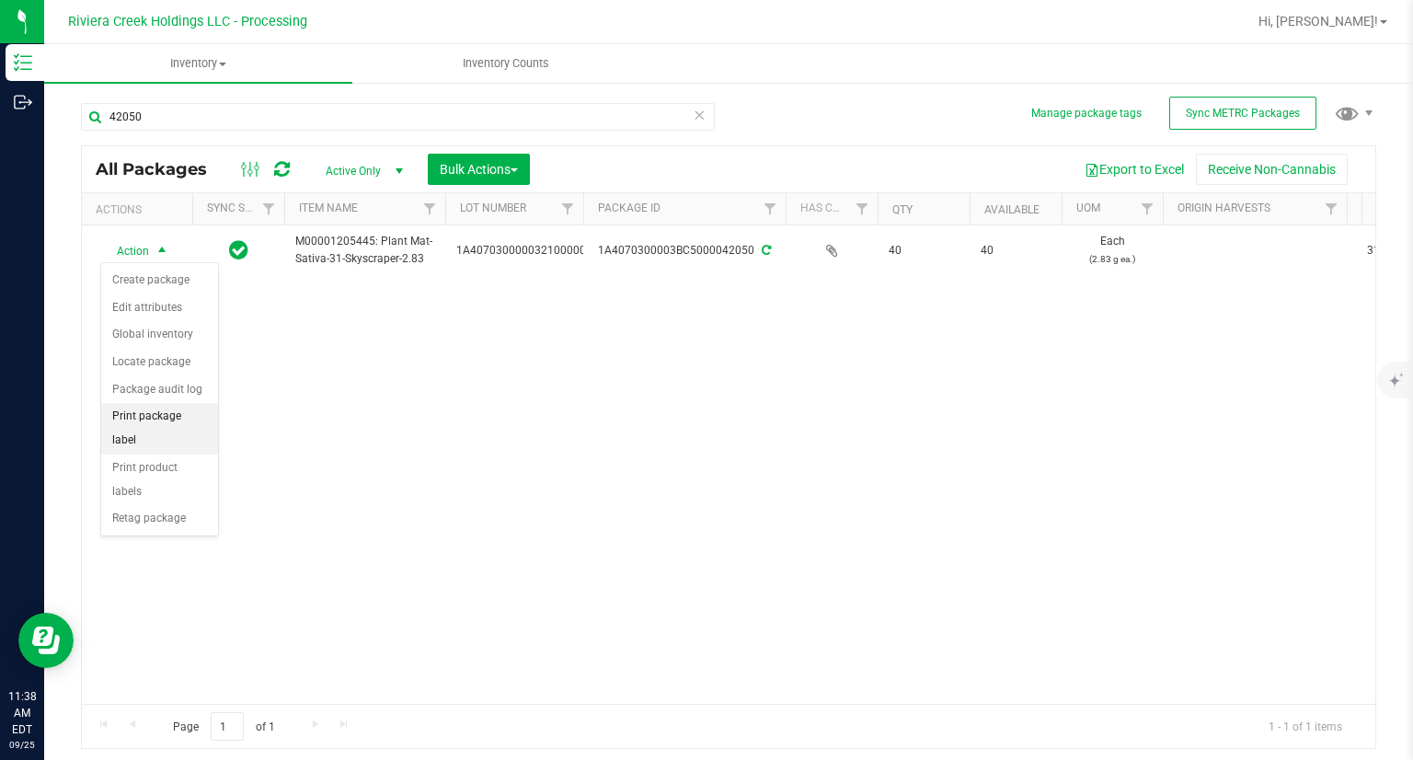
click at [198, 420] on li "Print package label" at bounding box center [159, 428] width 117 height 51
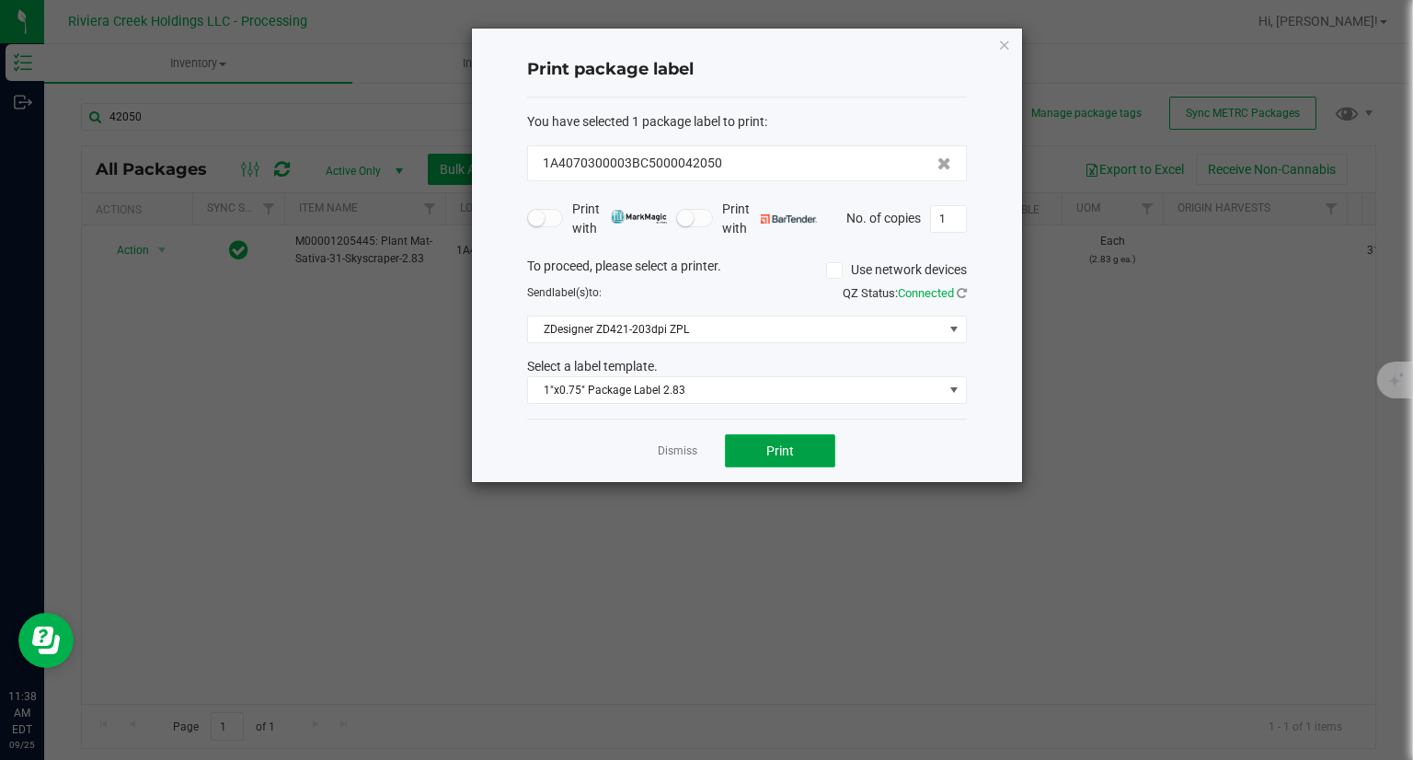
click at [772, 455] on span "Print" at bounding box center [780, 450] width 28 height 15
click at [997, 43] on div "Print package label You have selected 1 package label to print : 1A4070300003BC…" at bounding box center [747, 256] width 550 height 454
click at [1005, 43] on icon "button" at bounding box center [1004, 44] width 13 height 22
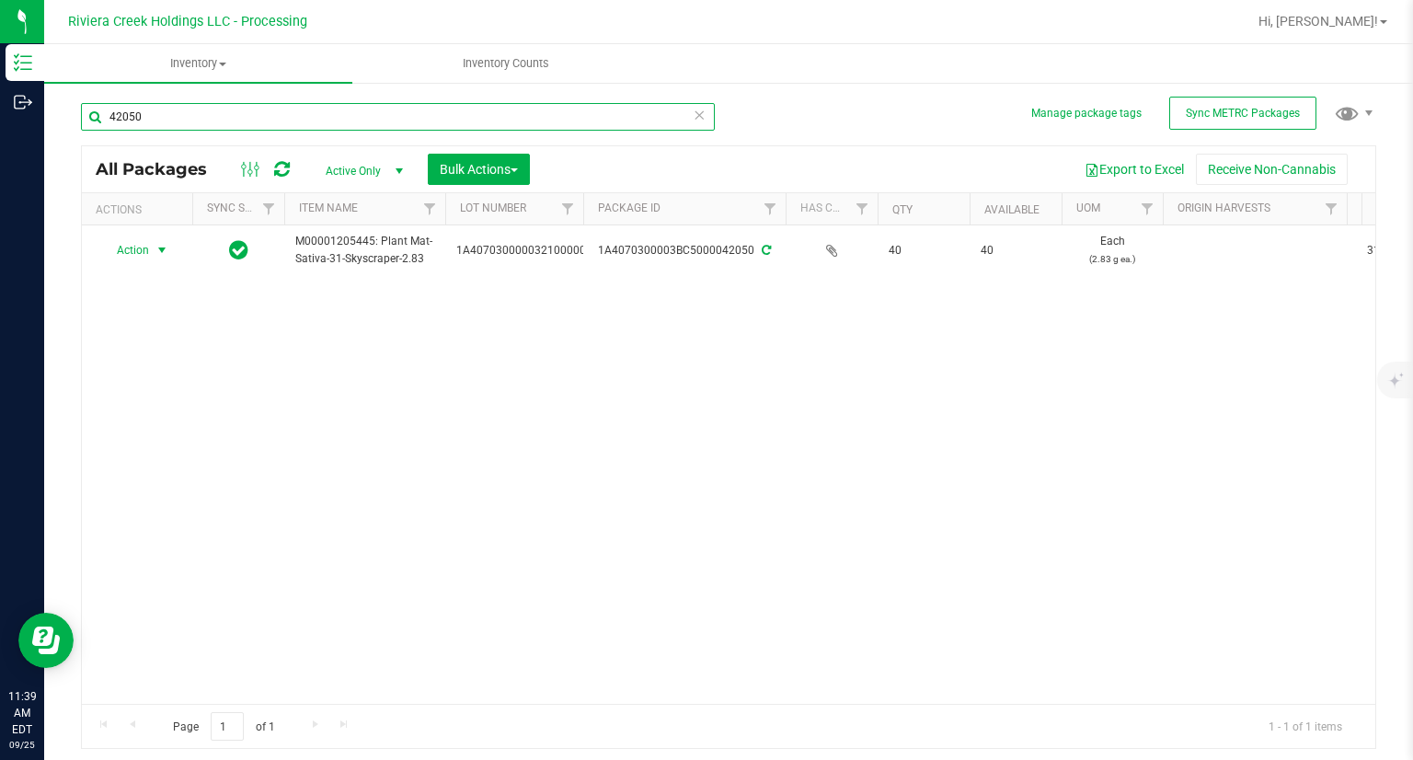
click at [190, 130] on input "42050" at bounding box center [398, 117] width 634 height 28
click at [191, 121] on input "42050" at bounding box center [398, 117] width 634 height 28
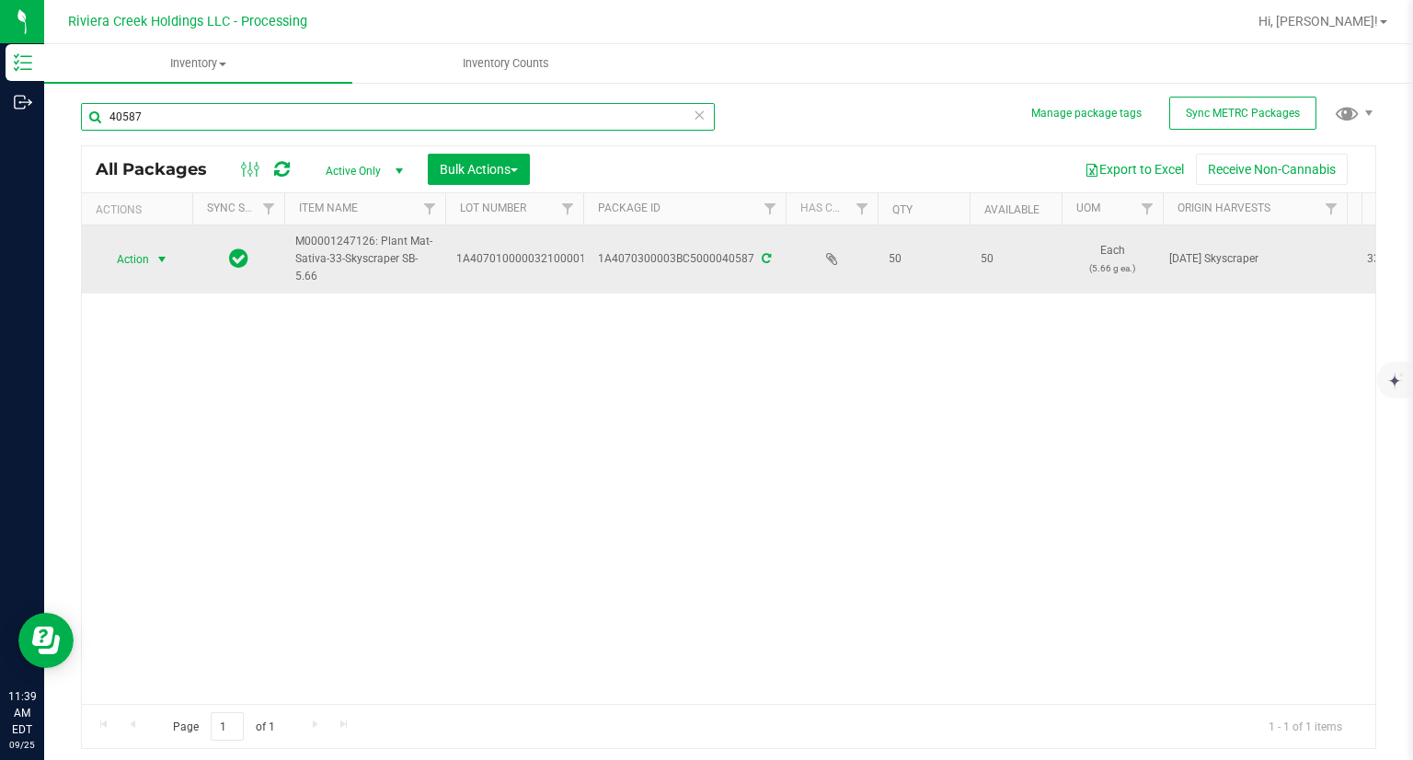
type input "40587"
click at [121, 259] on span "Action" at bounding box center [125, 260] width 50 height 26
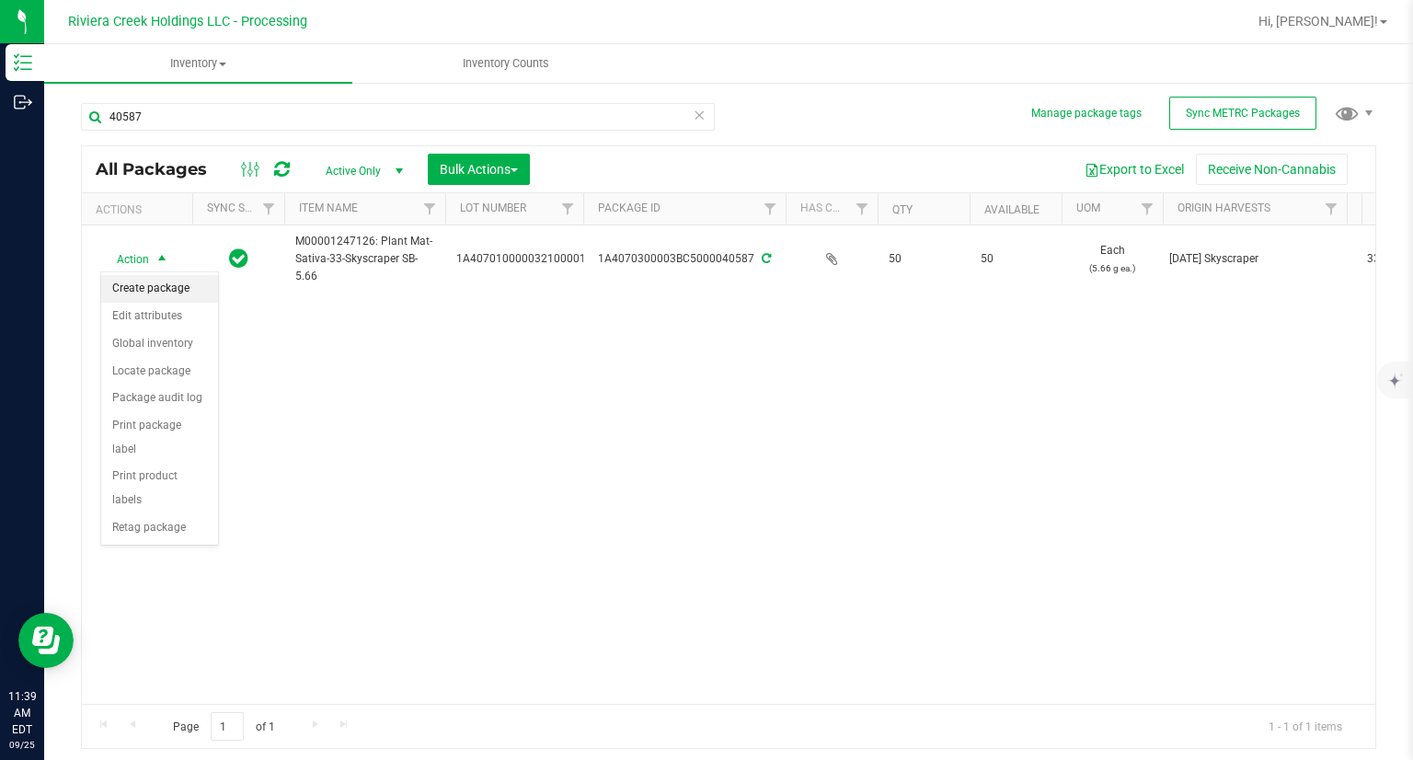
click at [178, 284] on li "Create package" at bounding box center [159, 289] width 117 height 28
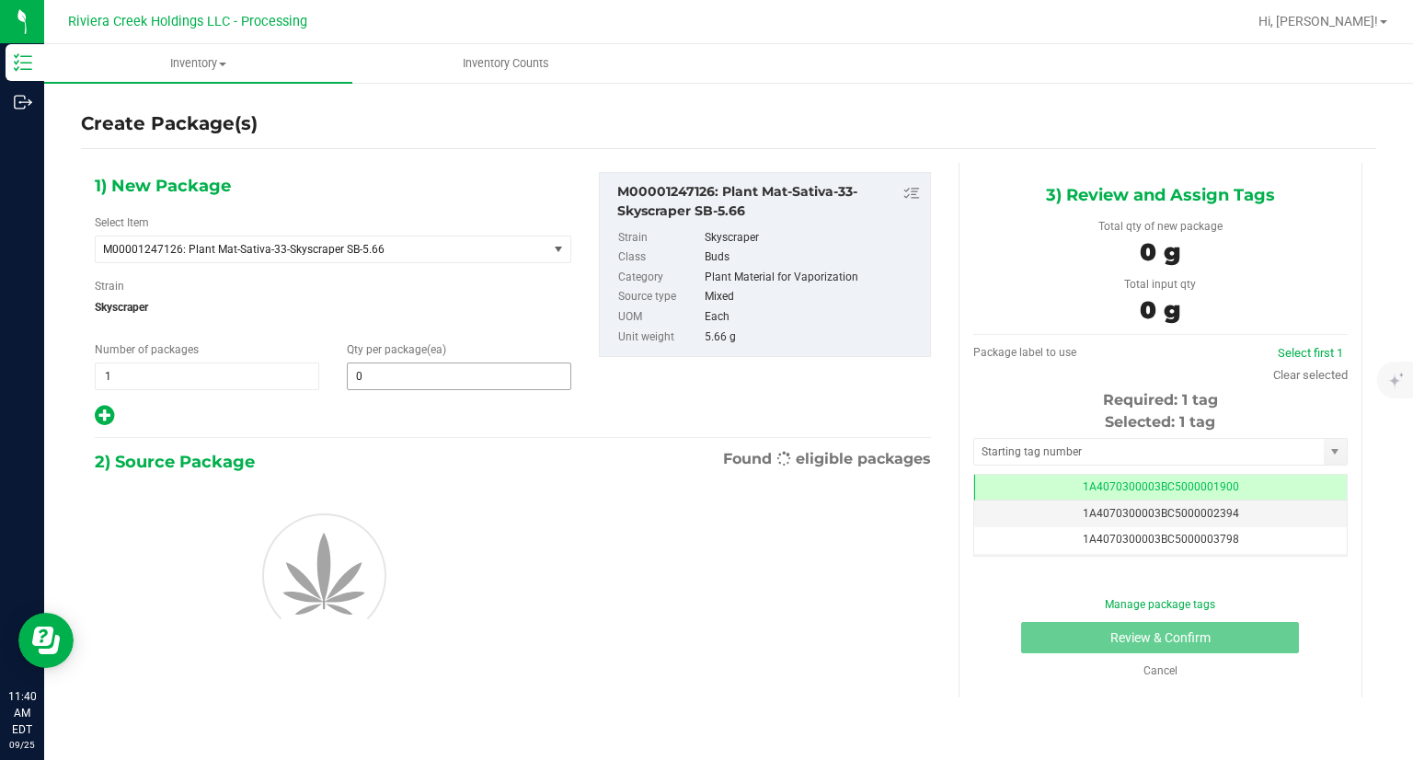
click at [380, 369] on span "0 0" at bounding box center [459, 376] width 224 height 28
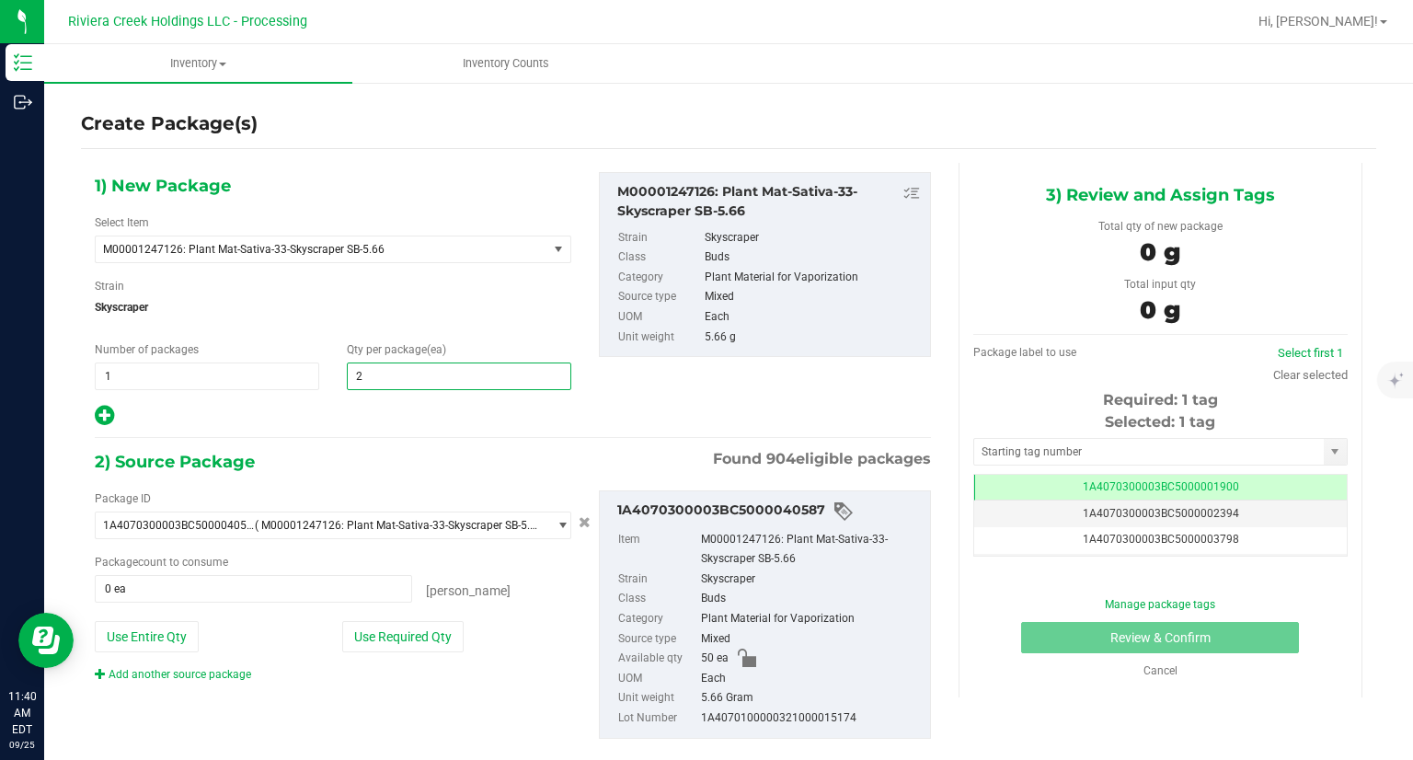
type input "20"
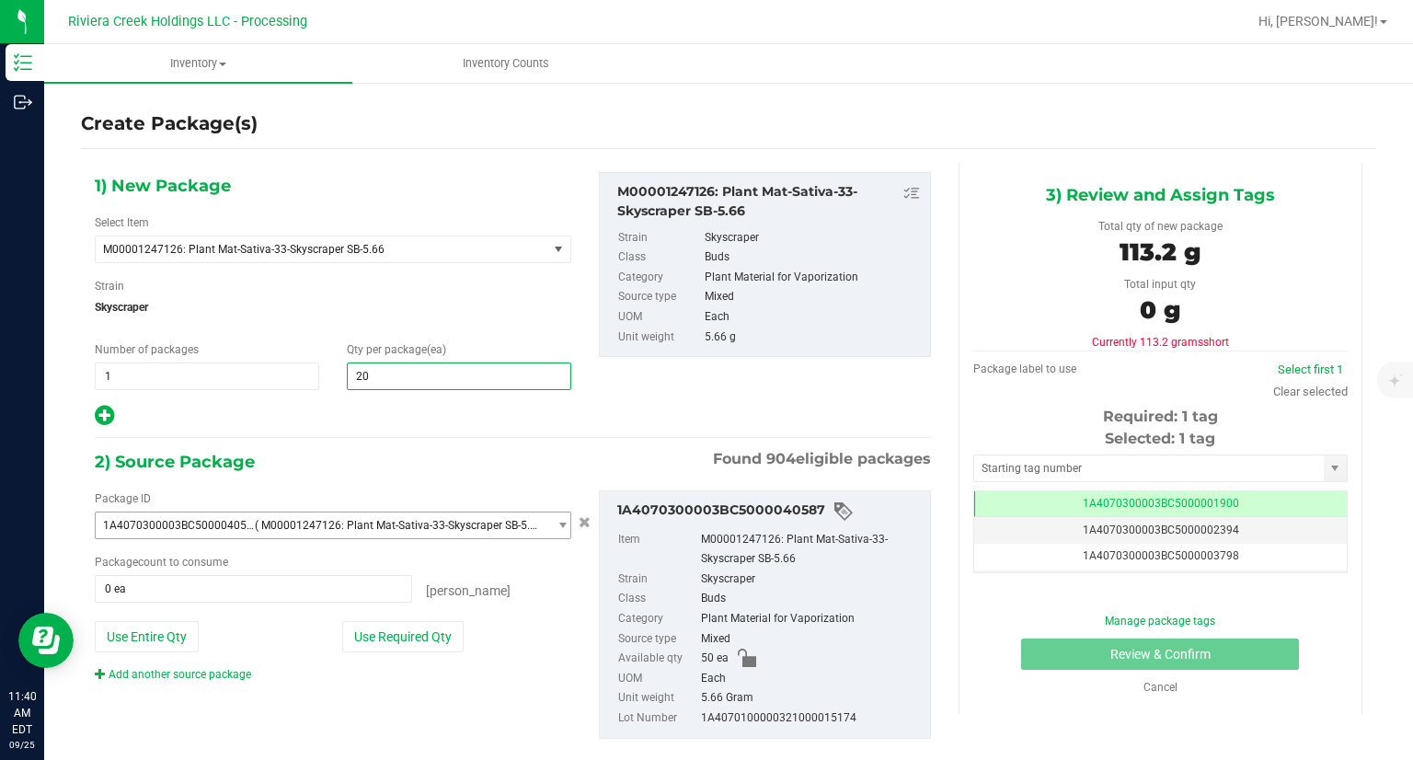
type input "20"
click at [397, 512] on span "1A4070300003BC5000040587 ( M00001247126: Plant Mat-Sativa-33-Skyscraper SB-5.66…" at bounding box center [322, 525] width 452 height 26
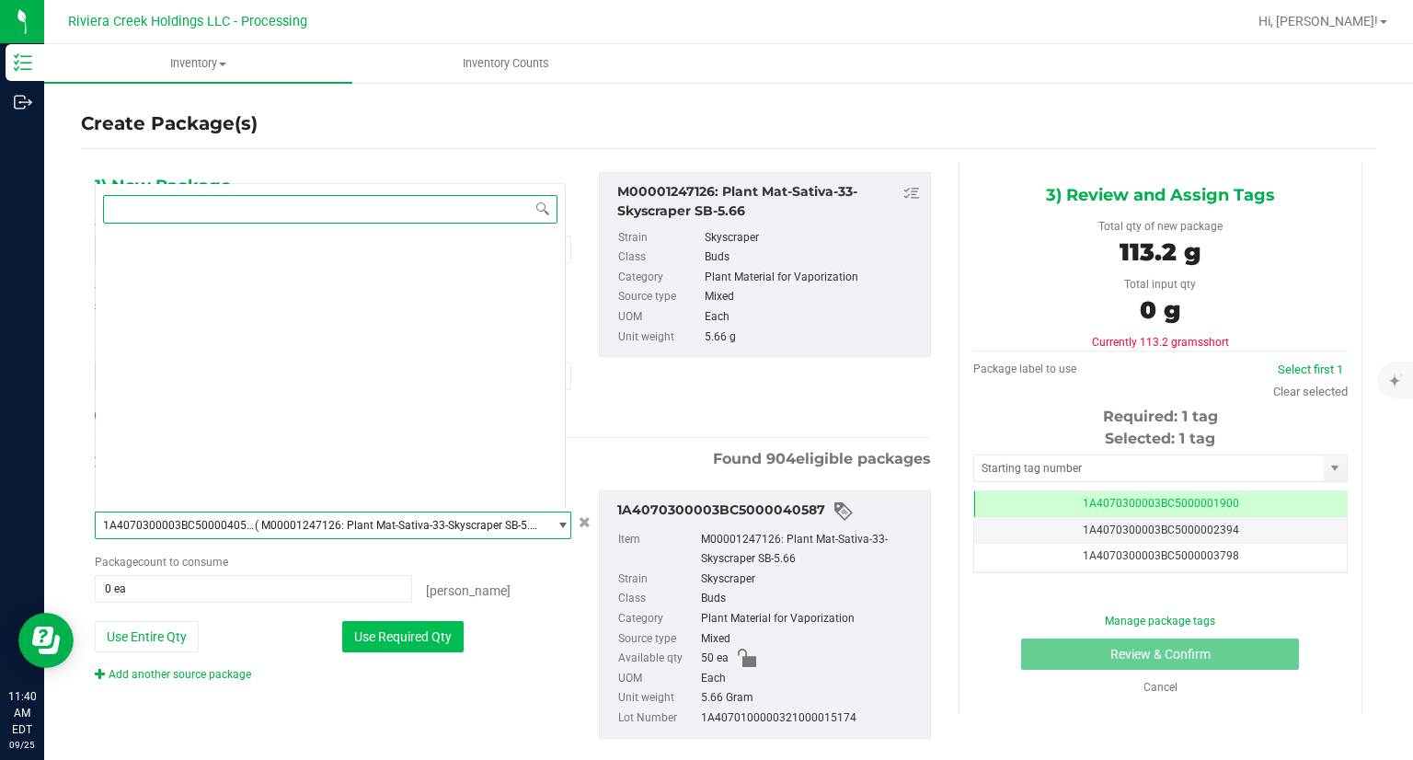
scroll to position [19345, 0]
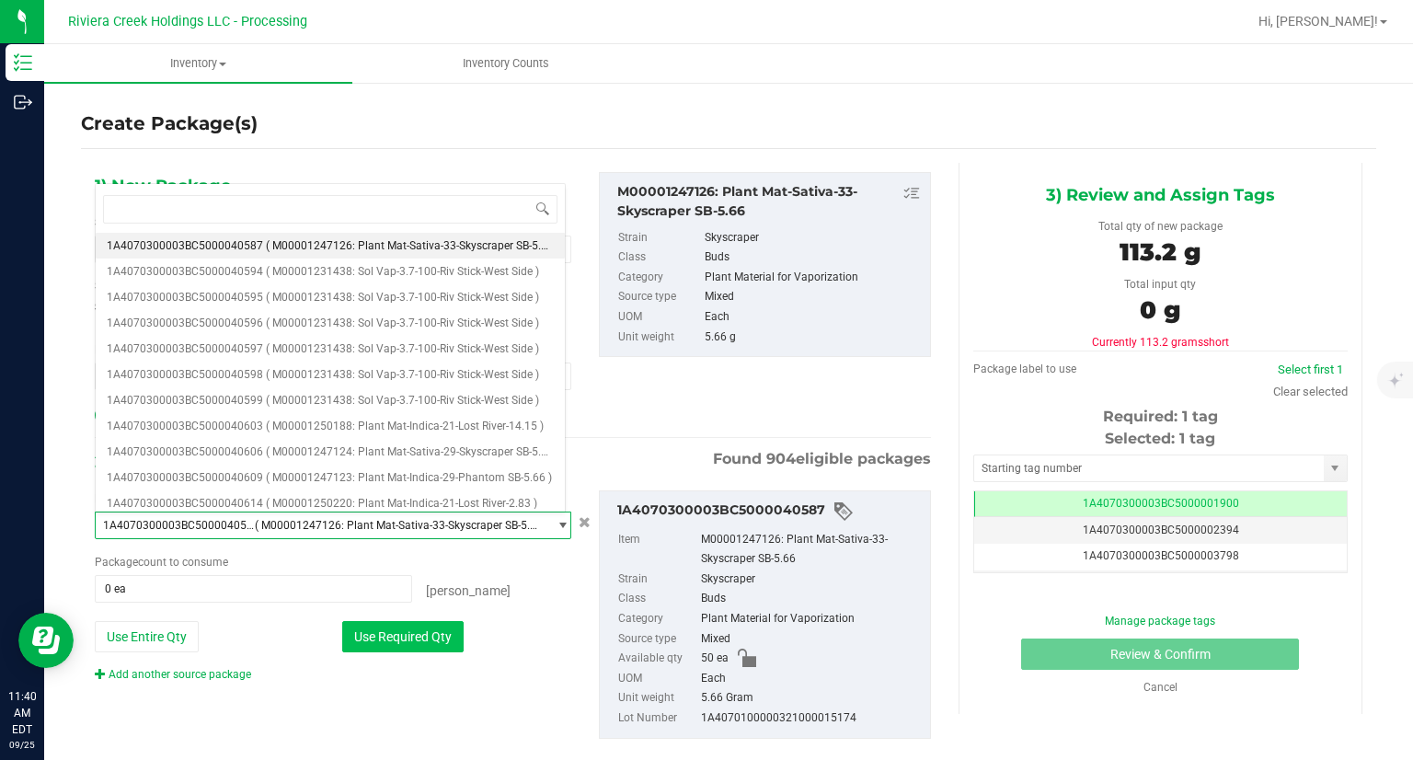
click at [431, 638] on button "Use Required Qty" at bounding box center [402, 636] width 121 height 31
type input "20 ea"
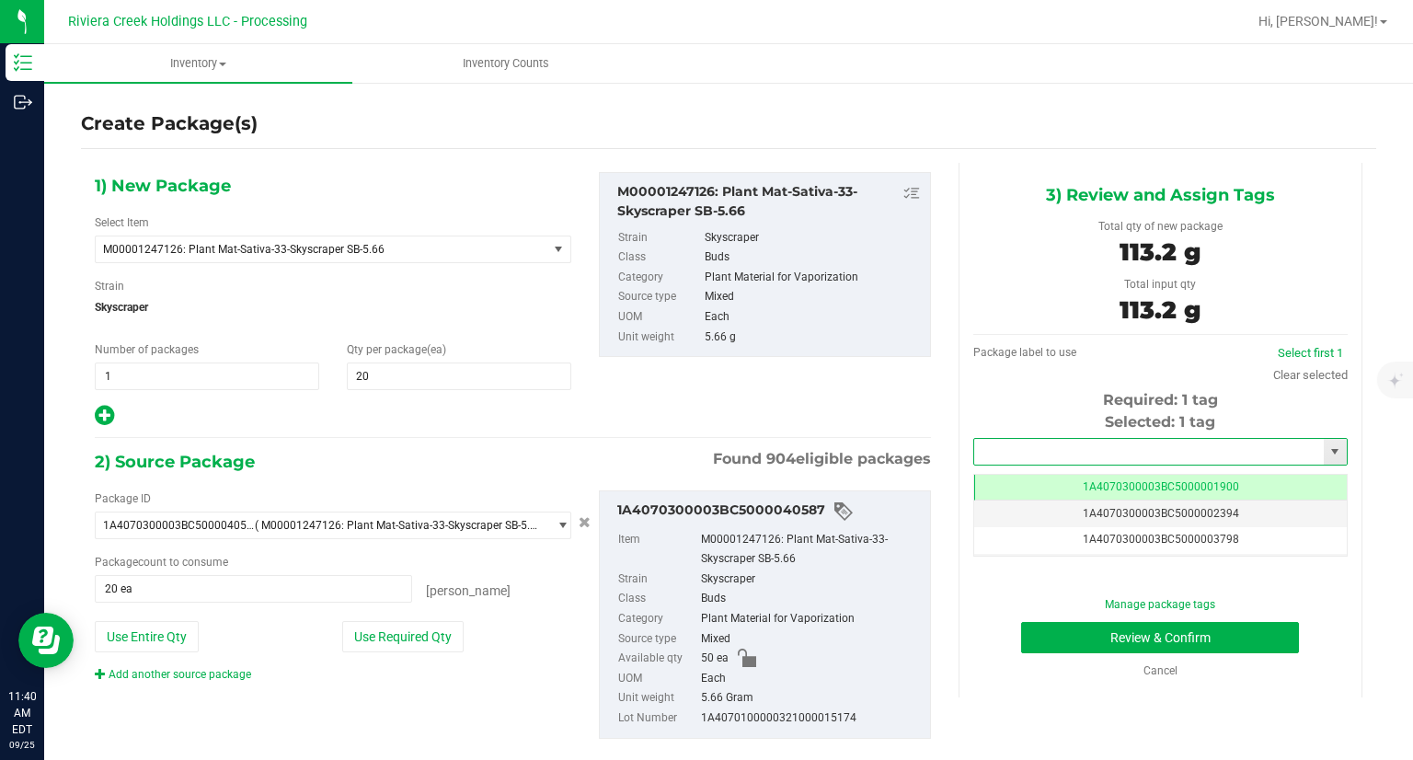
click at [1121, 446] on input "text" at bounding box center [1149, 452] width 350 height 26
click at [1076, 474] on li "1A4070300003BC5000042051" at bounding box center [1148, 483] width 369 height 28
type input "1A4070300003BC5000042051"
click at [1034, 636] on button "Review & Confirm" at bounding box center [1160, 637] width 278 height 31
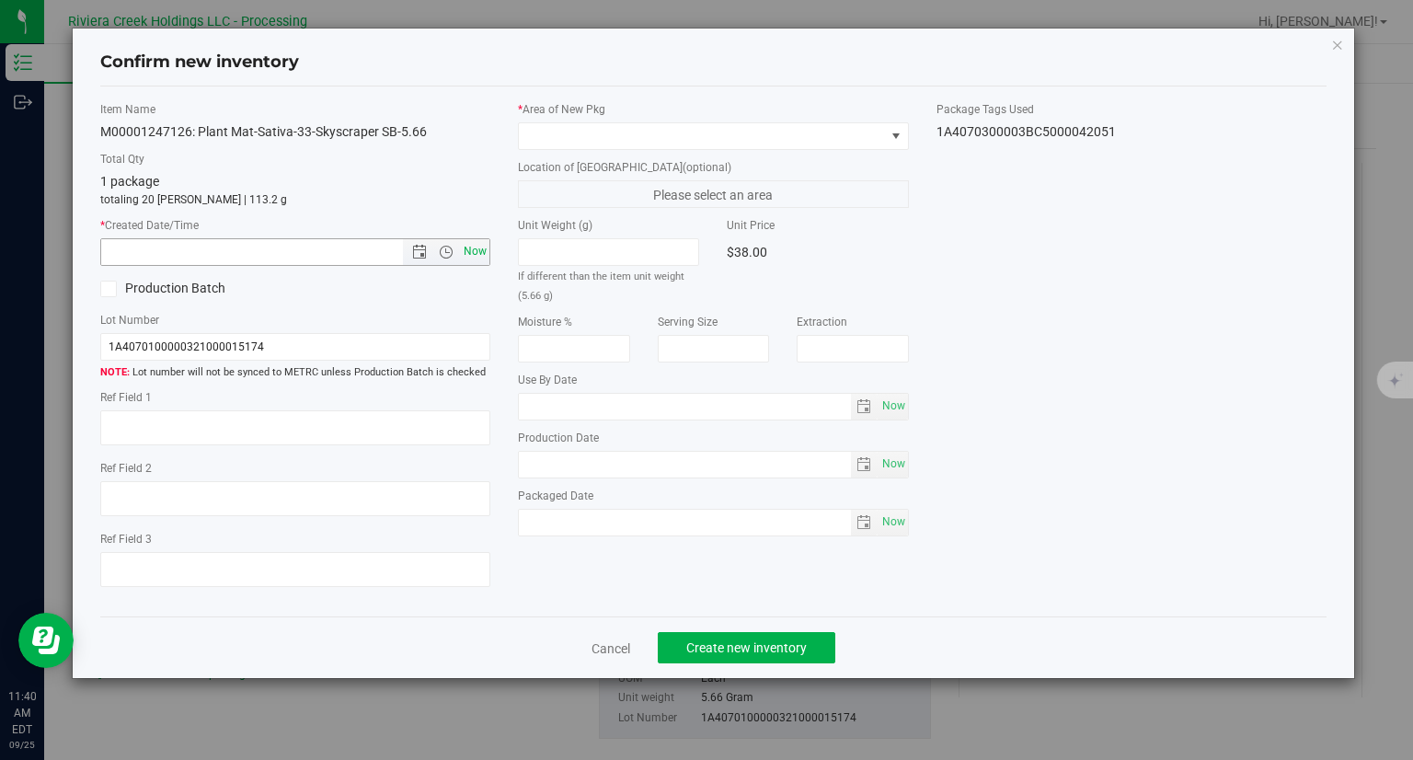
click at [475, 244] on span "Now" at bounding box center [475, 251] width 31 height 27
type input "[DATE] 11:40 AM"
click at [627, 143] on span at bounding box center [702, 136] width 366 height 26
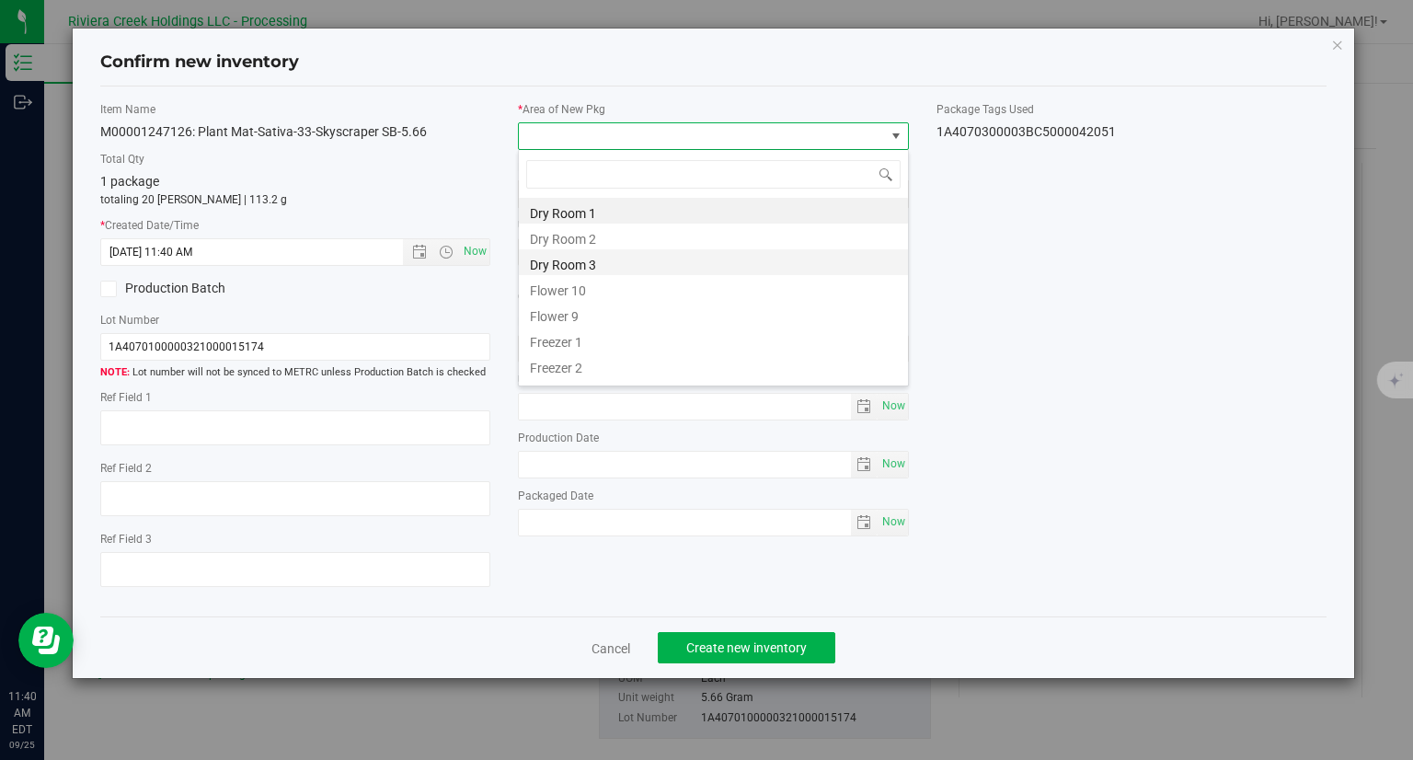
click at [586, 273] on li "Dry Room 3" at bounding box center [713, 262] width 389 height 26
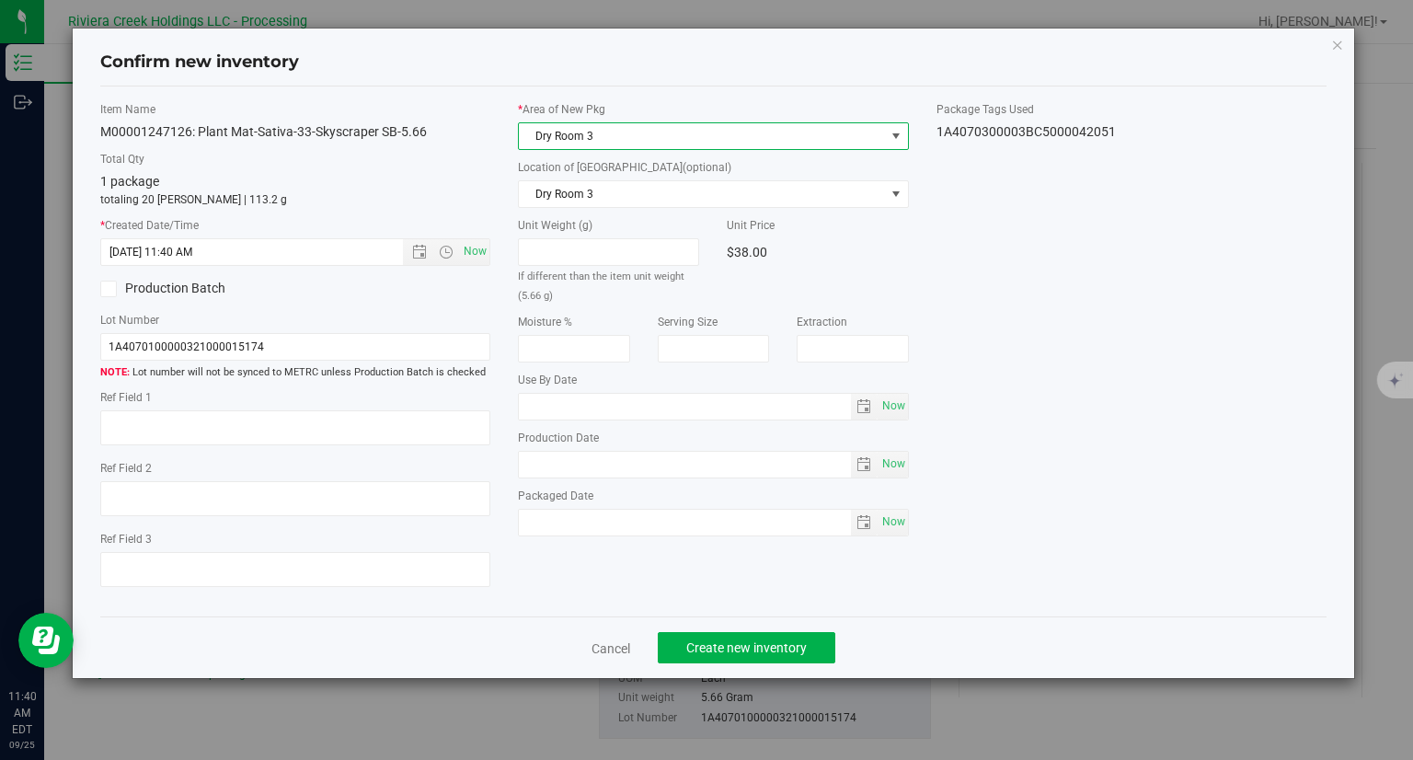
click at [555, 126] on span "Dry Room 3" at bounding box center [702, 136] width 366 height 26
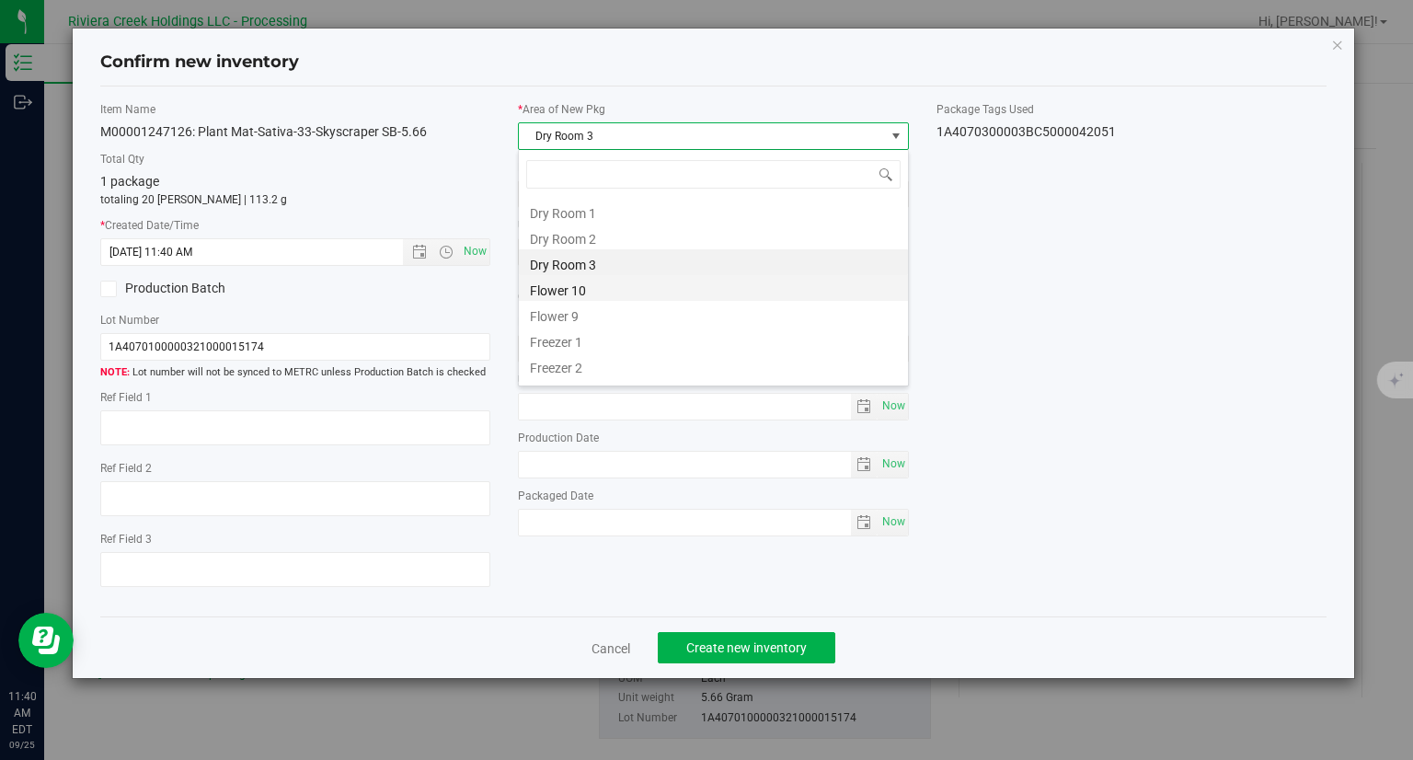
click at [563, 288] on li "Flower 10" at bounding box center [713, 288] width 389 height 26
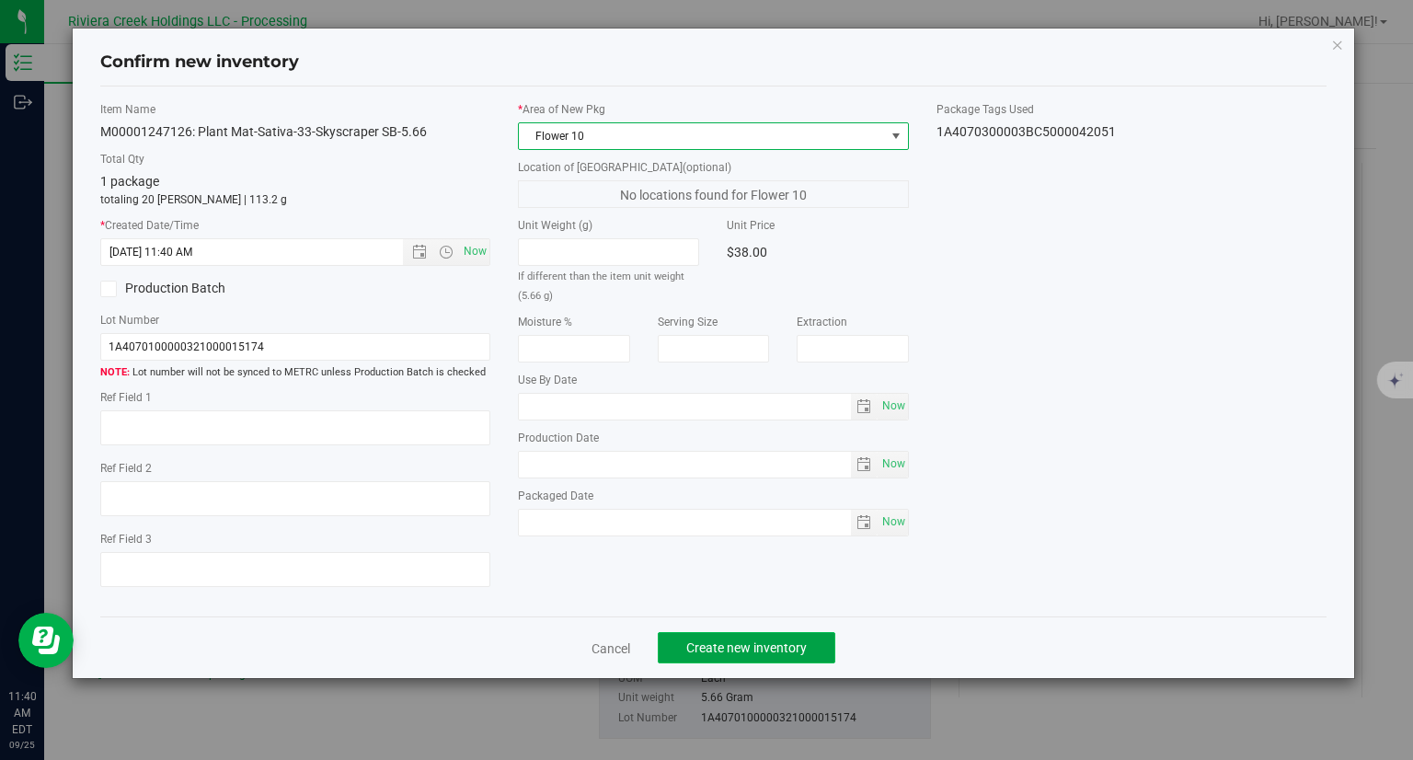
click at [725, 656] on button "Create new inventory" at bounding box center [747, 647] width 178 height 31
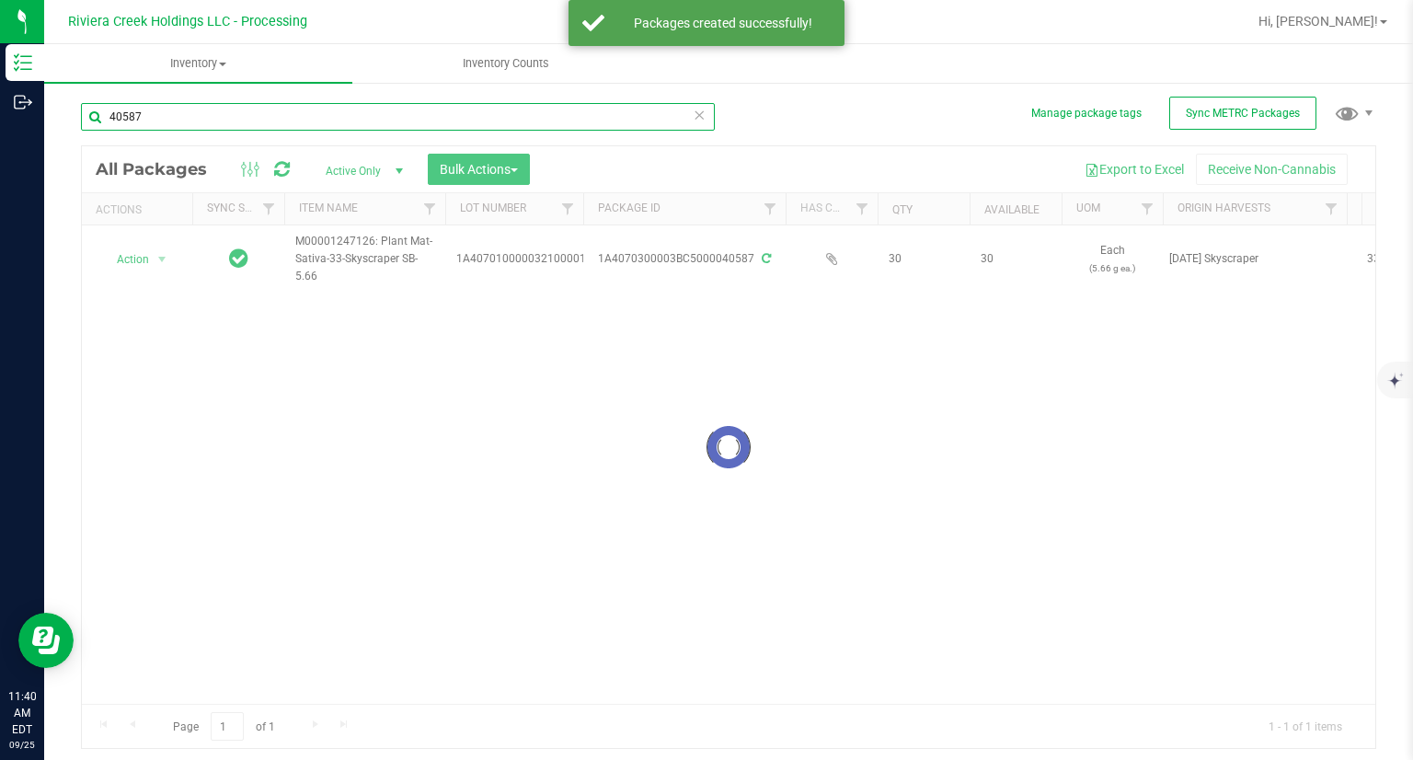
click at [224, 118] on input "40587" at bounding box center [398, 117] width 634 height 28
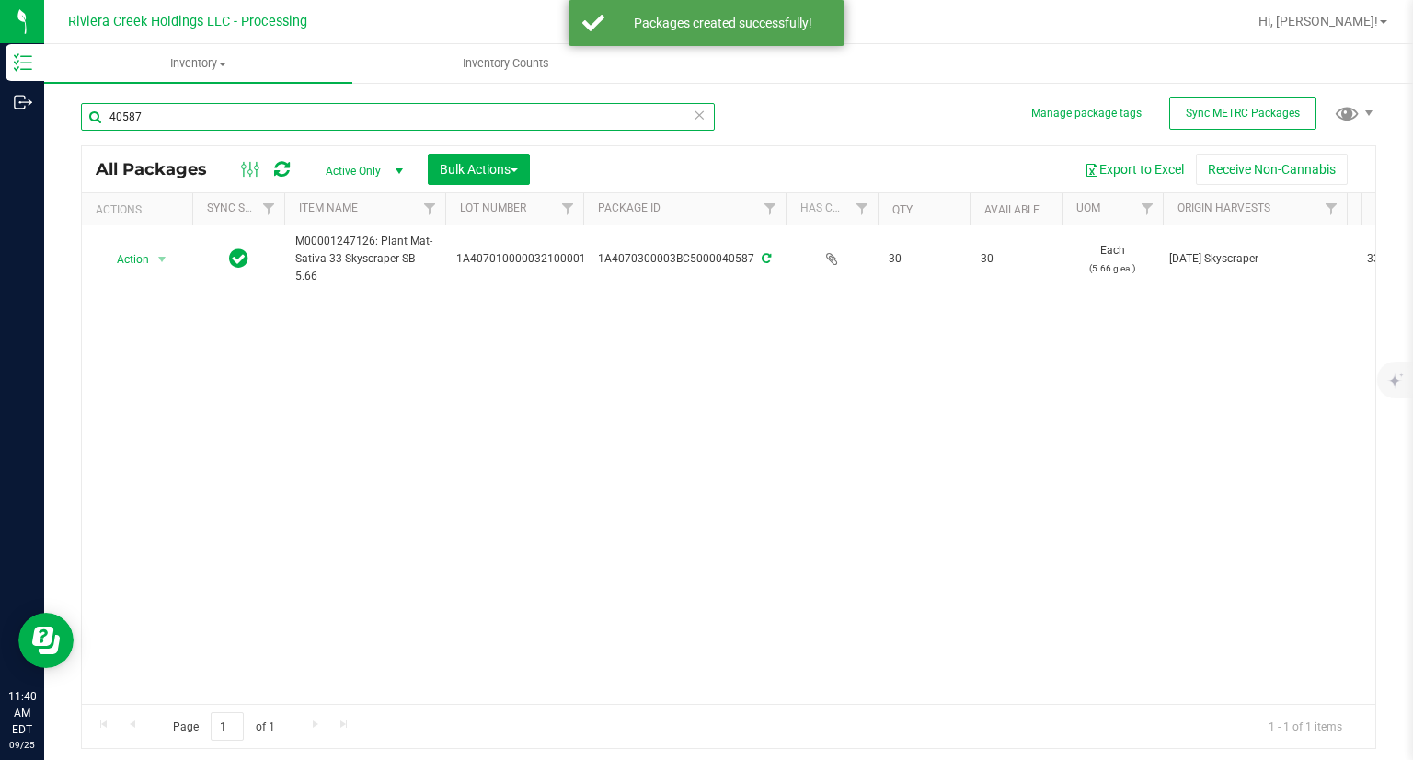
click at [224, 118] on input "40587" at bounding box center [398, 117] width 634 height 28
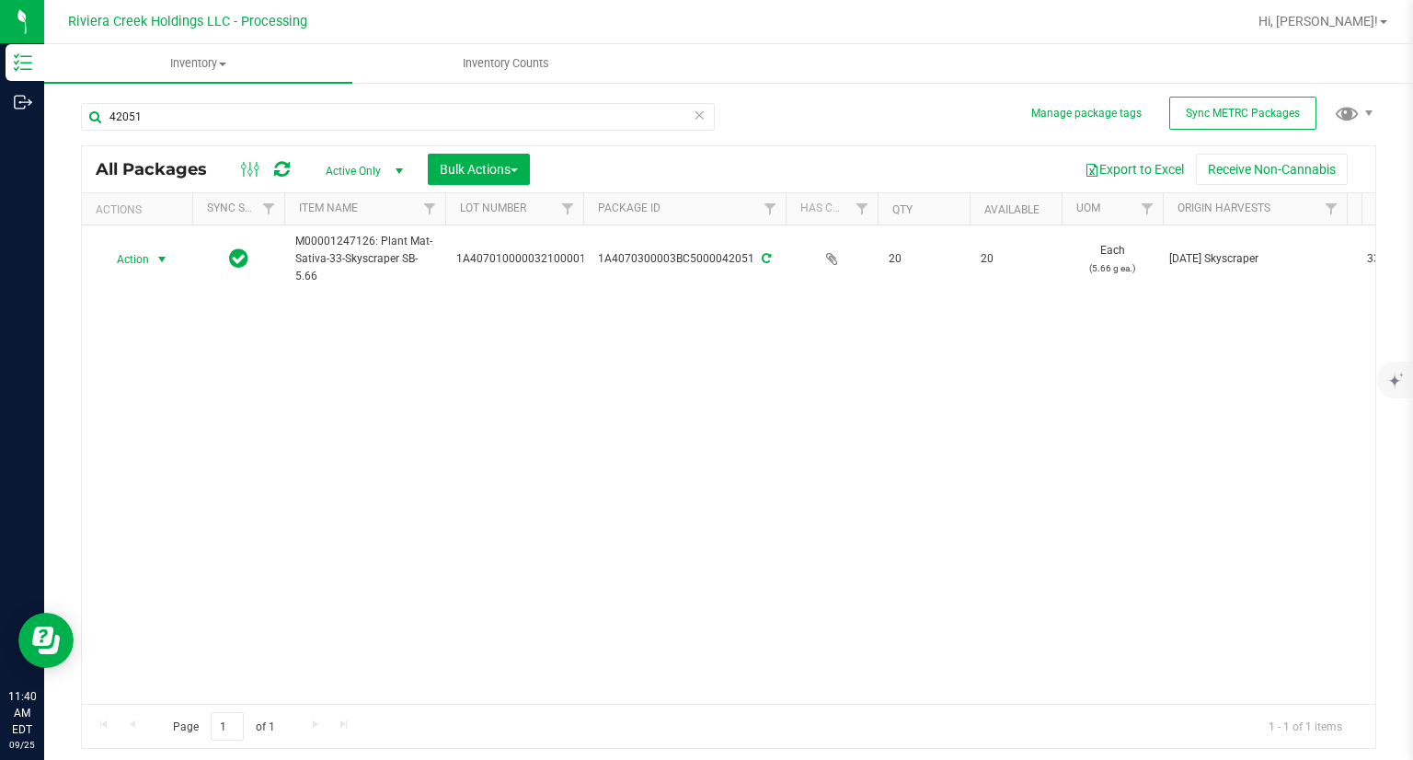
click at [151, 263] on span "select" at bounding box center [162, 260] width 23 height 26
click at [169, 423] on li "Print package label" at bounding box center [159, 437] width 117 height 51
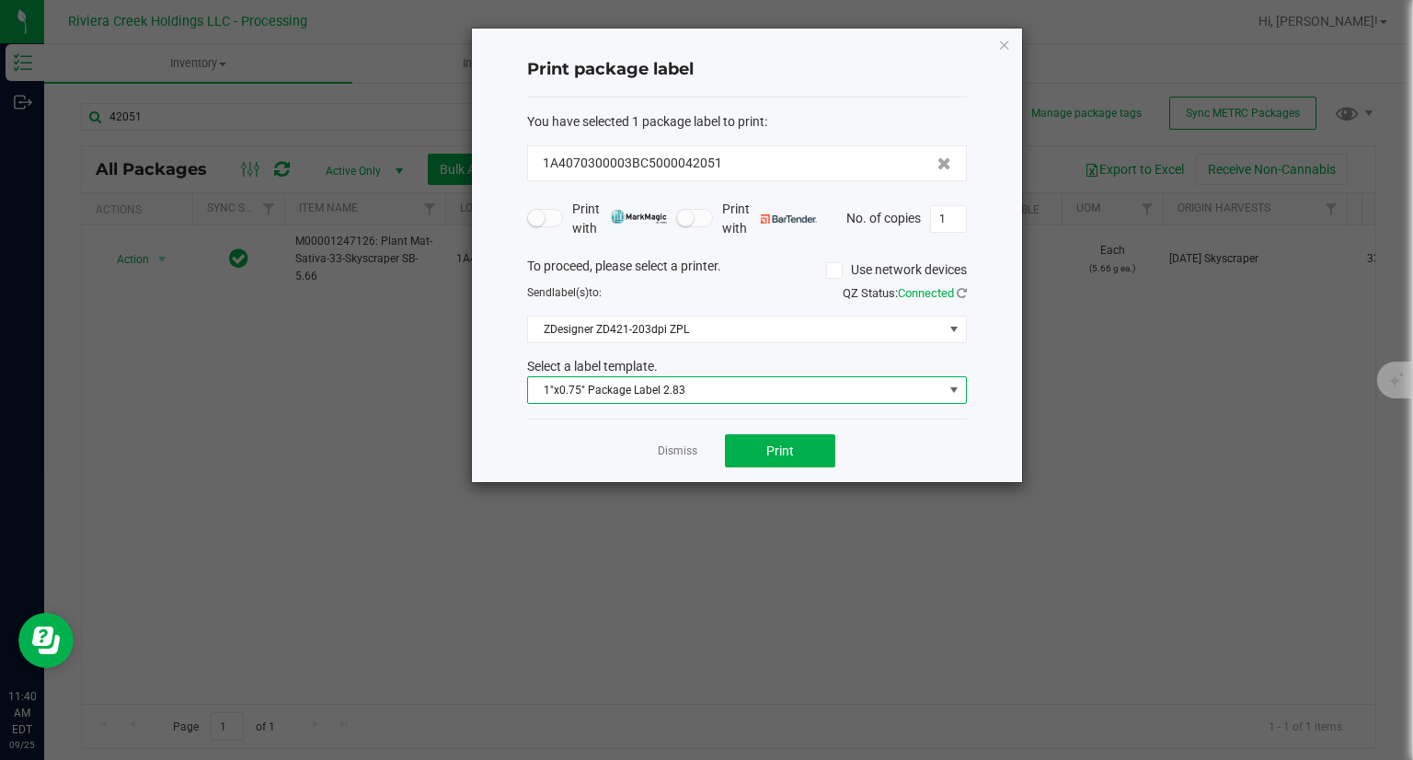
click at [753, 389] on span "1"x0.75" Package Label 2.83" at bounding box center [735, 390] width 415 height 26
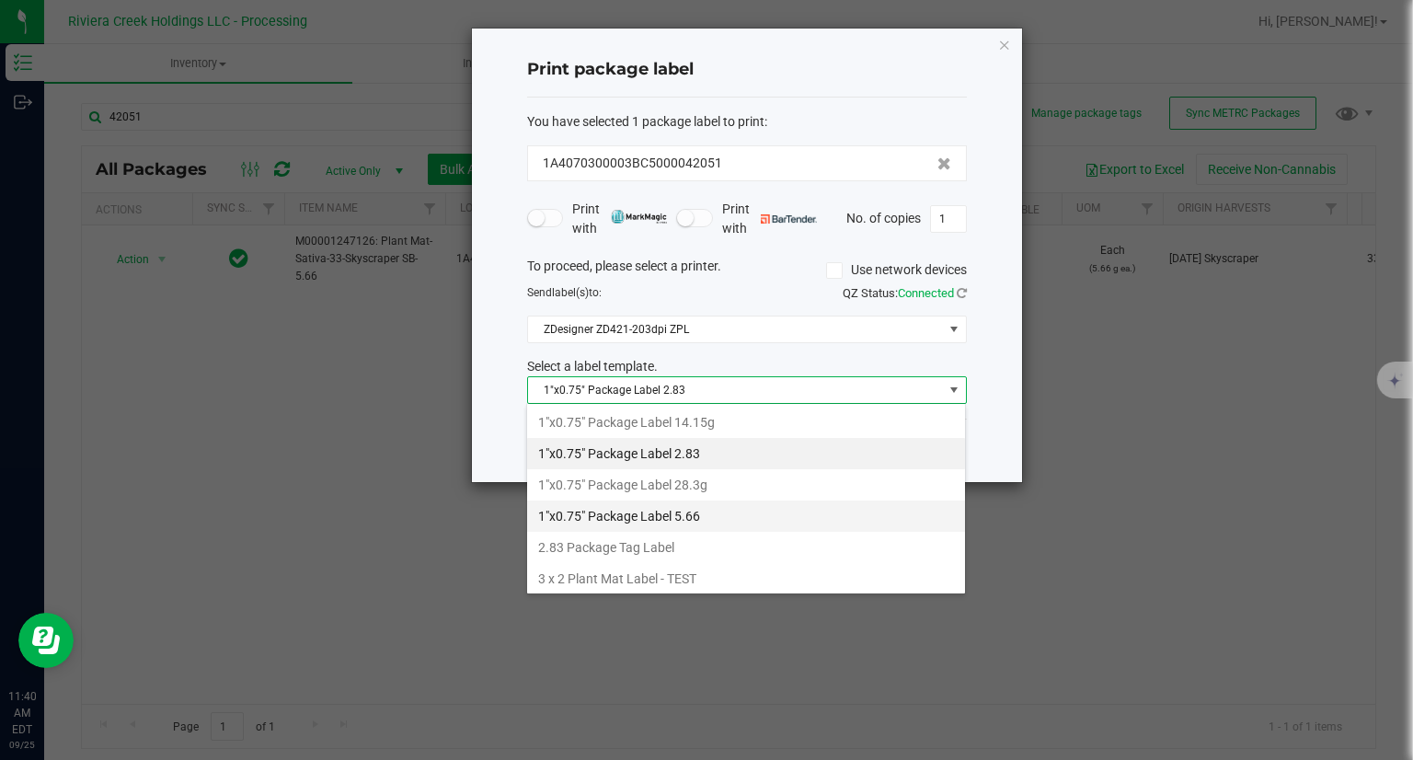
click at [701, 509] on li "1"x0.75" Package Label 5.66" at bounding box center [746, 515] width 438 height 31
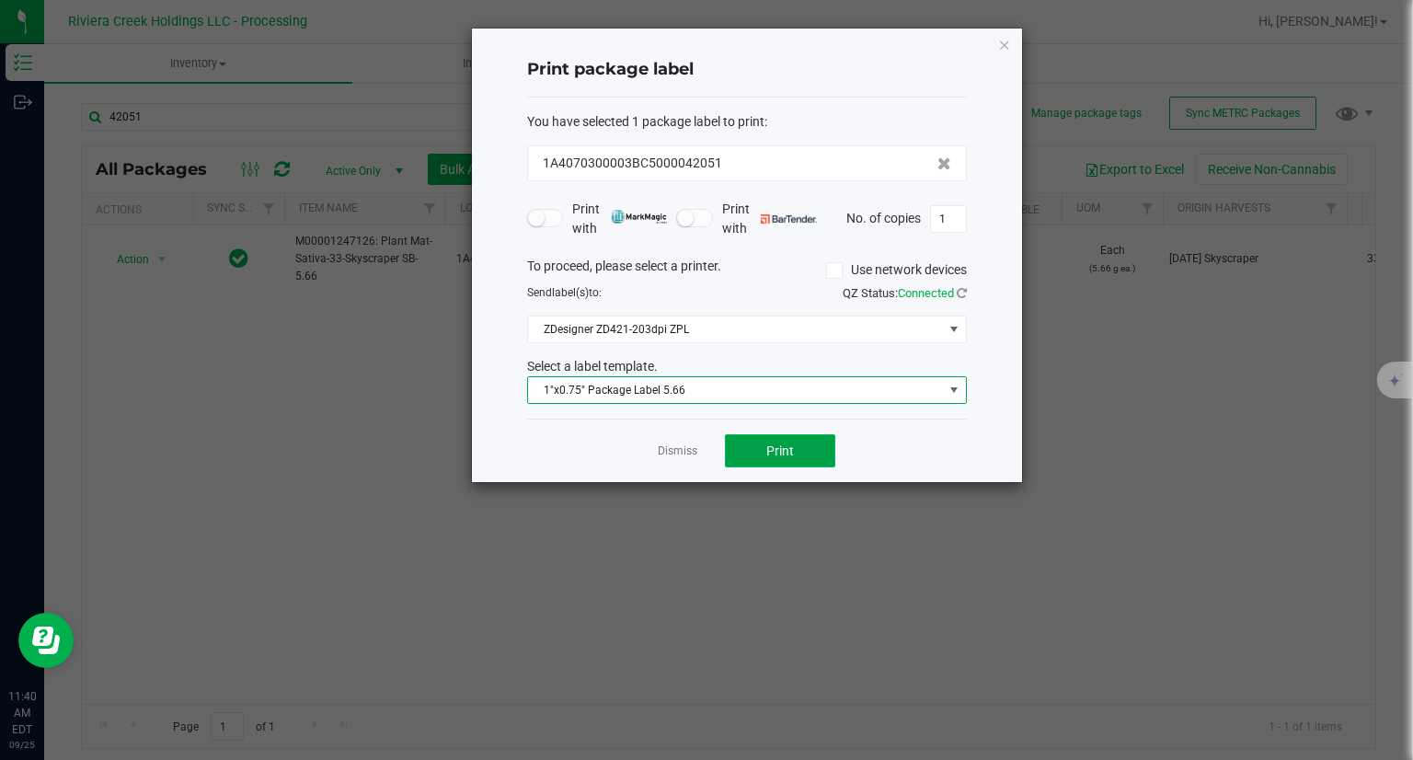
click at [795, 451] on button "Print" at bounding box center [780, 450] width 110 height 33
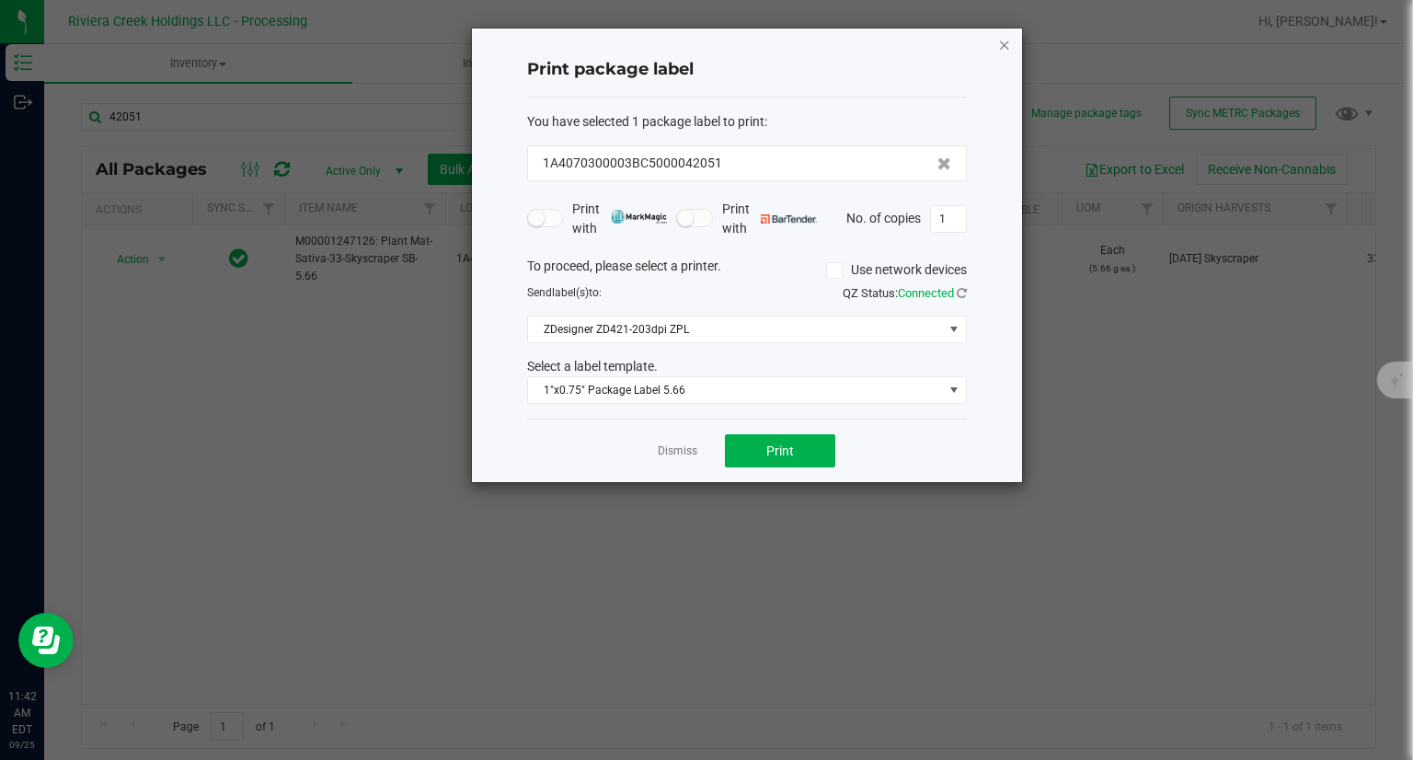
click at [1008, 40] on icon "button" at bounding box center [1004, 44] width 13 height 22
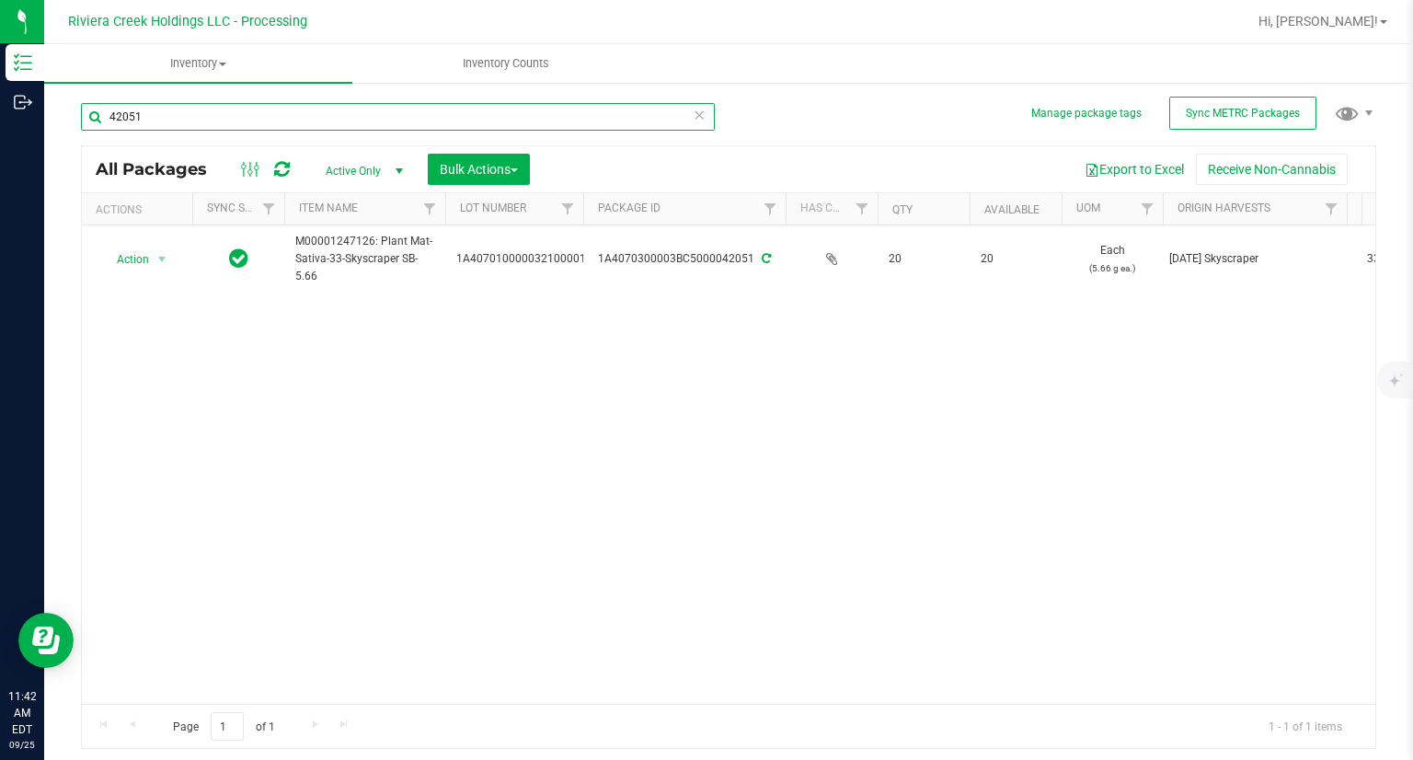
click at [349, 107] on input "42051" at bounding box center [398, 117] width 634 height 28
click at [348, 107] on input "42051" at bounding box center [398, 117] width 634 height 28
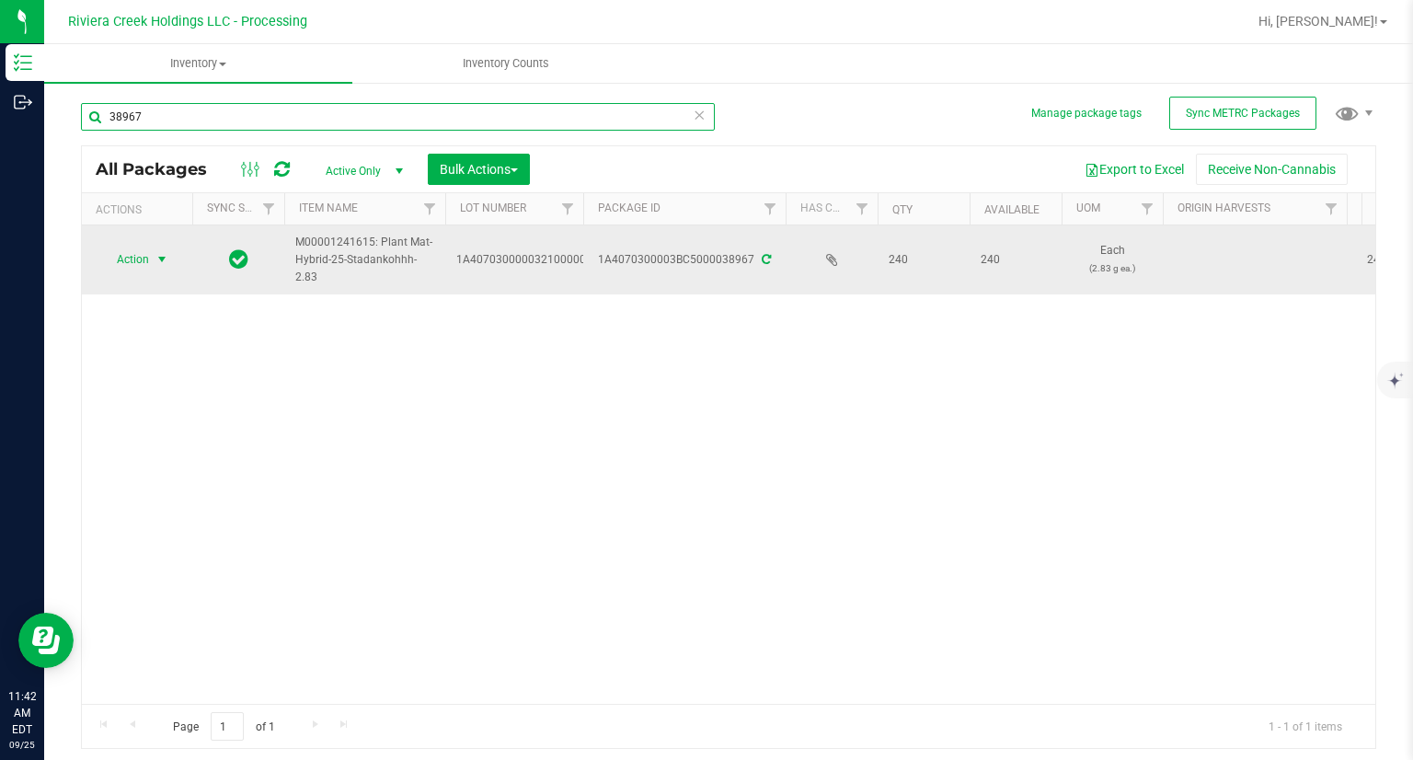
type input "38967"
click at [130, 262] on span "Action" at bounding box center [125, 260] width 50 height 26
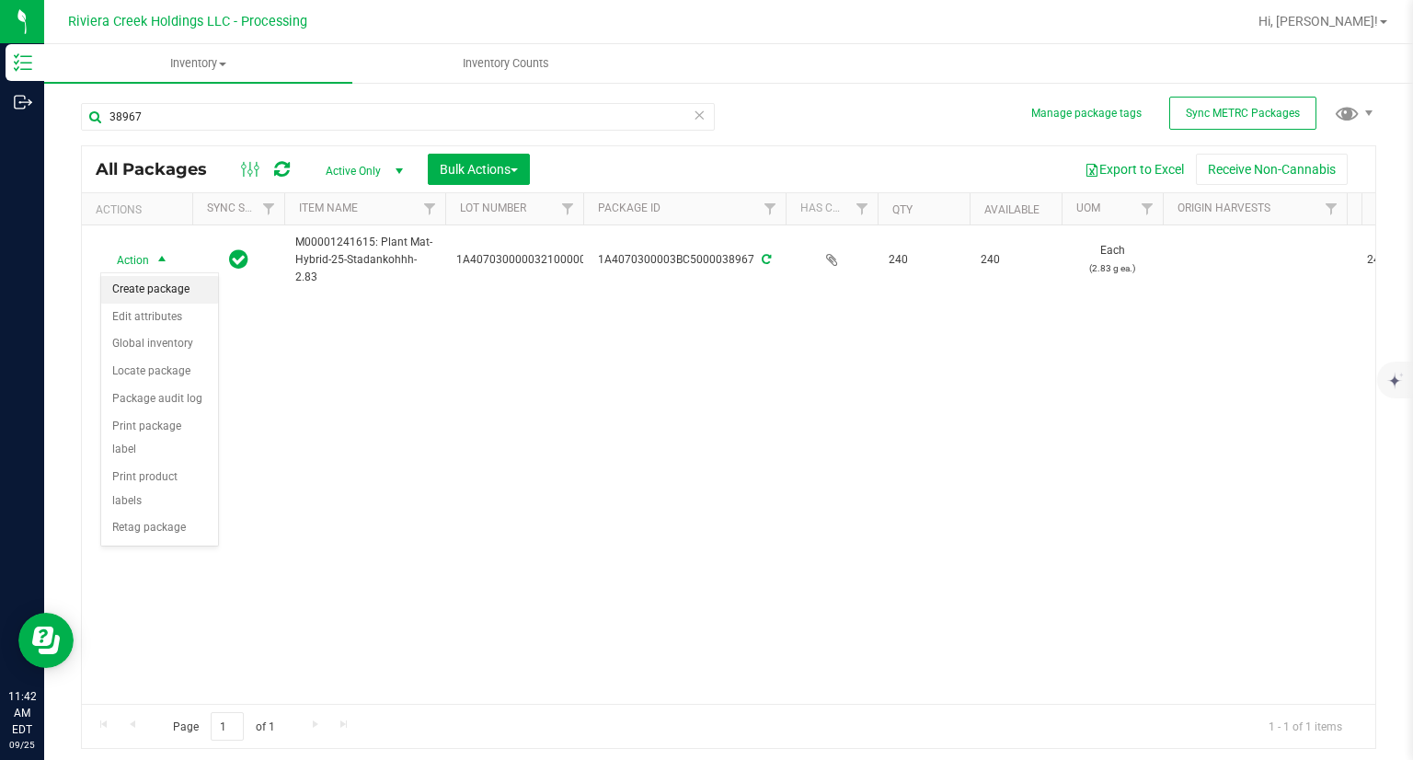
click at [155, 293] on li "Create package" at bounding box center [159, 290] width 117 height 28
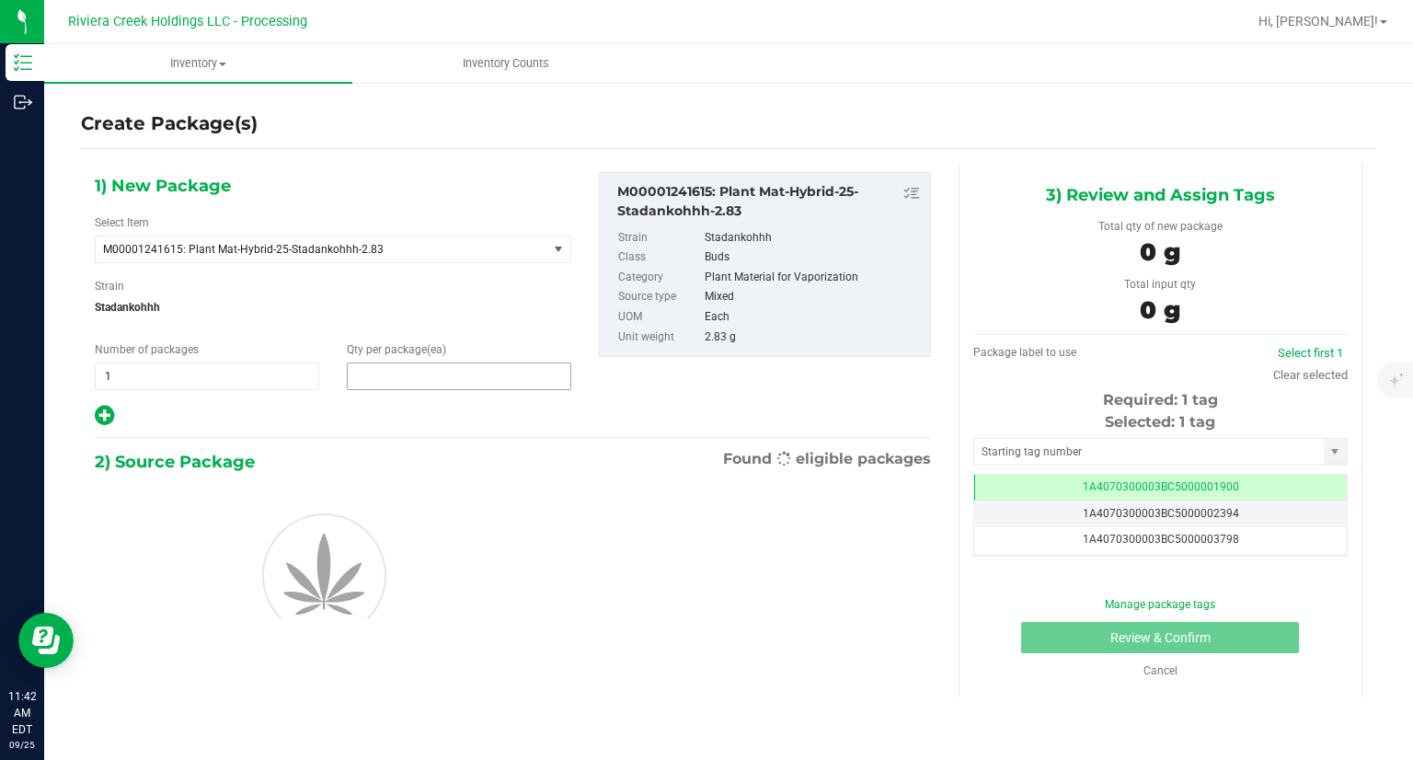
click at [408, 365] on span at bounding box center [459, 376] width 224 height 28
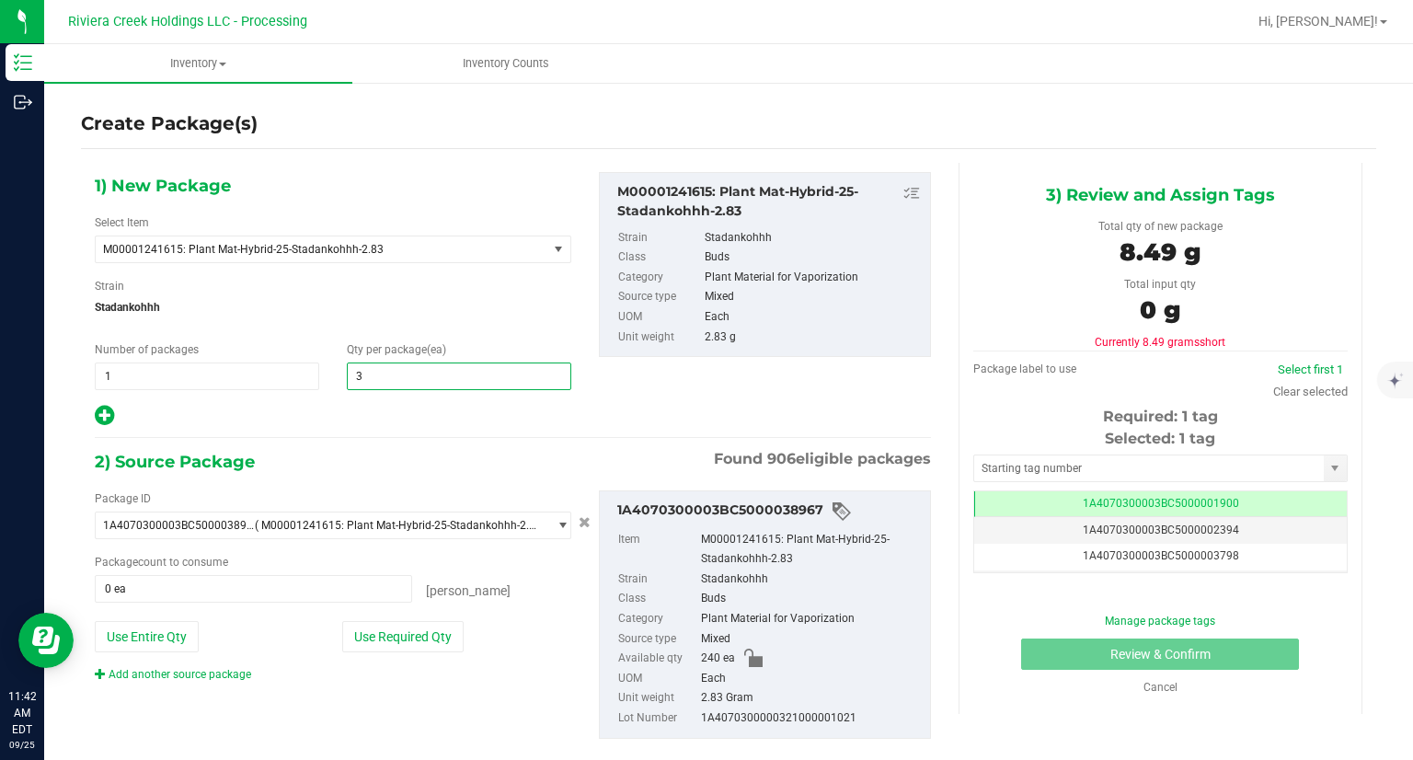
type input "30"
click at [379, 418] on div at bounding box center [333, 416] width 477 height 24
click at [426, 631] on button "Use Required Qty" at bounding box center [402, 636] width 121 height 31
type input "30 ea"
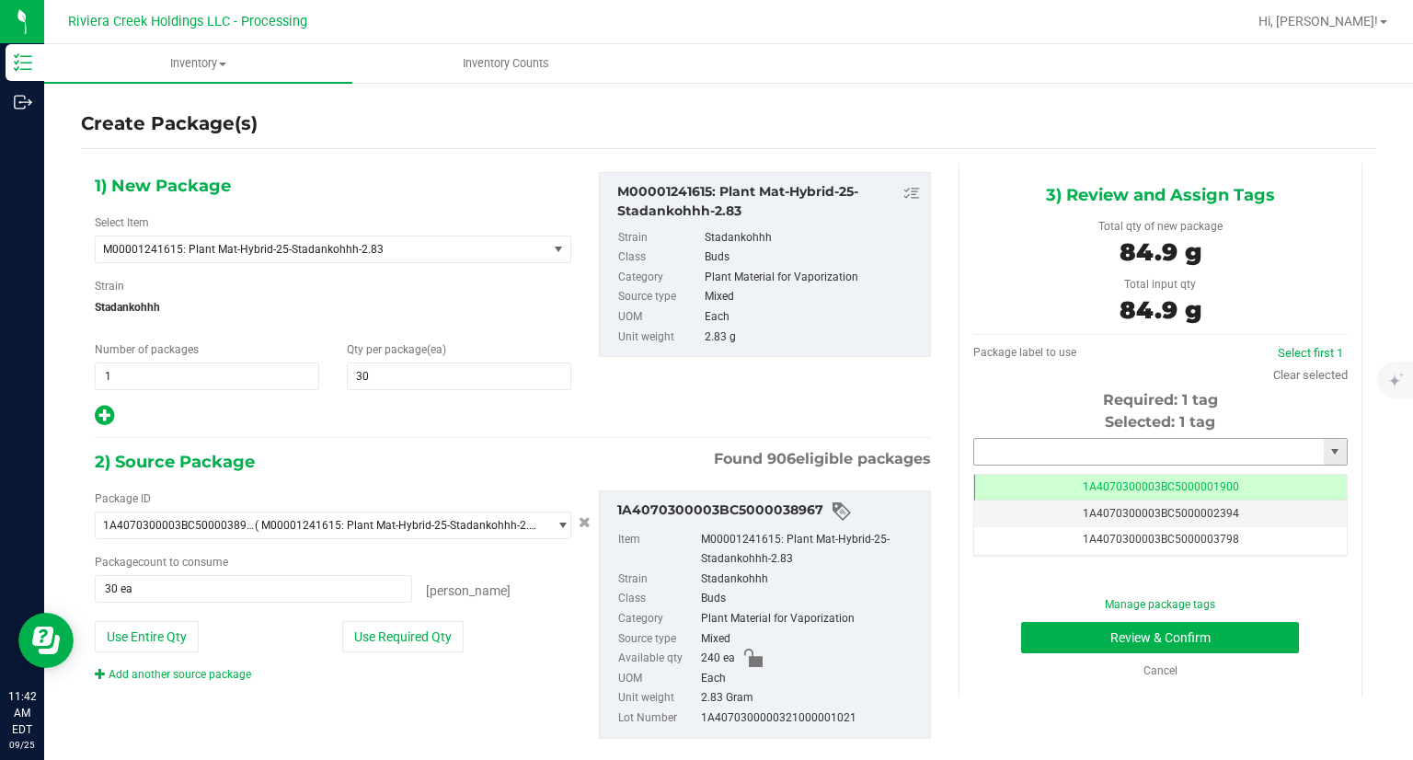
click at [1006, 454] on input "text" at bounding box center [1149, 452] width 350 height 26
click at [993, 486] on li "1A4070300003BC5000042052" at bounding box center [1148, 483] width 369 height 28
type input "1A4070300003BC5000042052"
click at [1041, 630] on button "Review & Confirm" at bounding box center [1160, 637] width 278 height 31
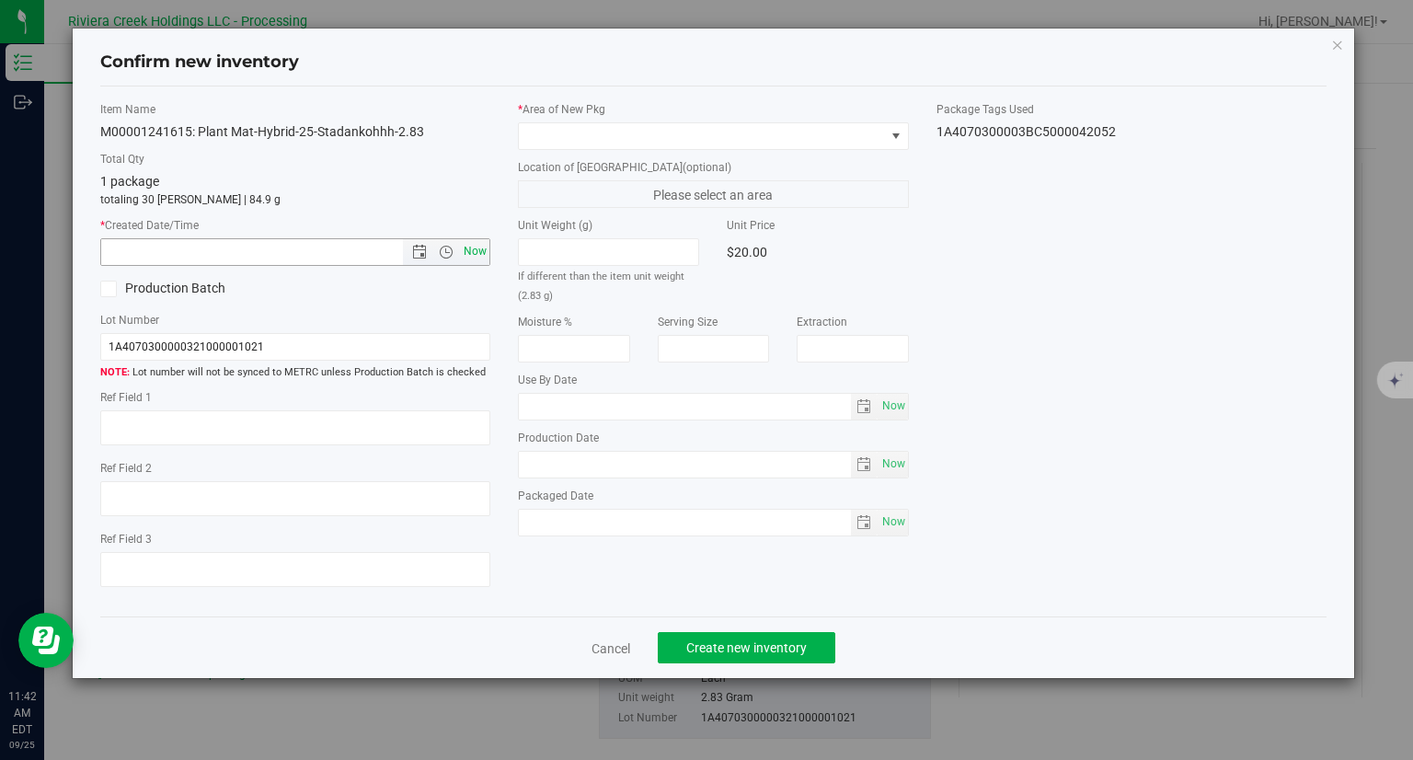
click at [478, 248] on span "Now" at bounding box center [475, 251] width 31 height 27
type input "[DATE] 11:42 AM"
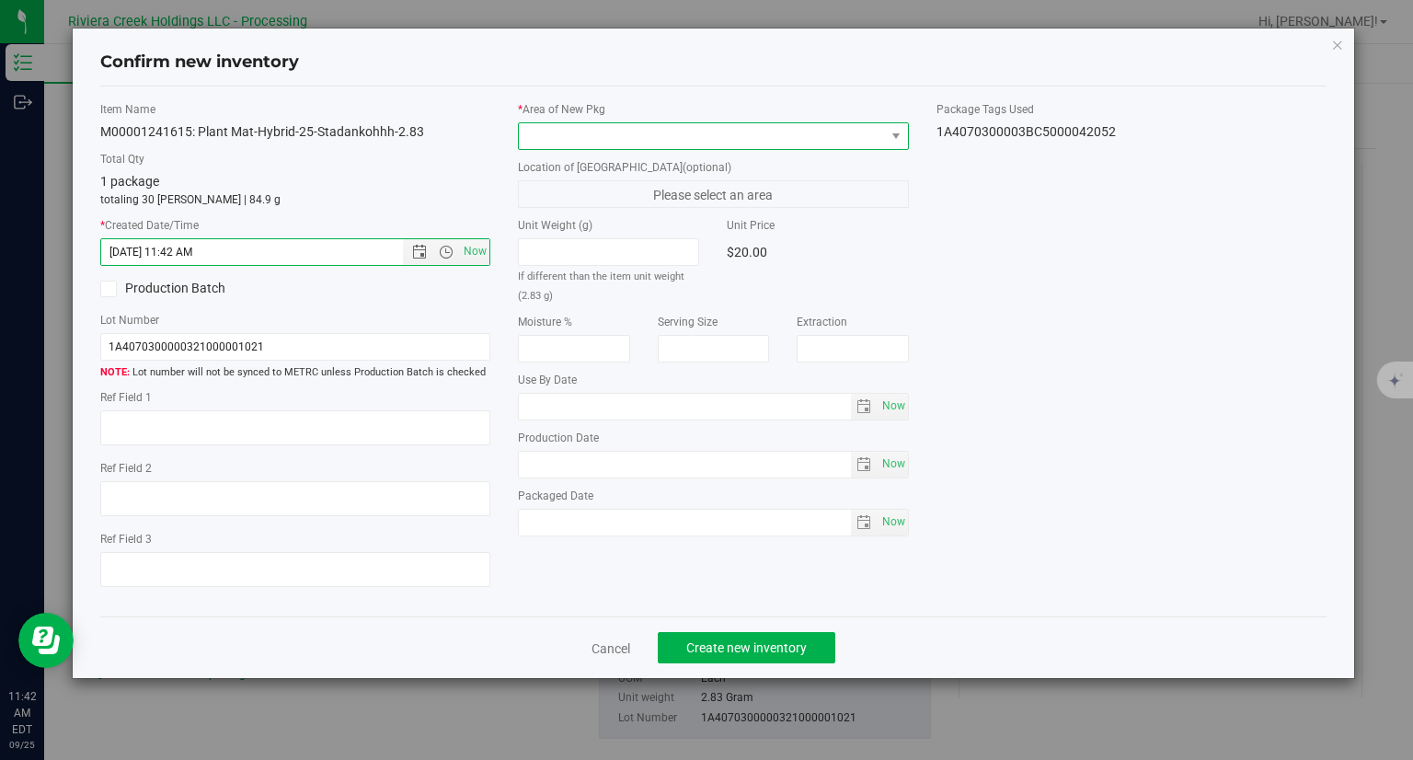
click at [565, 144] on span at bounding box center [702, 136] width 366 height 26
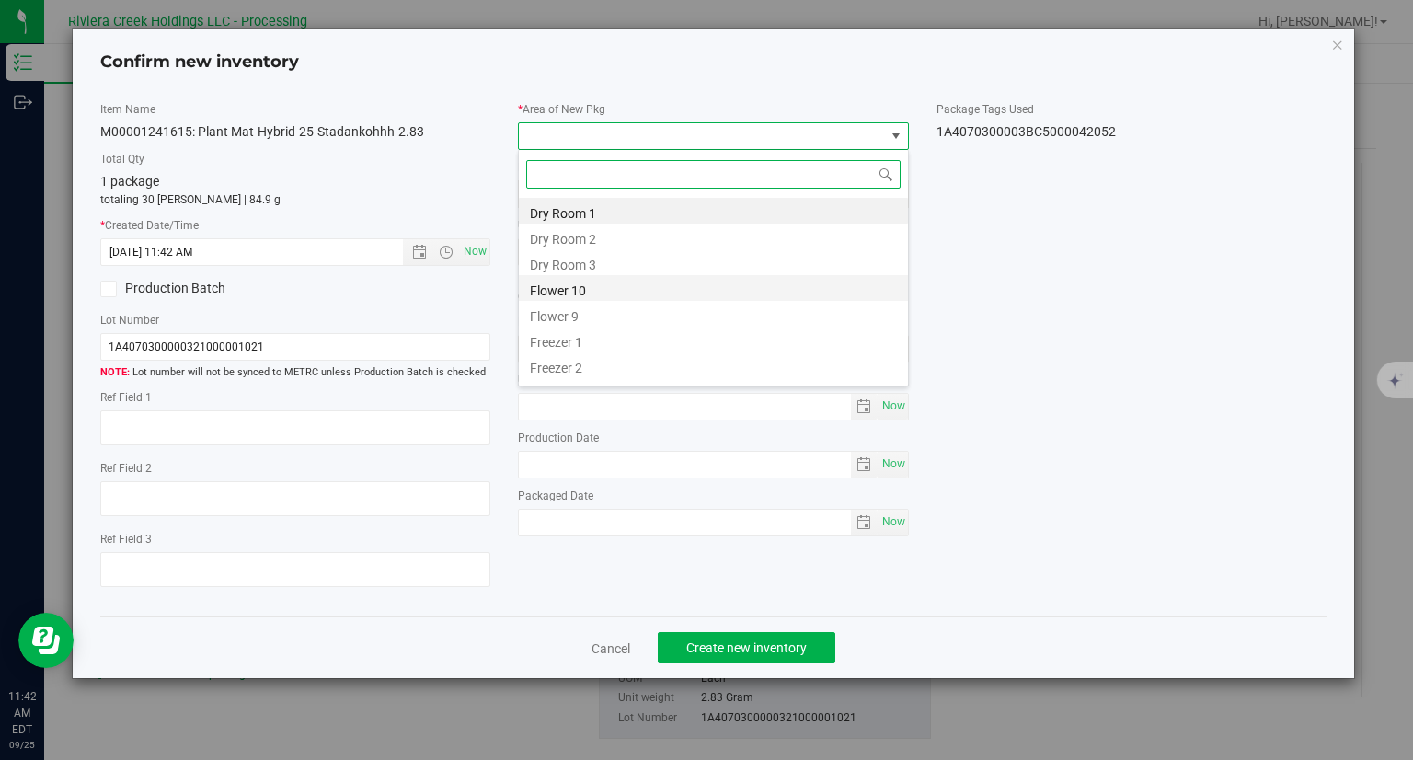
click at [581, 295] on li "Flower 10" at bounding box center [713, 288] width 389 height 26
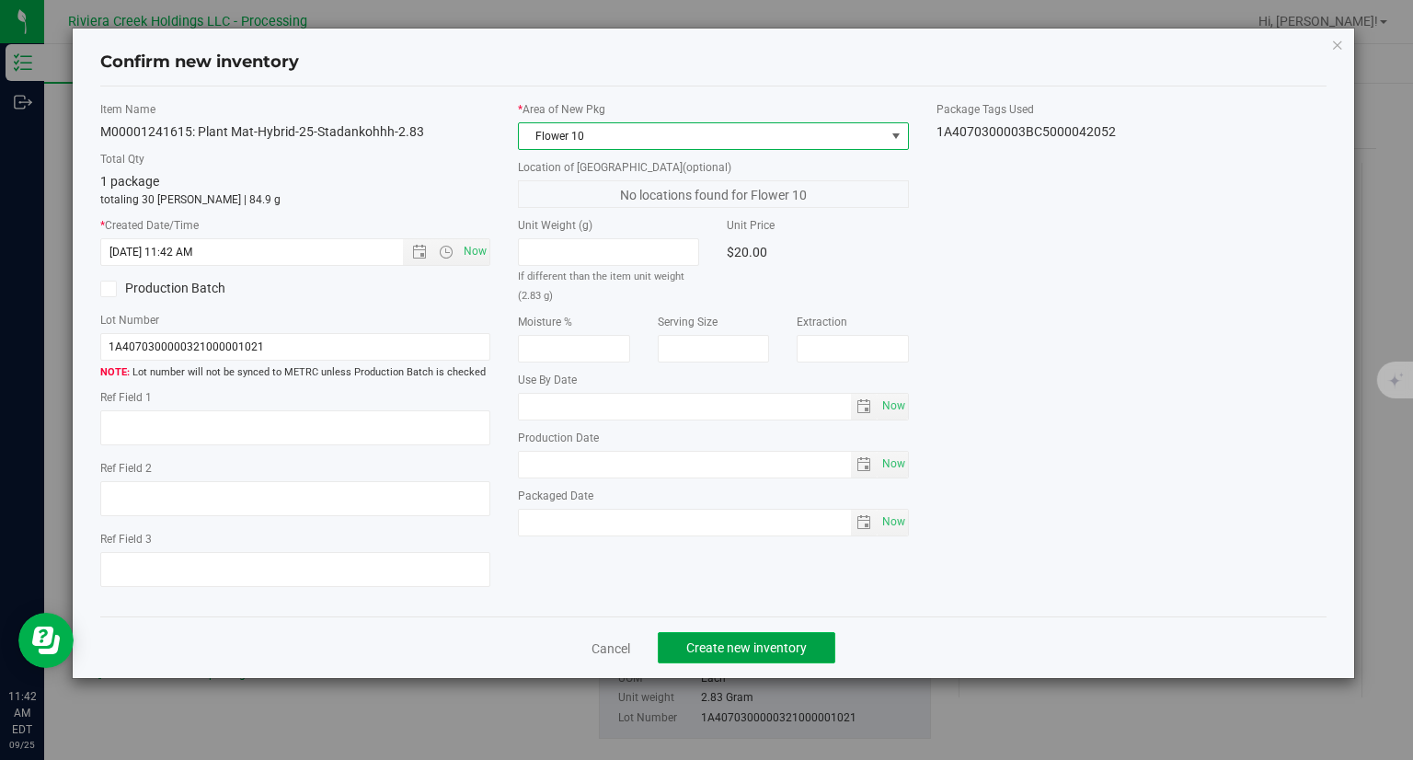
click at [813, 645] on button "Create new inventory" at bounding box center [747, 647] width 178 height 31
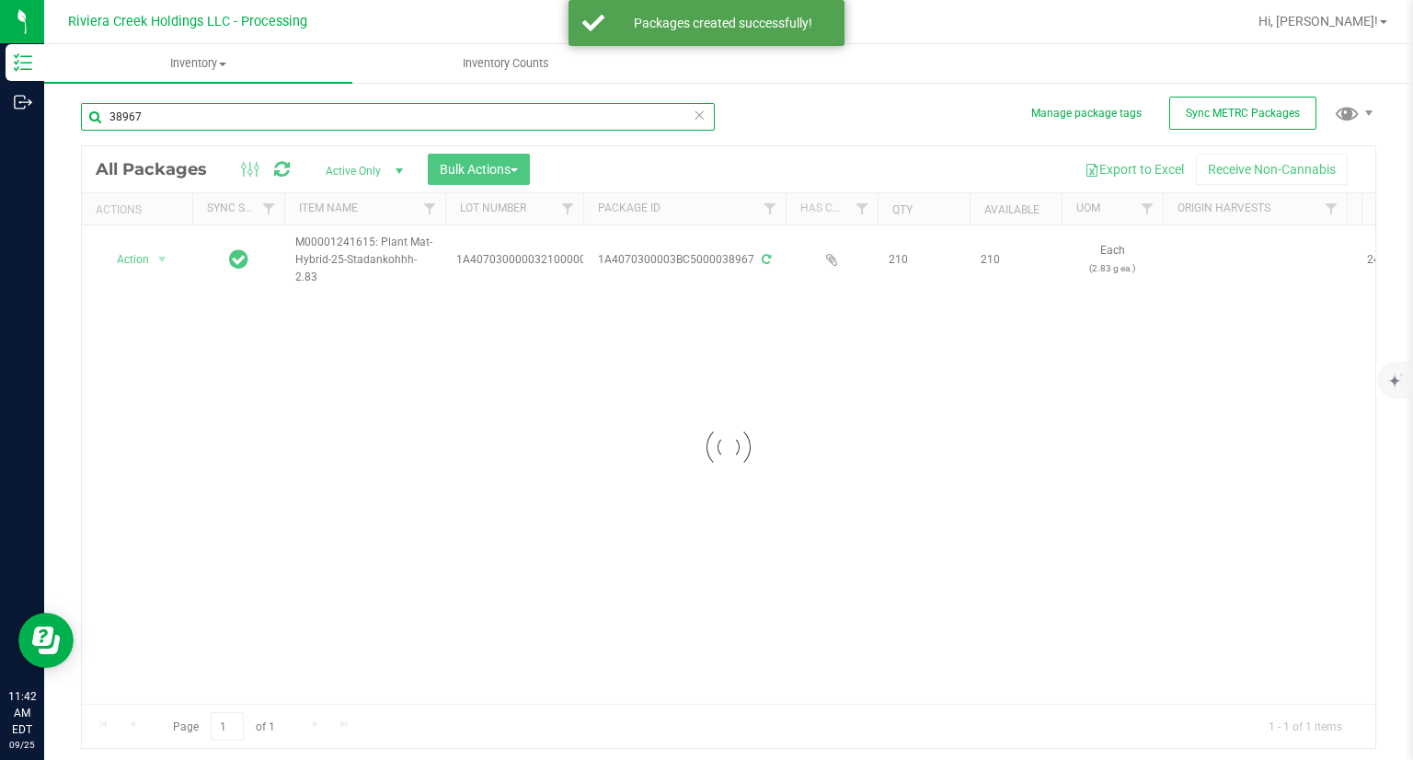
click at [182, 122] on input "38967" at bounding box center [398, 117] width 634 height 28
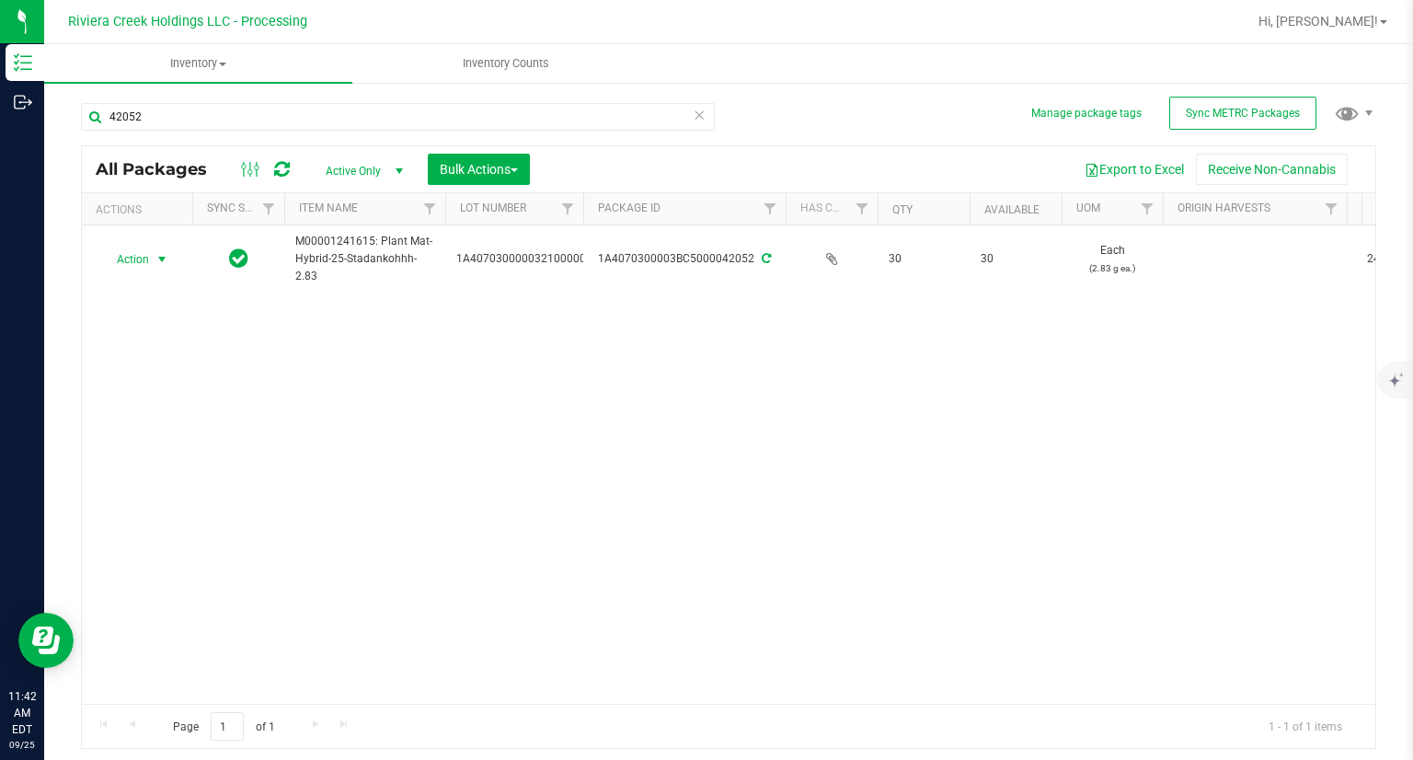
click at [136, 259] on span "Action" at bounding box center [125, 260] width 50 height 26
click at [198, 430] on li "Print package label" at bounding box center [159, 437] width 117 height 51
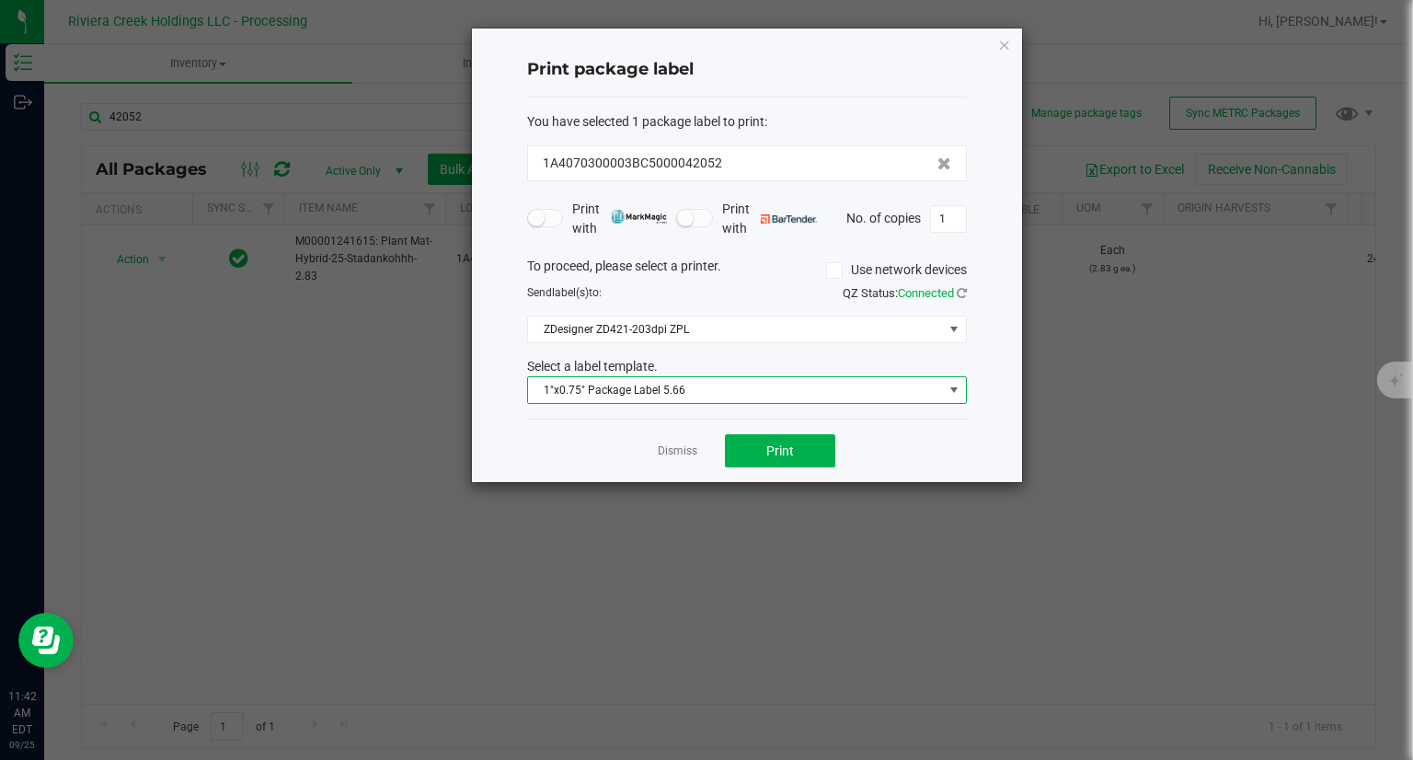
click at [767, 397] on span "1"x0.75" Package Label 5.66" at bounding box center [735, 390] width 415 height 26
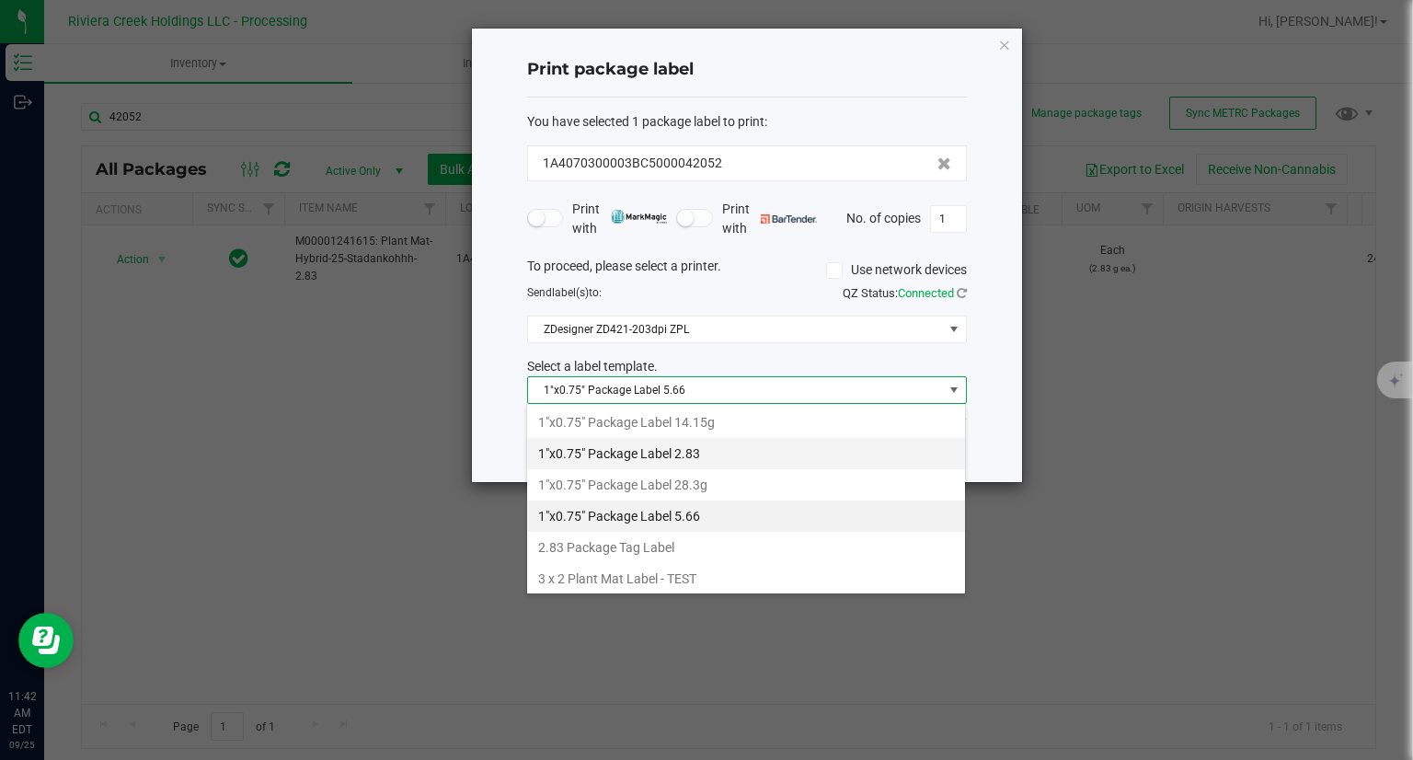
click at [710, 450] on li "1"x0.75" Package Label 2.83" at bounding box center [746, 453] width 438 height 31
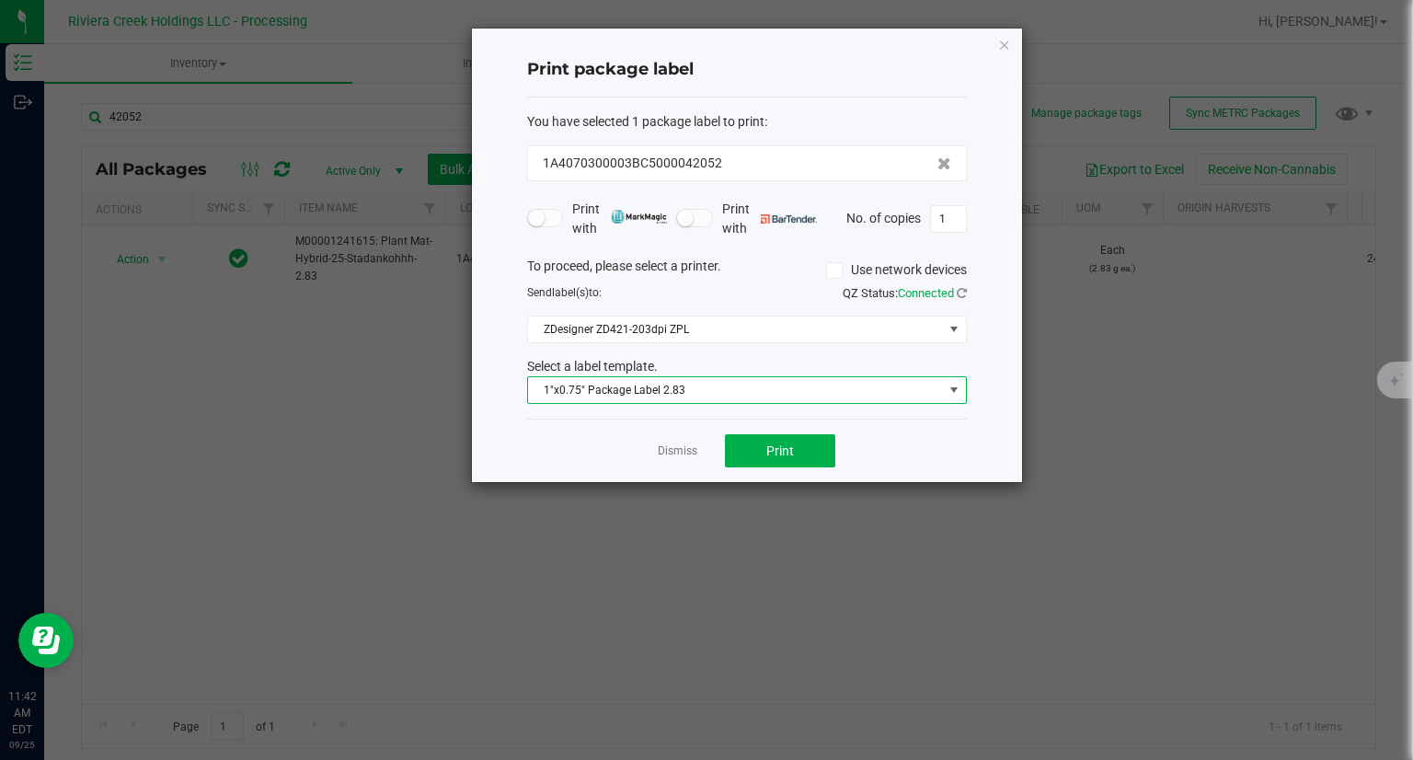
click at [836, 439] on div "Dismiss Print" at bounding box center [747, 450] width 440 height 63
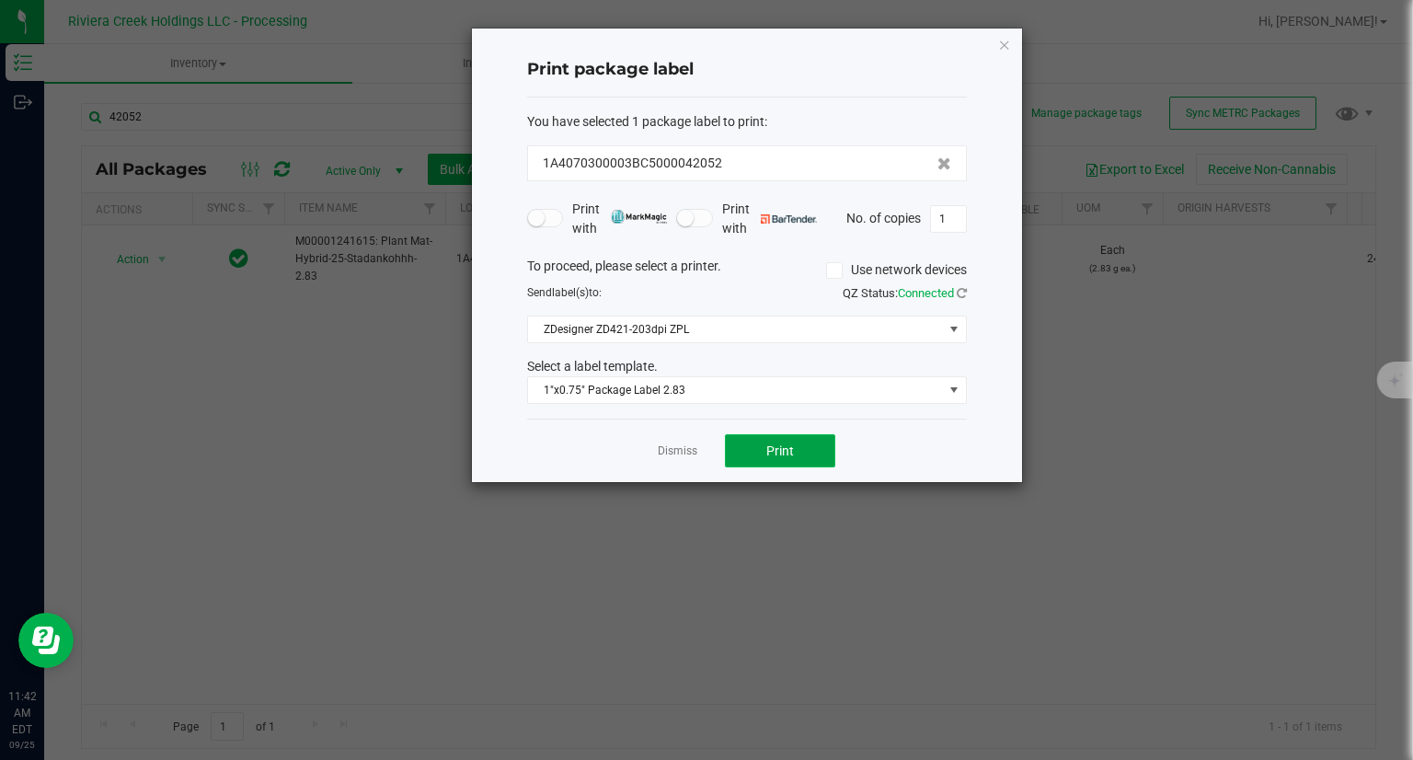
click at [793, 452] on span "Print" at bounding box center [780, 450] width 28 height 15
click at [1005, 51] on icon "button" at bounding box center [1004, 44] width 13 height 22
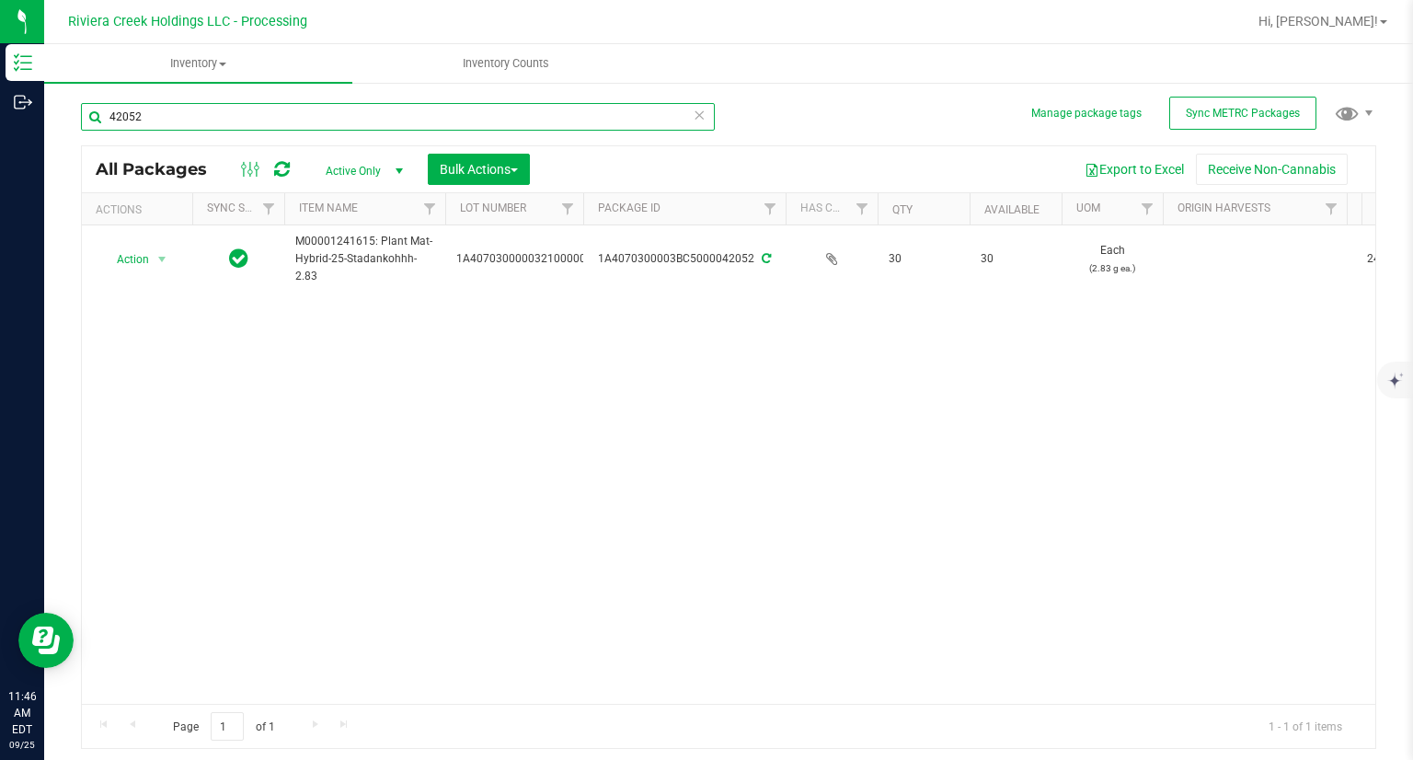
click at [278, 122] on input "42052" at bounding box center [398, 117] width 634 height 28
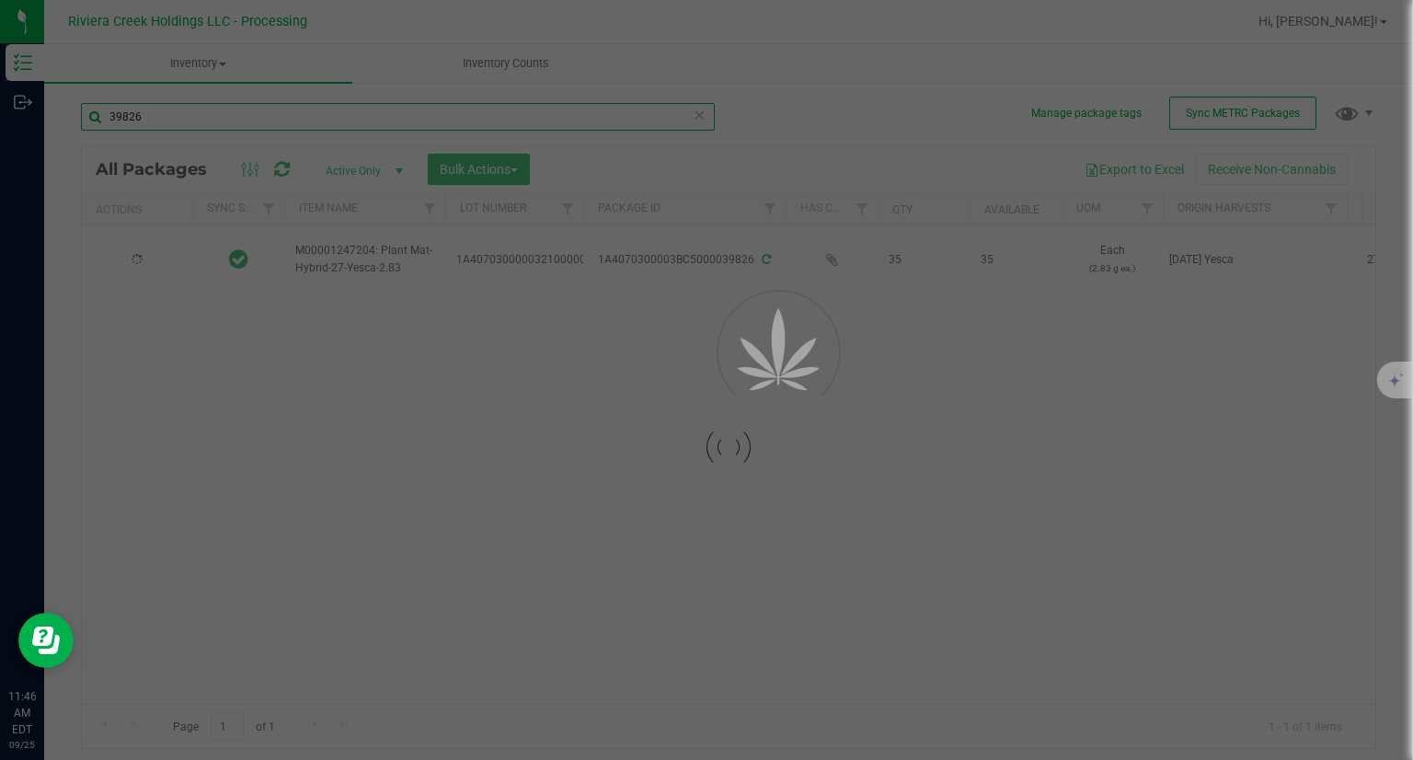
type input "39826"
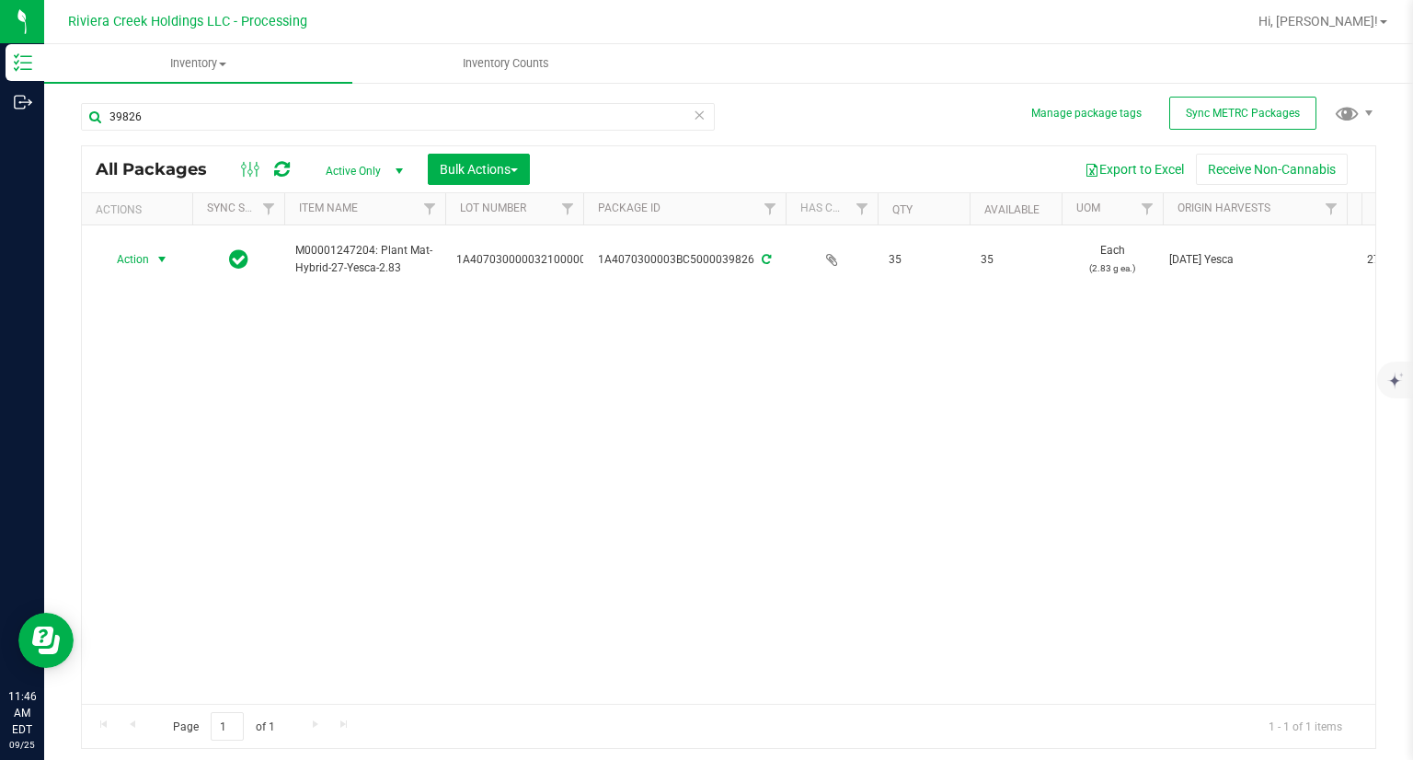
click at [129, 258] on span "Action" at bounding box center [125, 260] width 50 height 26
click at [141, 295] on li "Create package" at bounding box center [159, 290] width 117 height 28
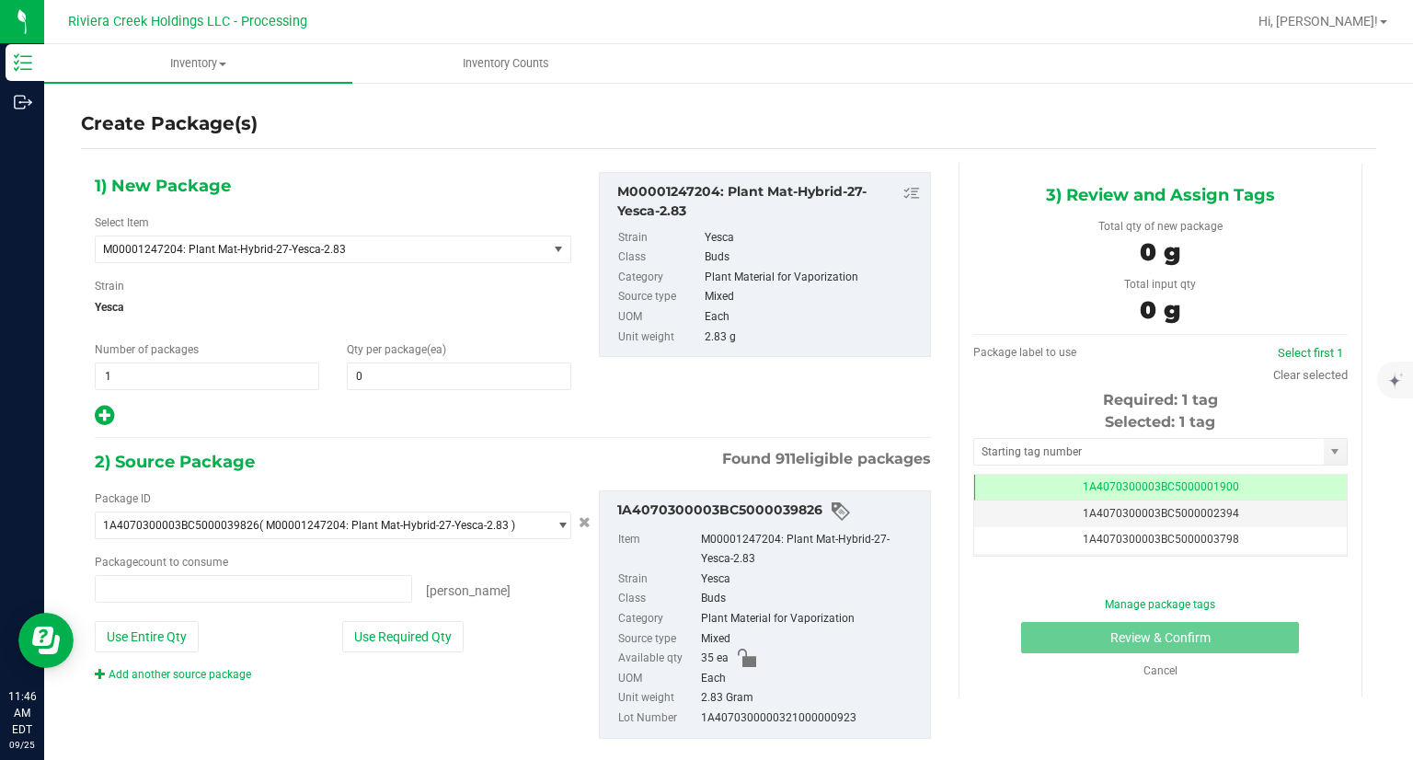
type input "0 ea"
click at [384, 374] on span at bounding box center [459, 376] width 224 height 28
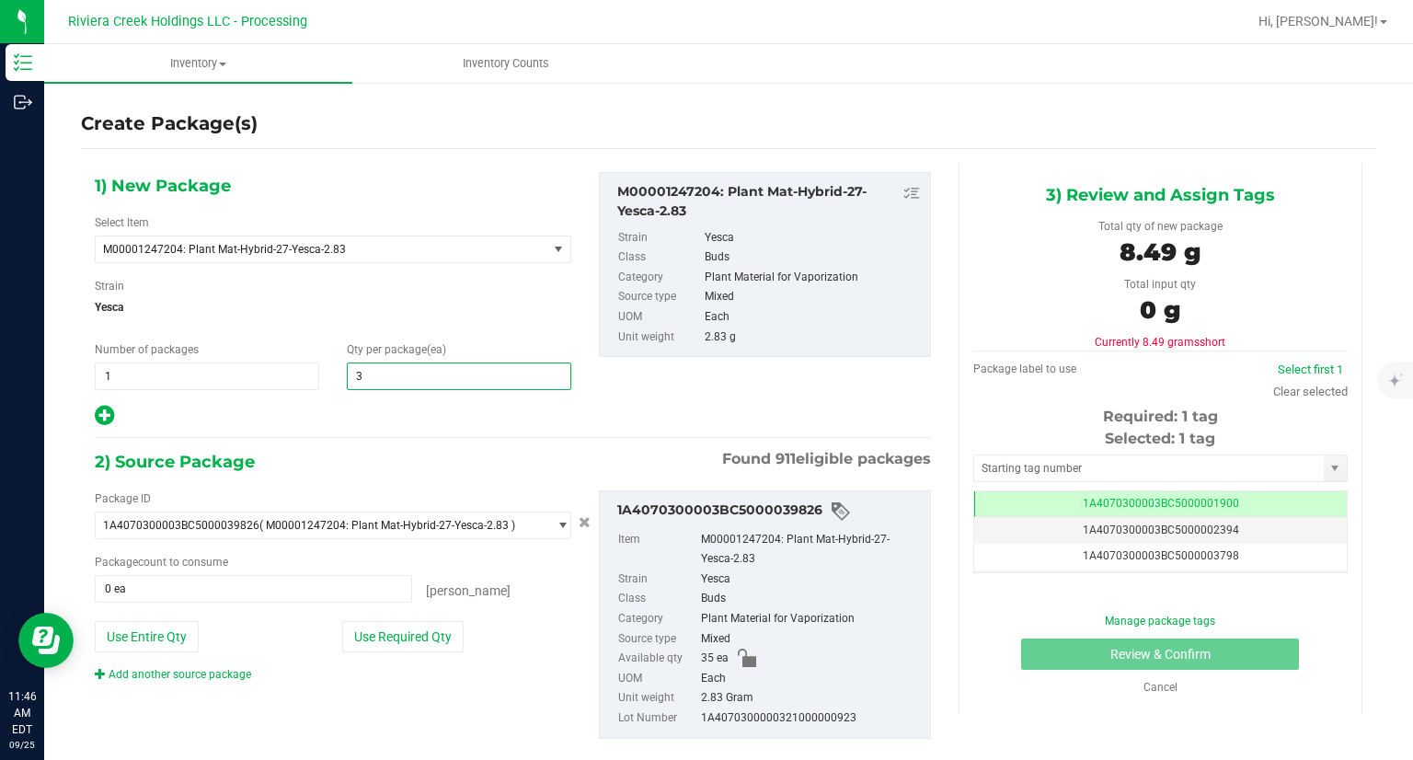
type input "30"
click at [370, 470] on div "2) Source Package Found 911 eligible packages" at bounding box center [513, 462] width 836 height 28
click at [438, 633] on button "Use Required Qty" at bounding box center [402, 636] width 121 height 31
type input "30 ea"
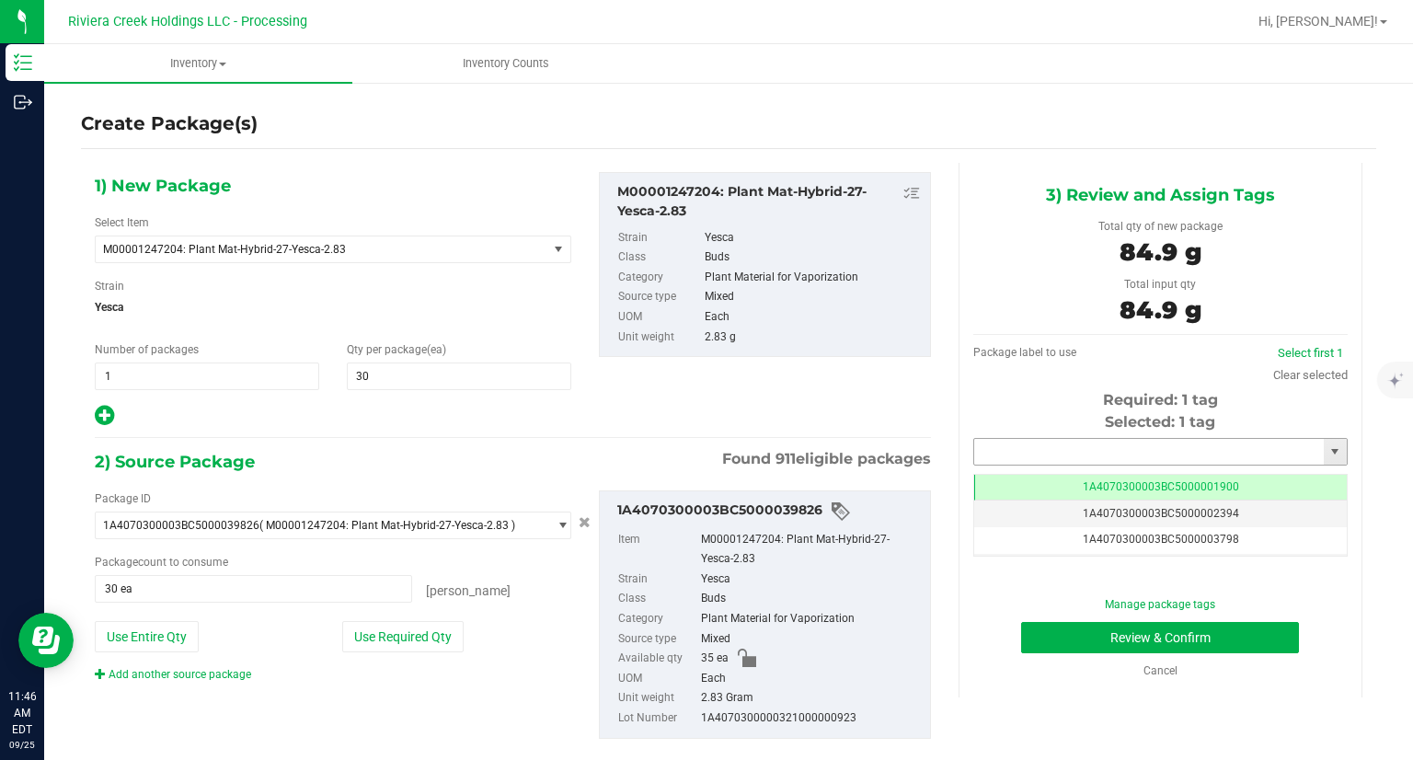
click at [1095, 457] on input "text" at bounding box center [1149, 452] width 350 height 26
click at [1052, 489] on li "1A4070300003BC5000042053" at bounding box center [1148, 483] width 369 height 28
type input "1A4070300003BC5000042053"
click at [1075, 636] on button "Review & Confirm" at bounding box center [1160, 637] width 278 height 31
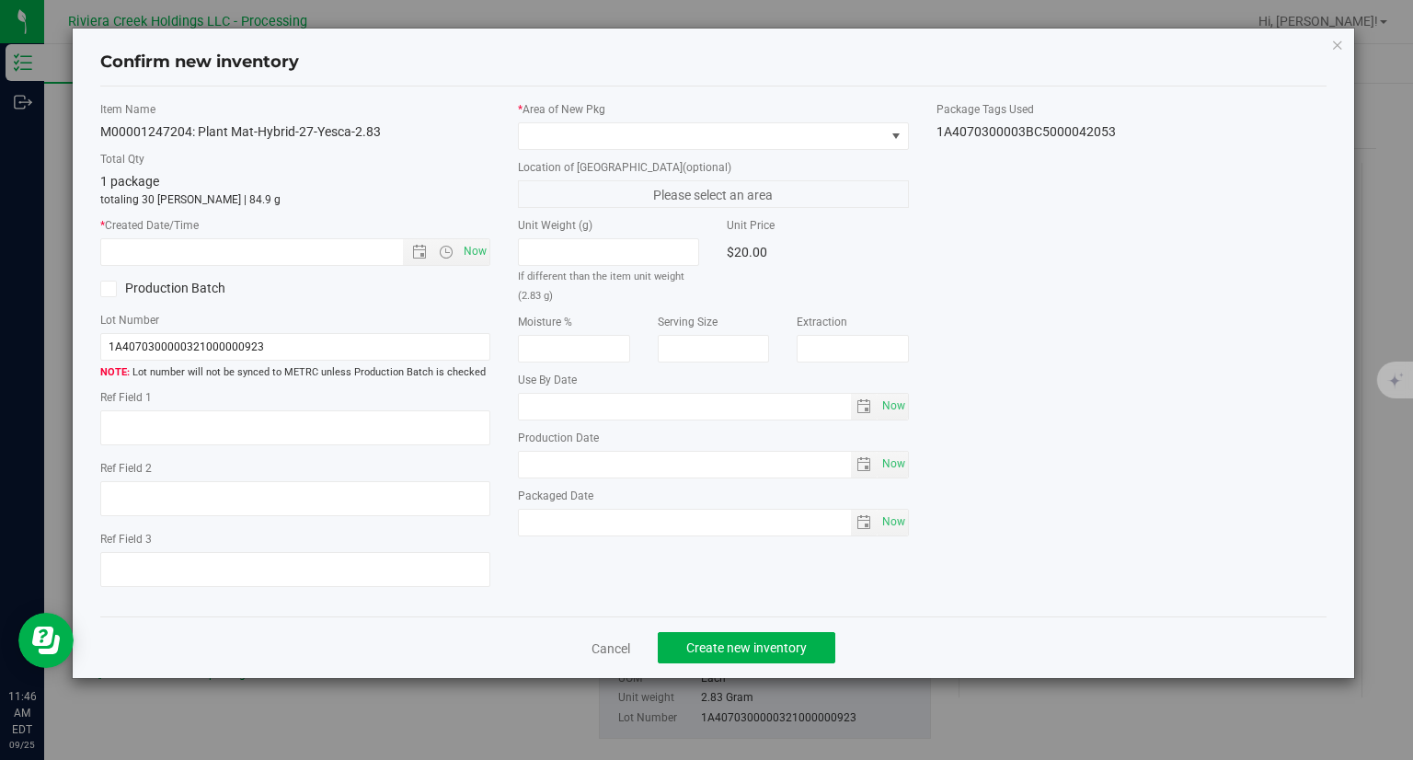
click at [491, 258] on div "Item Name M00001247204: Plant Mat-Hybrid-27-Yesca-2.83 Total Qty 1 package tota…" at bounding box center [295, 351] width 419 height 501
click at [485, 258] on span "Now" at bounding box center [475, 251] width 31 height 27
type input "[DATE] 11:46 AM"
click at [590, 153] on div "* Area of [GEOGRAPHIC_DATA] Location of [GEOGRAPHIC_DATA] (optional) Please sel…" at bounding box center [713, 323] width 419 height 444
click at [592, 142] on span at bounding box center [702, 136] width 366 height 26
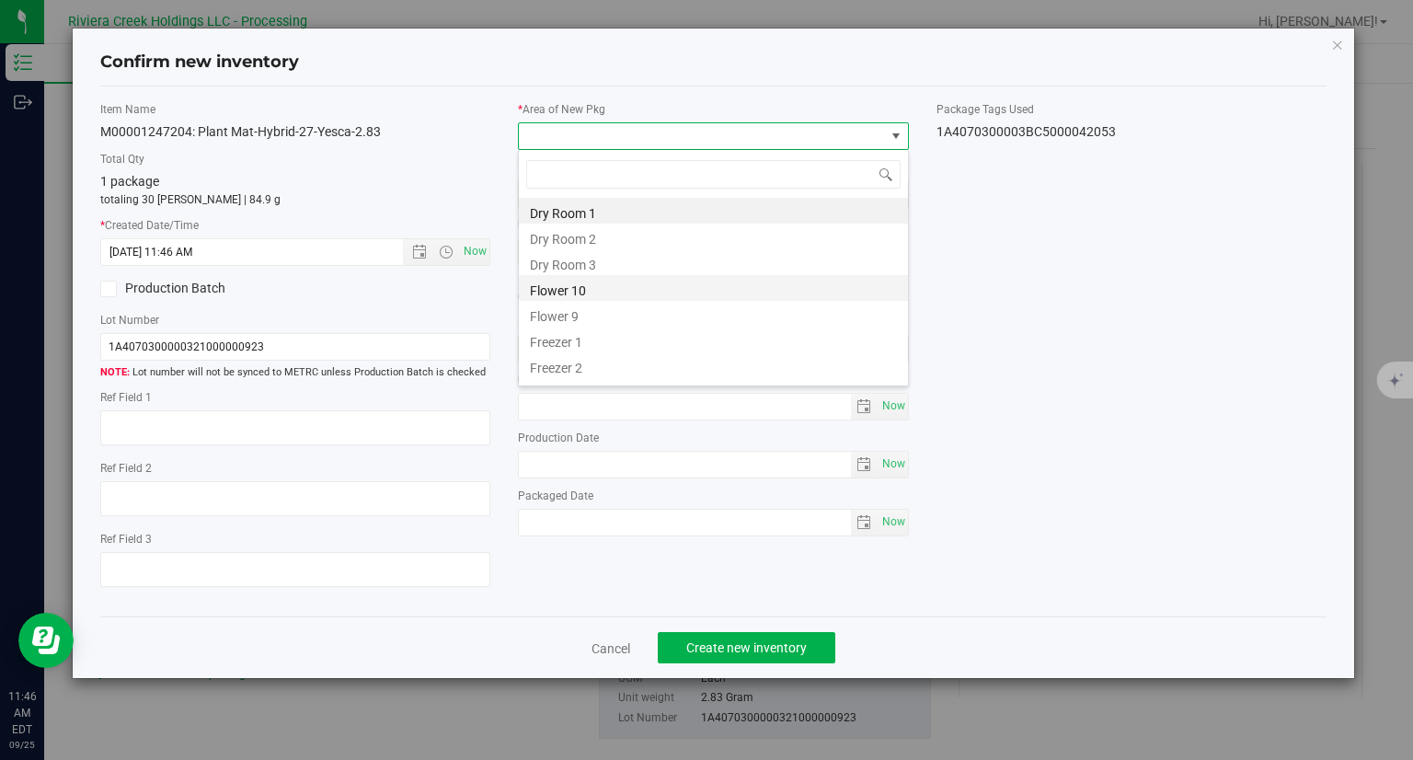
click at [596, 293] on li "Flower 10" at bounding box center [713, 288] width 389 height 26
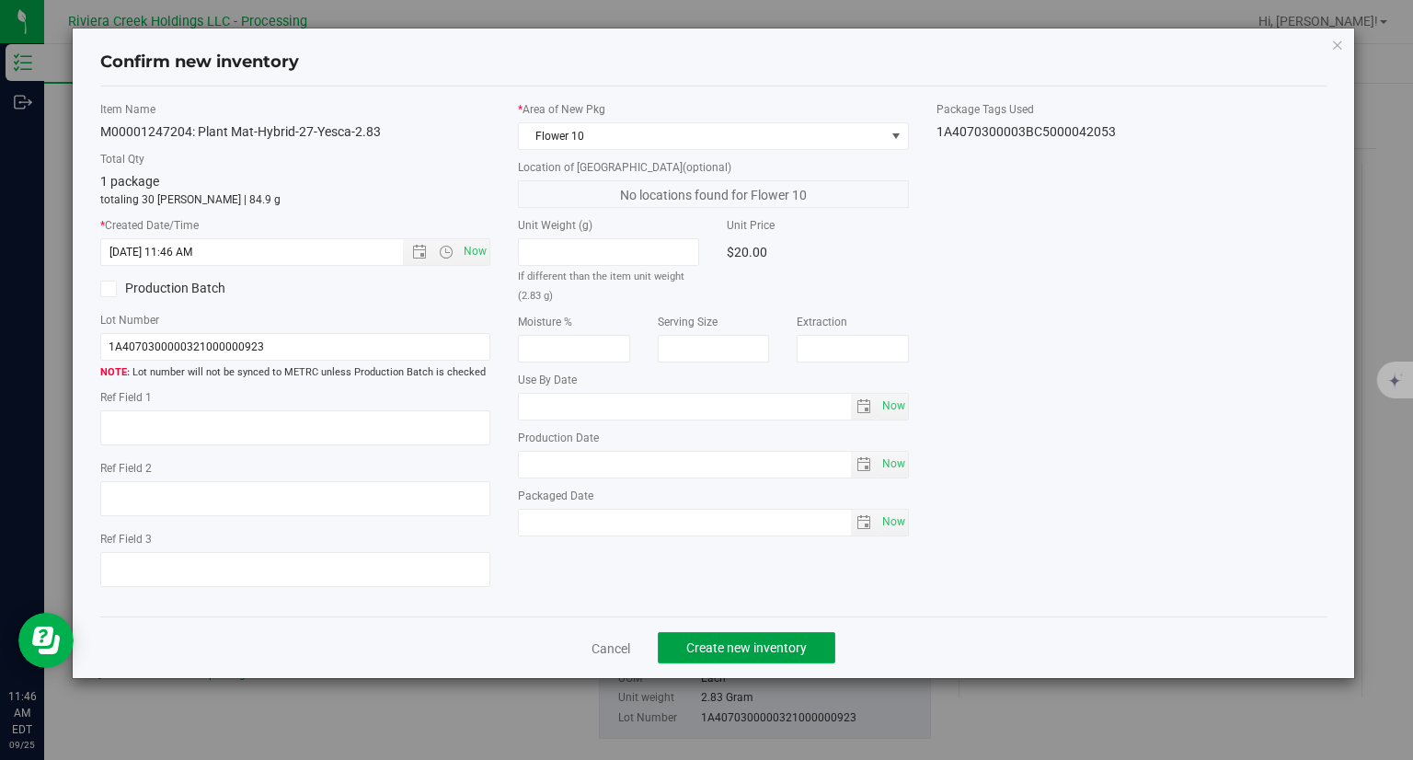
click at [813, 644] on button "Create new inventory" at bounding box center [747, 647] width 178 height 31
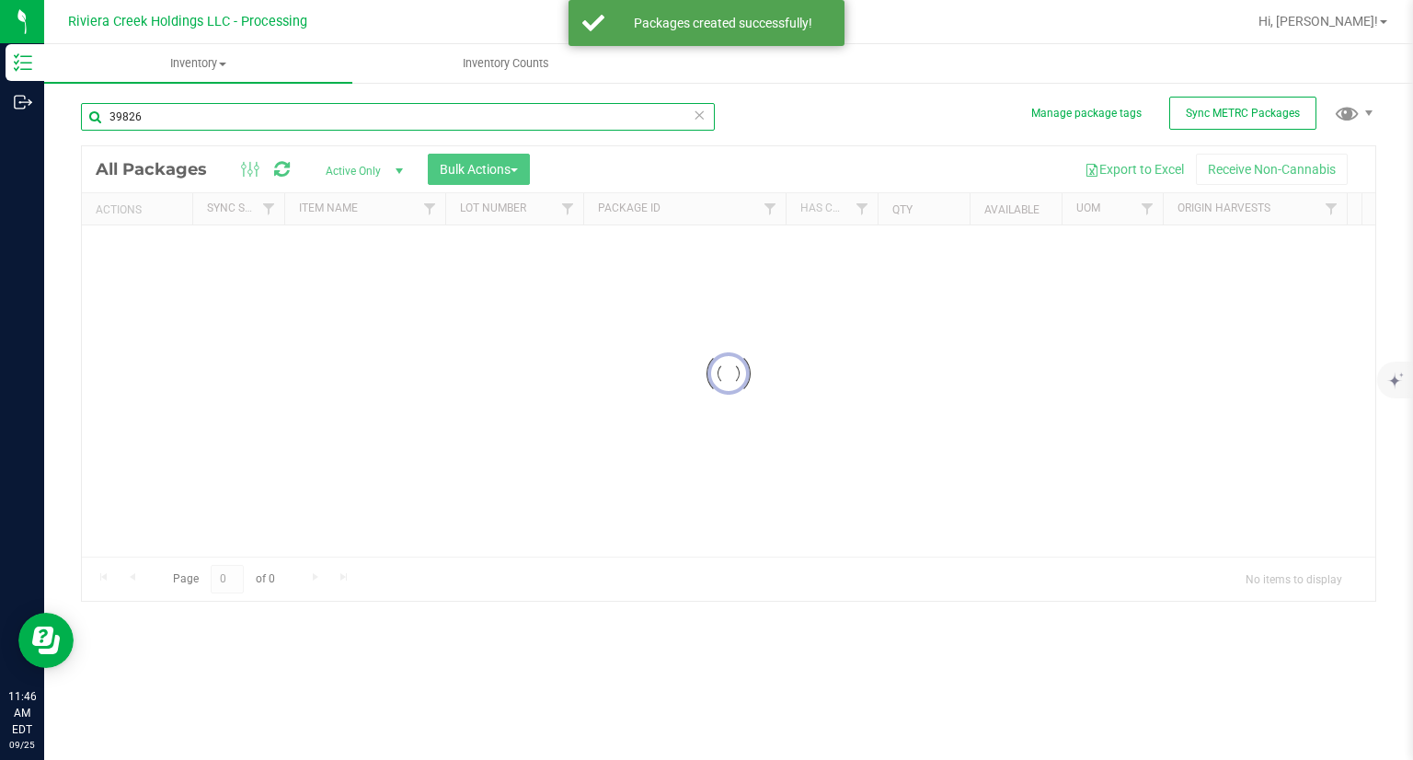
click at [195, 112] on input "39826" at bounding box center [398, 117] width 634 height 28
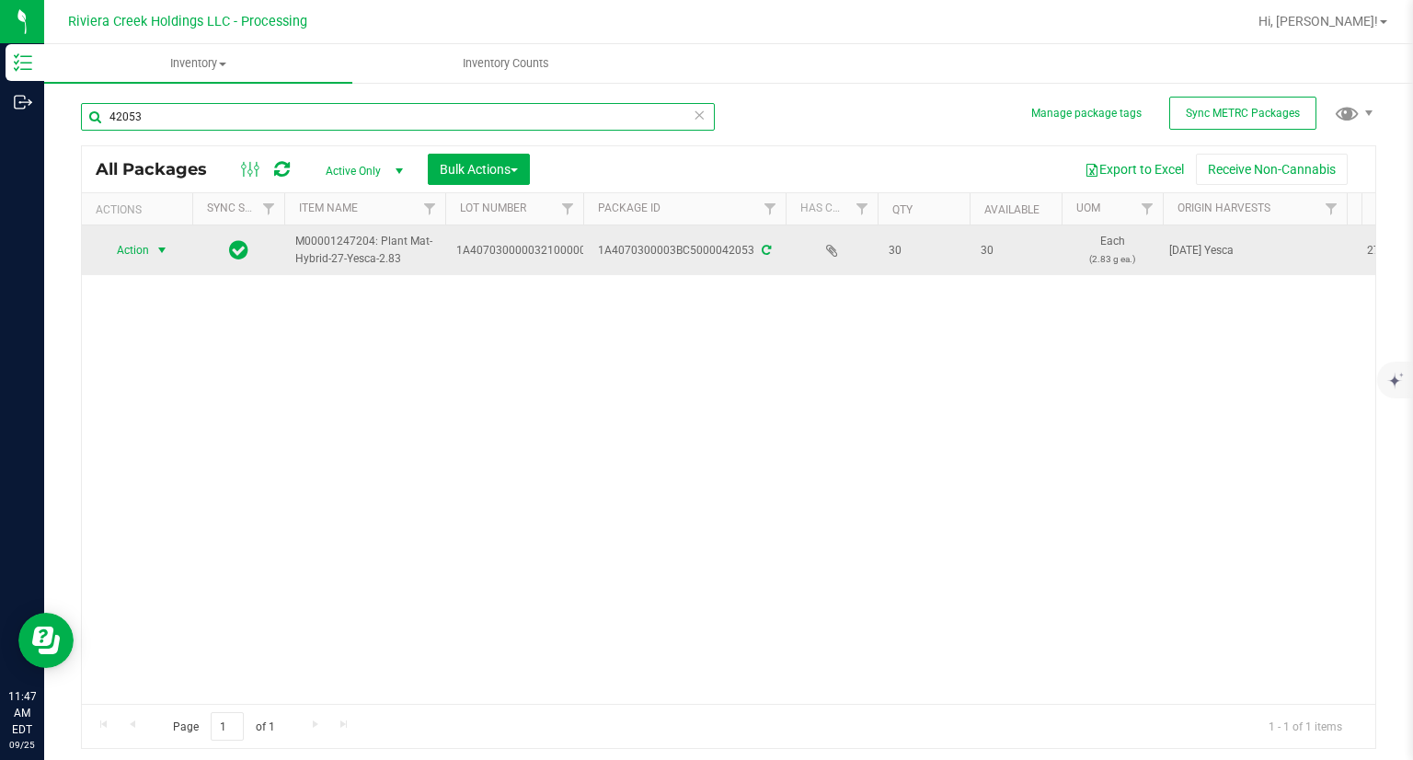
type input "42053"
click at [150, 251] on span "Action" at bounding box center [137, 250] width 74 height 26
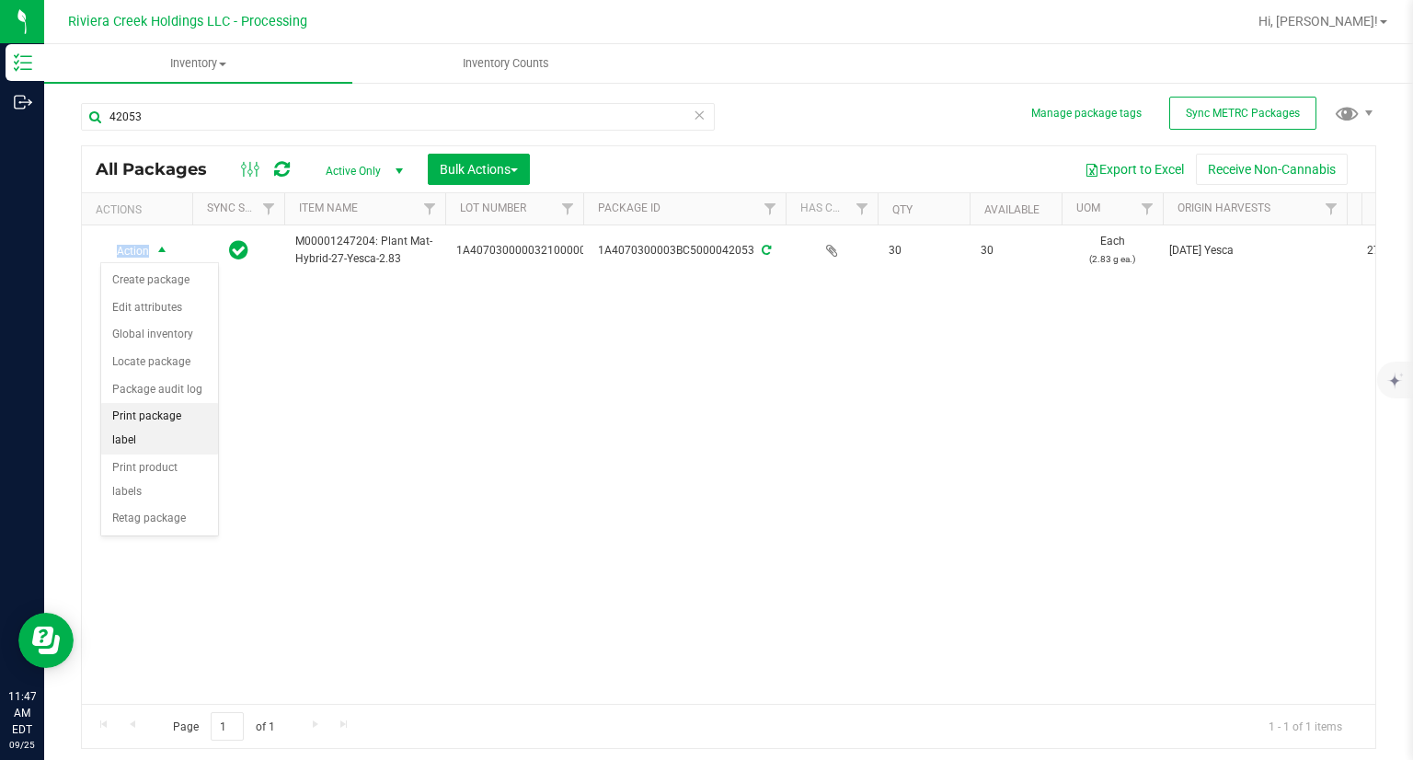
click at [188, 417] on li "Print package label" at bounding box center [159, 428] width 117 height 51
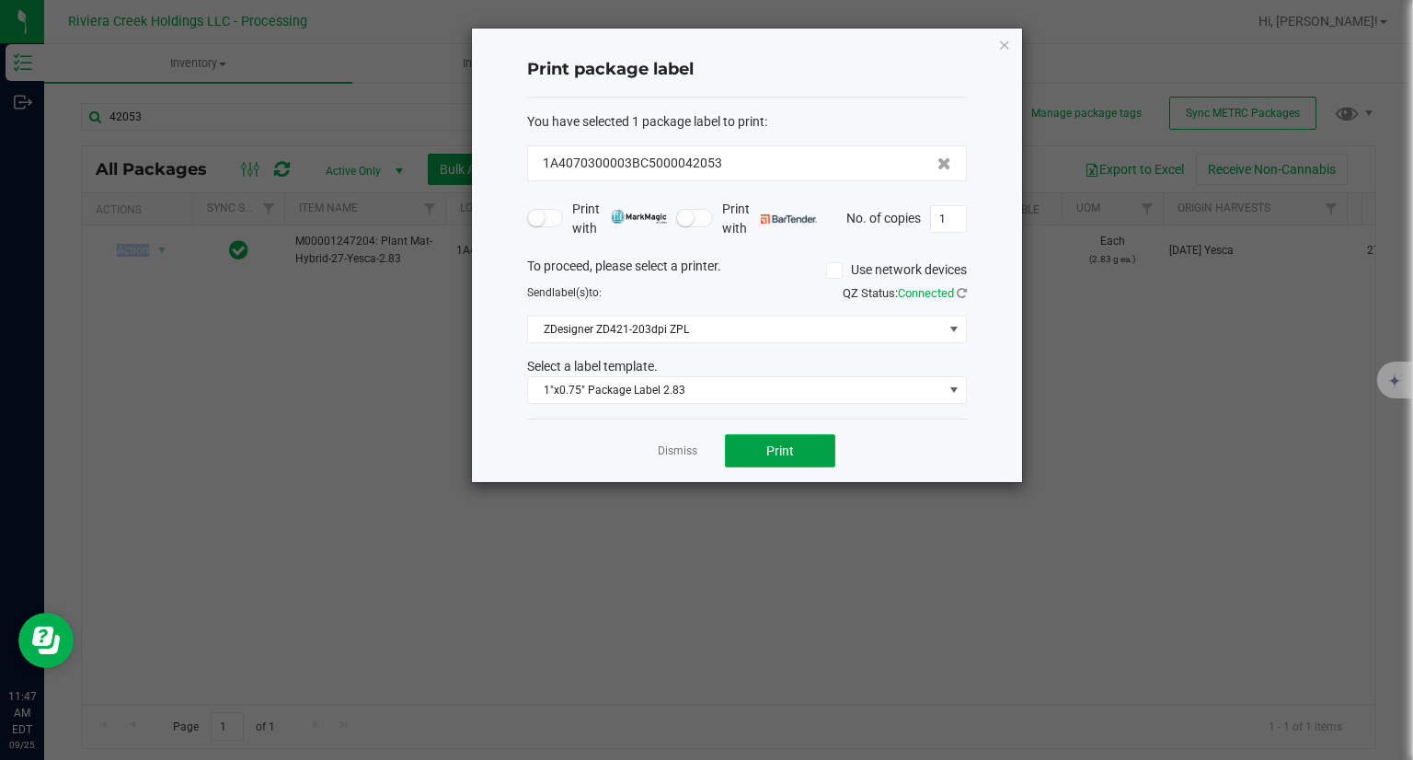
click at [800, 448] on button "Print" at bounding box center [780, 450] width 110 height 33
